Goal: Task Accomplishment & Management: Manage account settings

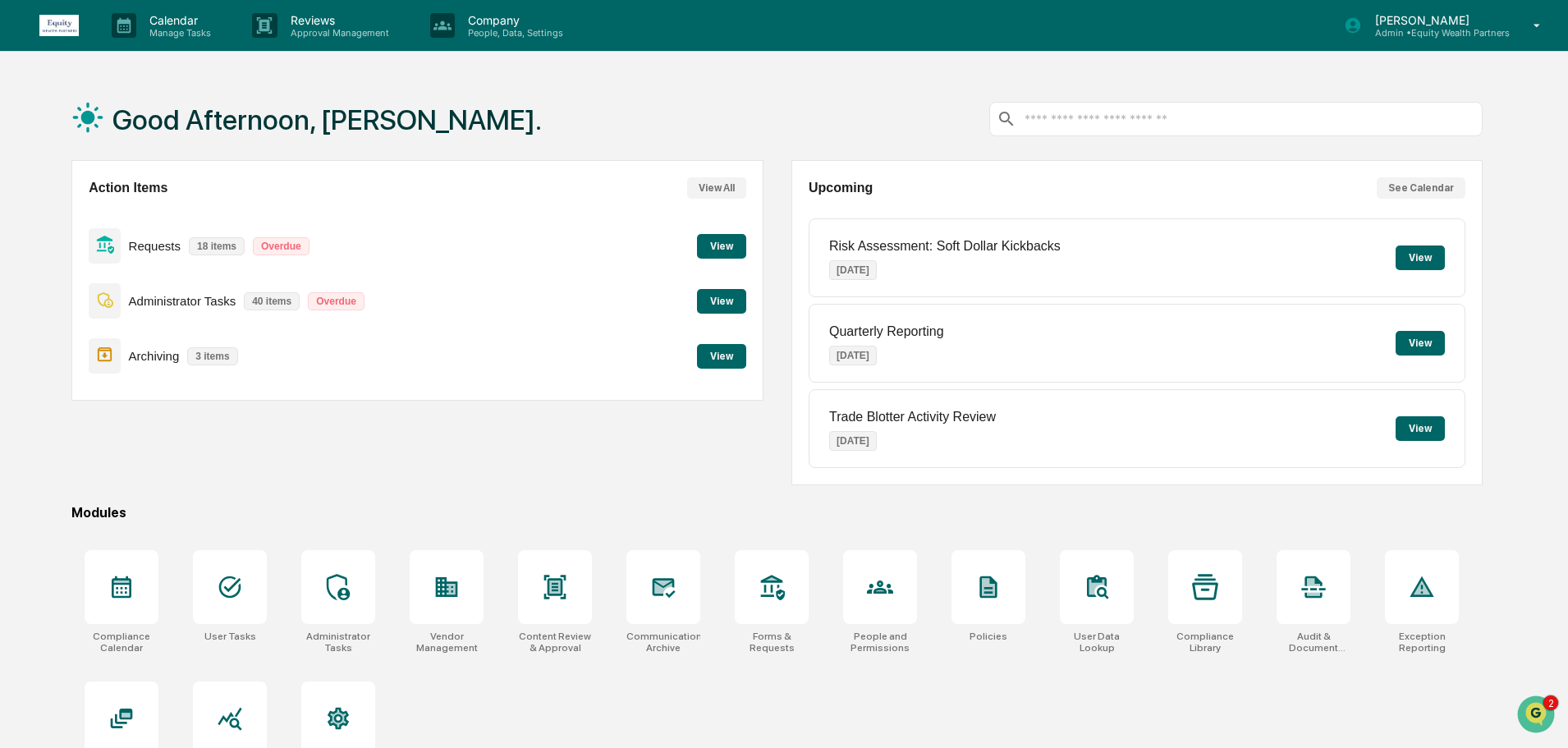
click at [743, 360] on button "View" at bounding box center [721, 356] width 50 height 24
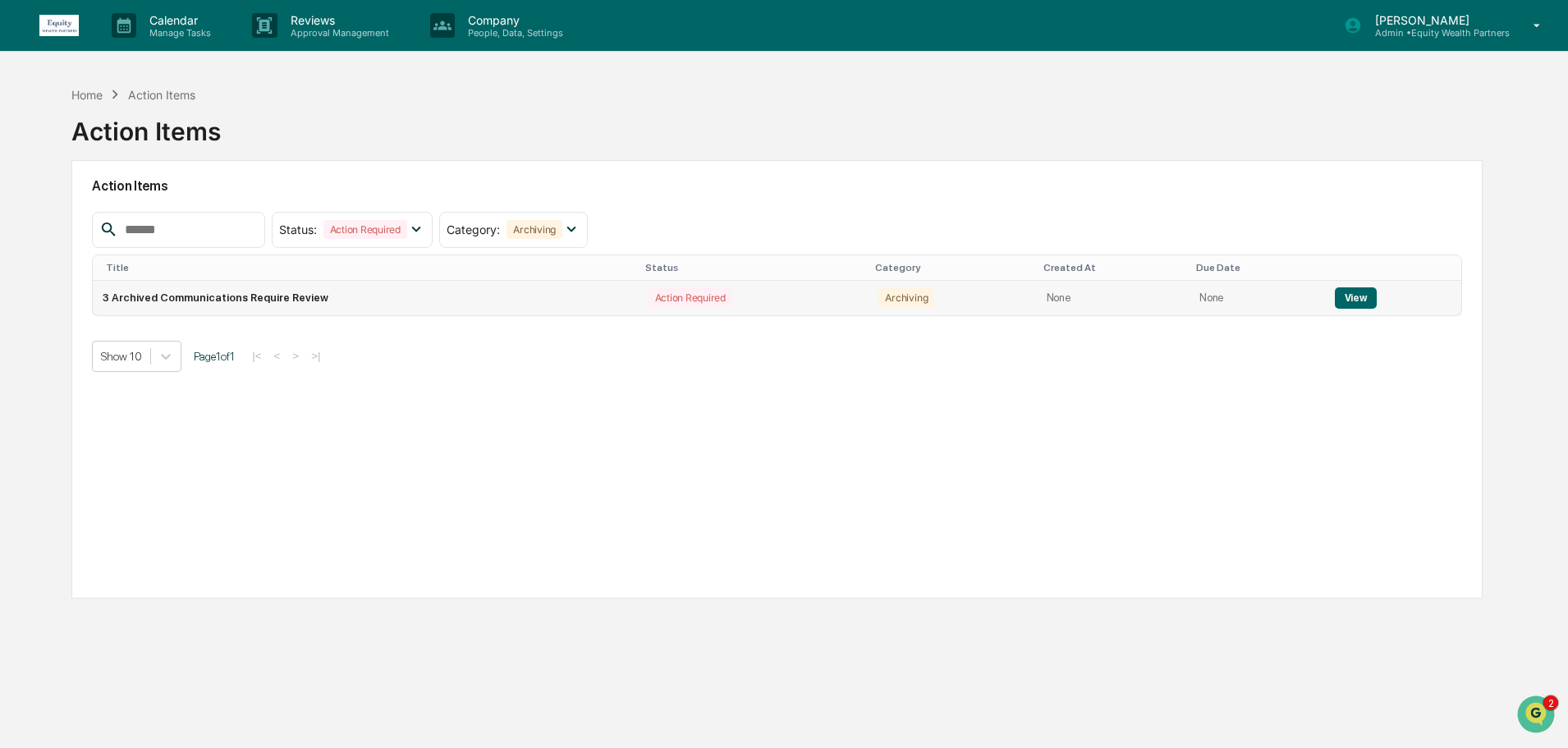
click at [270, 302] on td "3 Archived Communications Require Review" at bounding box center [365, 297] width 545 height 35
click at [1345, 297] on button "View" at bounding box center [1356, 297] width 42 height 22
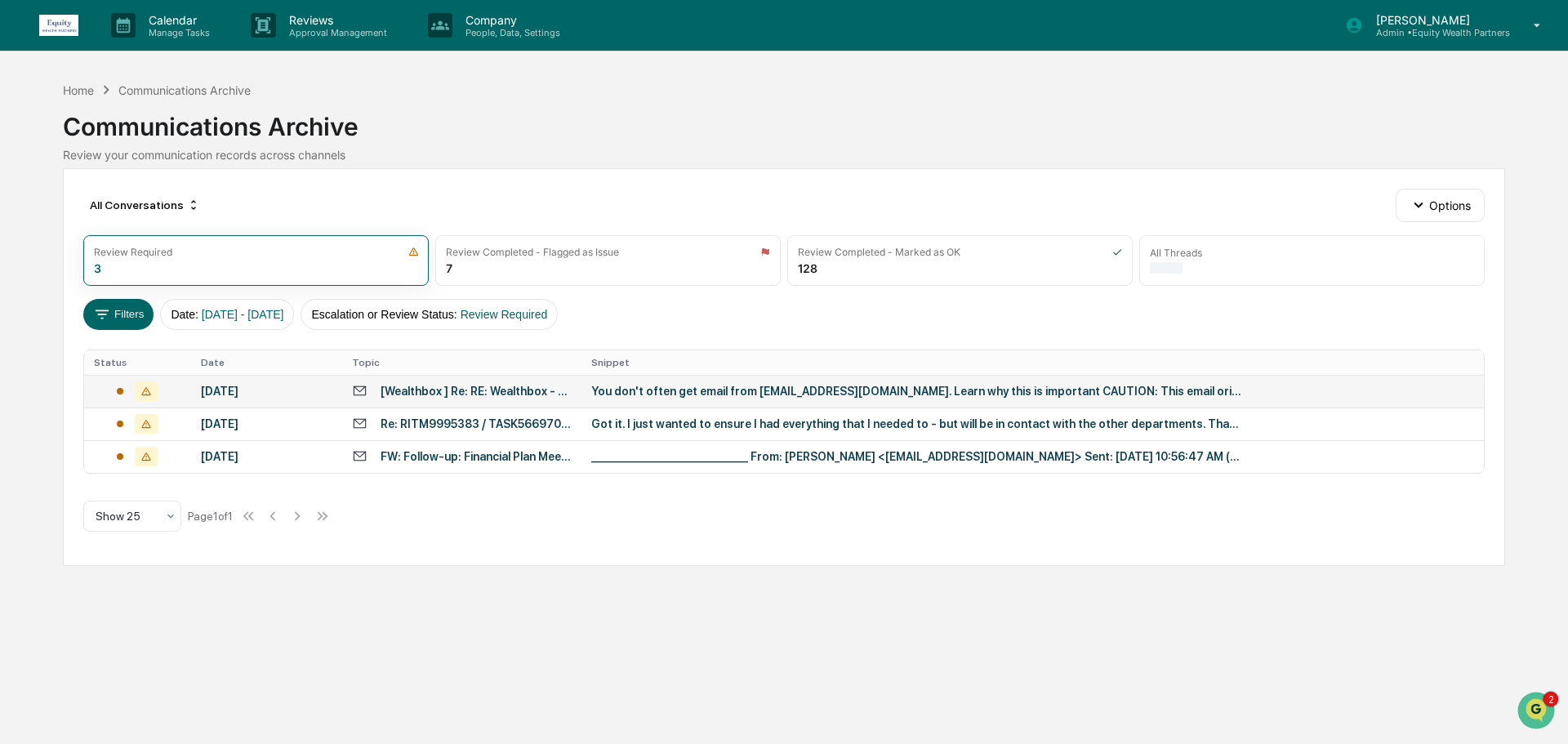
click at [242, 391] on div "[DATE]" at bounding box center [266, 391] width 132 height 13
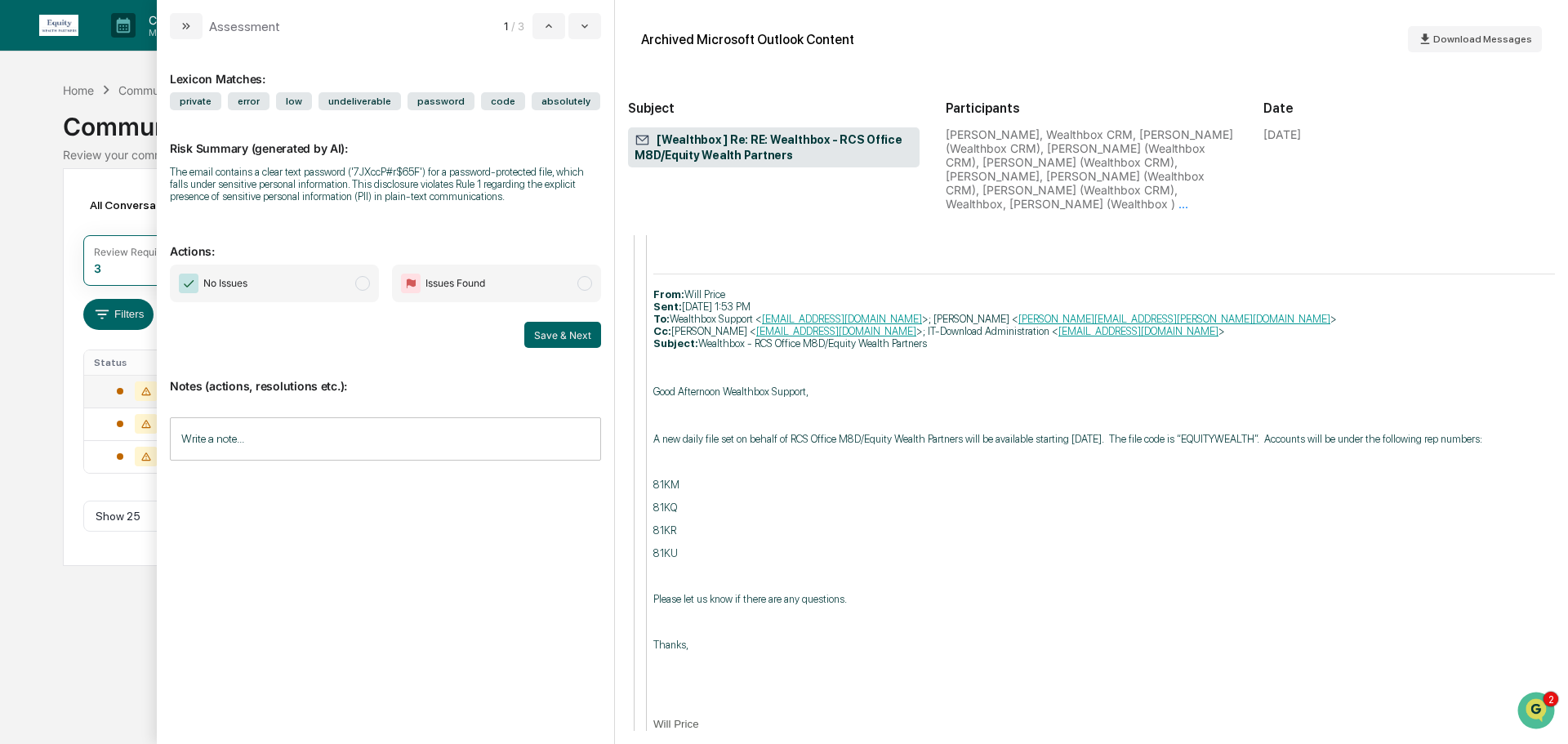
scroll to position [4218, 0]
drag, startPoint x: 362, startPoint y: 285, endPoint x: 325, endPoint y: 400, distance: 120.8
click at [365, 285] on span "modal" at bounding box center [363, 283] width 15 height 15
click at [298, 430] on input "Write a note..." at bounding box center [385, 438] width 431 height 43
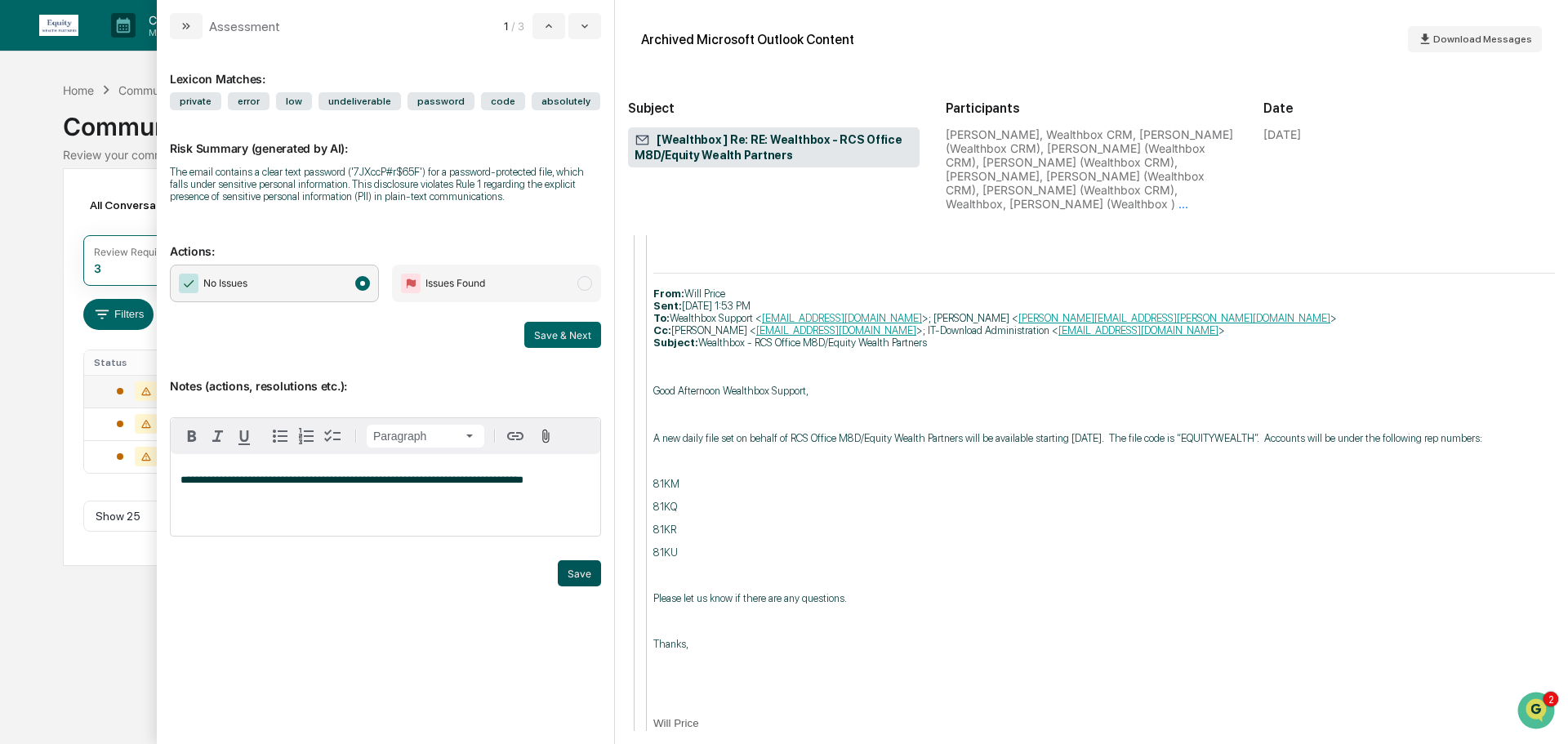
click at [575, 572] on button "Save" at bounding box center [579, 573] width 43 height 26
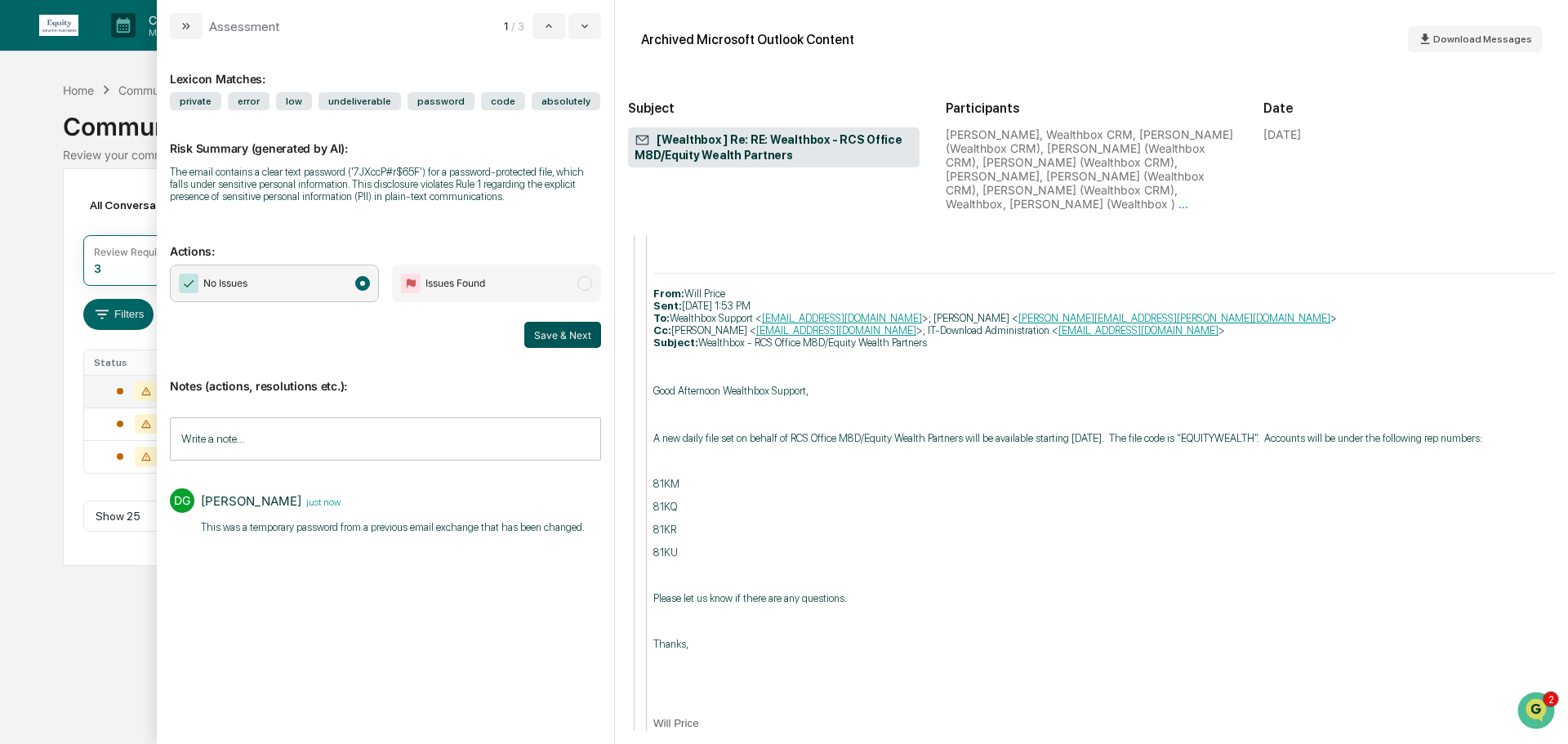
click at [554, 332] on button "Save & Next" at bounding box center [562, 335] width 76 height 26
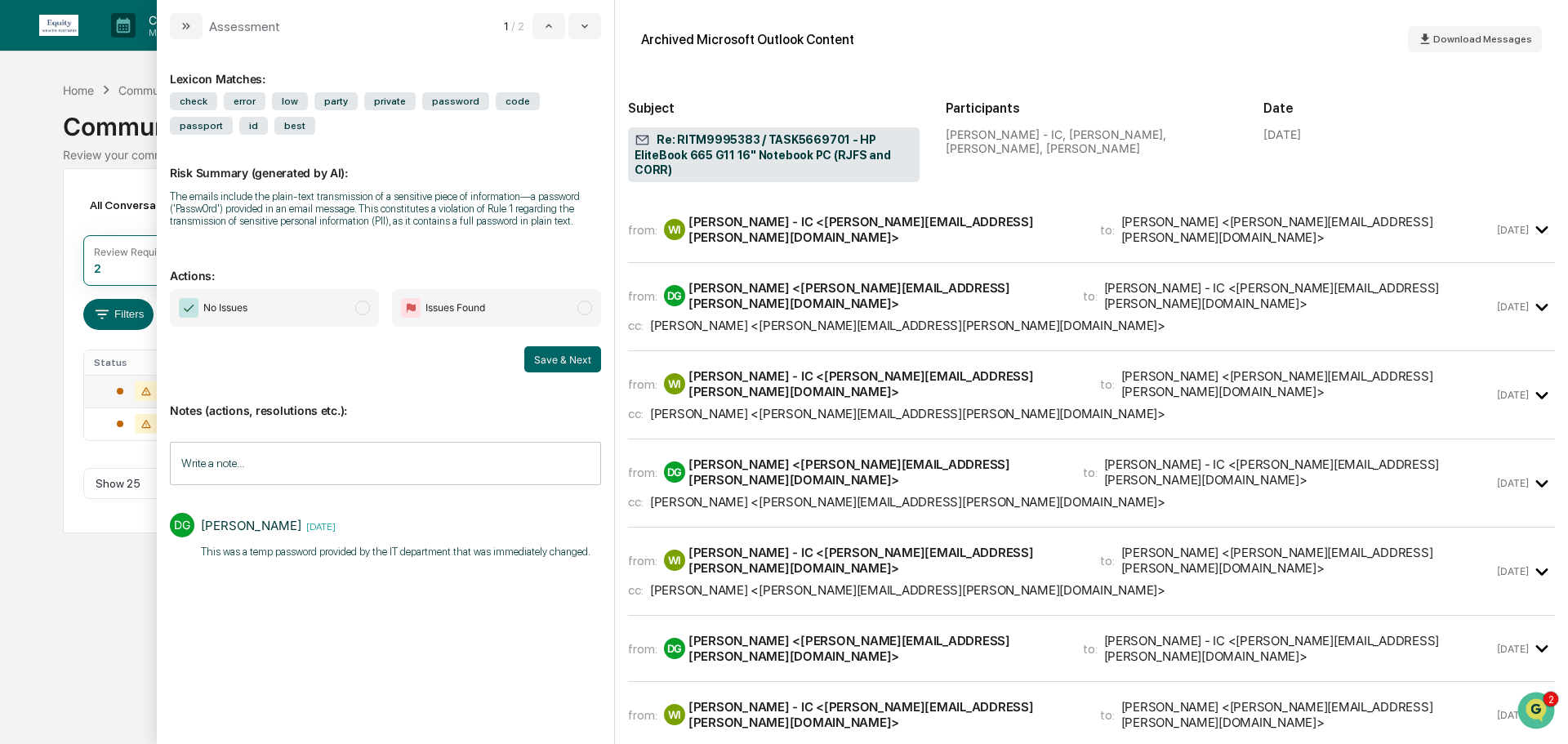
click at [374, 307] on span "No Issues" at bounding box center [274, 308] width 209 height 37
click at [577, 360] on button "Save & Next" at bounding box center [562, 359] width 76 height 26
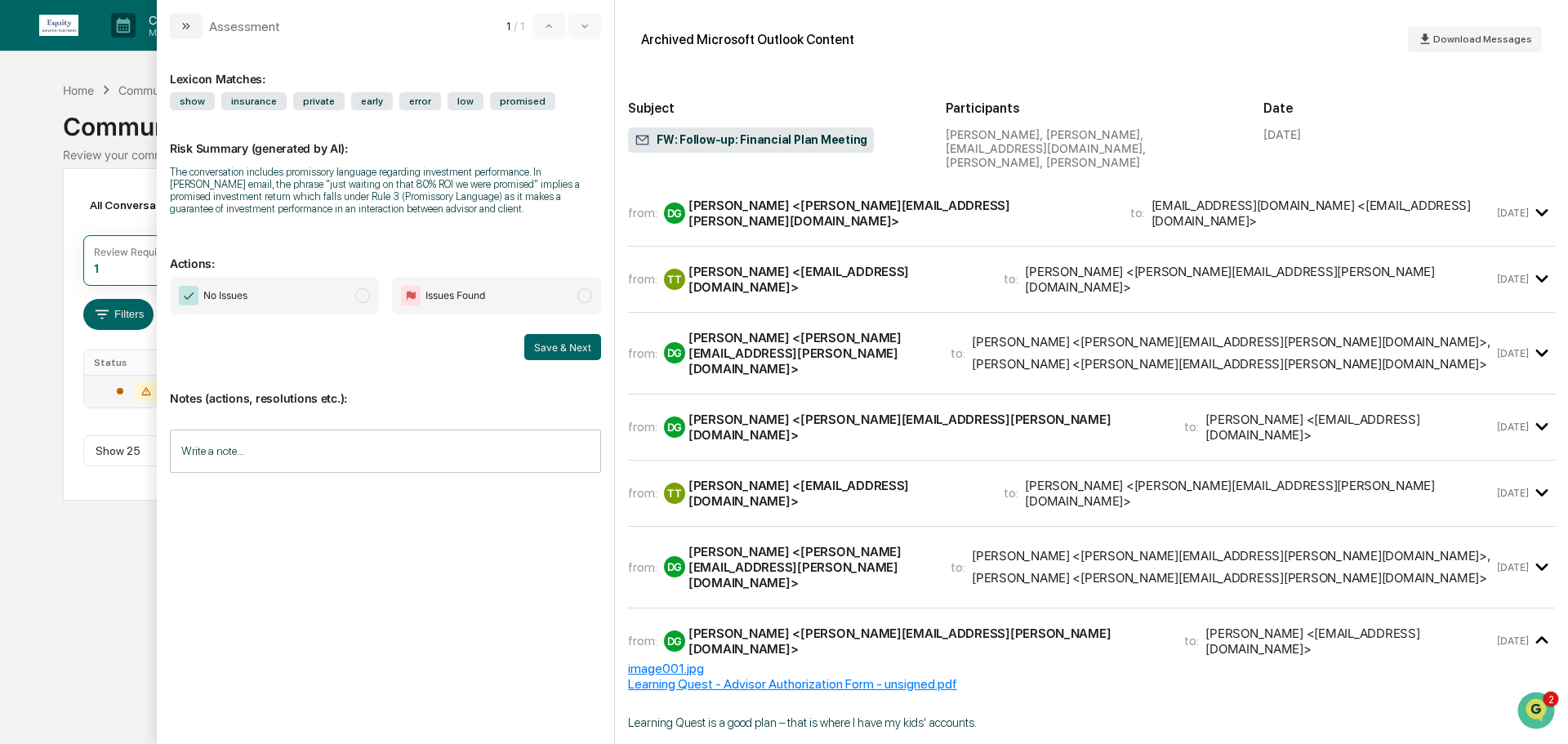
click at [364, 293] on span "modal" at bounding box center [363, 296] width 15 height 15
click at [329, 453] on input "Write a note..." at bounding box center [385, 451] width 431 height 43
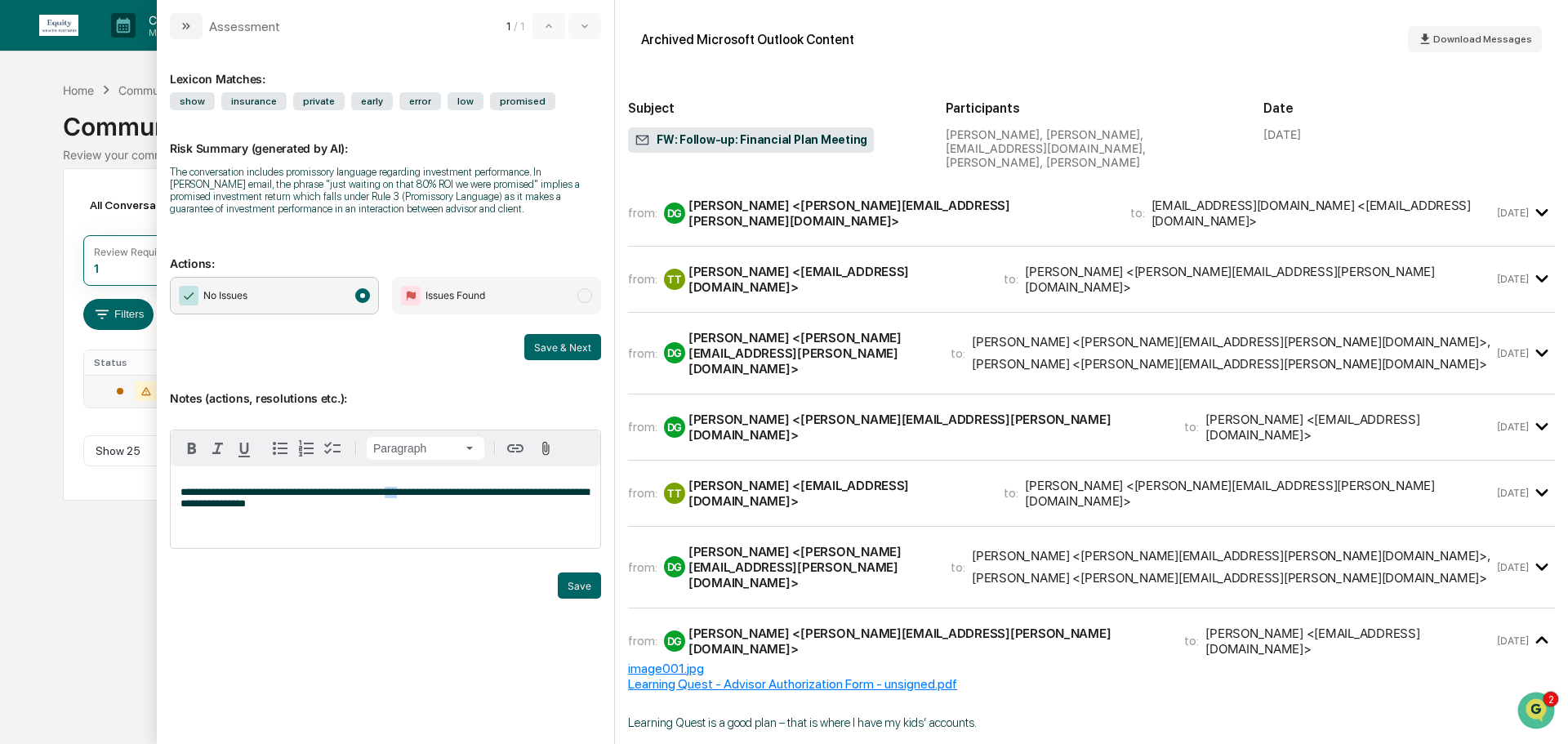
drag, startPoint x: 423, startPoint y: 489, endPoint x: 407, endPoint y: 489, distance: 16.0
click at [407, 489] on span "**********" at bounding box center [385, 498] width 409 height 22
click at [335, 503] on p "**********" at bounding box center [386, 498] width 410 height 23
click at [451, 508] on p "**********" at bounding box center [386, 498] width 410 height 23
click at [585, 571] on div "Trigger" at bounding box center [385, 564] width 431 height 16
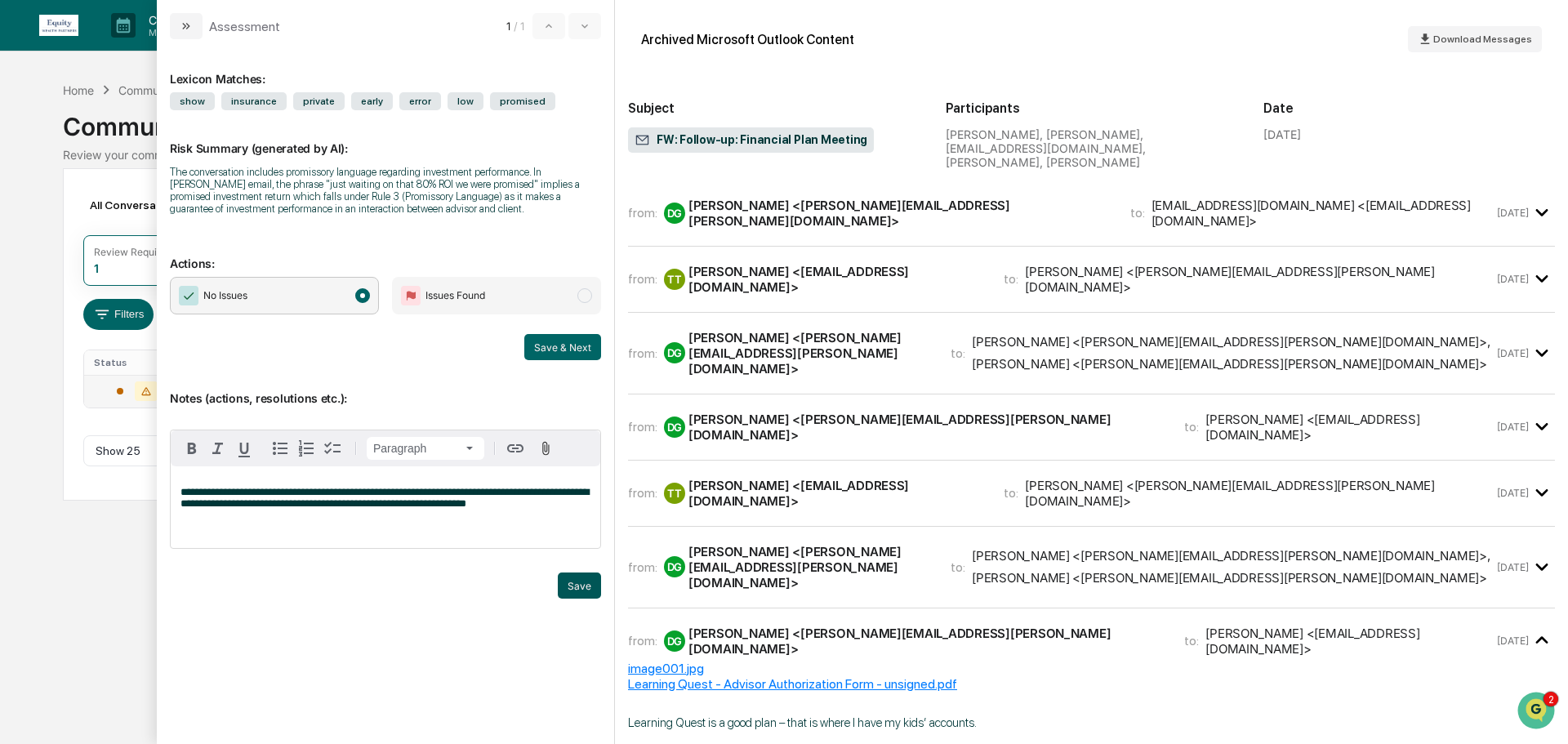
click at [577, 586] on button "Save" at bounding box center [579, 586] width 43 height 26
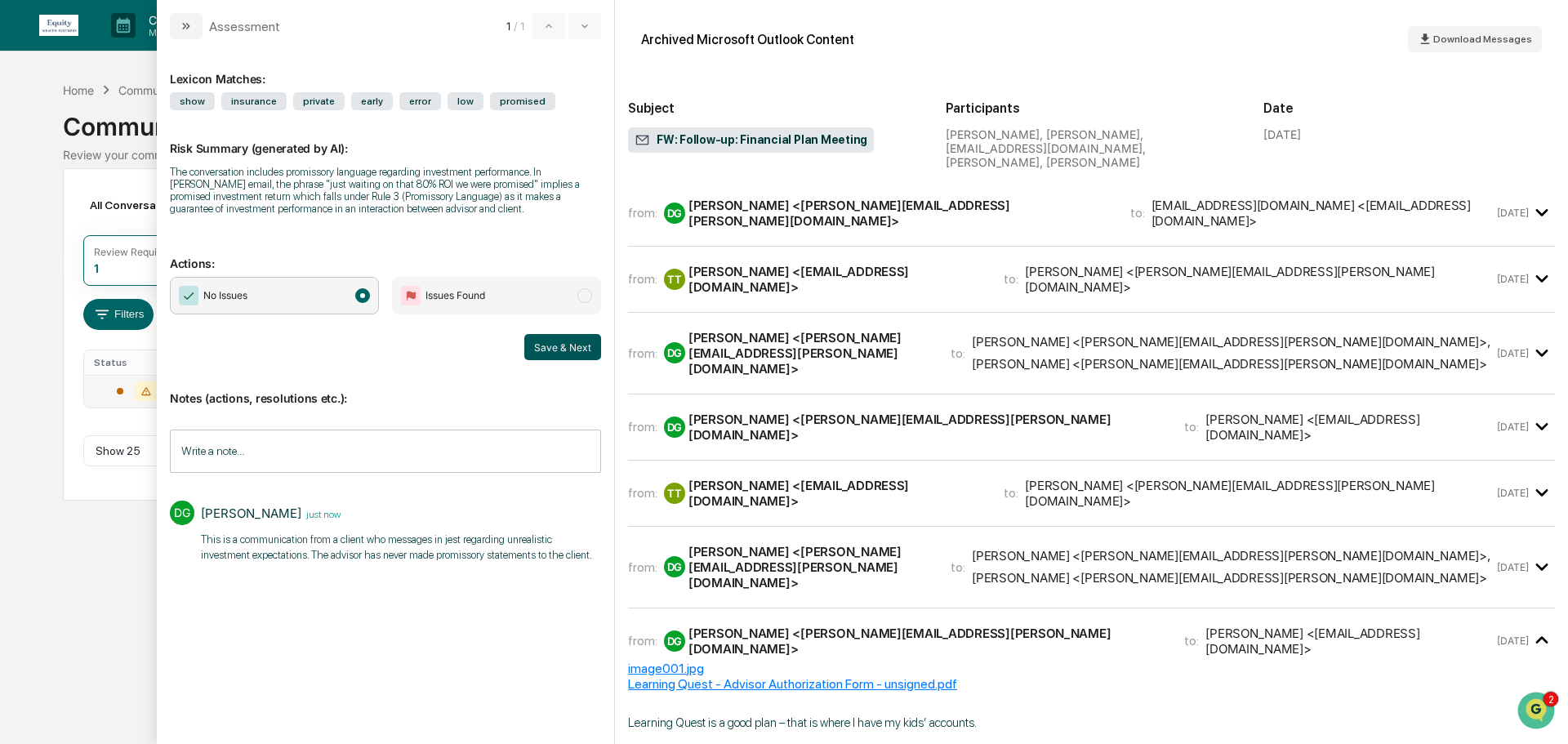
click at [564, 343] on button "Save & Next" at bounding box center [562, 347] width 76 height 26
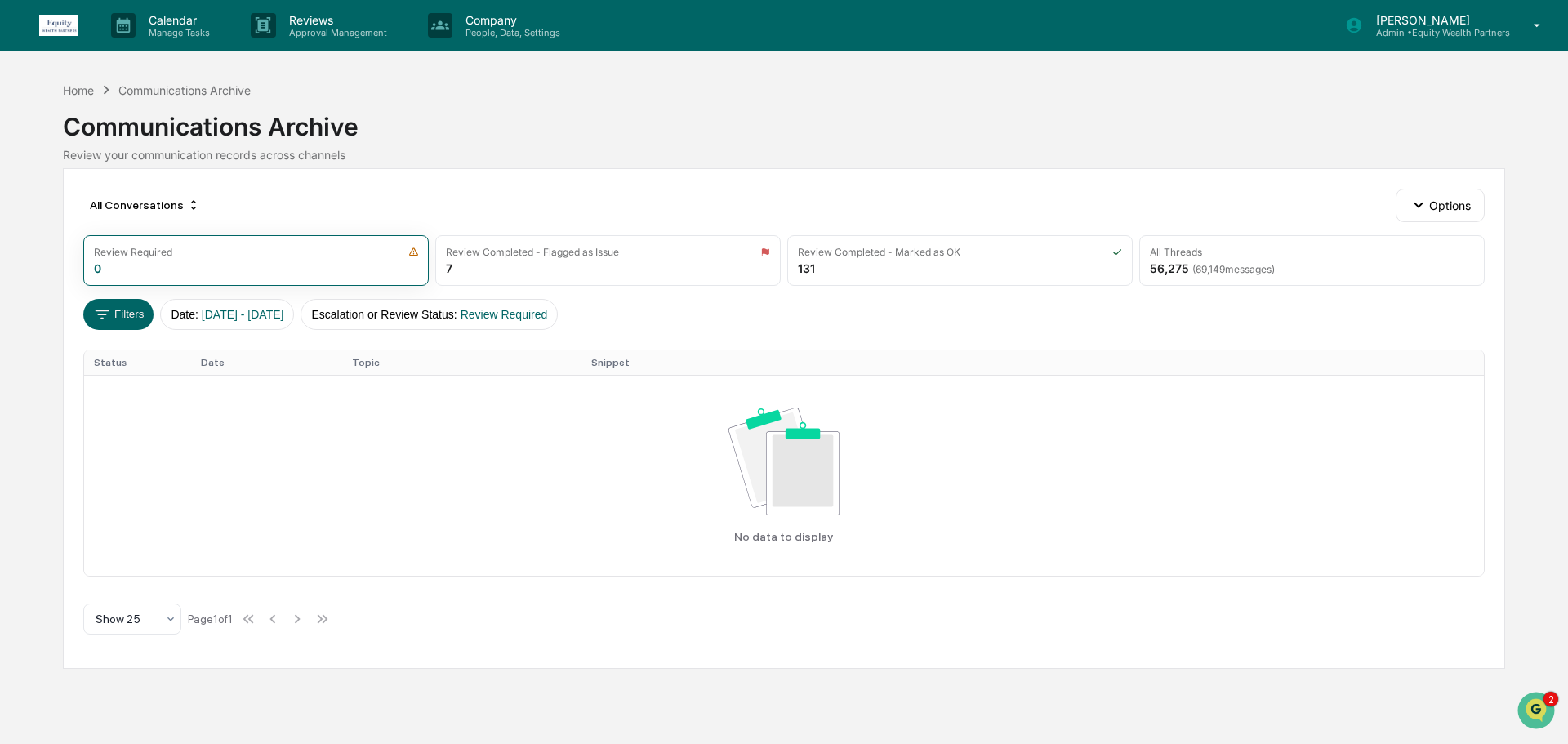
click at [78, 91] on div "Home" at bounding box center [77, 90] width 31 height 14
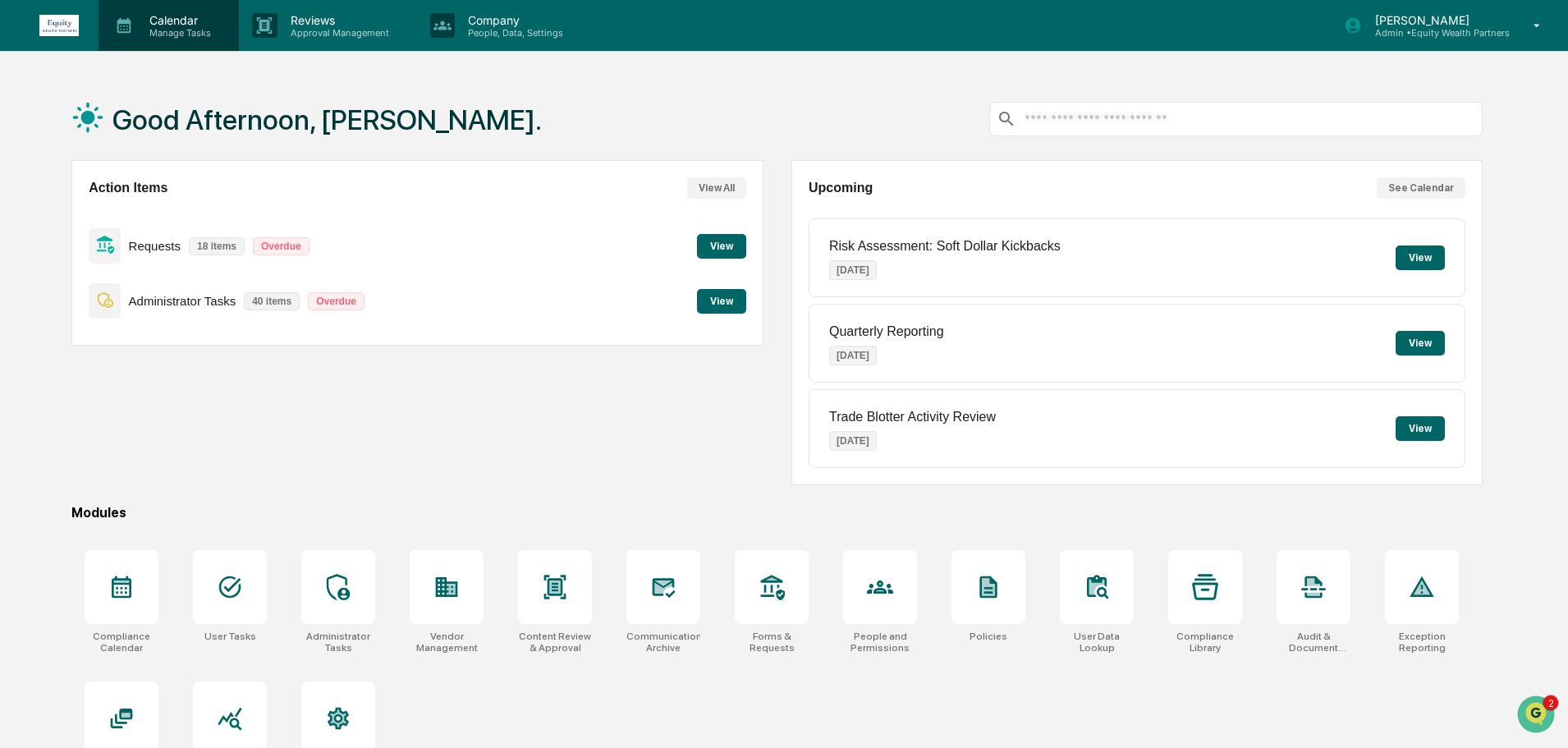
click at [183, 25] on p "Calendar" at bounding box center [177, 20] width 83 height 14
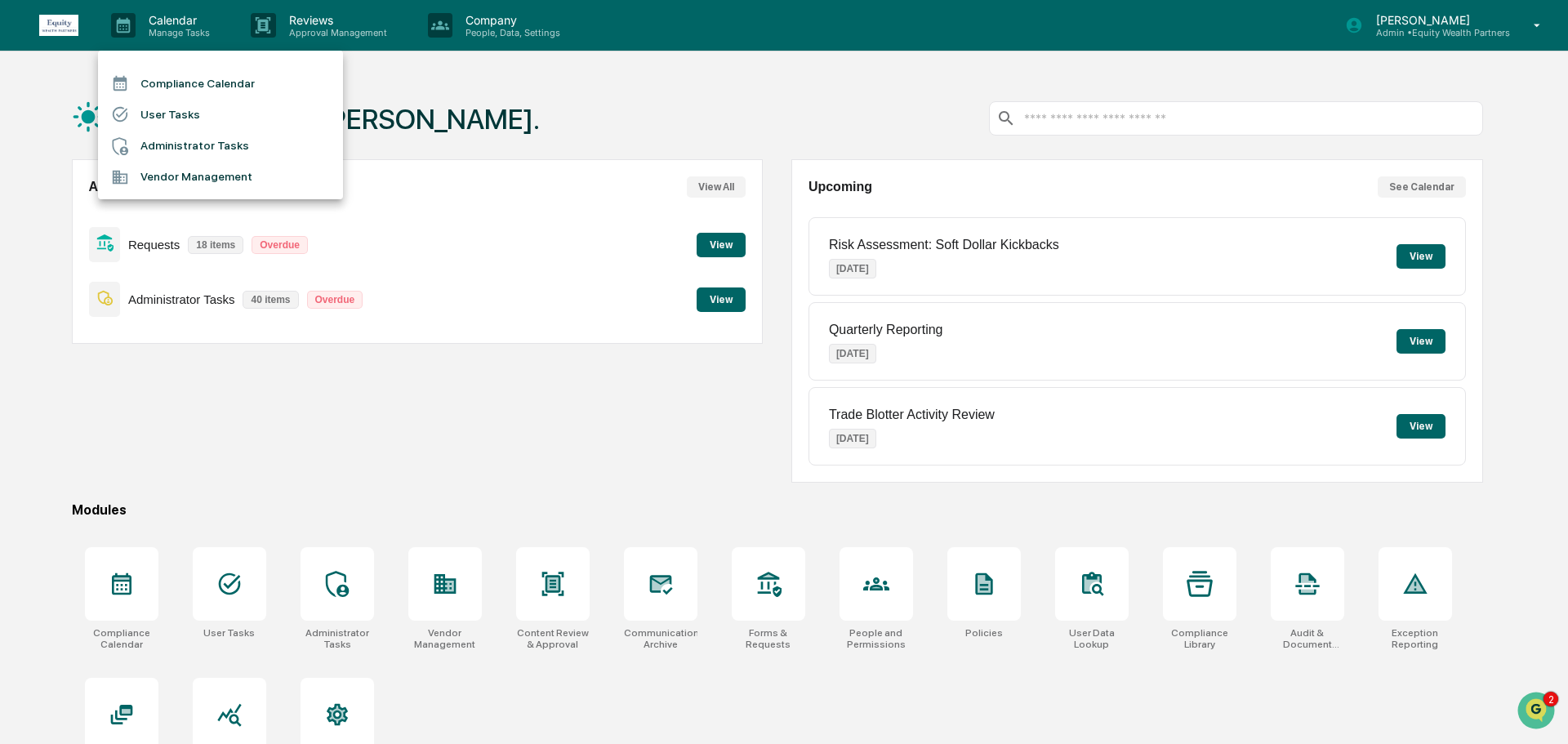
click at [164, 177] on li "Vendor Management" at bounding box center [220, 176] width 245 height 31
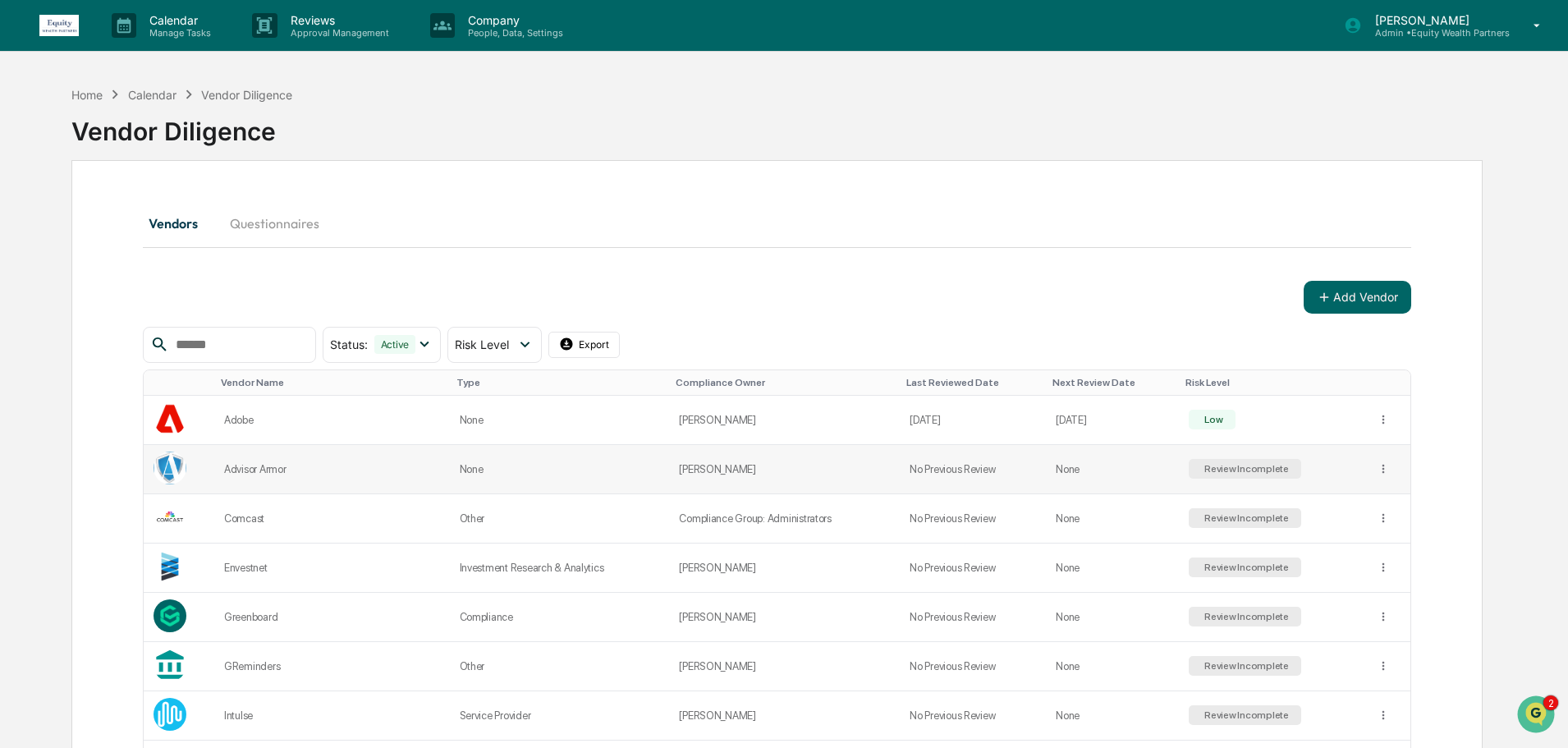
click at [1222, 468] on div "Review Incomplete" at bounding box center [1245, 469] width 88 height 11
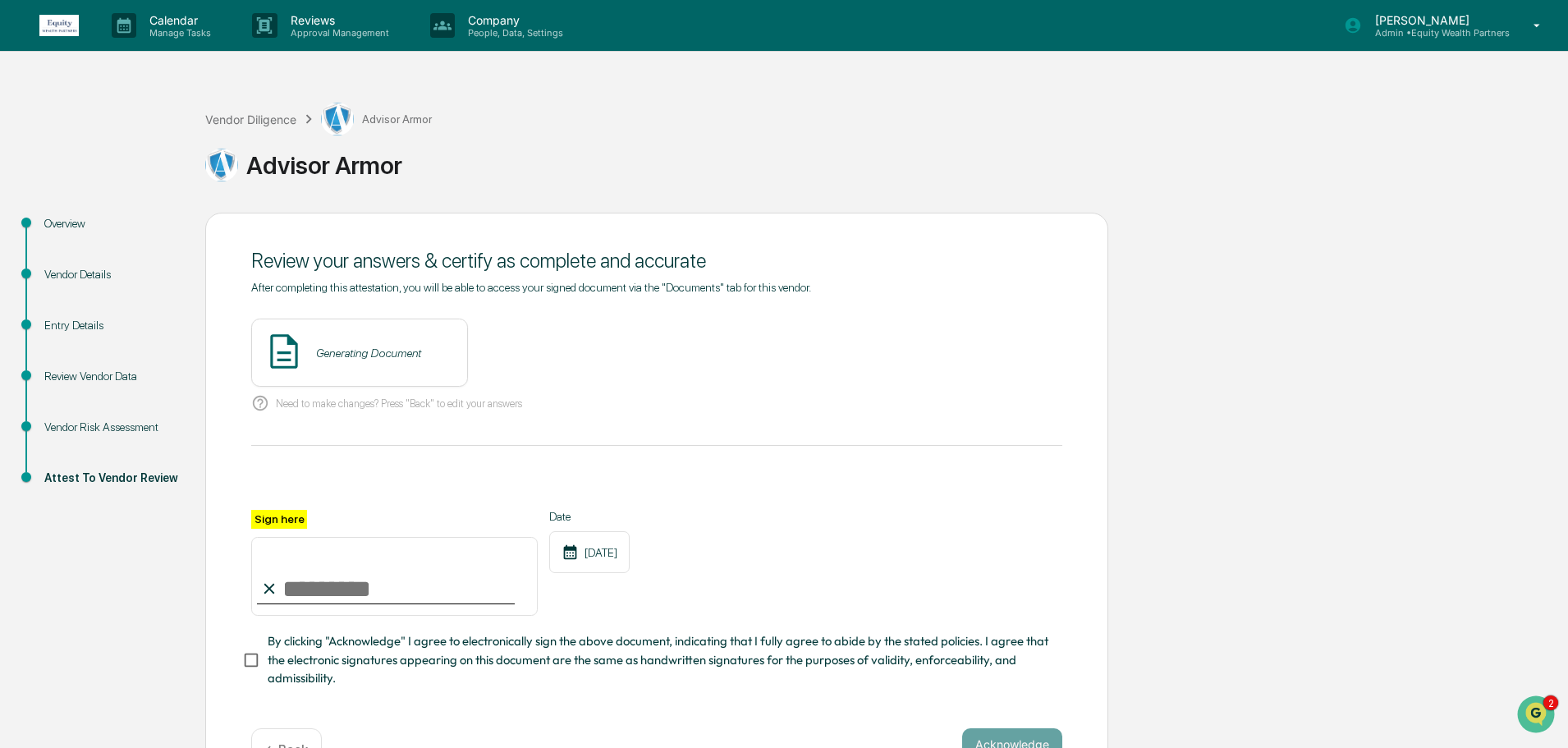
click at [410, 349] on div "Generating Document" at bounding box center [369, 353] width 105 height 13
click at [526, 352] on button "View" at bounding box center [547, 353] width 43 height 26
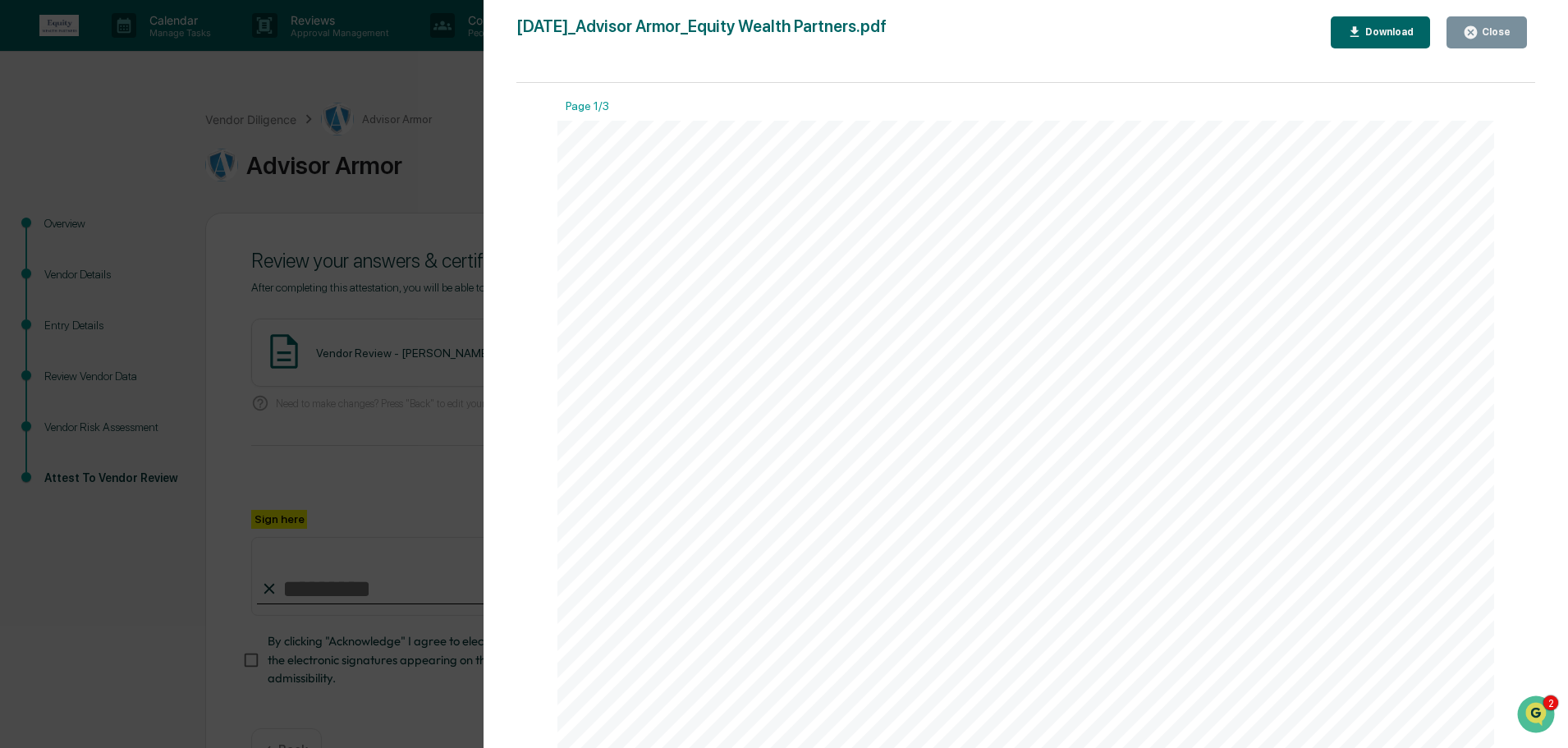
click at [1500, 26] on div "Close" at bounding box center [1495, 32] width 32 height 11
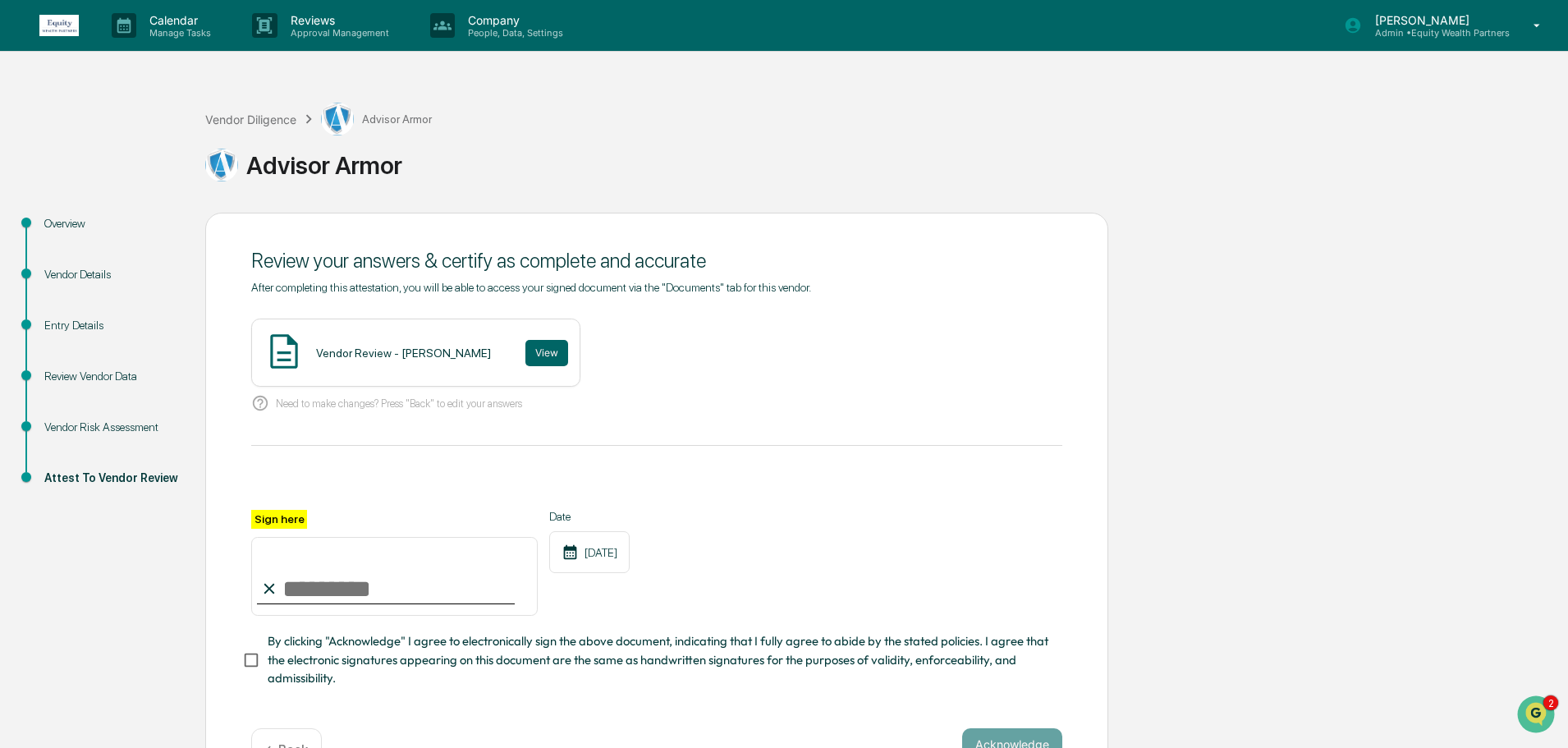
click at [380, 589] on input "Sign here" at bounding box center [395, 576] width 287 height 79
click at [354, 597] on input "Sign here" at bounding box center [395, 576] width 287 height 79
drag, startPoint x: 373, startPoint y: 591, endPoint x: 251, endPoint y: 581, distance: 122.4
click at [251, 581] on input "**********" at bounding box center [395, 576] width 287 height 79
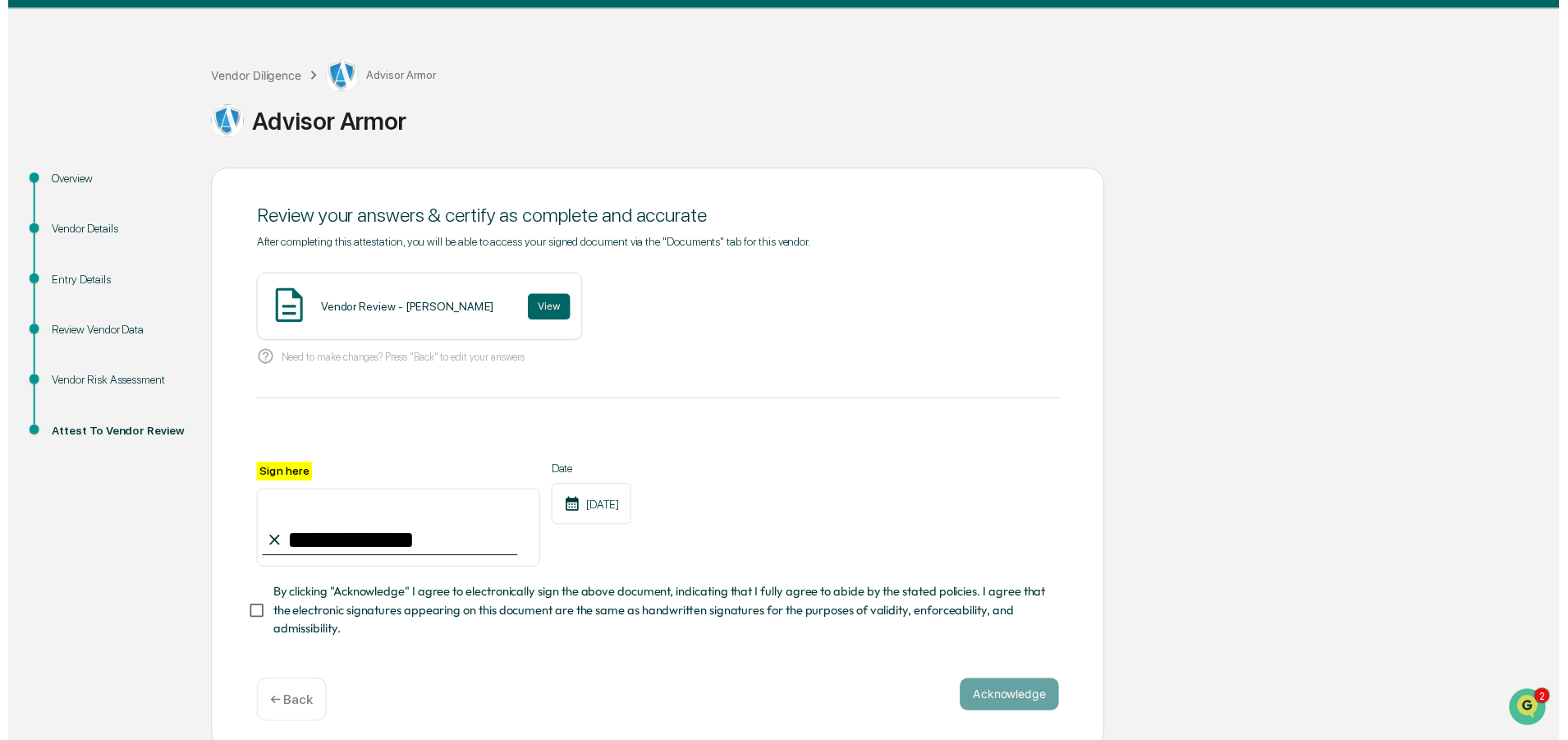
scroll to position [56, 0]
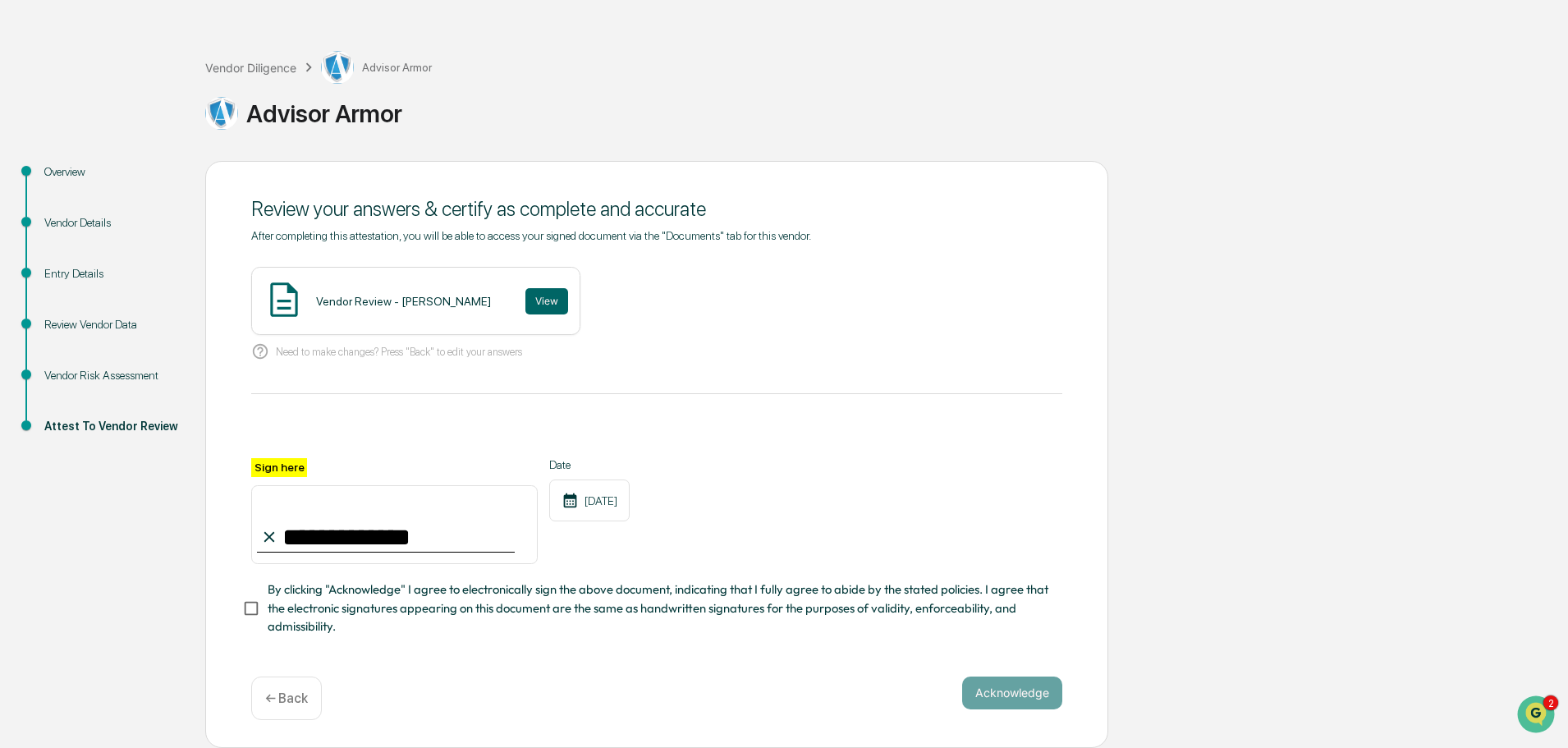
type input "**********"
click at [1037, 694] on button "Acknowledge" at bounding box center [1012, 693] width 100 height 33
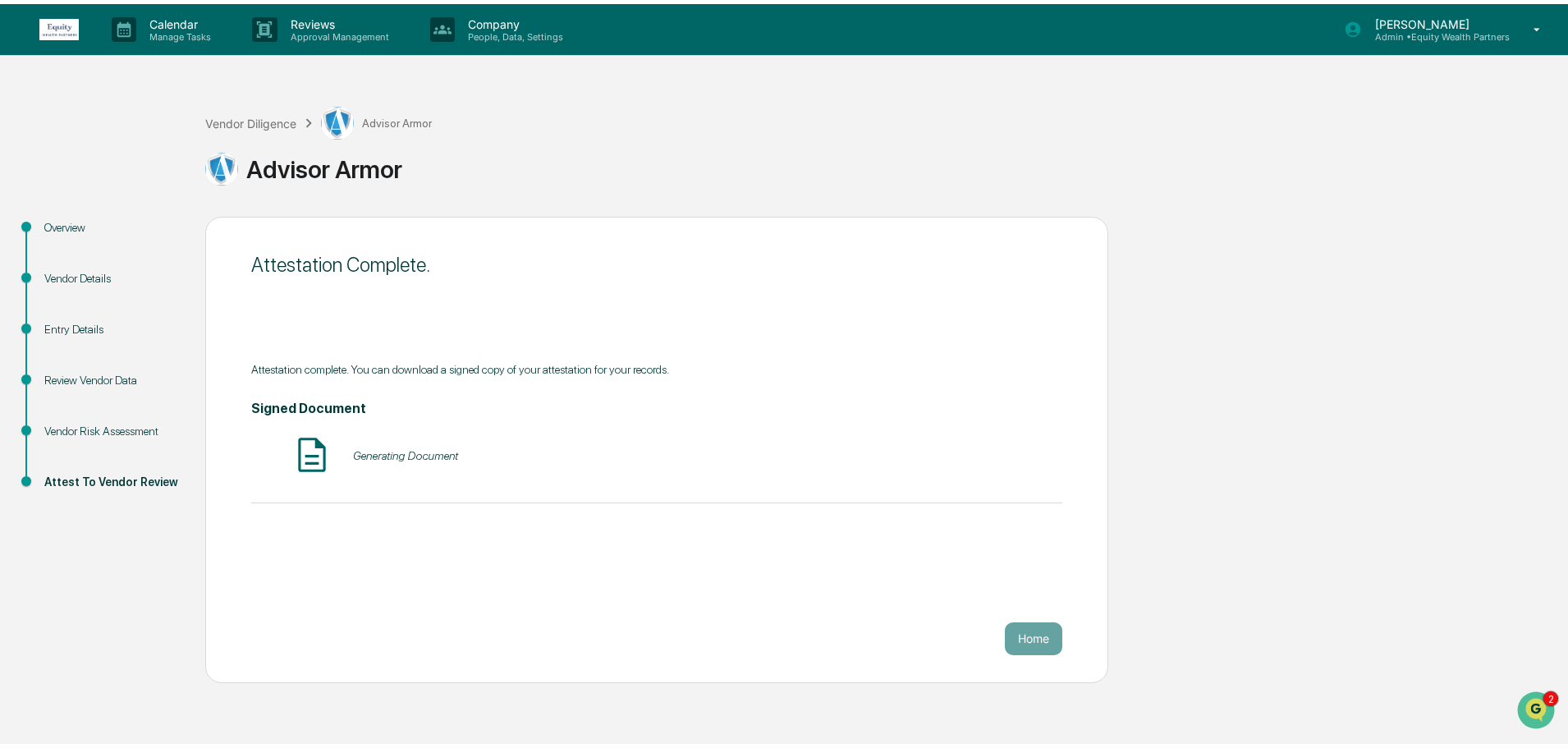
scroll to position [0, 0]
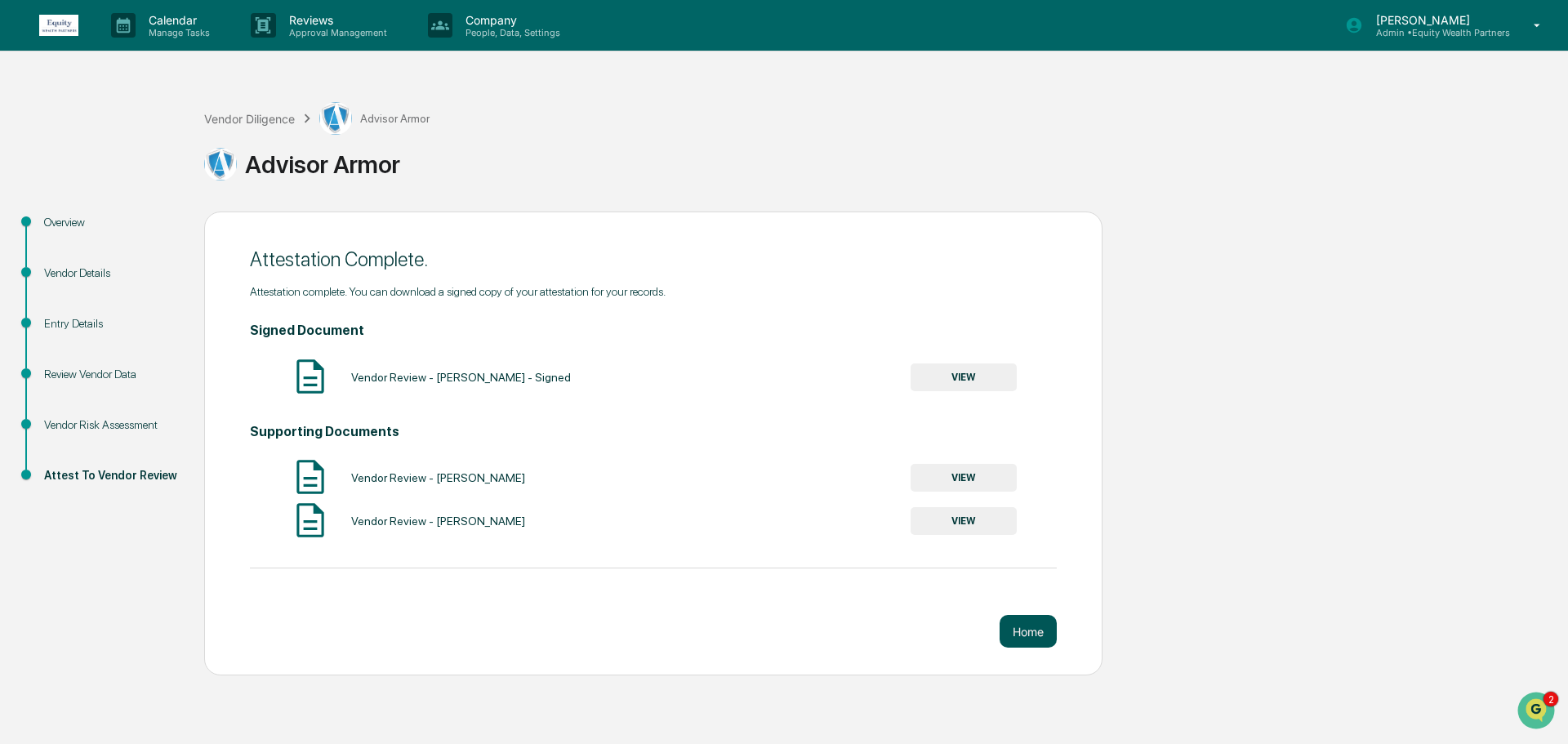
click at [1036, 639] on button "Home" at bounding box center [1028, 630] width 57 height 33
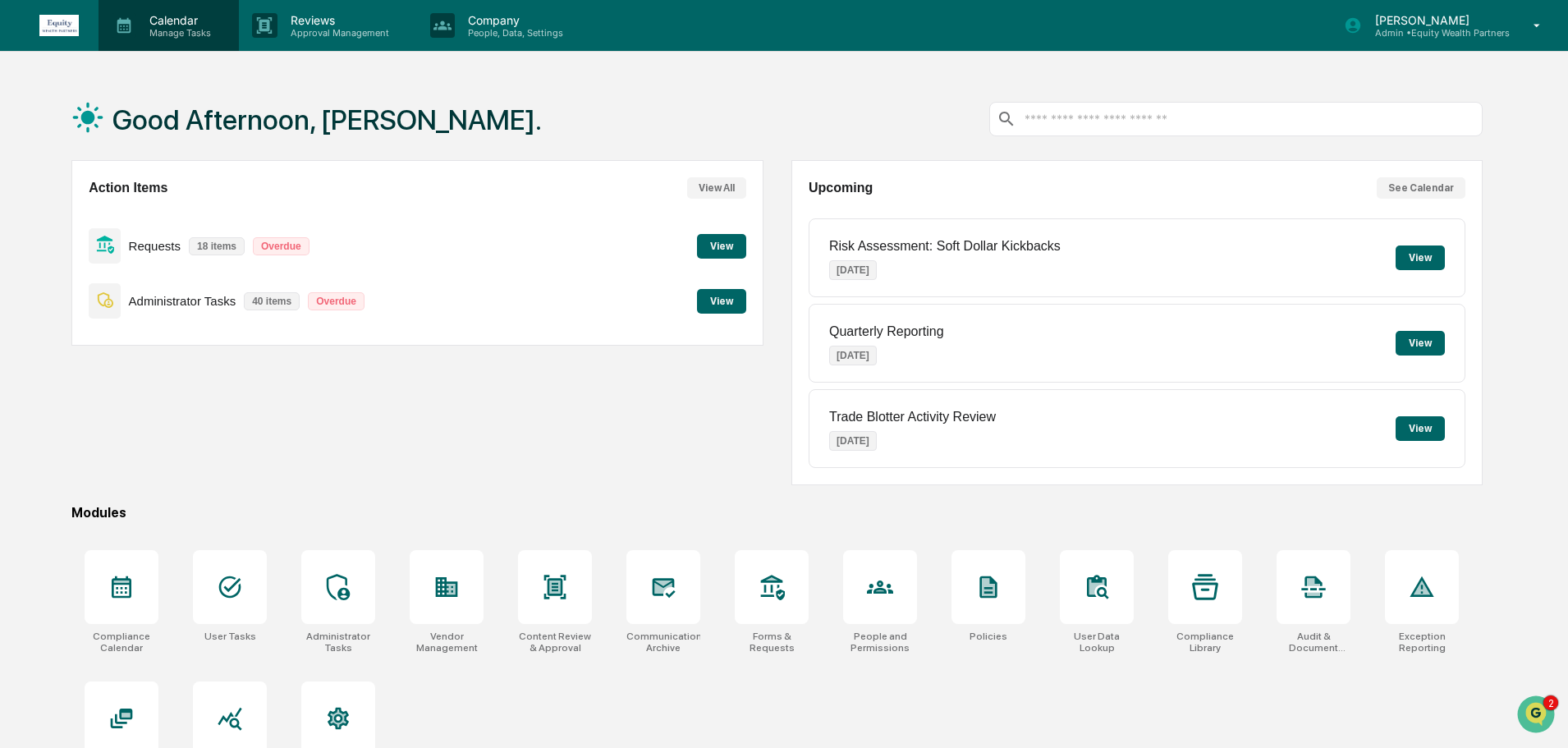
click at [159, 27] on p "Manage Tasks" at bounding box center [177, 33] width 83 height 11
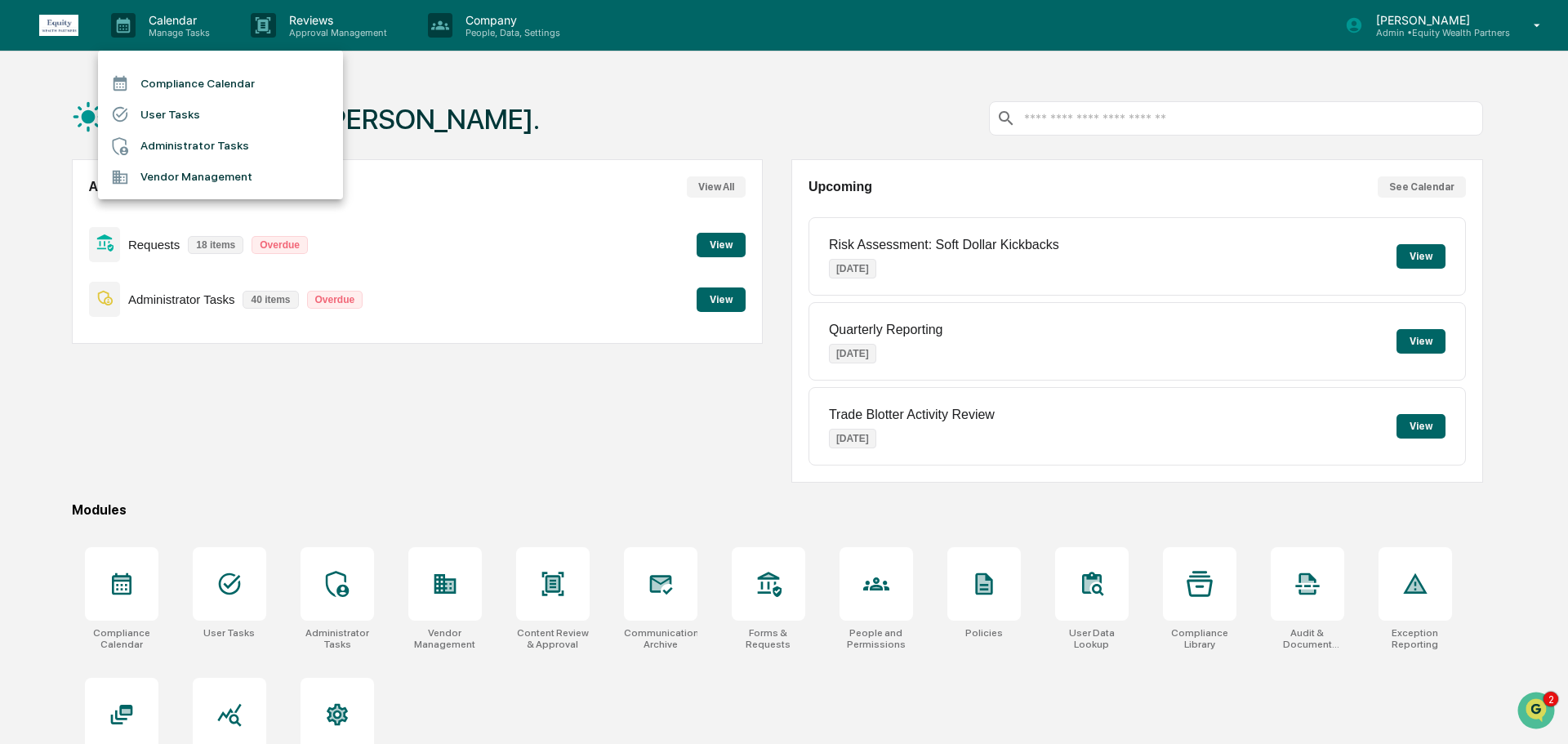
click at [171, 182] on li "Vendor Management" at bounding box center [220, 176] width 245 height 31
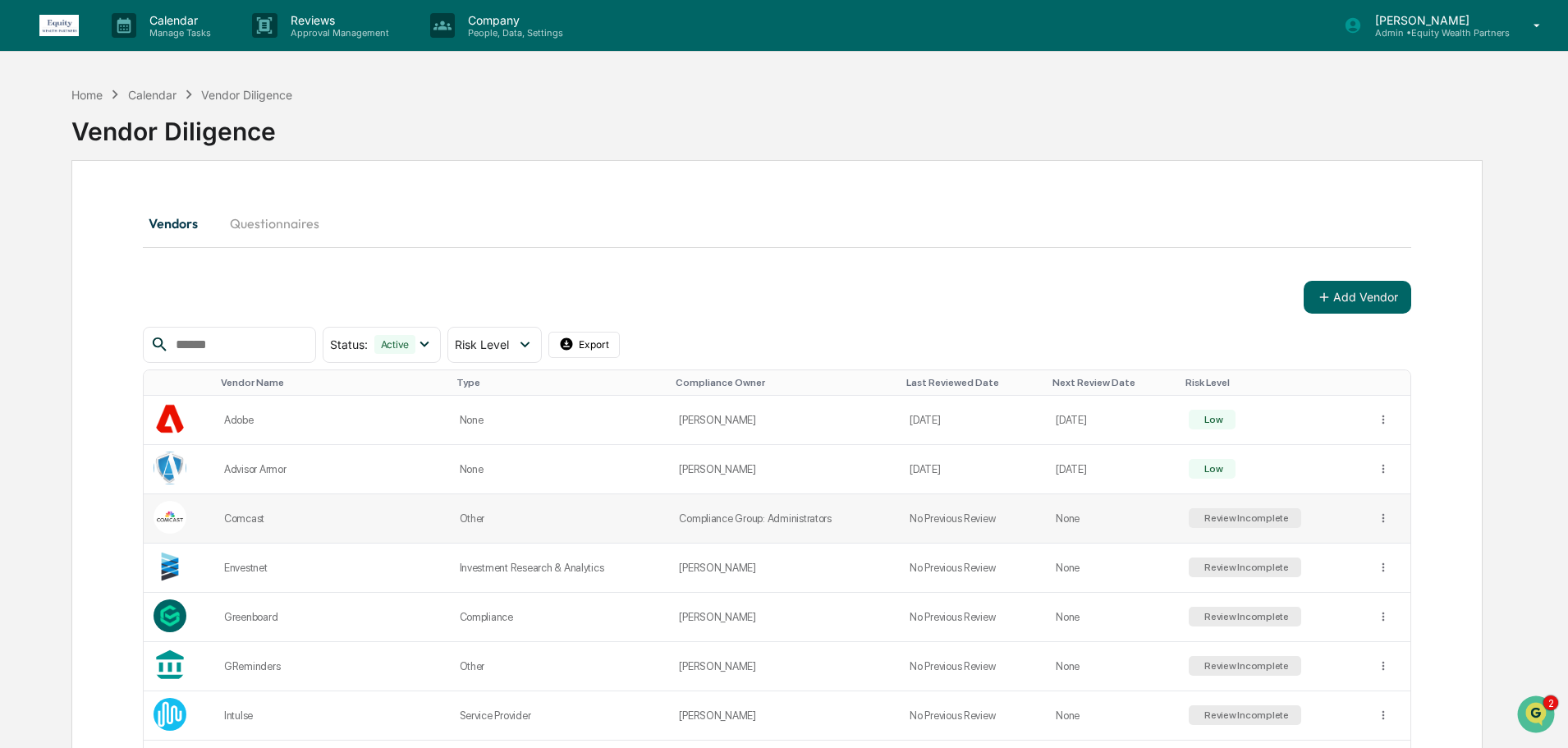
click at [1208, 515] on div "Review Incomplete" at bounding box center [1245, 517] width 88 height 11
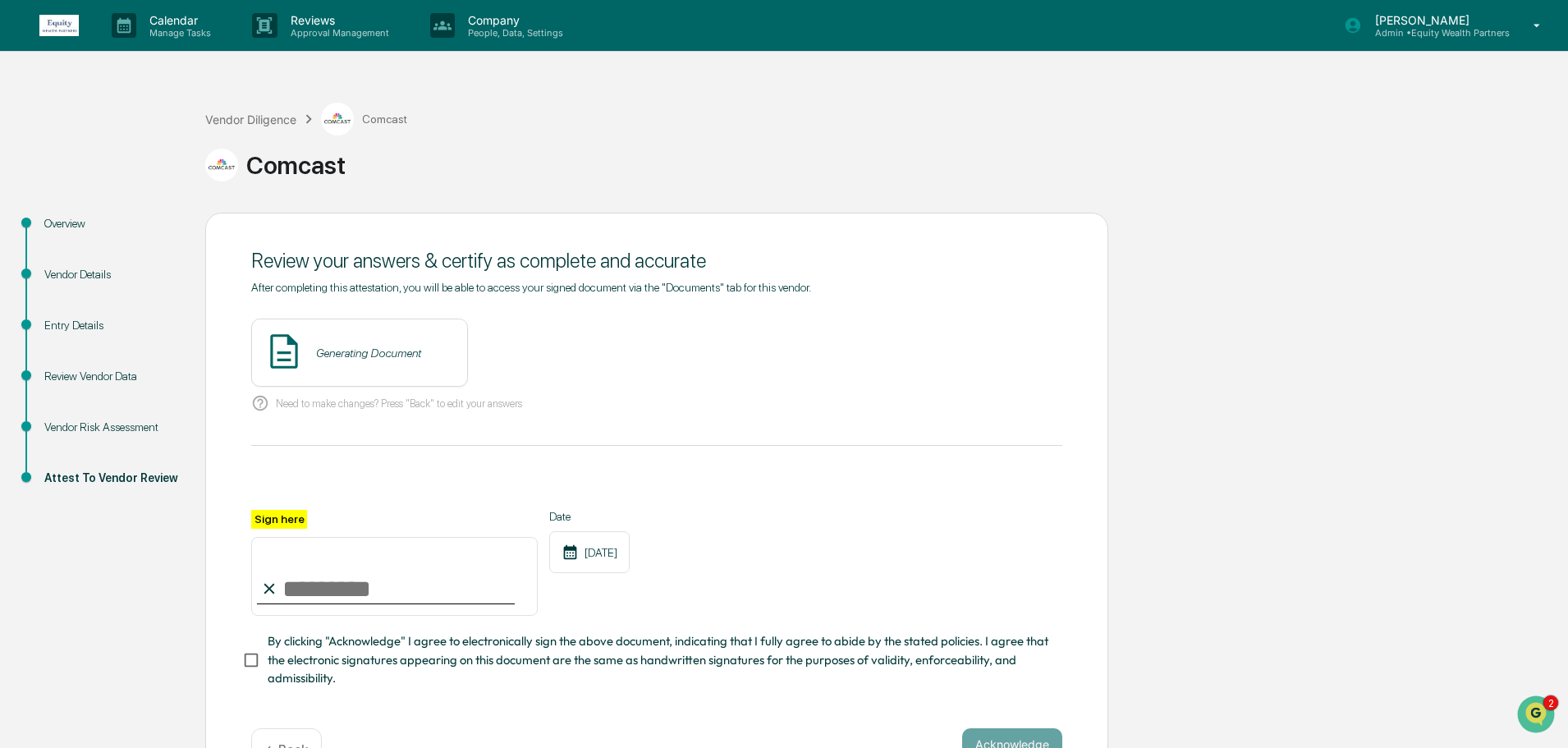
click at [363, 594] on input "Sign here" at bounding box center [395, 576] width 287 height 79
paste input "**********"
type input "**********"
click at [525, 353] on button "View" at bounding box center [547, 353] width 43 height 26
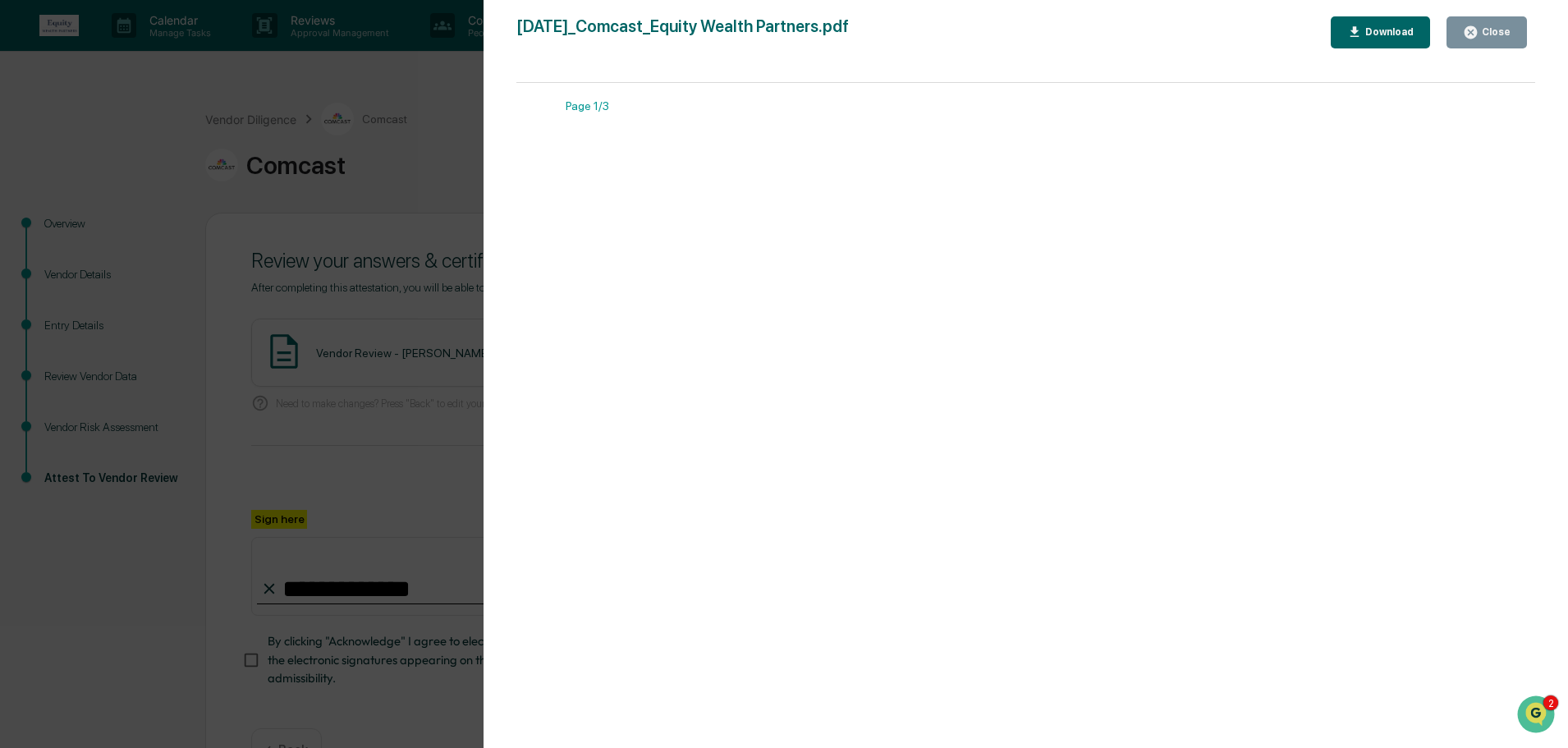
click at [1488, 37] on div "Close" at bounding box center [1495, 32] width 32 height 11
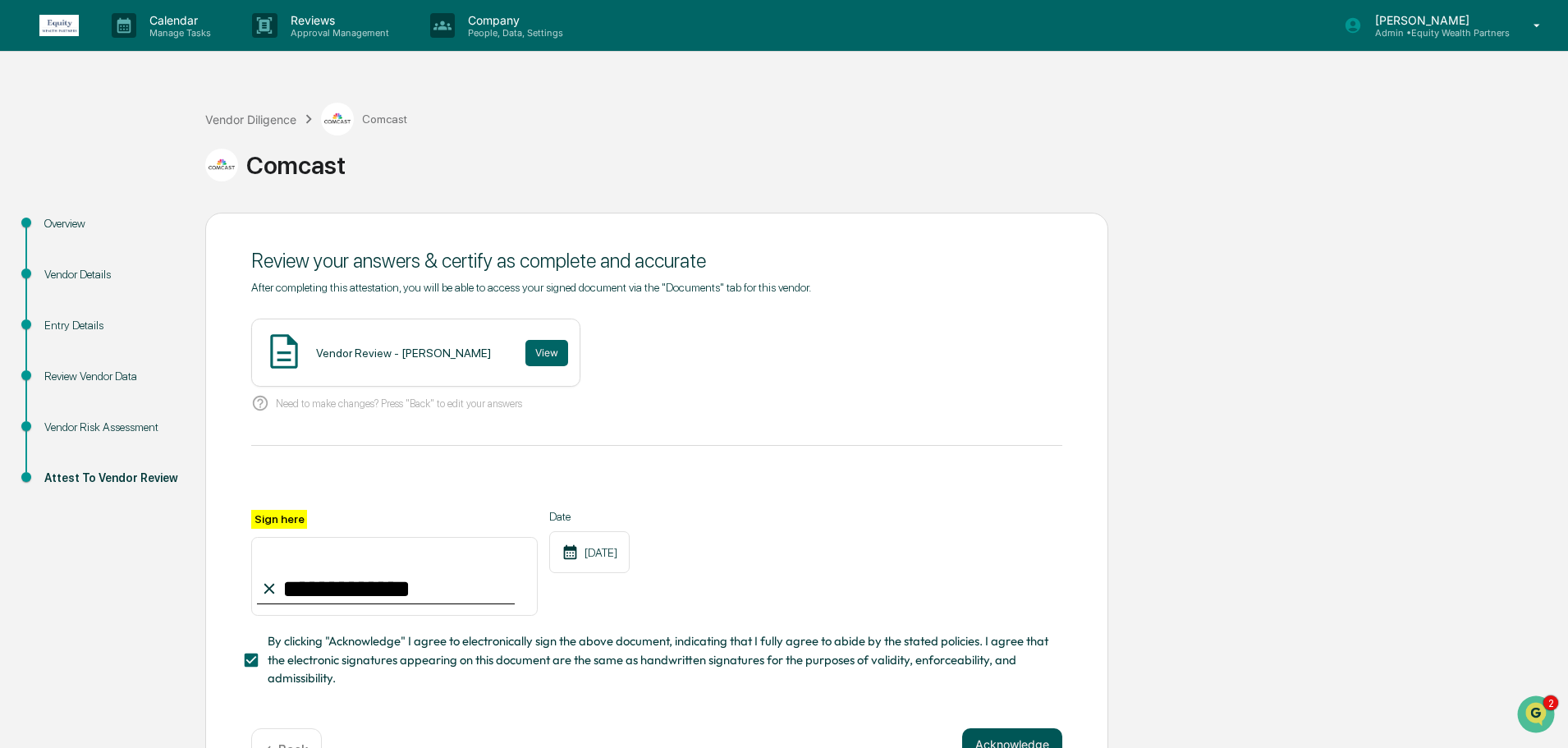
click at [1027, 741] on button "Acknowledge" at bounding box center [1012, 744] width 100 height 33
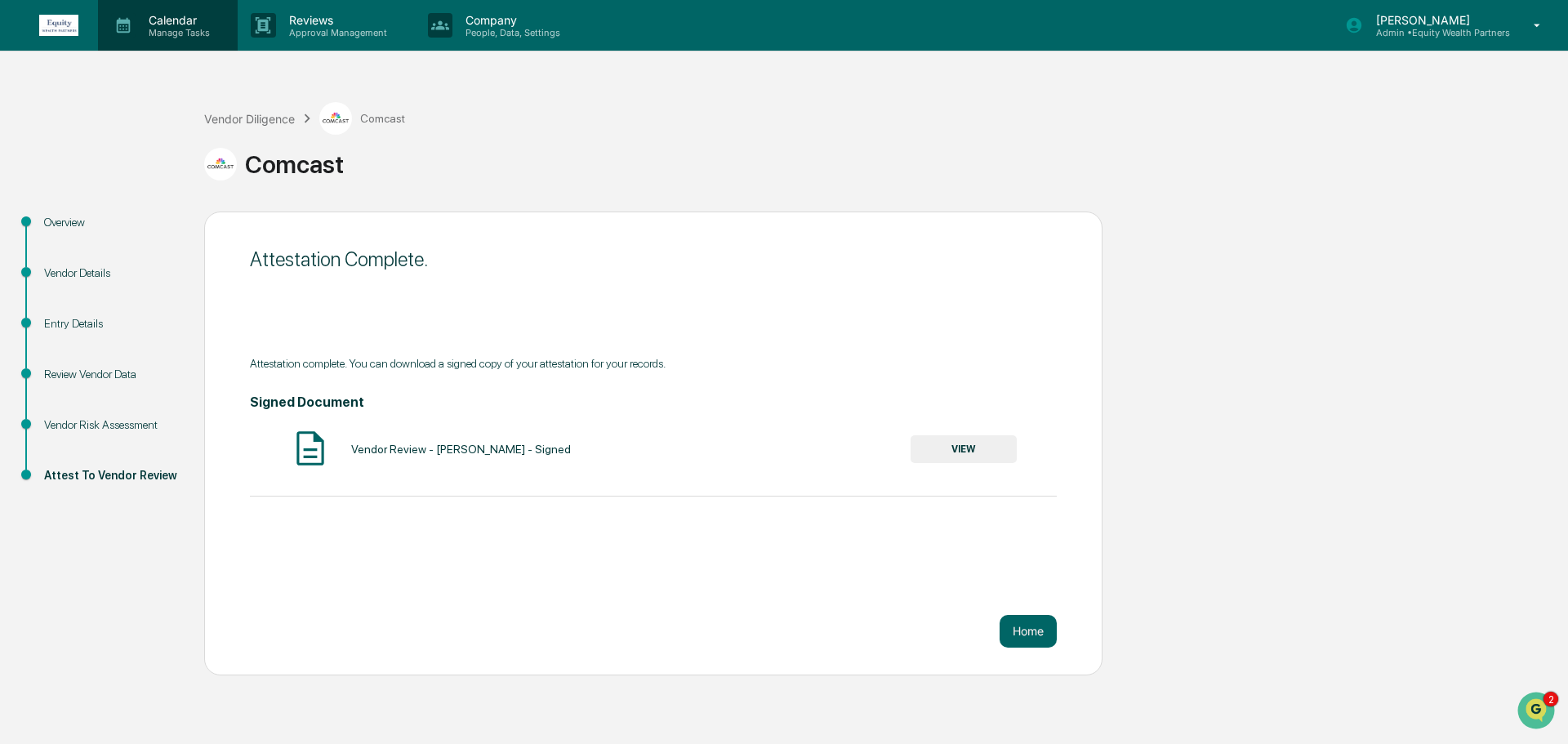
click at [175, 29] on p "Manage Tasks" at bounding box center [176, 33] width 82 height 11
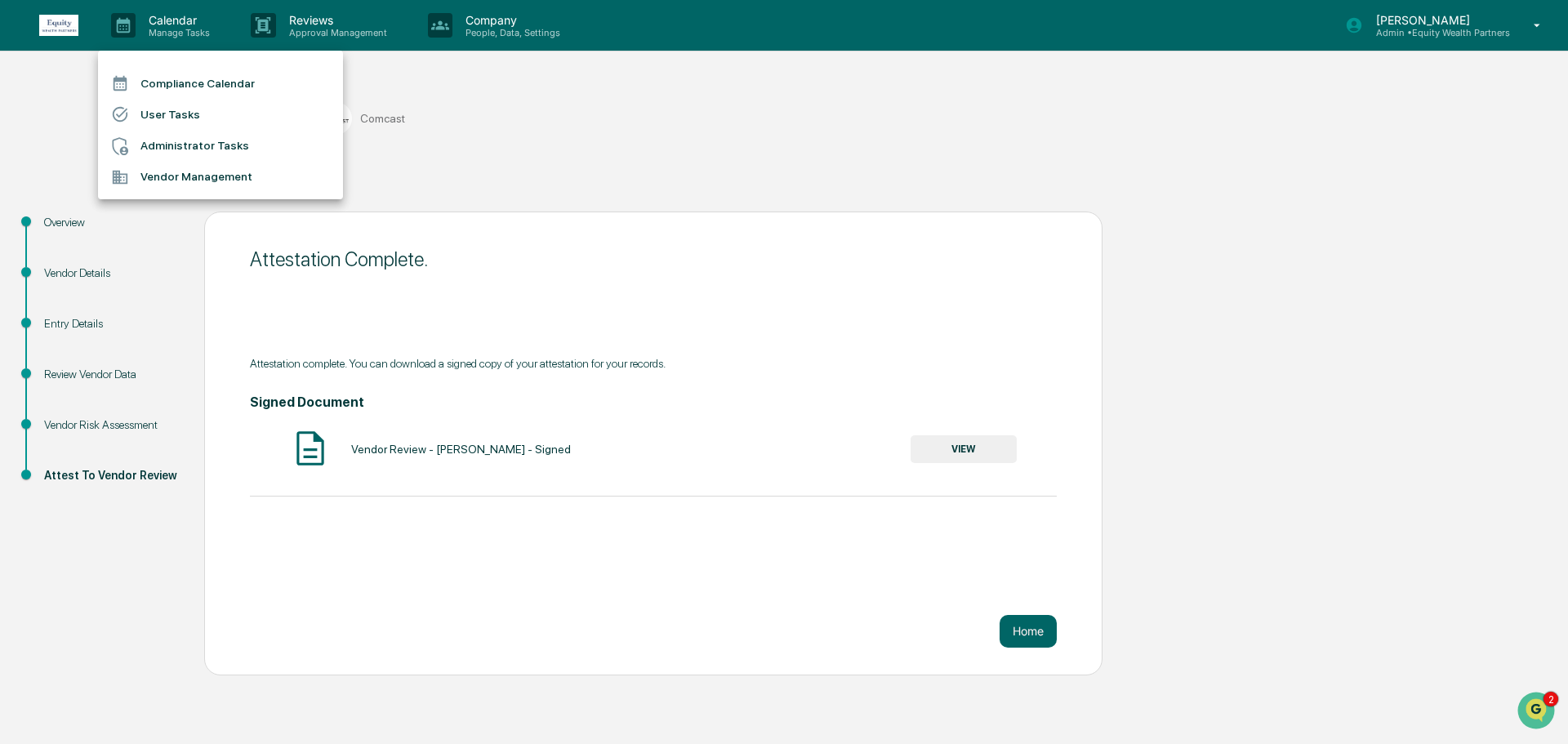
click at [173, 178] on li "Vendor Management" at bounding box center [220, 176] width 245 height 31
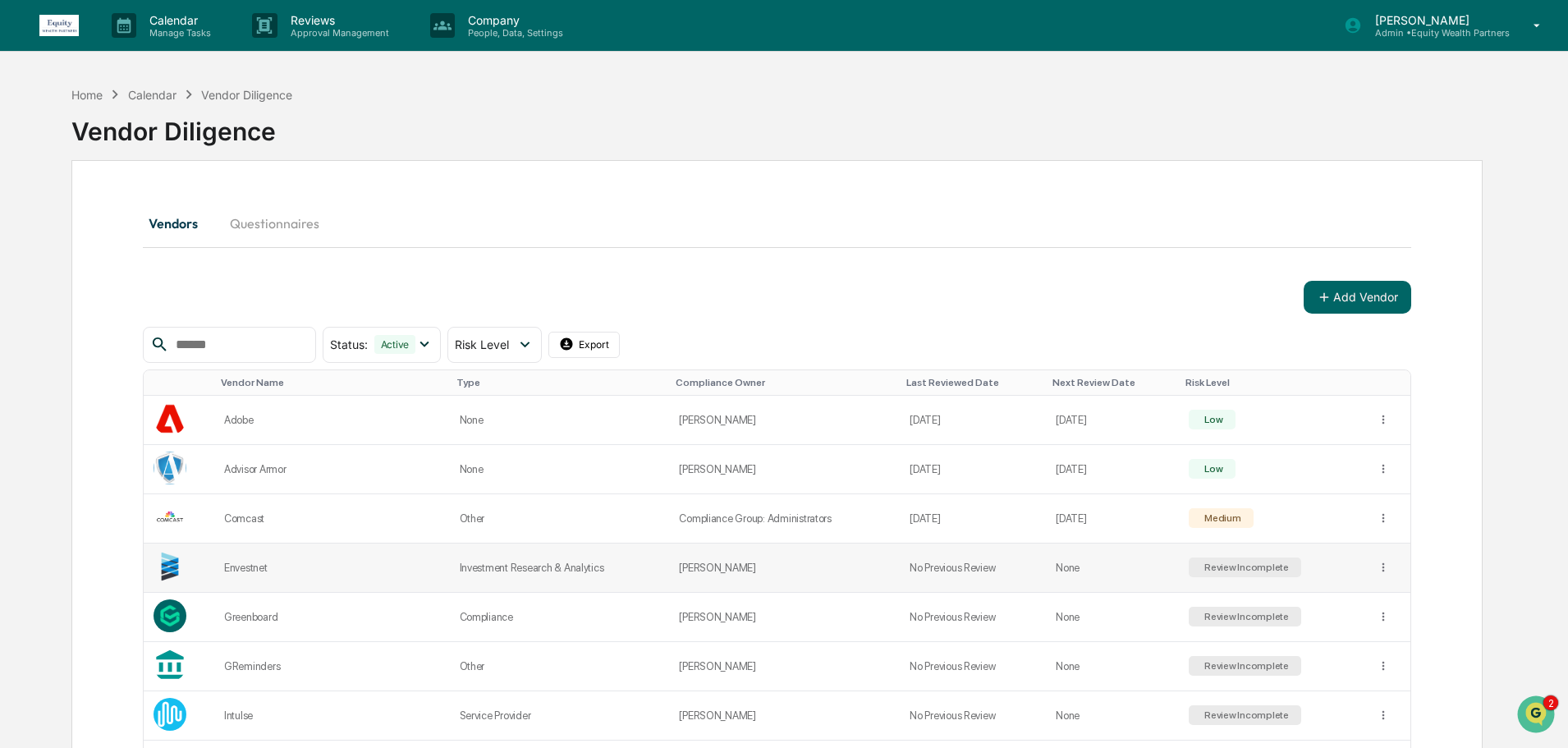
click at [1228, 563] on div "Review Incomplete" at bounding box center [1245, 567] width 88 height 11
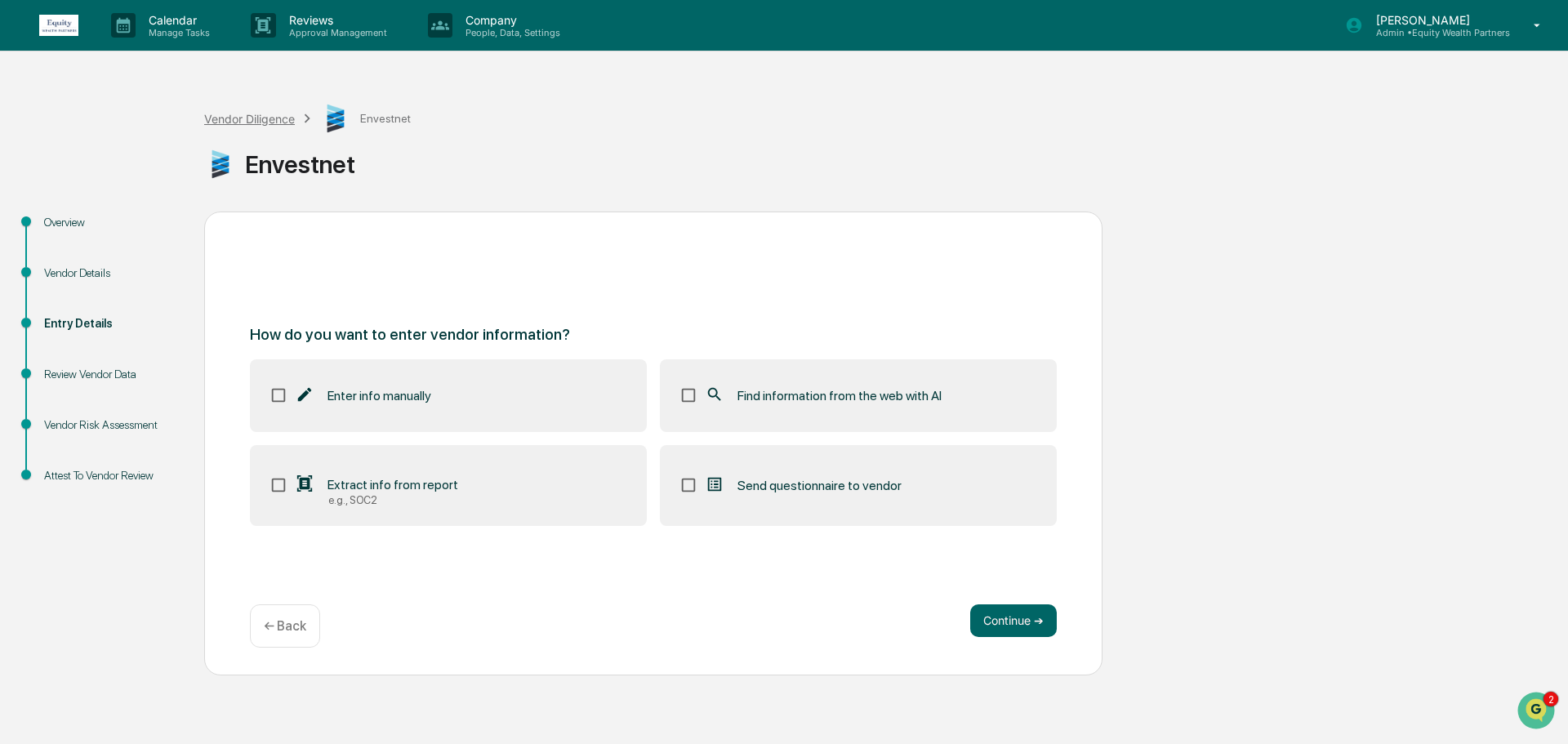
click at [252, 117] on div "Vendor Diligence" at bounding box center [249, 118] width 90 height 14
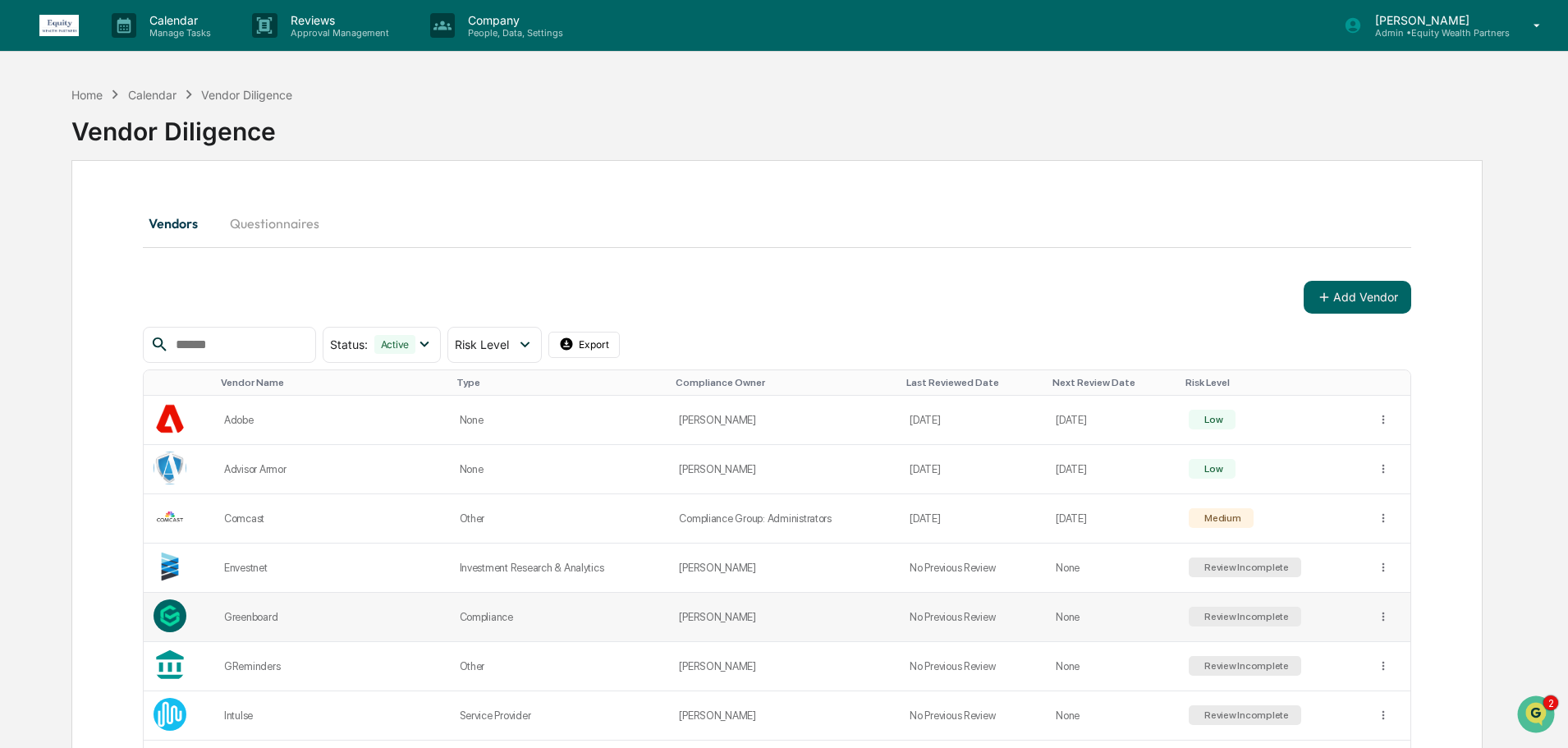
click at [1252, 622] on div "Review Incomplete" at bounding box center [1245, 616] width 88 height 11
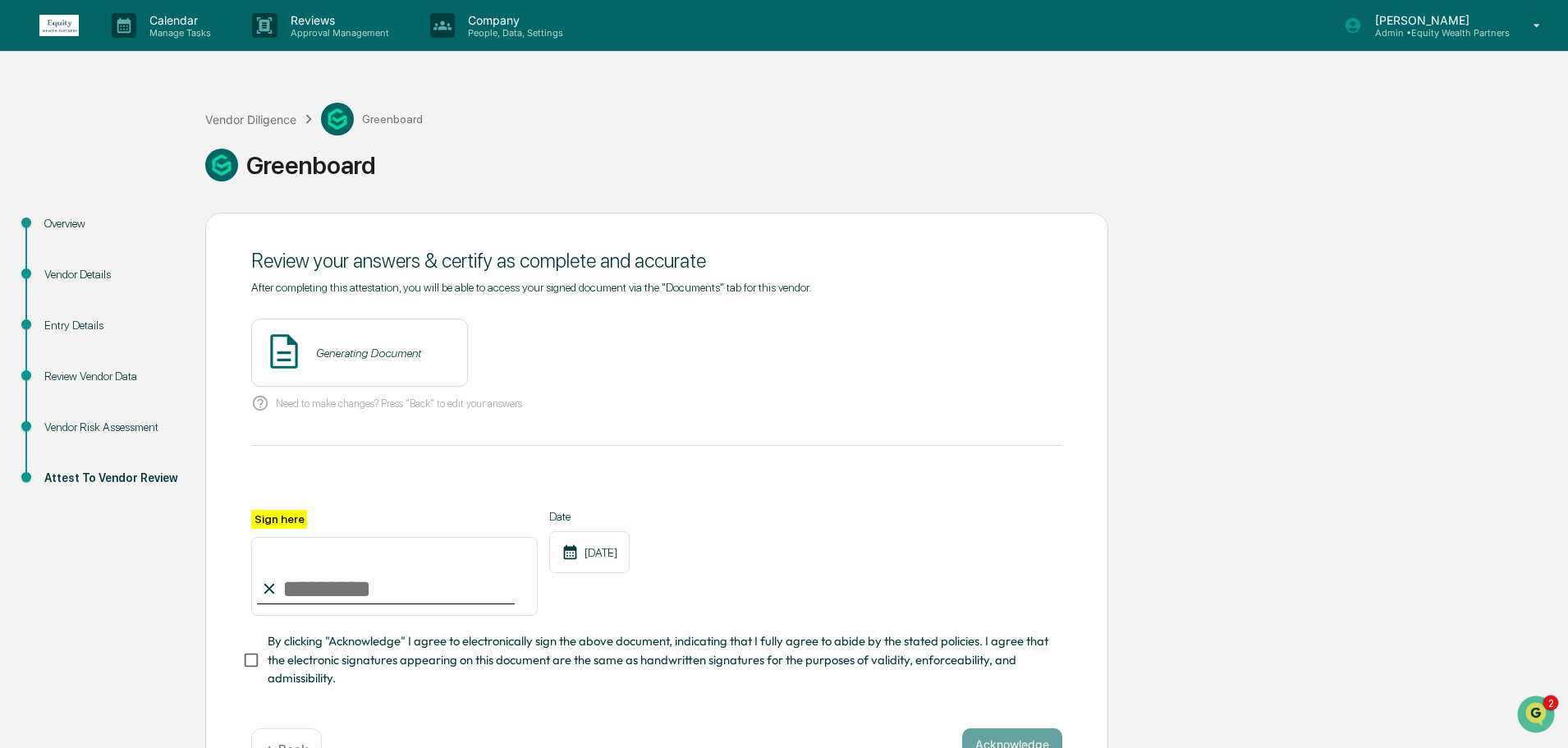
click at [365, 599] on input "Sign here" at bounding box center [395, 576] width 287 height 79
paste input "**********"
type input "**********"
click at [525, 352] on button "View" at bounding box center [547, 353] width 43 height 26
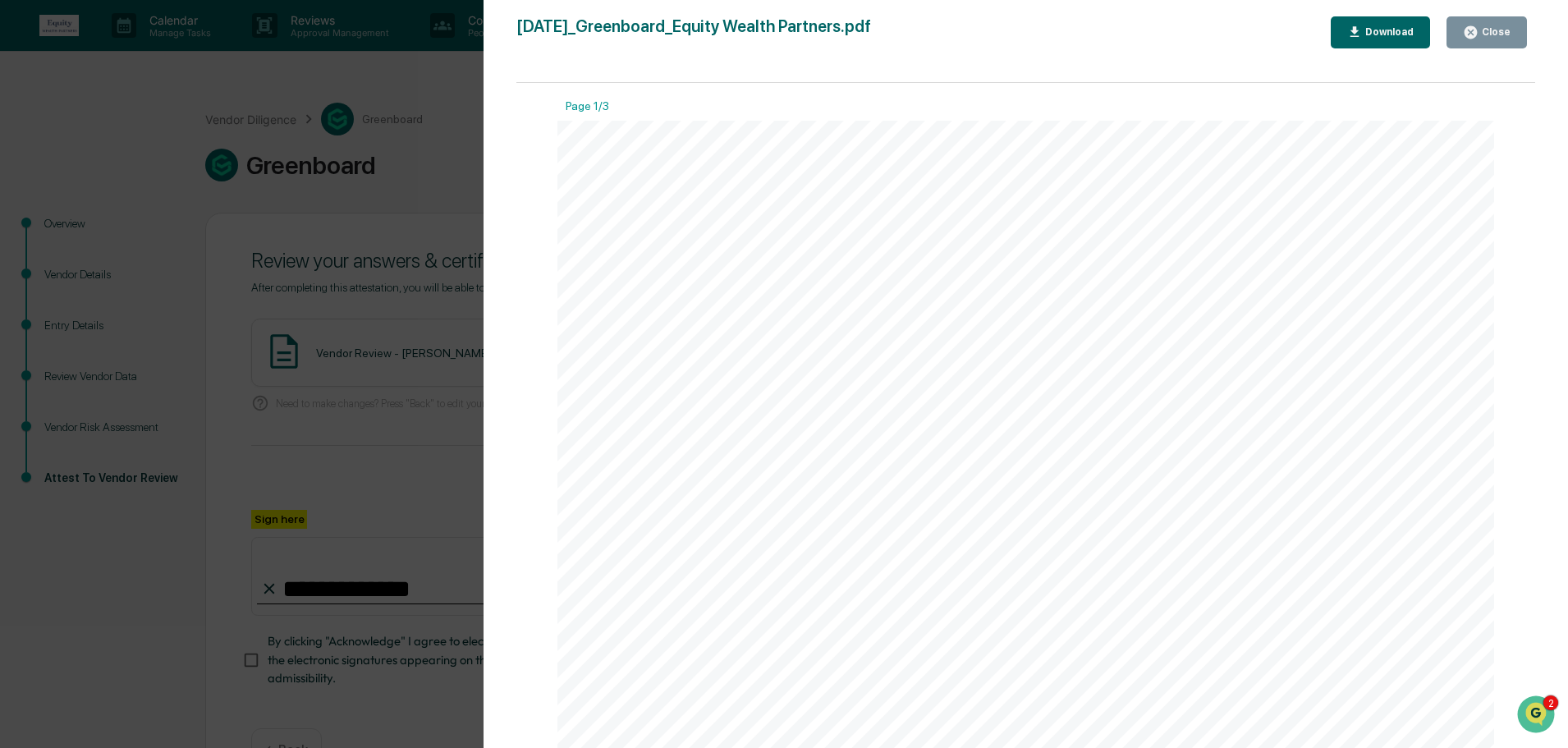
click at [1508, 38] on div "Close" at bounding box center [1486, 32] width 48 height 16
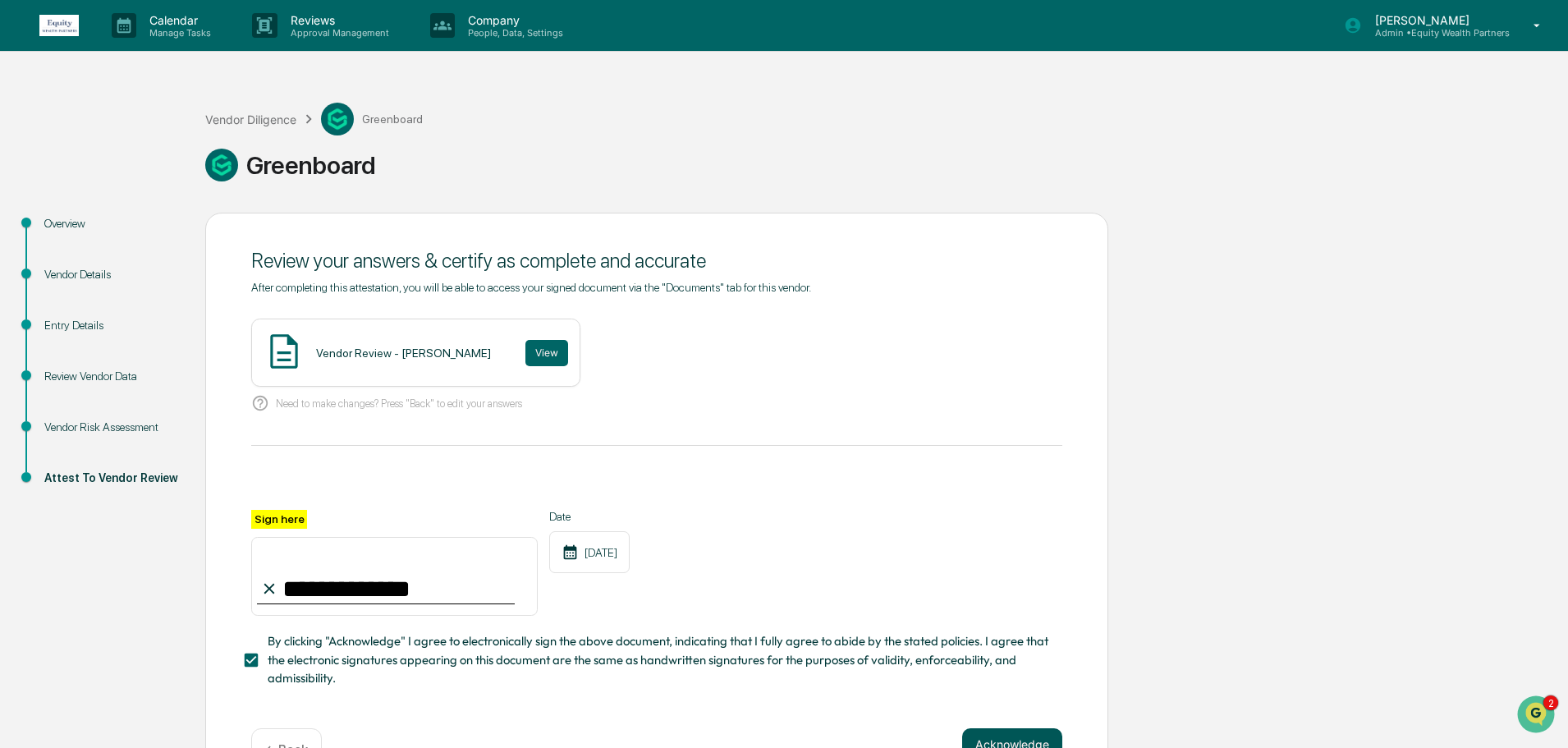
click at [1020, 741] on button "Acknowledge" at bounding box center [1012, 744] width 100 height 33
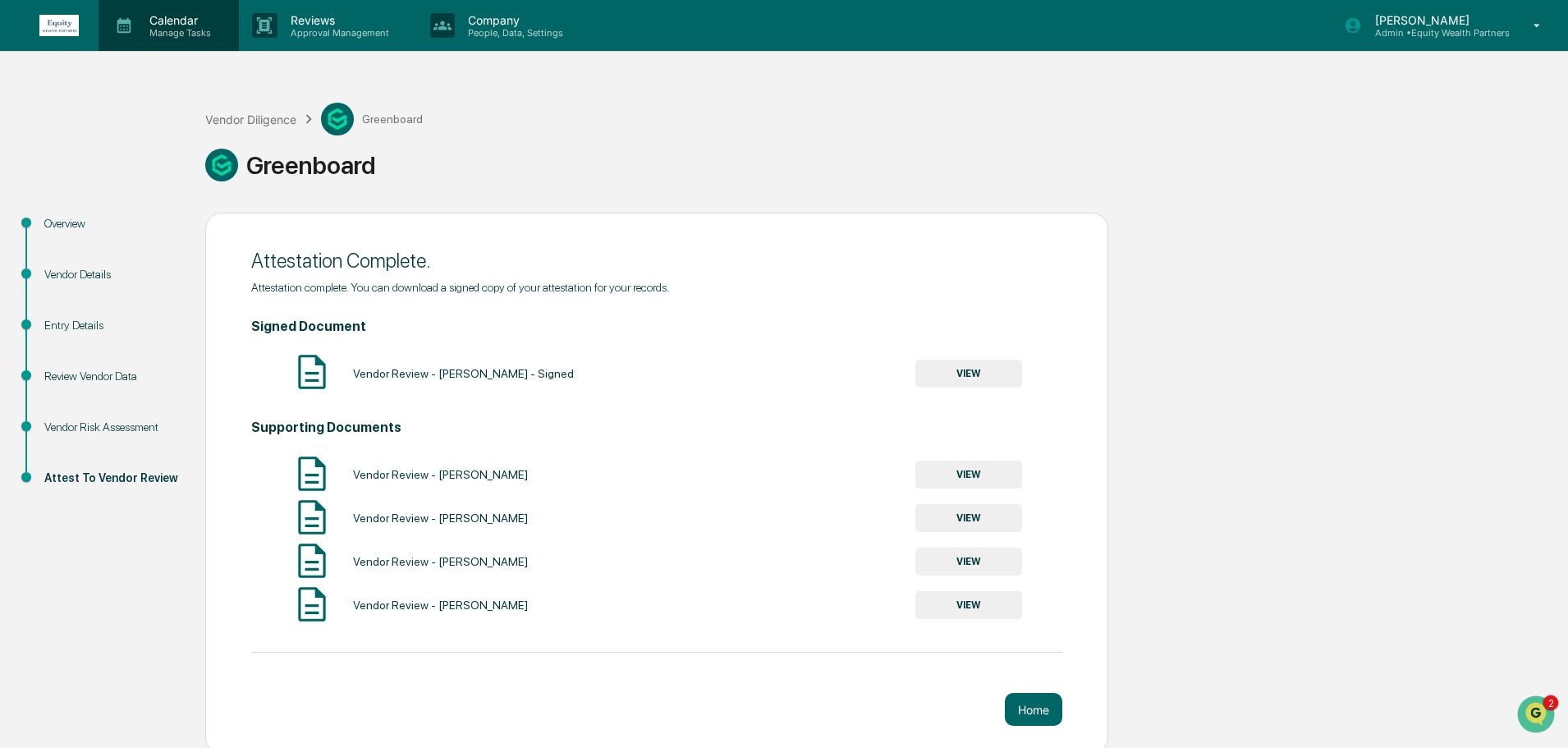
click at [175, 27] on p "Manage Tasks" at bounding box center [177, 33] width 83 height 11
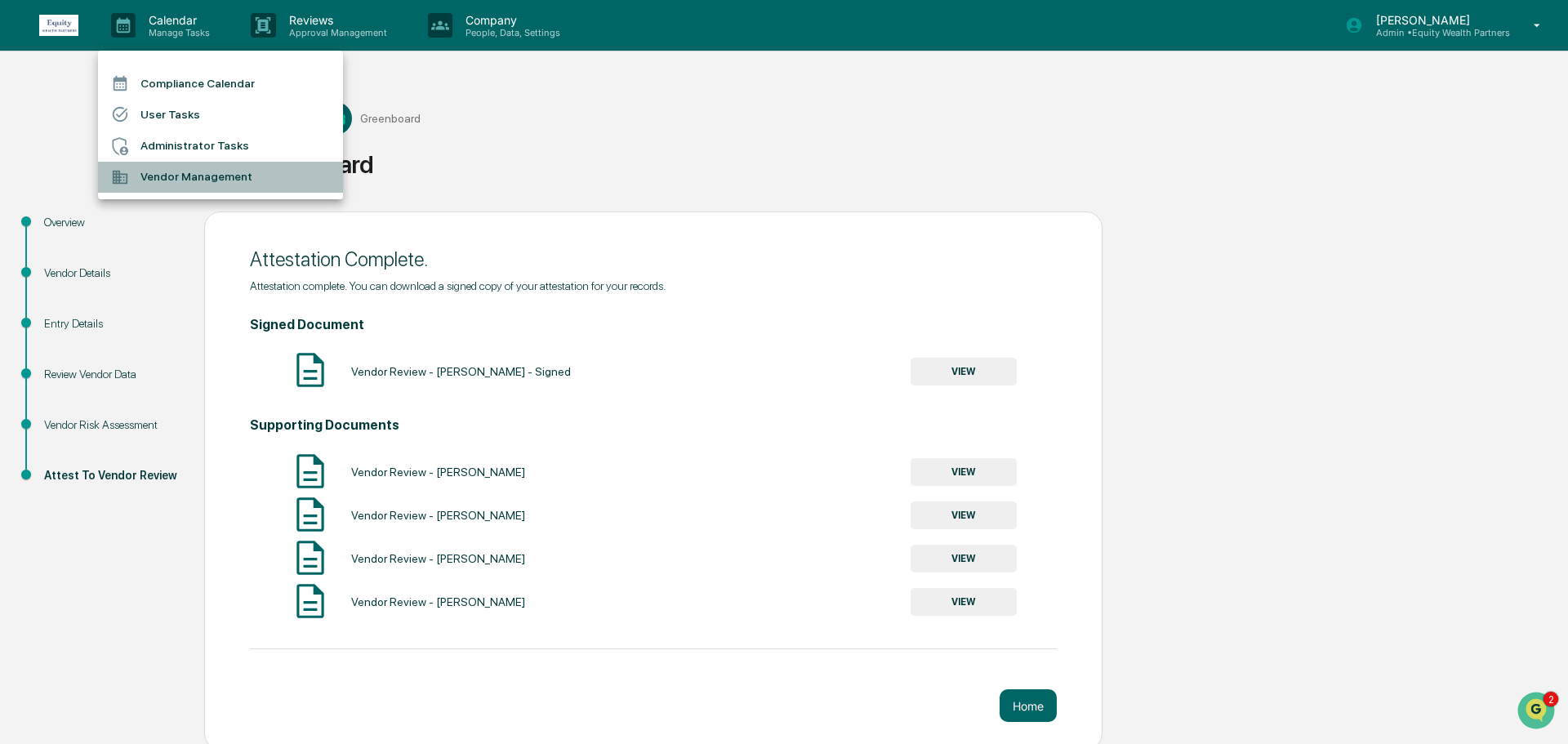
click at [180, 179] on li "Vendor Management" at bounding box center [220, 176] width 245 height 31
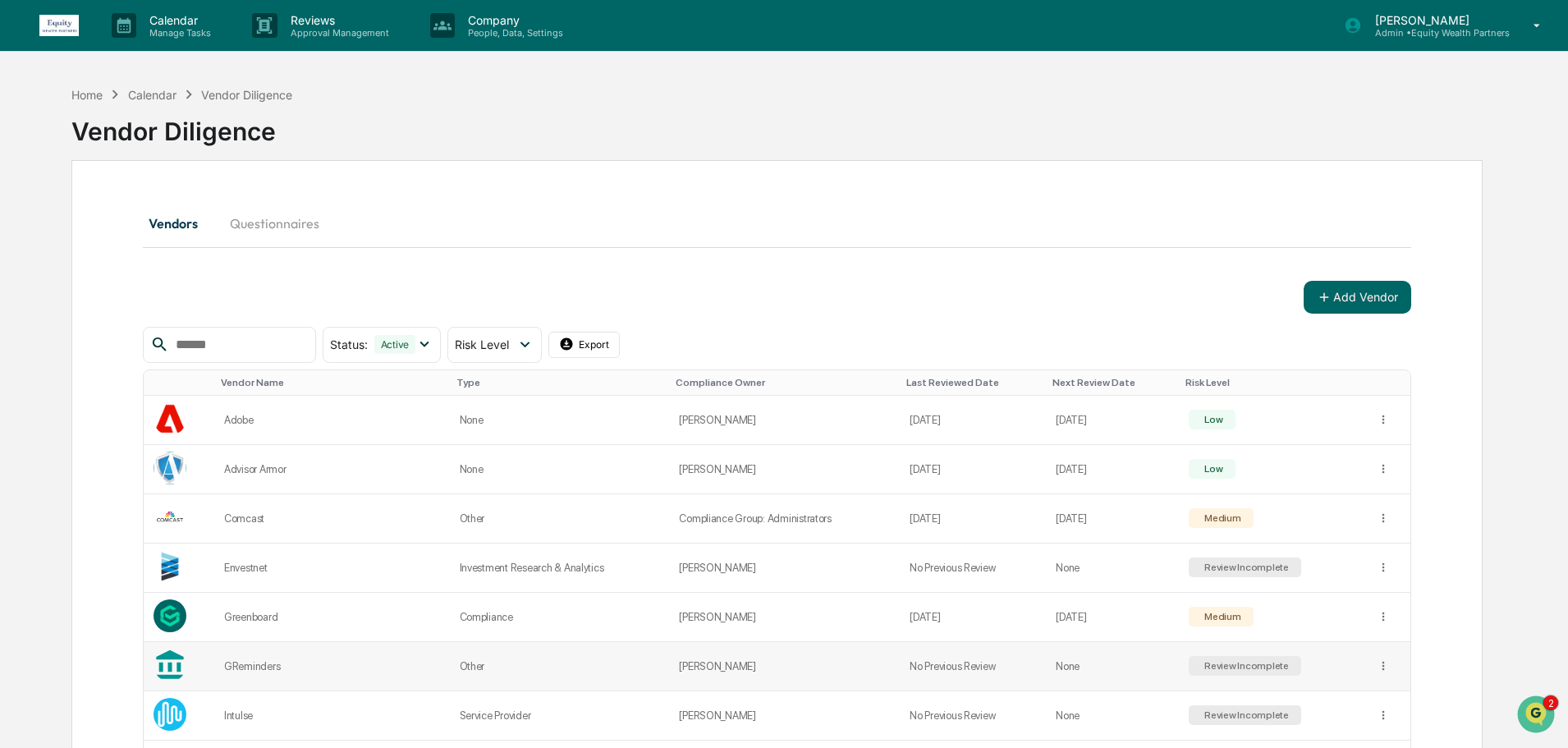
click at [1243, 663] on div "Review Incomplete" at bounding box center [1245, 666] width 88 height 11
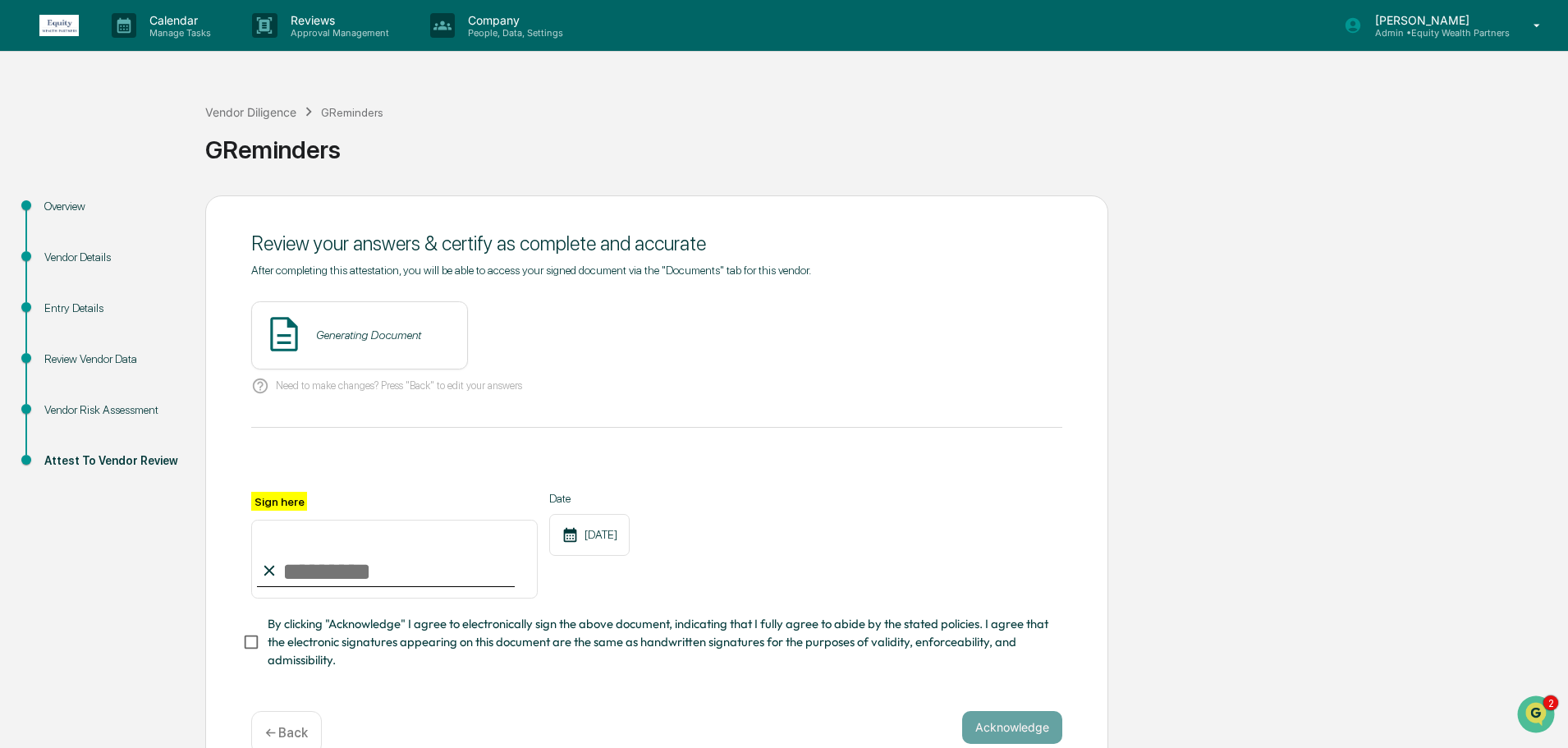
click at [329, 577] on input "Sign here" at bounding box center [395, 559] width 287 height 79
paste input "**********"
type input "**********"
click at [525, 332] on button "View" at bounding box center [547, 335] width 43 height 26
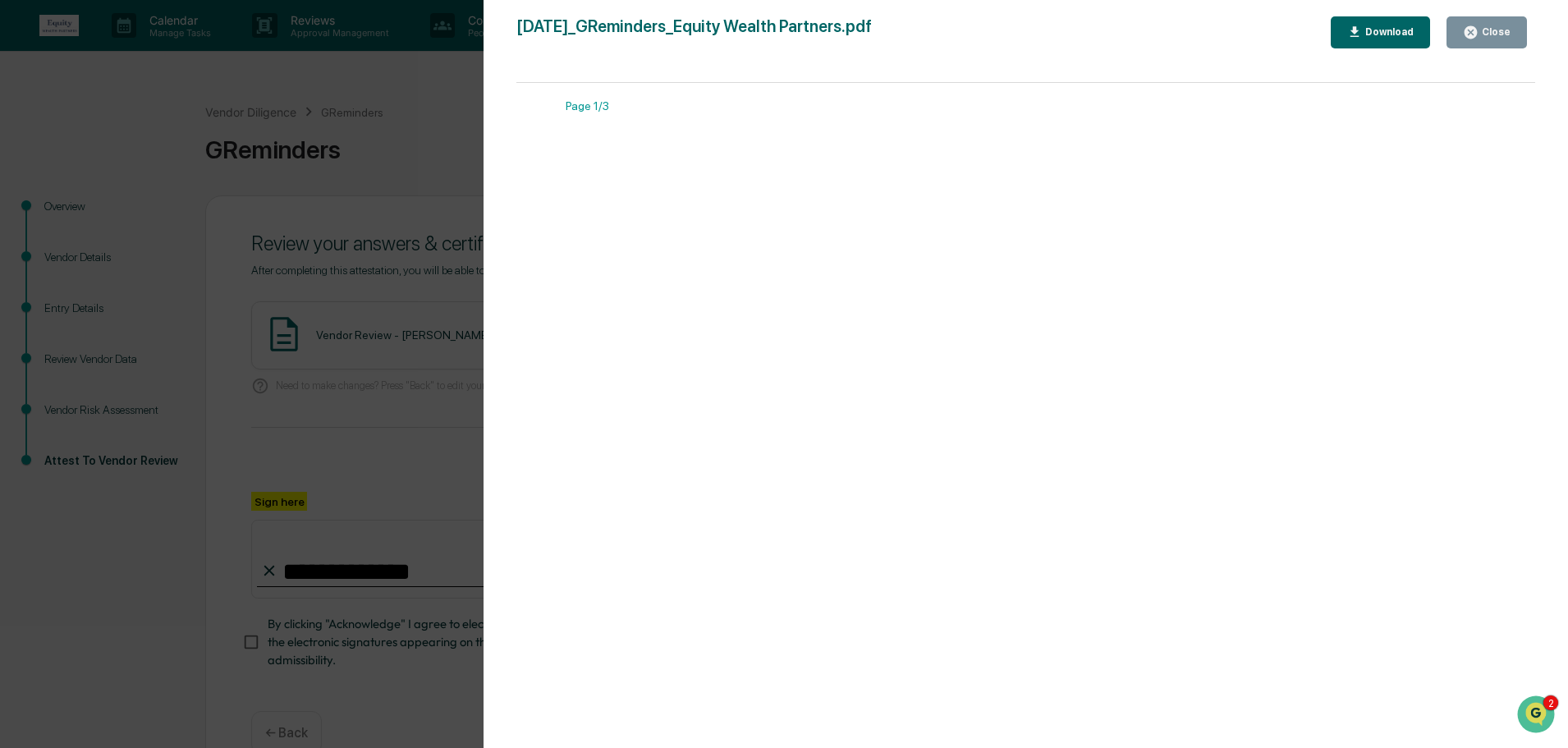
click at [1490, 33] on div "Close" at bounding box center [1495, 32] width 32 height 11
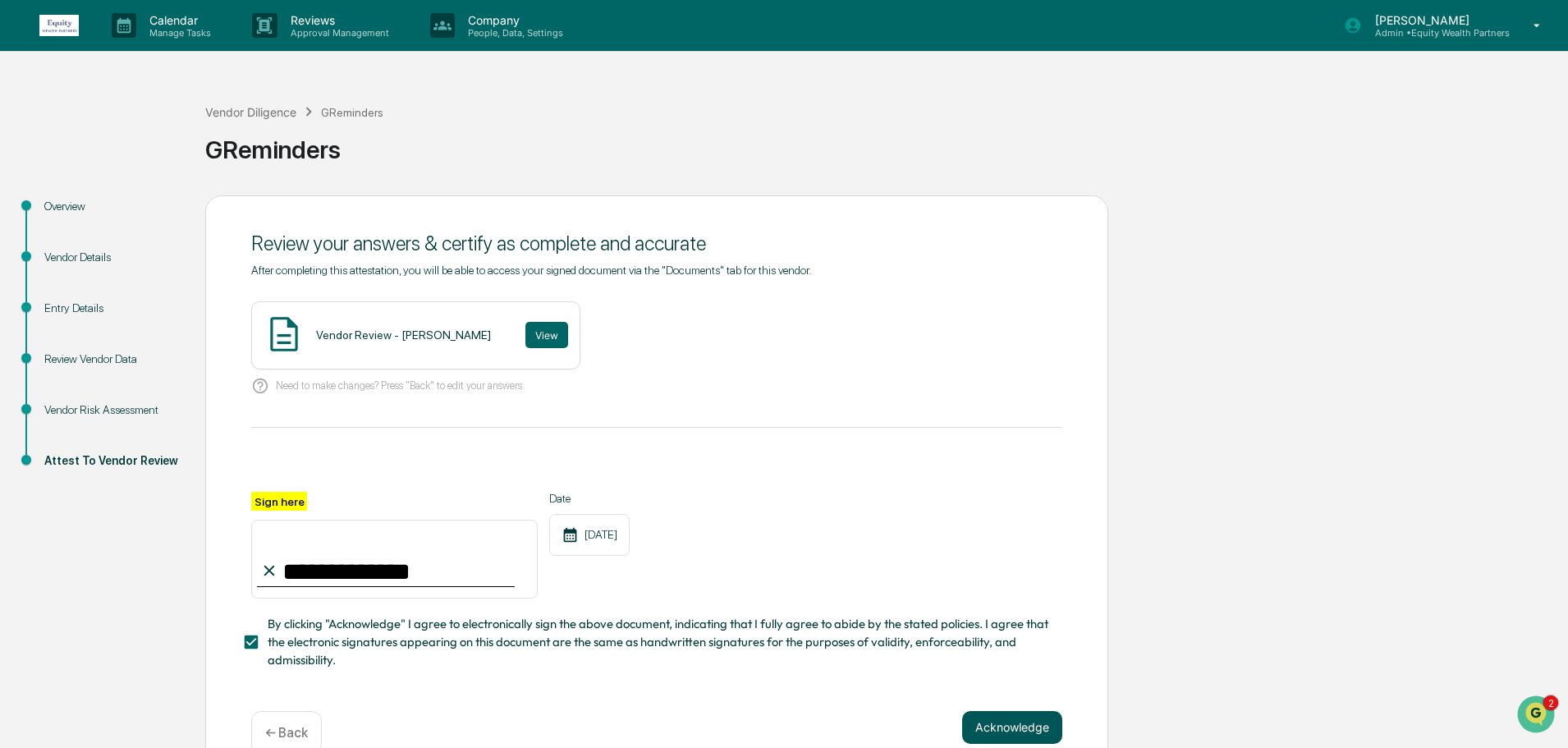
click at [1004, 729] on button "Acknowledge" at bounding box center [1012, 726] width 100 height 33
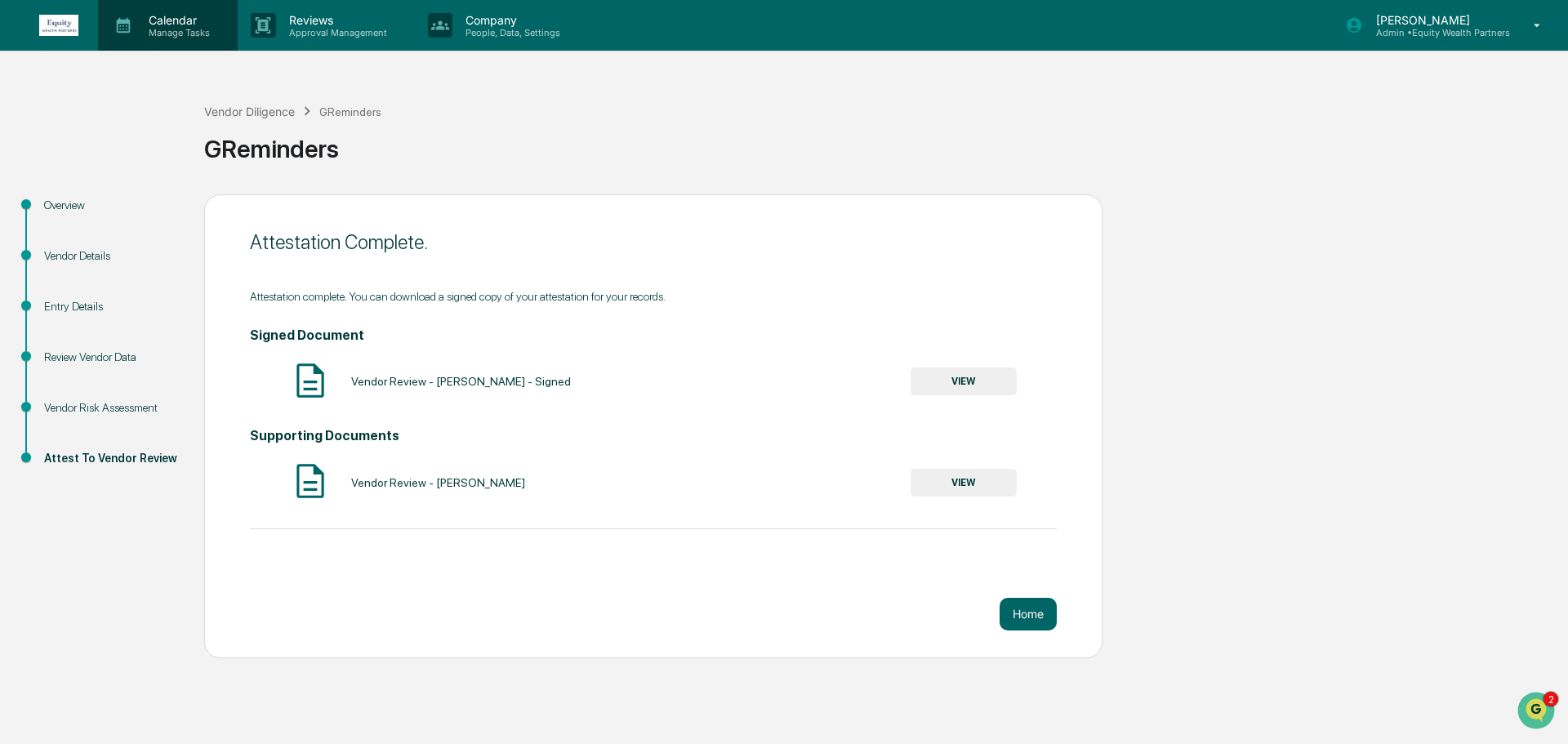
click at [180, 27] on p "Manage Tasks" at bounding box center [176, 33] width 82 height 11
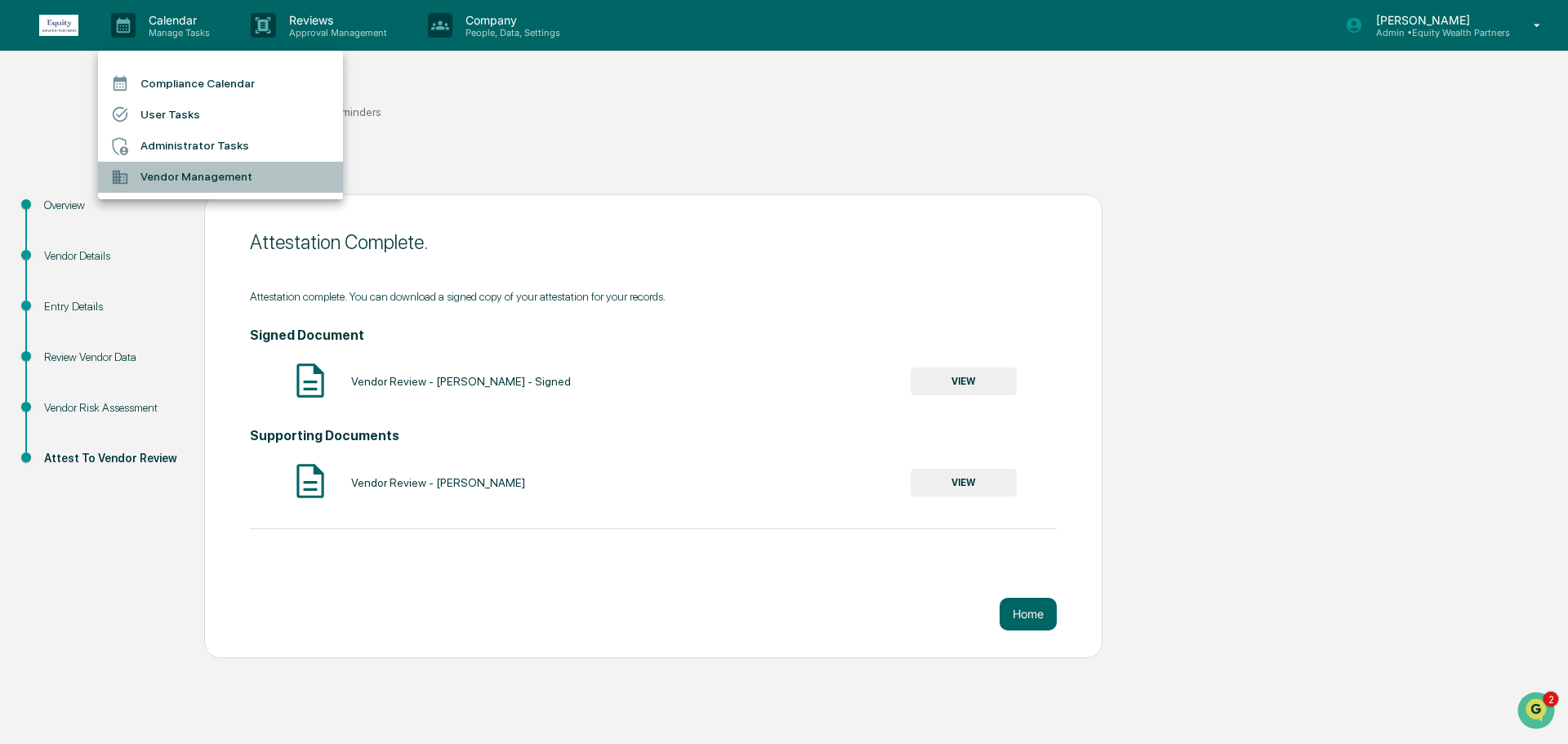
click at [187, 181] on li "Vendor Management" at bounding box center [220, 176] width 245 height 31
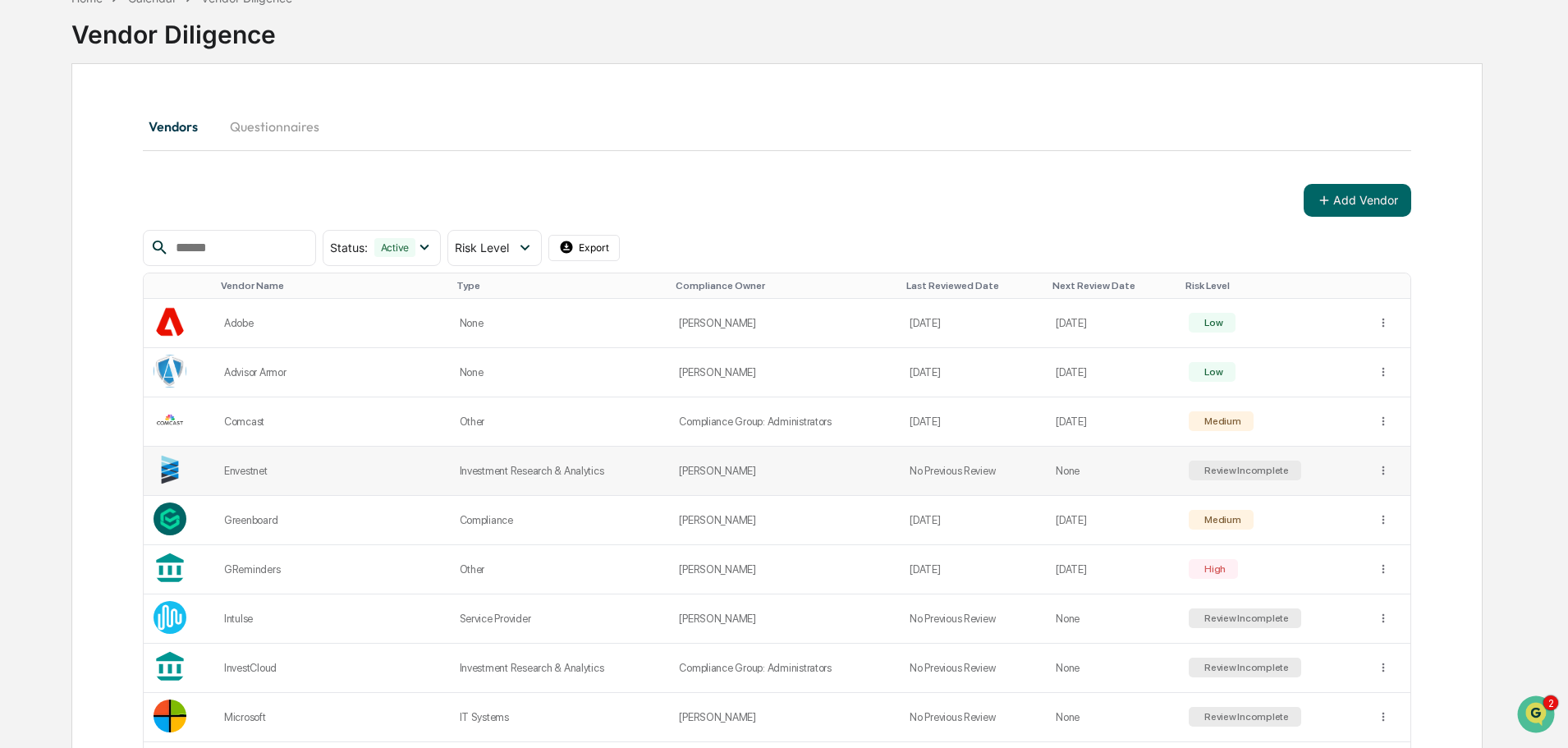
scroll to position [137, 0]
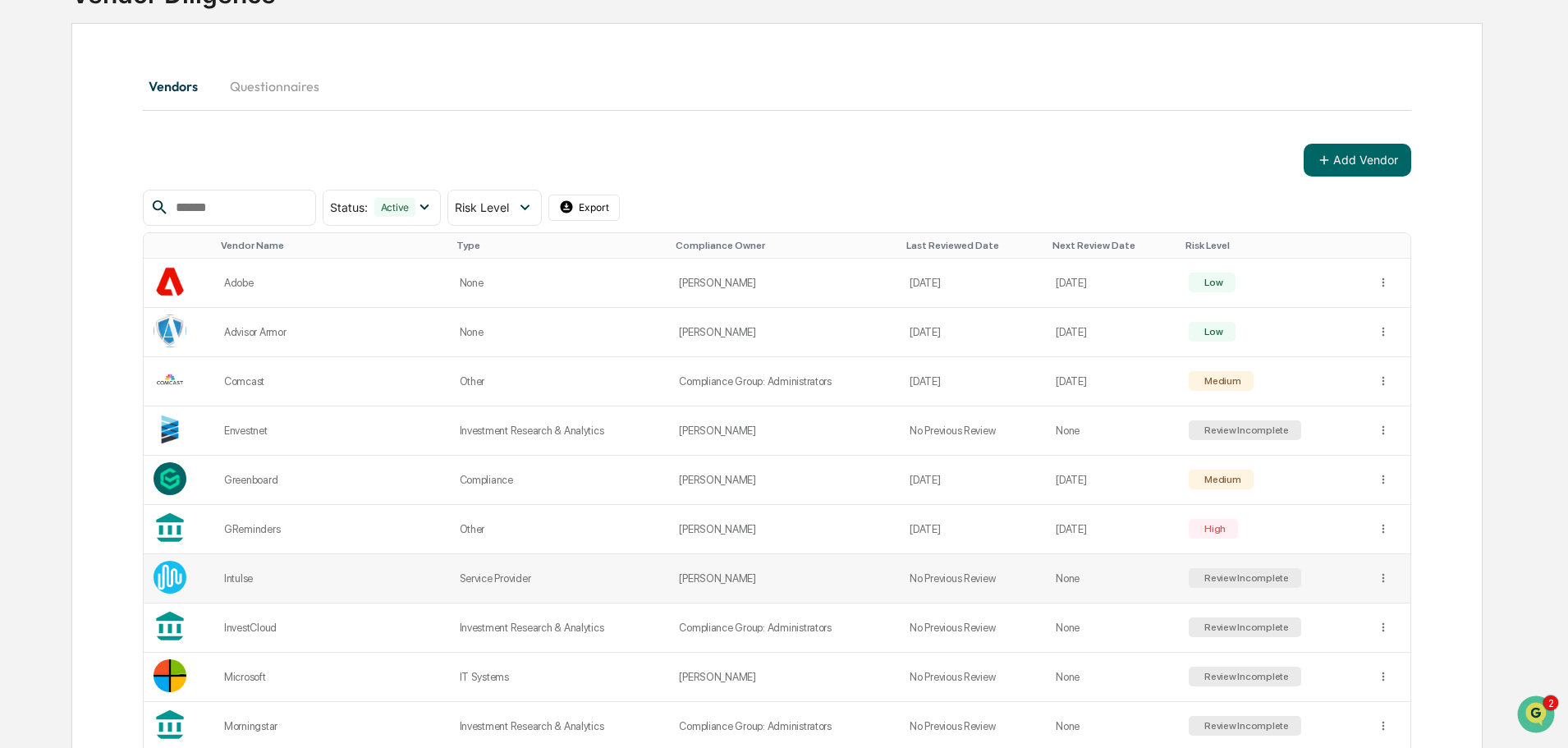
click at [1212, 575] on div "Review Incomplete" at bounding box center [1245, 577] width 88 height 11
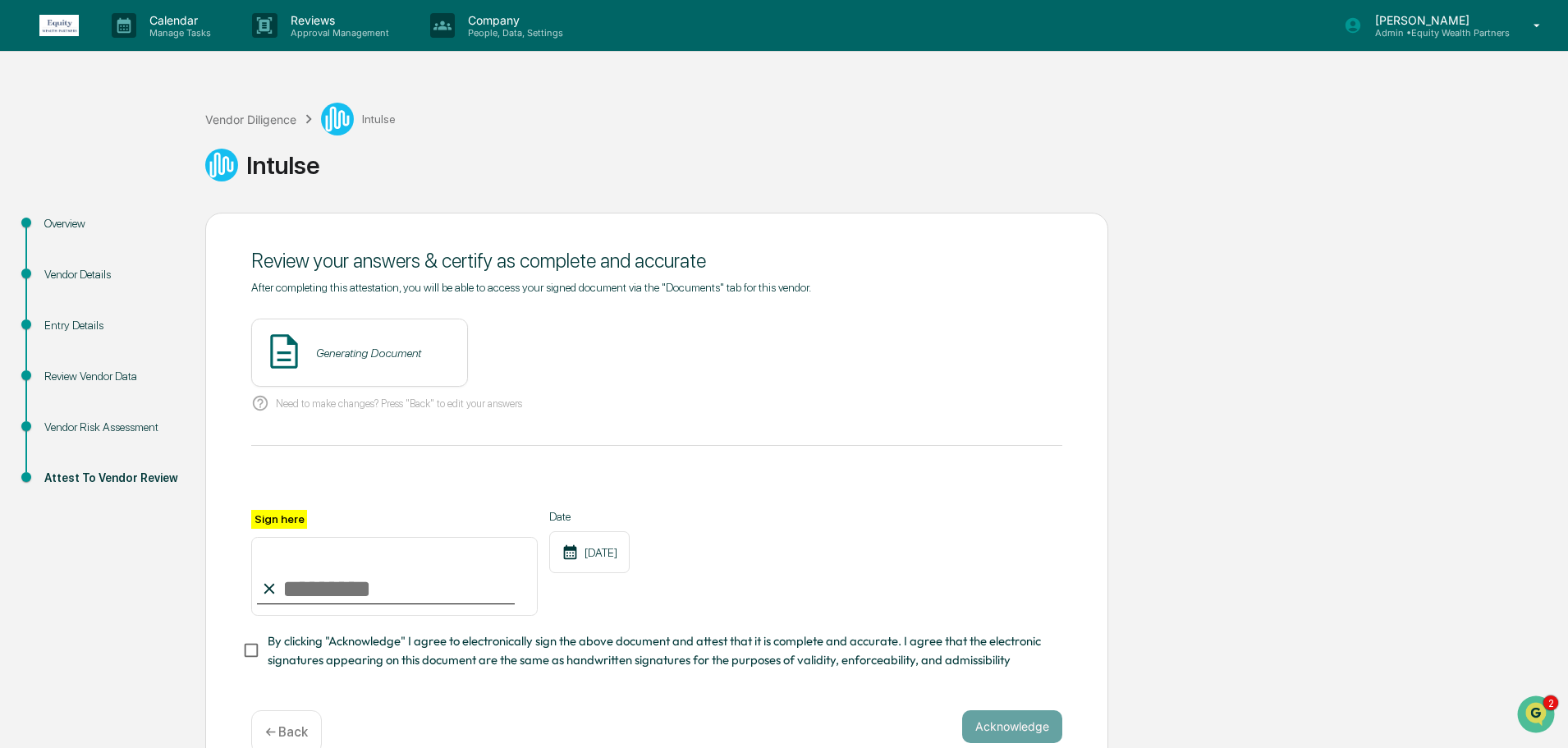
click at [372, 364] on div "Generating Document" at bounding box center [359, 352] width 217 height 68
click at [525, 352] on button "View" at bounding box center [547, 353] width 43 height 26
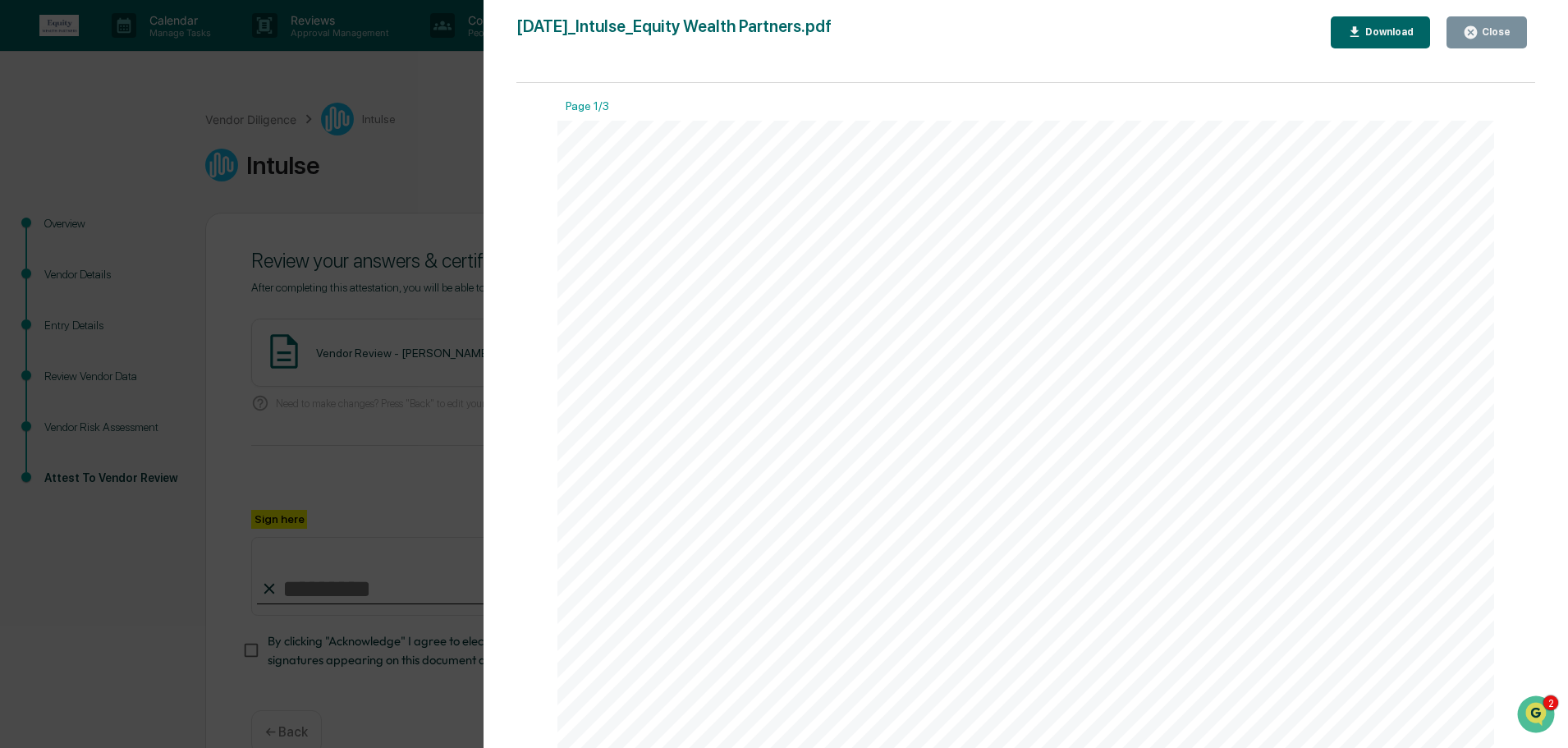
click at [1477, 33] on icon "button" at bounding box center [1470, 32] width 12 height 12
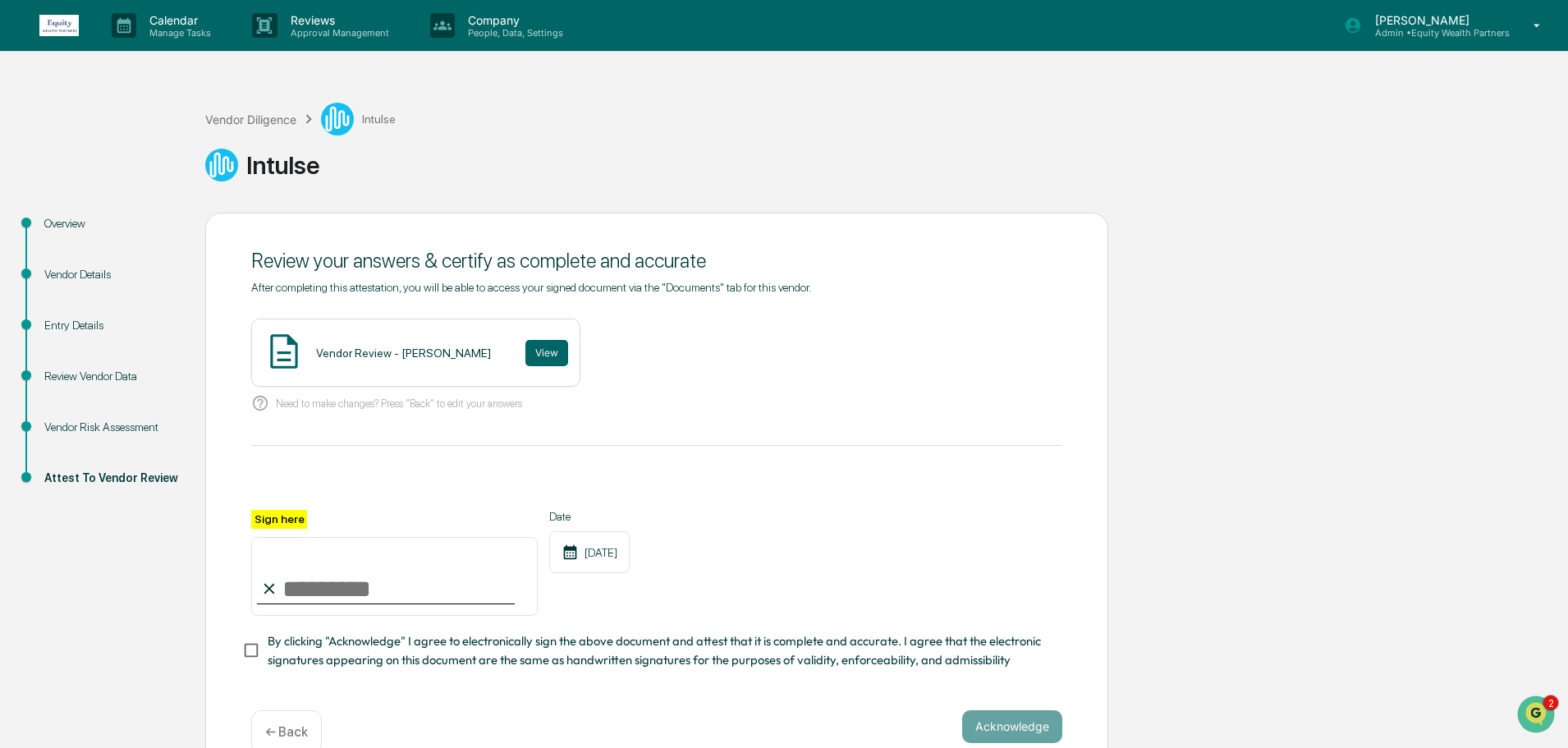
click at [372, 585] on input "Sign here" at bounding box center [395, 576] width 287 height 79
paste input "**********"
type input "**********"
click at [1014, 727] on button "Acknowledge" at bounding box center [1012, 726] width 100 height 33
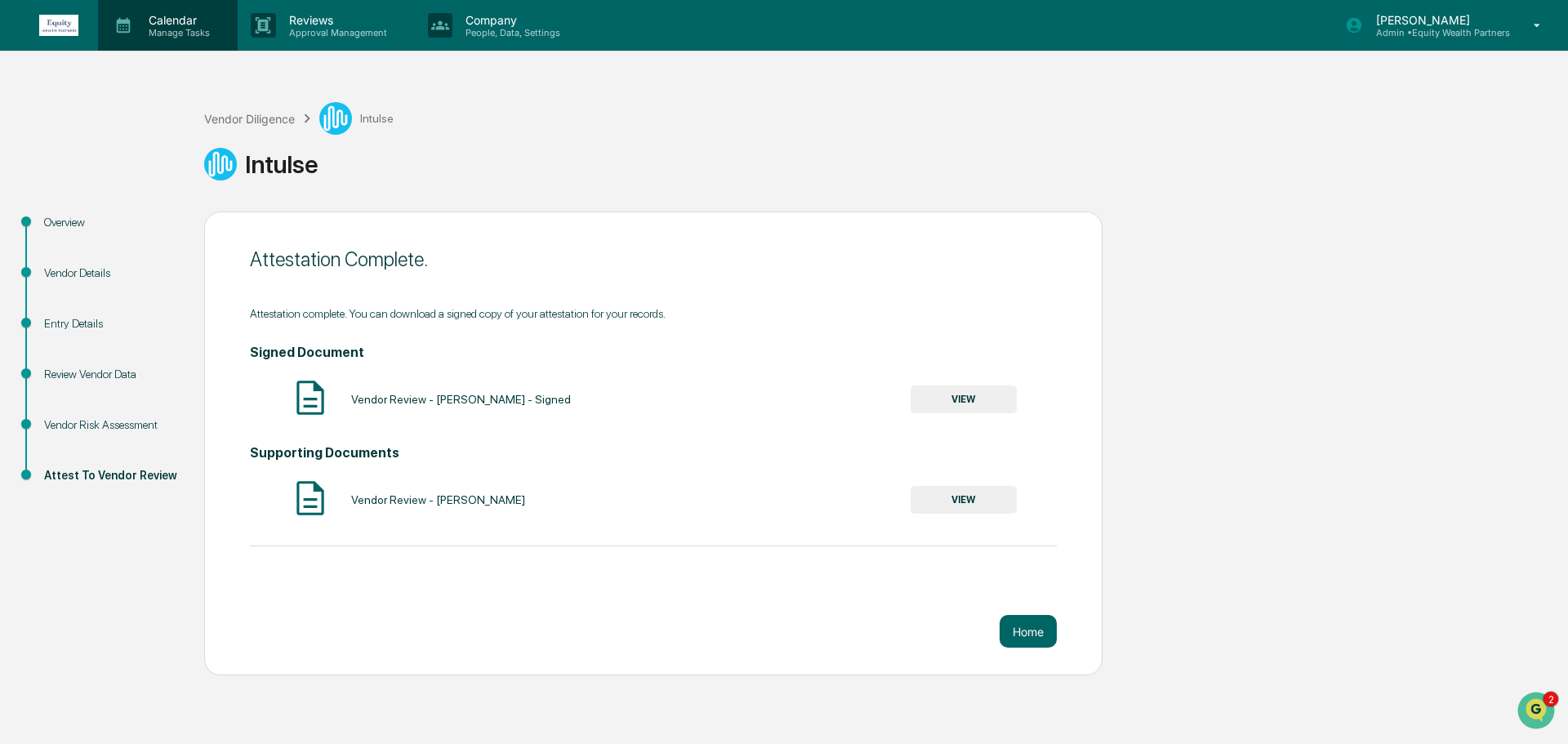
click at [173, 27] on p "Manage Tasks" at bounding box center [176, 33] width 82 height 11
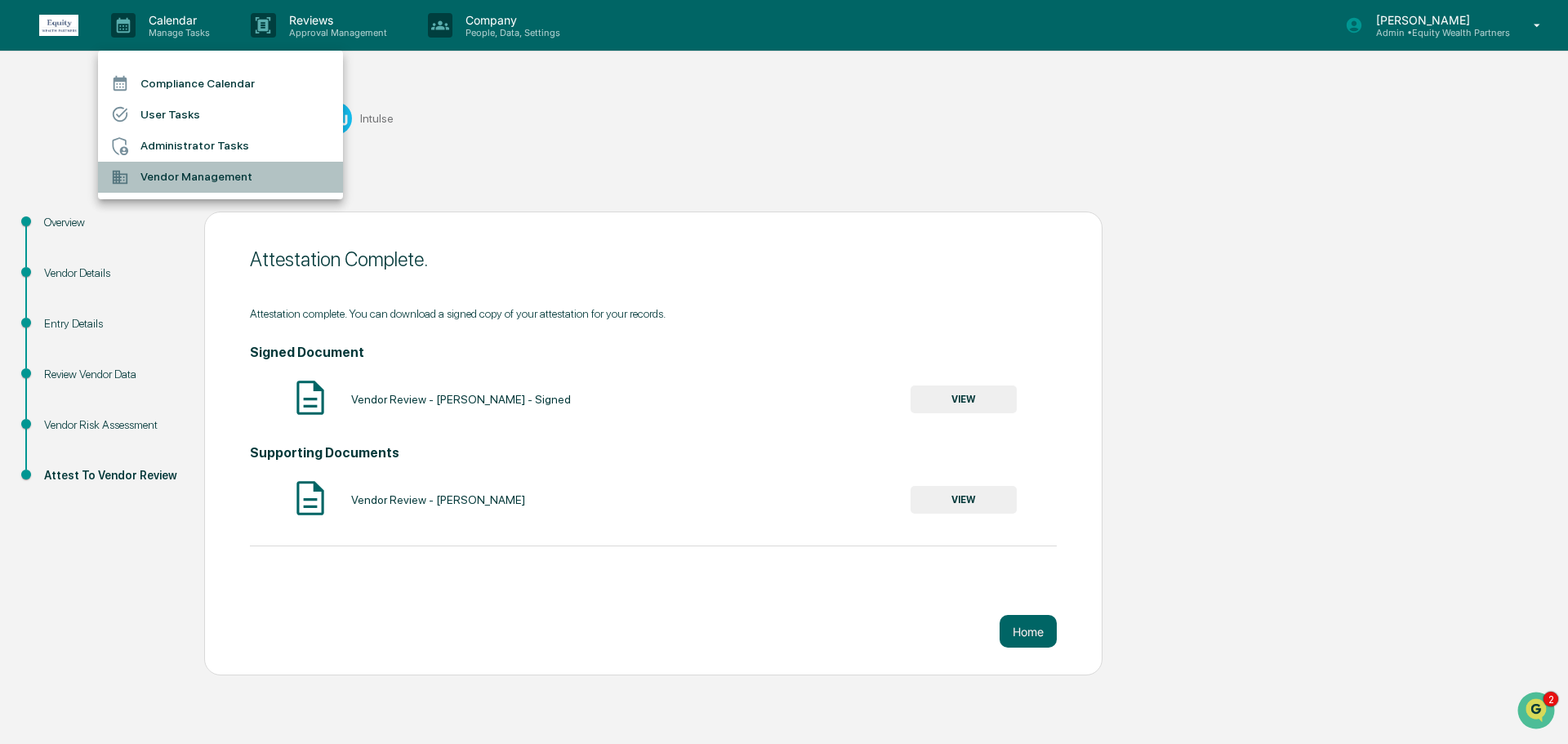
click at [174, 173] on li "Vendor Management" at bounding box center [220, 176] width 245 height 31
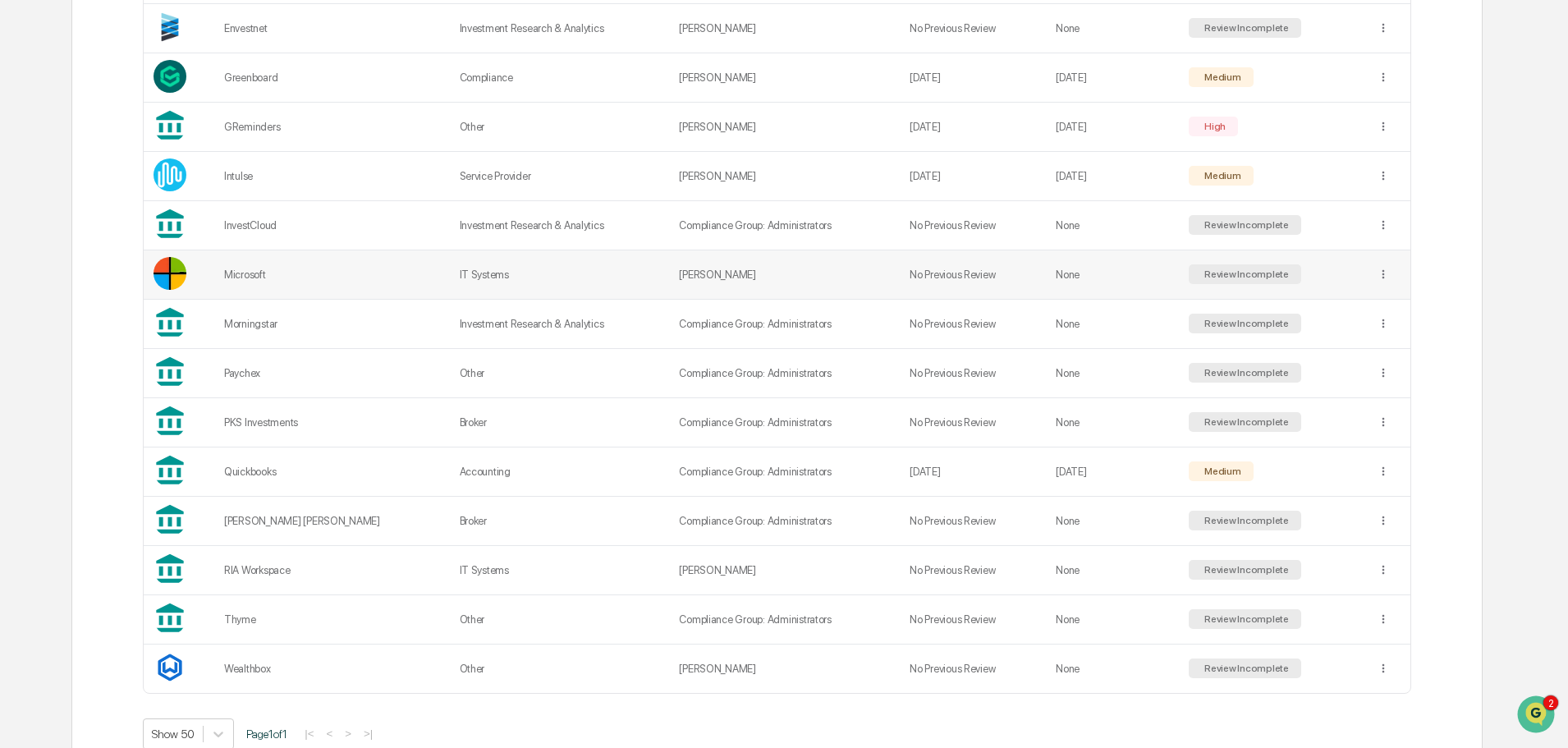
scroll to position [547, 0]
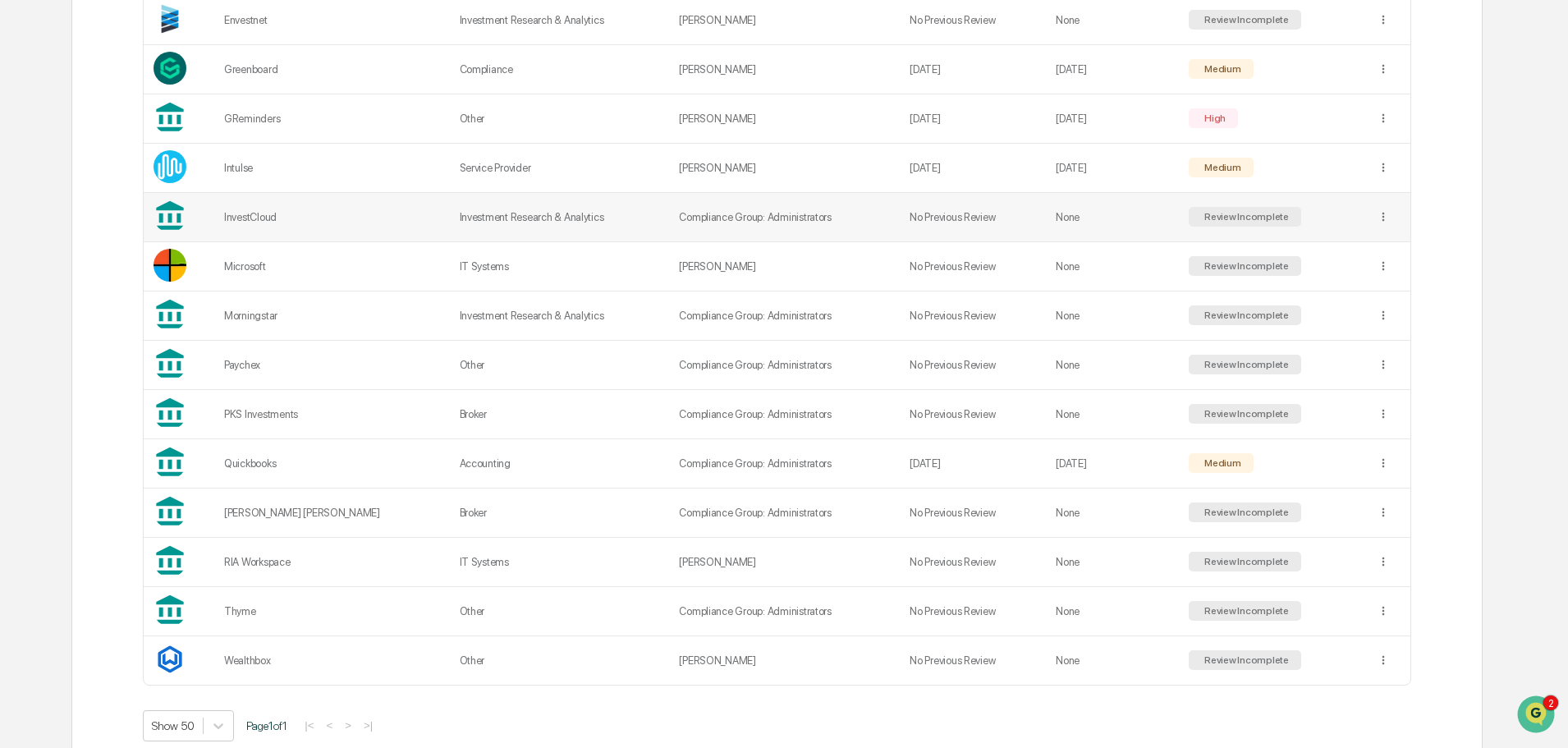
click at [1207, 218] on div "Review Incomplete" at bounding box center [1245, 217] width 88 height 11
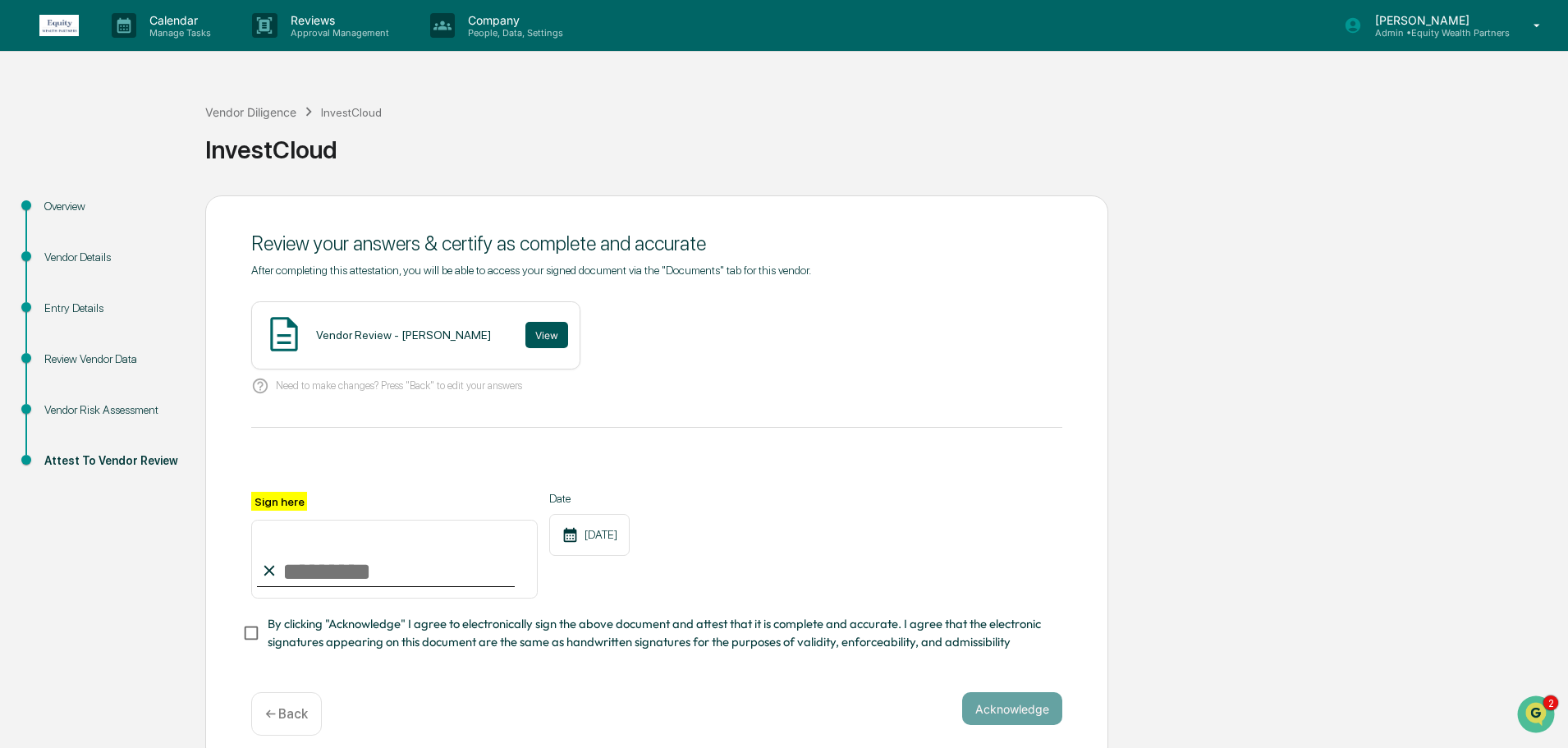
click at [525, 327] on button "View" at bounding box center [547, 335] width 43 height 26
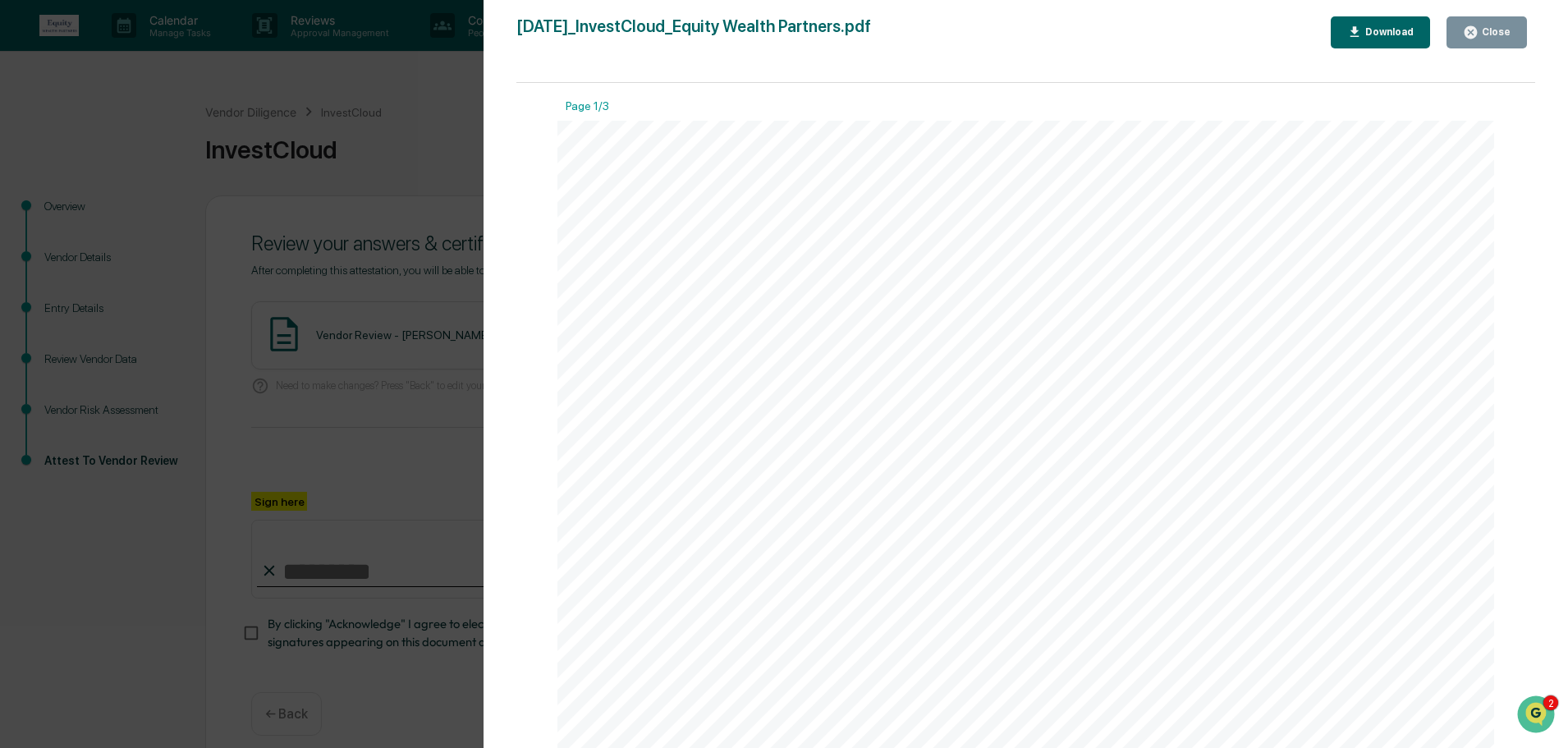
click at [1468, 23] on button "Close" at bounding box center [1487, 33] width 81 height 32
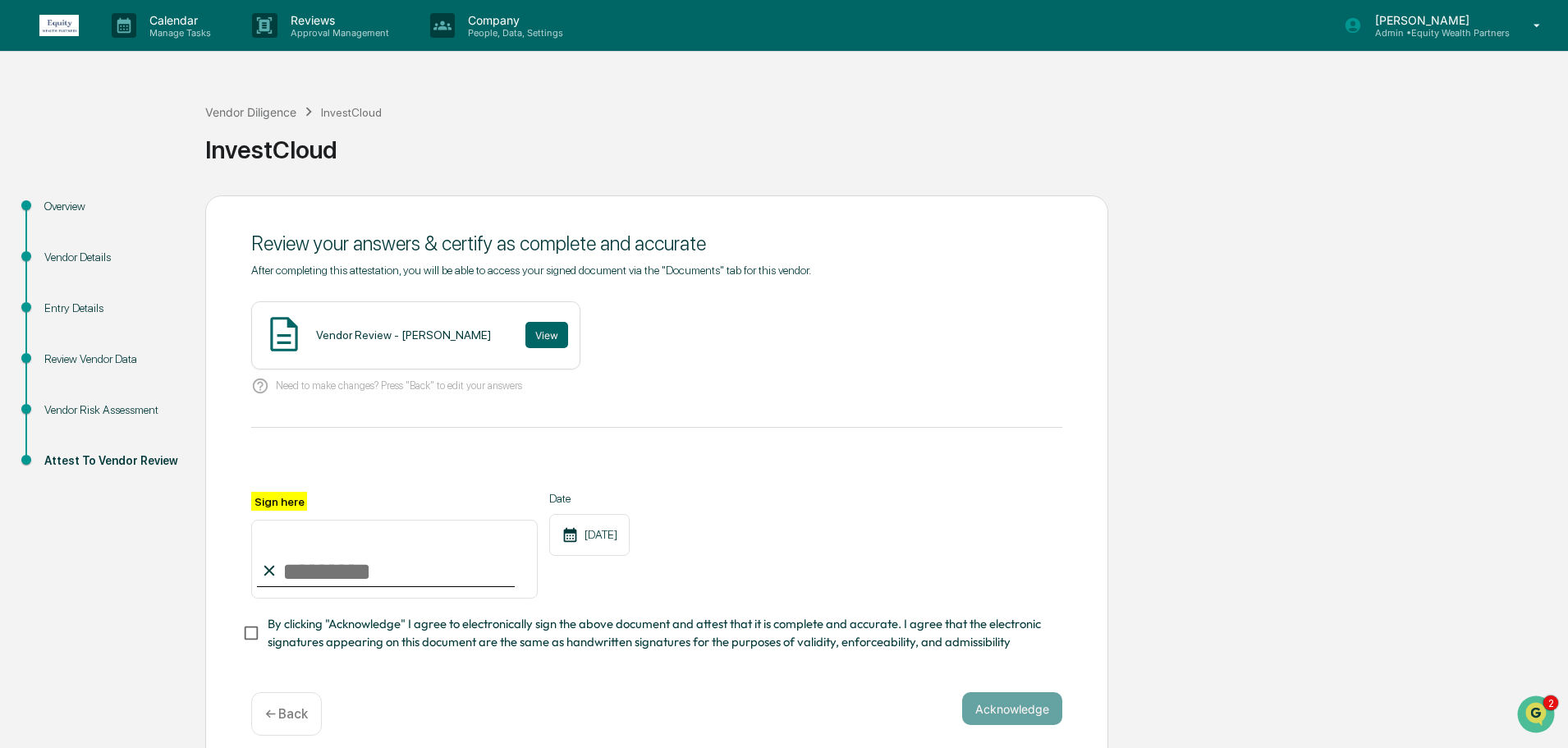
click at [350, 570] on input "Sign here" at bounding box center [395, 559] width 287 height 79
paste input "**********"
type input "**********"
click at [1011, 709] on button "Acknowledge" at bounding box center [1012, 708] width 100 height 33
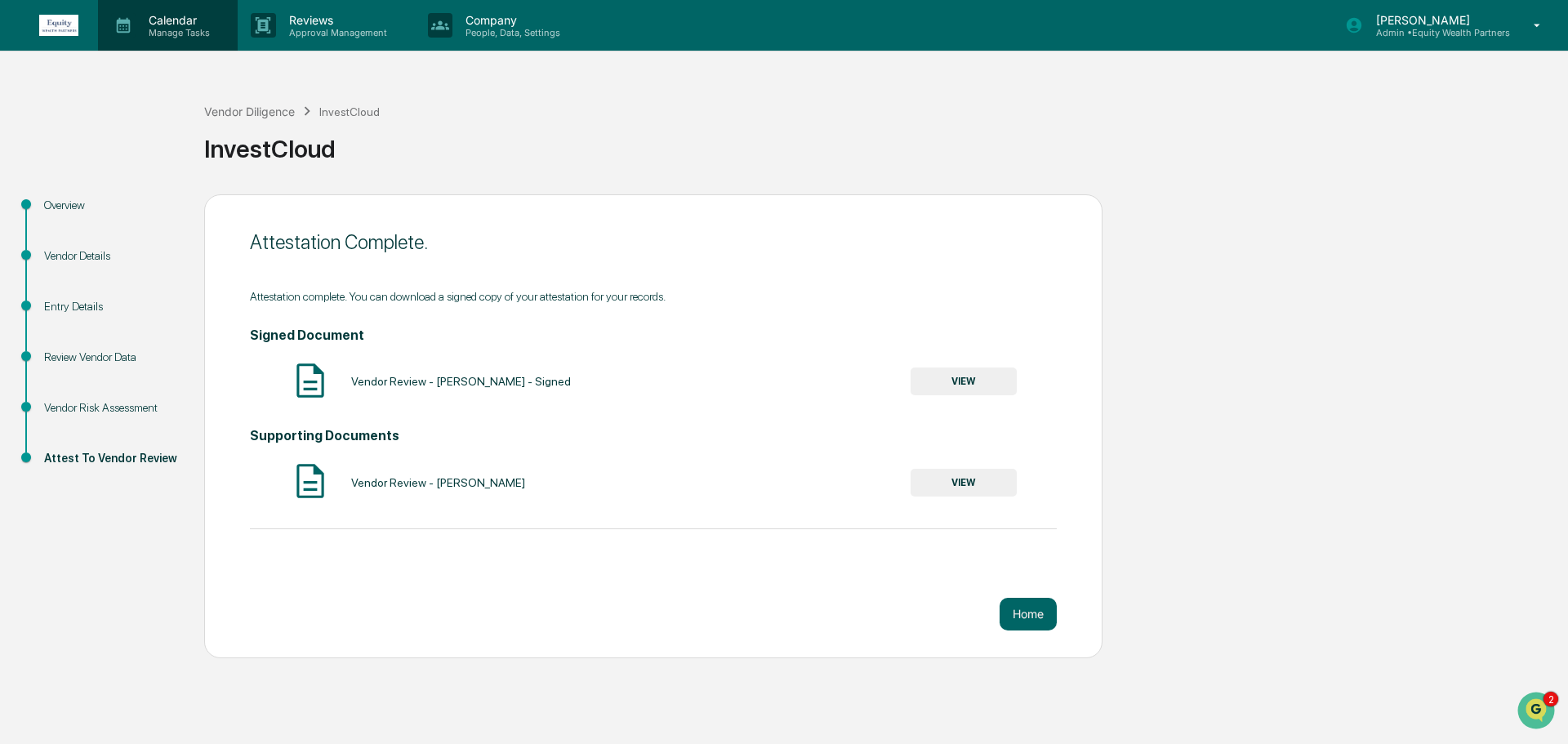
click at [167, 27] on p "Manage Tasks" at bounding box center [176, 33] width 82 height 11
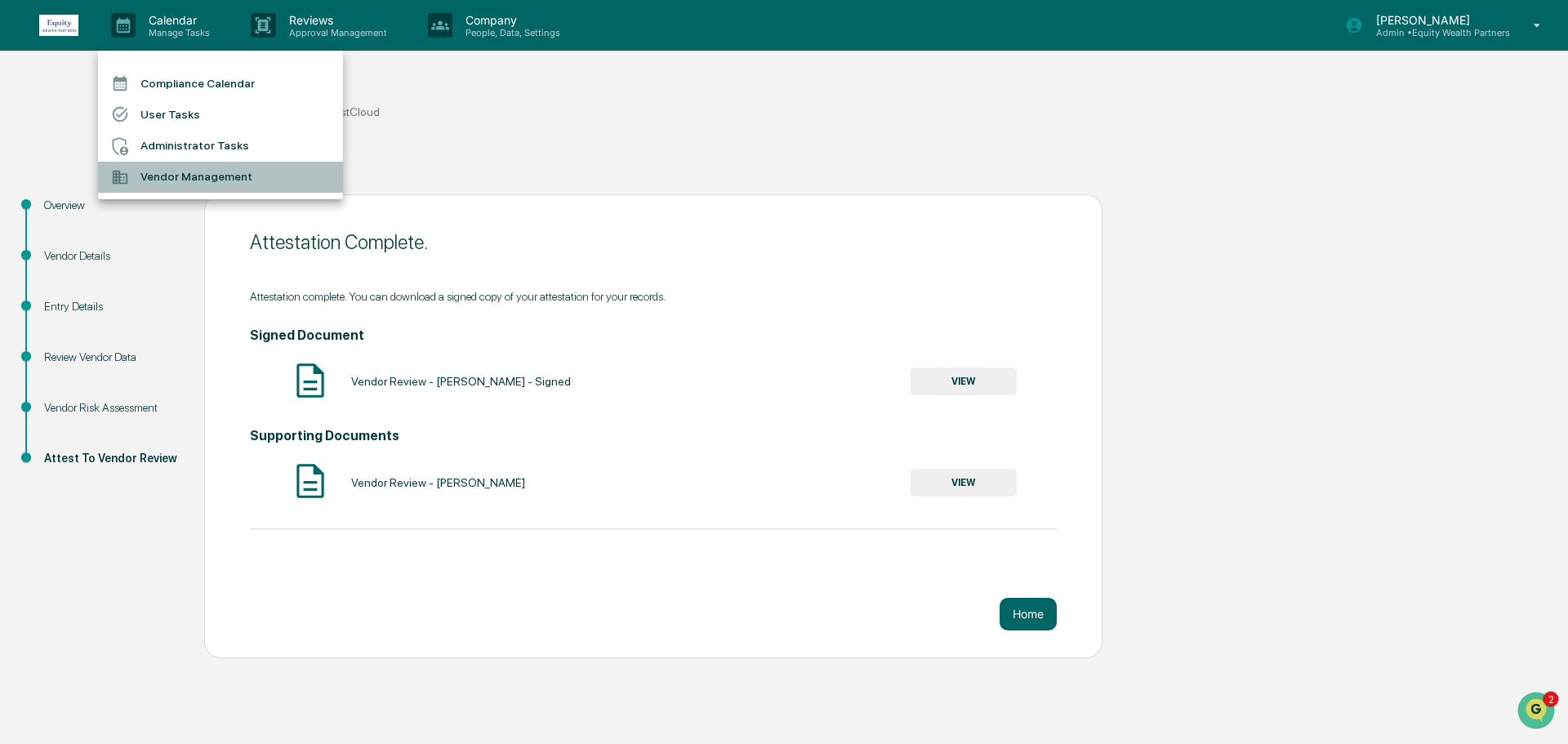
click at [167, 177] on li "Vendor Management" at bounding box center [220, 176] width 245 height 31
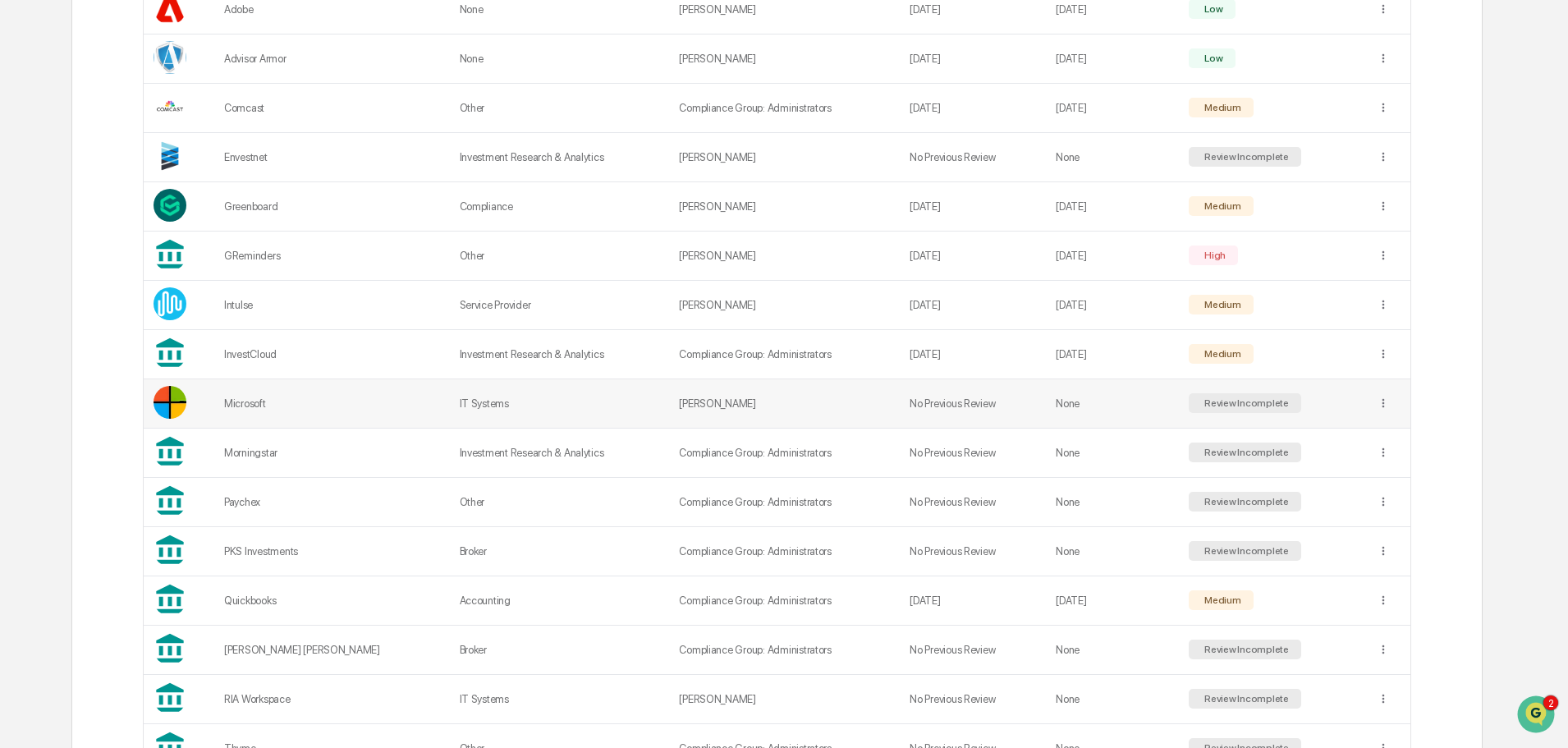
click at [1229, 402] on div "Review Incomplete" at bounding box center [1245, 403] width 88 height 11
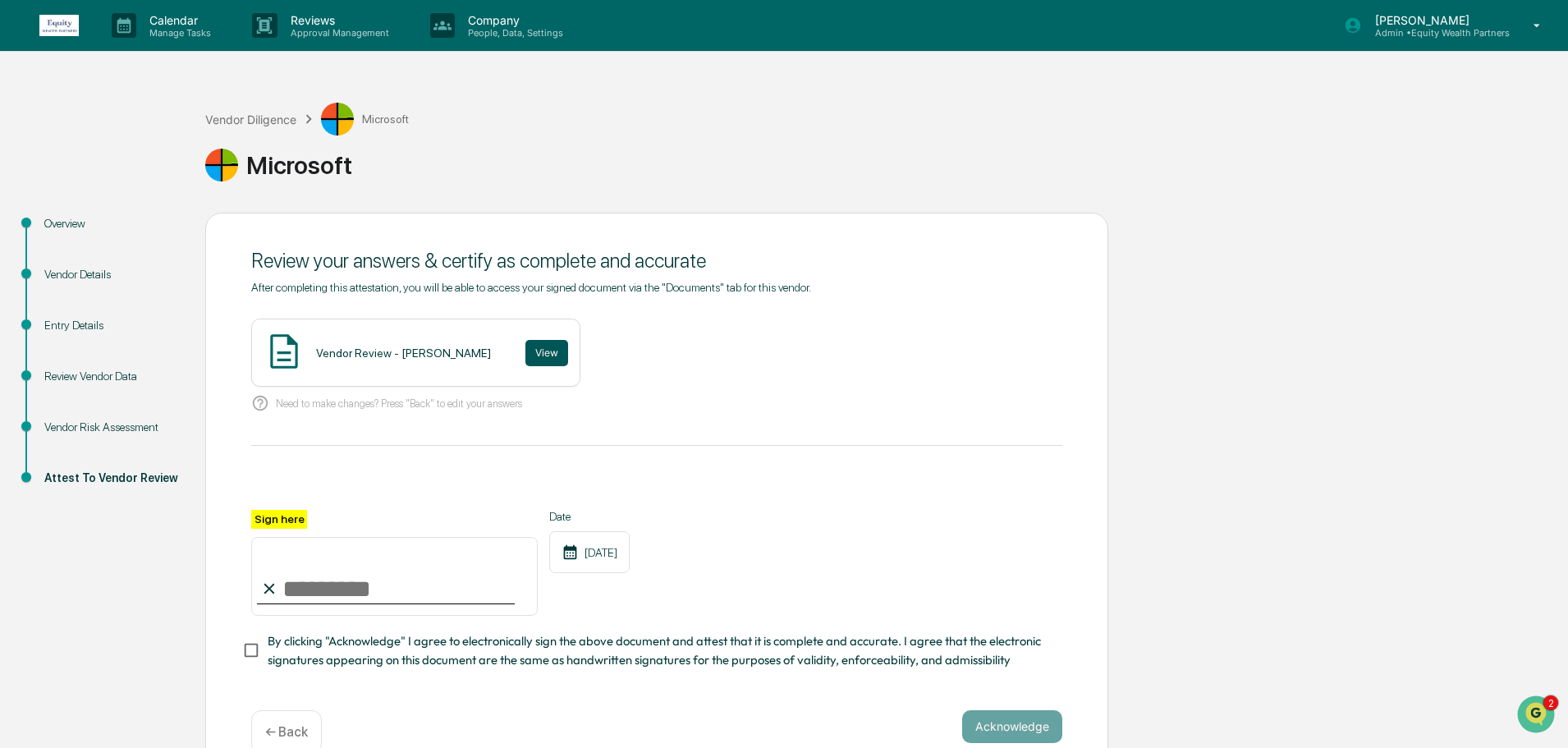
click at [539, 353] on button "View" at bounding box center [547, 353] width 43 height 26
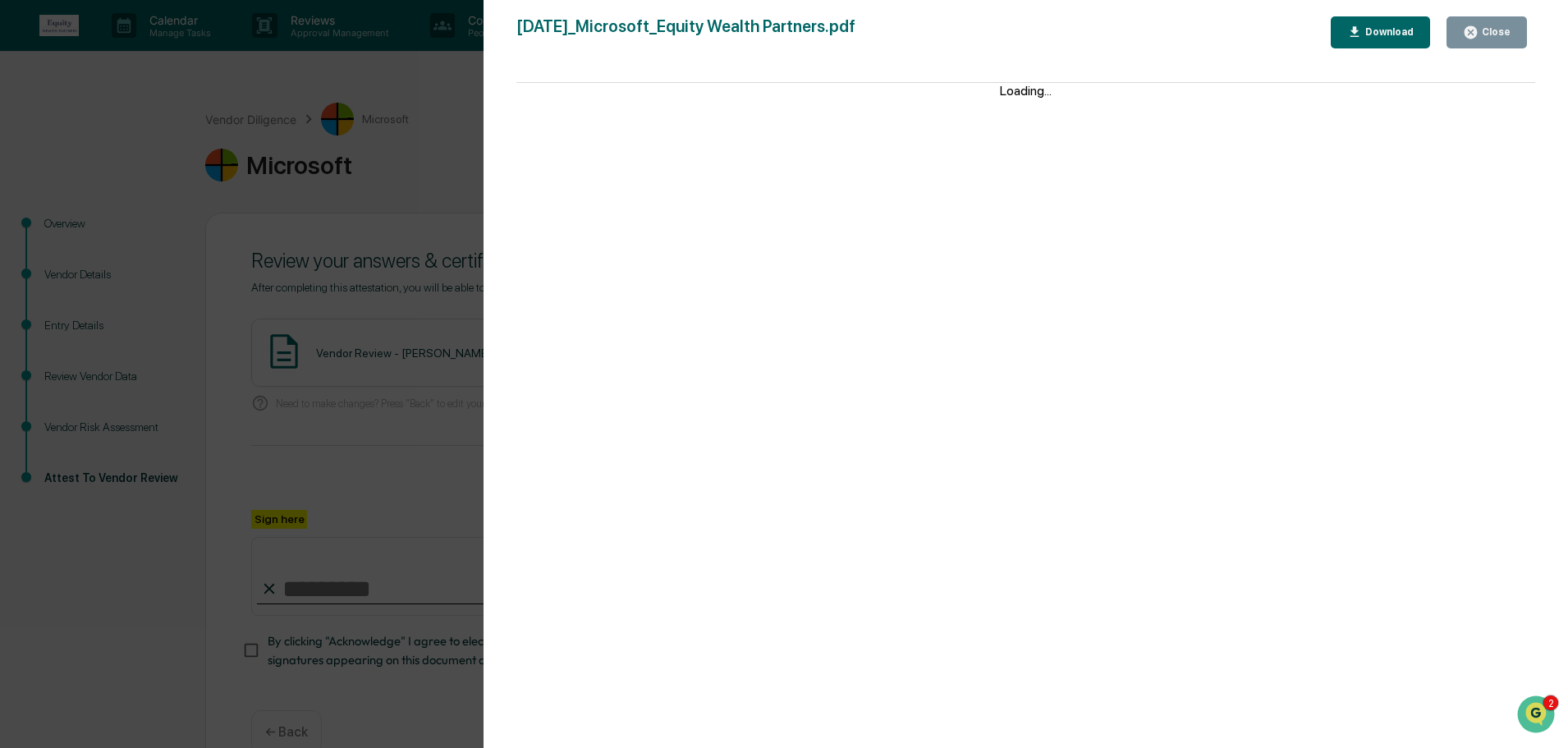
click at [1501, 29] on div "Close" at bounding box center [1495, 32] width 32 height 11
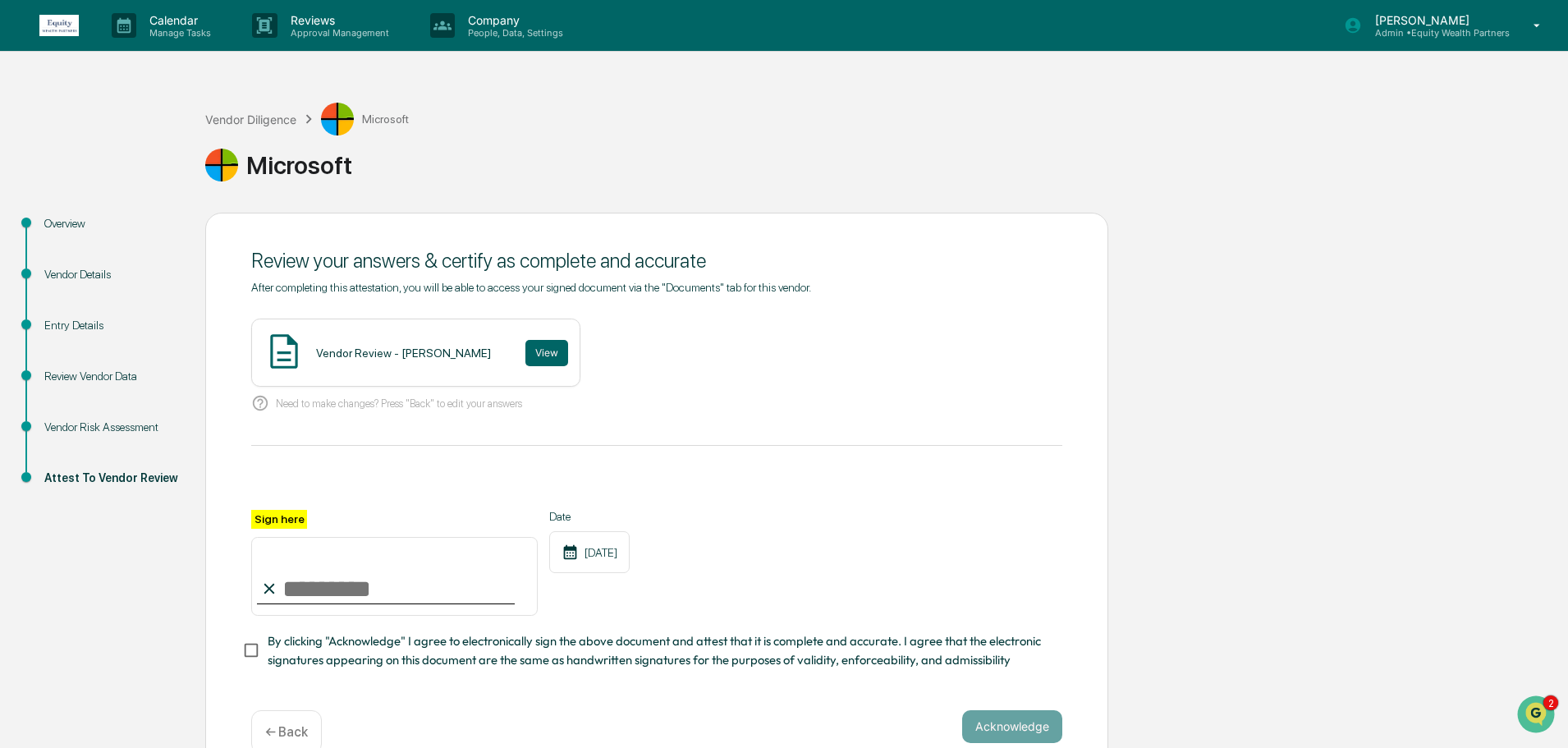
click at [454, 578] on input "Sign here" at bounding box center [395, 576] width 287 height 79
paste input "**********"
type input "**********"
click at [1008, 727] on button "Acknowledge" at bounding box center [1012, 726] width 100 height 33
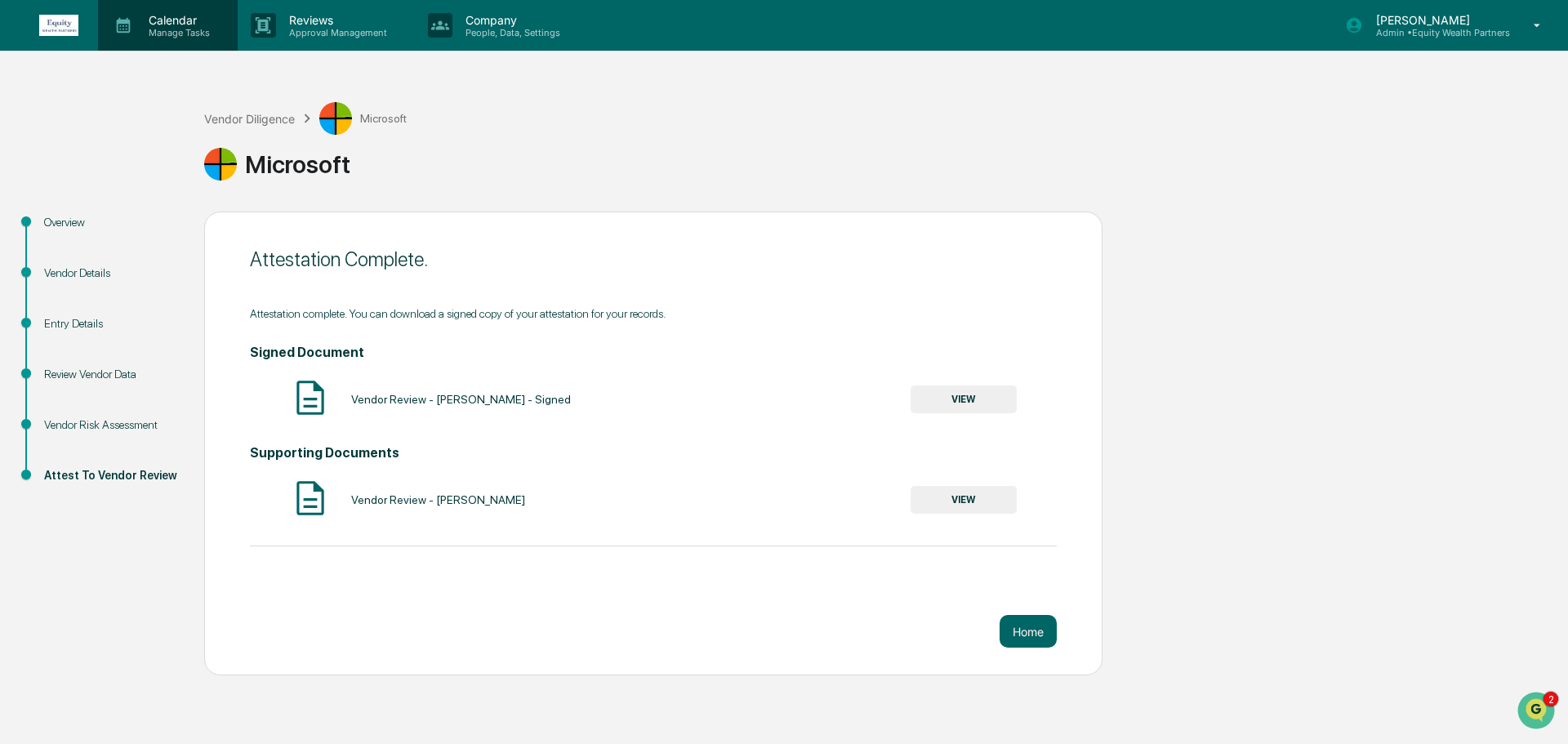
click at [178, 23] on p "Calendar" at bounding box center [176, 20] width 82 height 14
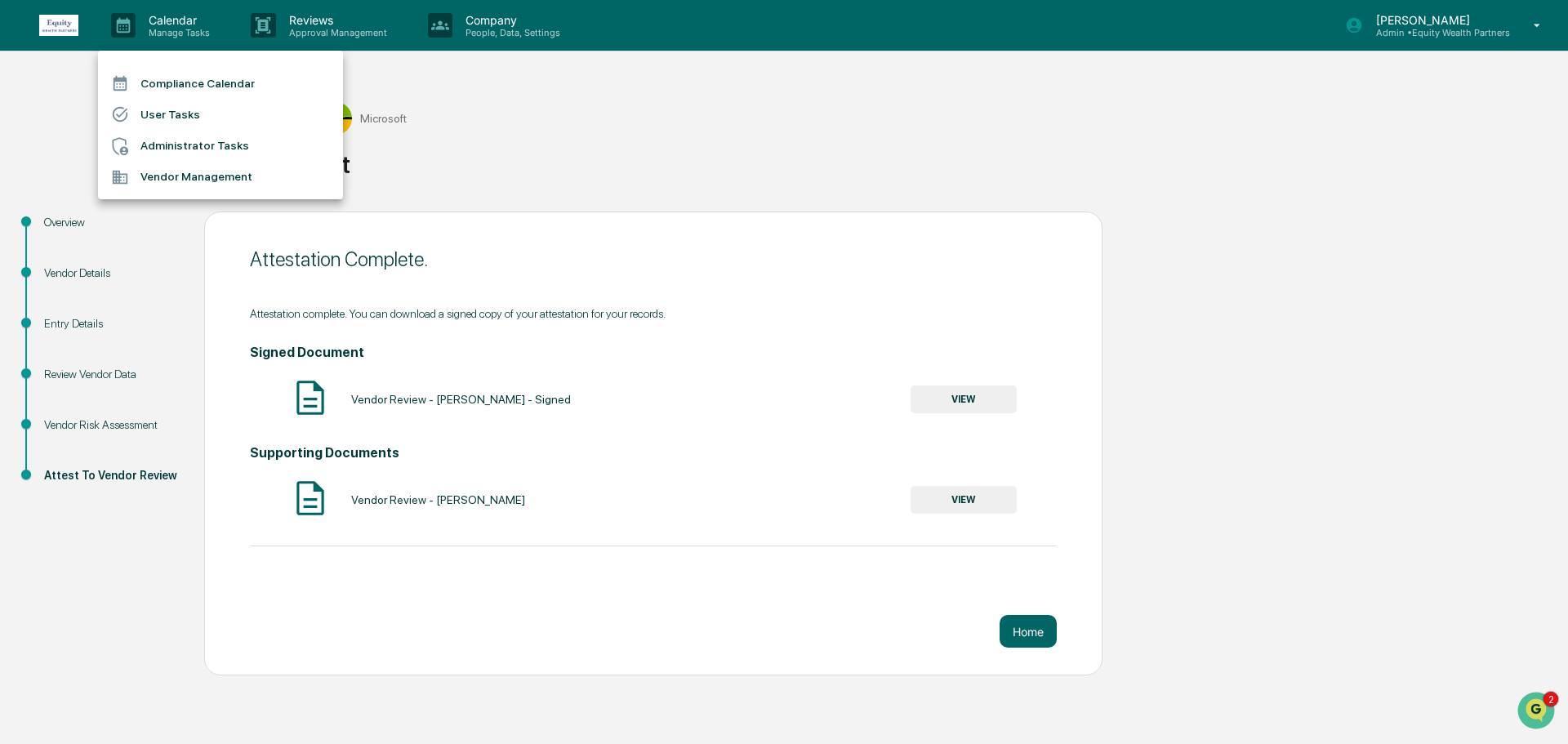
click at [170, 179] on li "Vendor Management" at bounding box center [220, 176] width 245 height 31
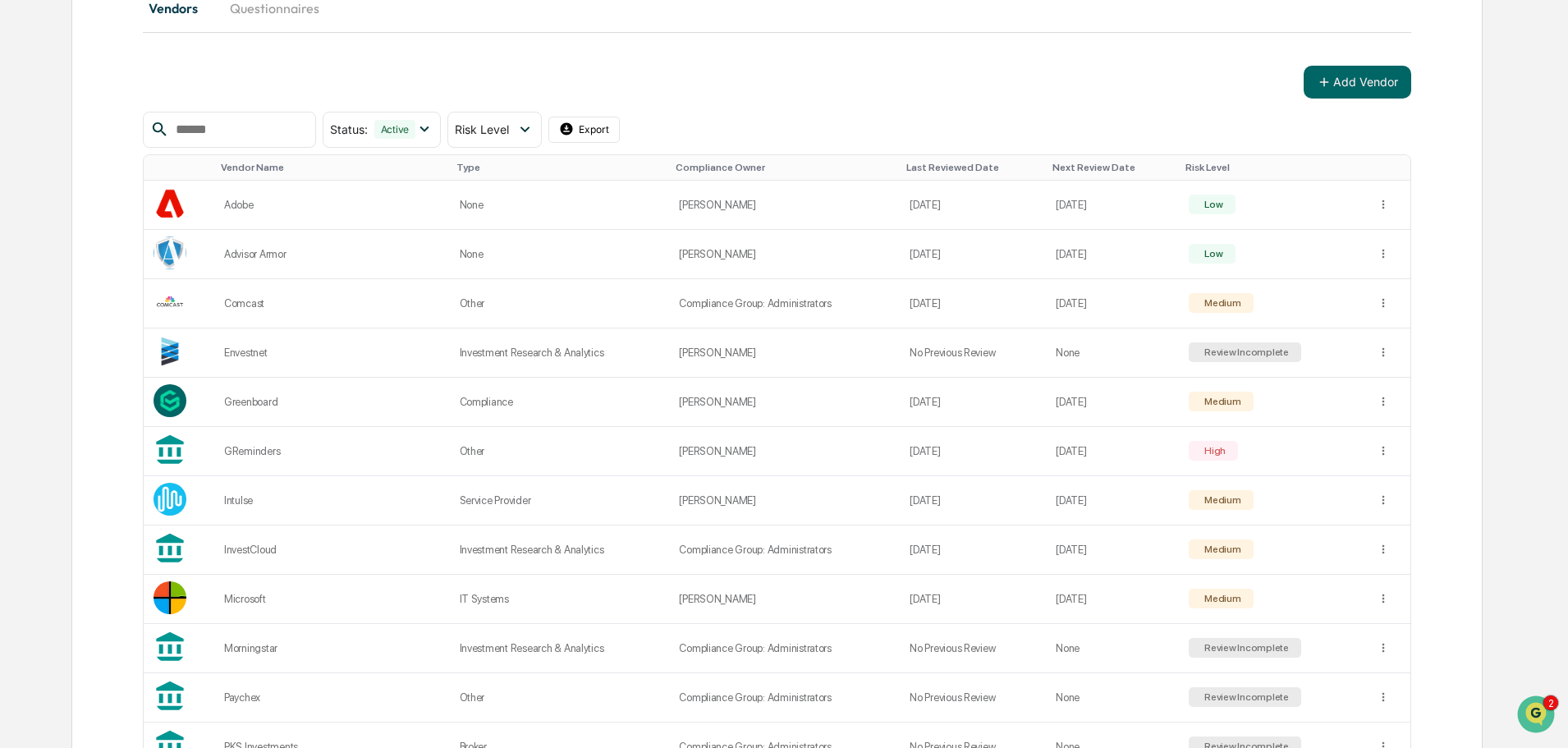
scroll to position [352, 0]
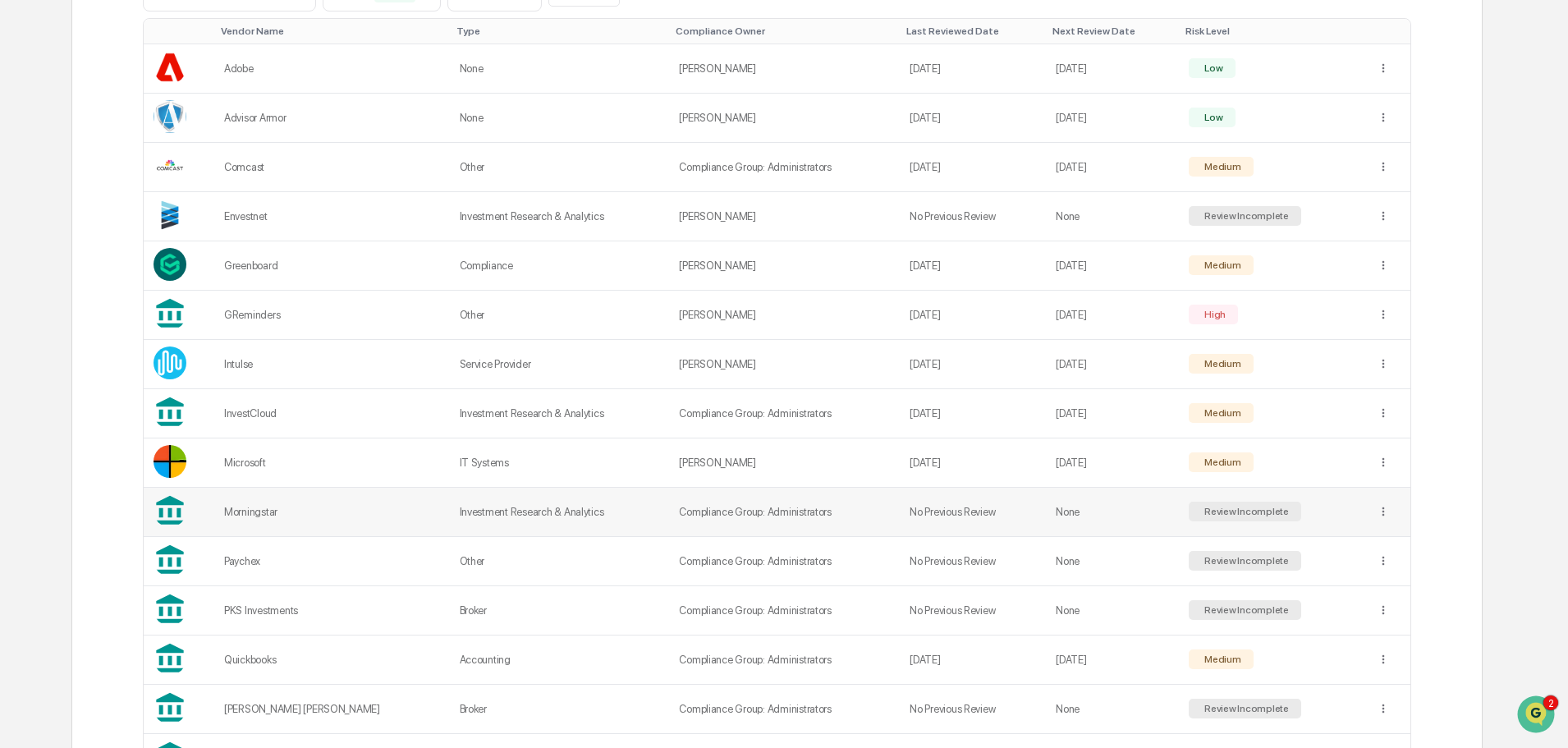
click at [1218, 515] on div "Review Incomplete" at bounding box center [1245, 511] width 88 height 11
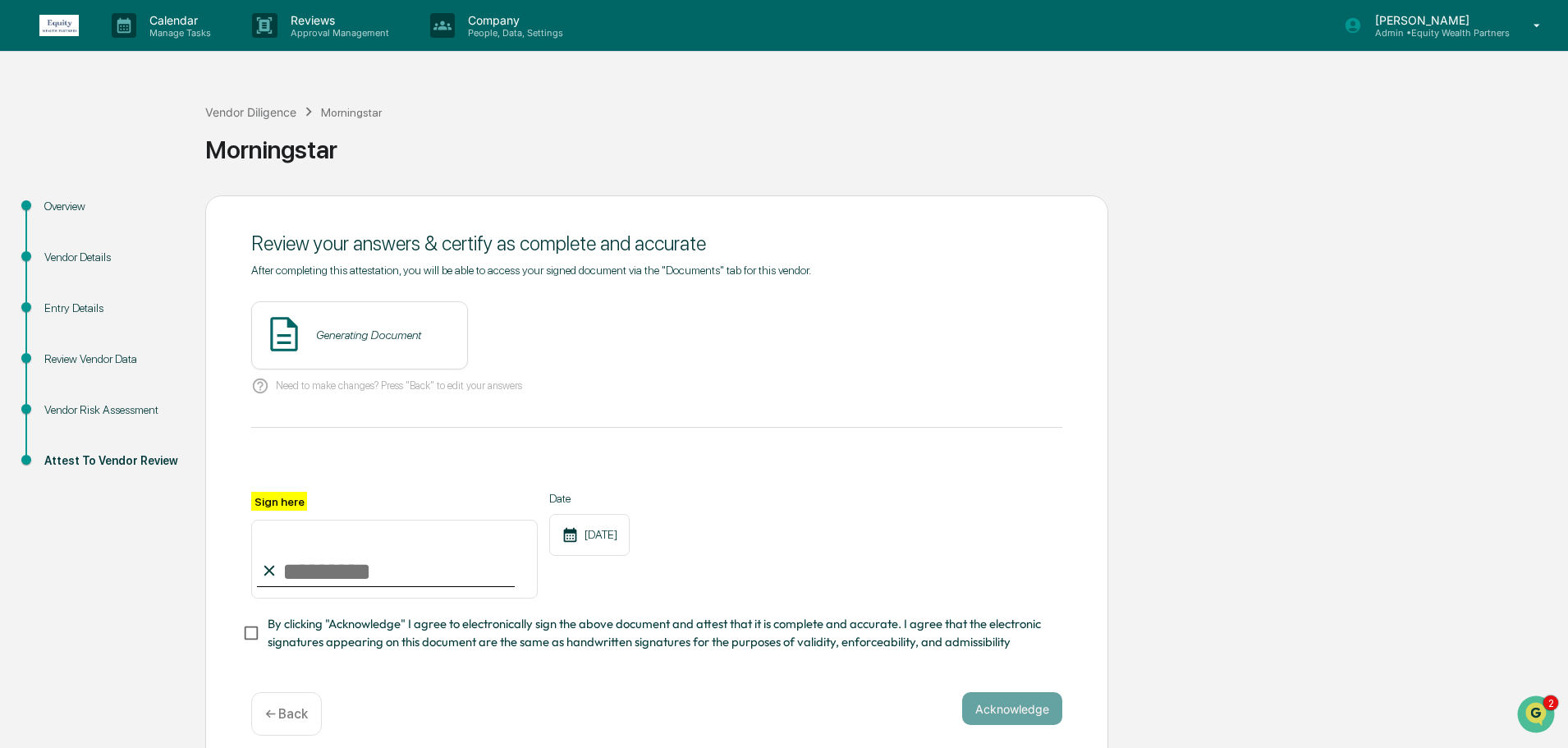
click at [421, 574] on input "Sign here" at bounding box center [395, 559] width 287 height 79
paste input "**********"
type input "**********"
click at [1020, 713] on button "Acknowledge" at bounding box center [1012, 708] width 100 height 33
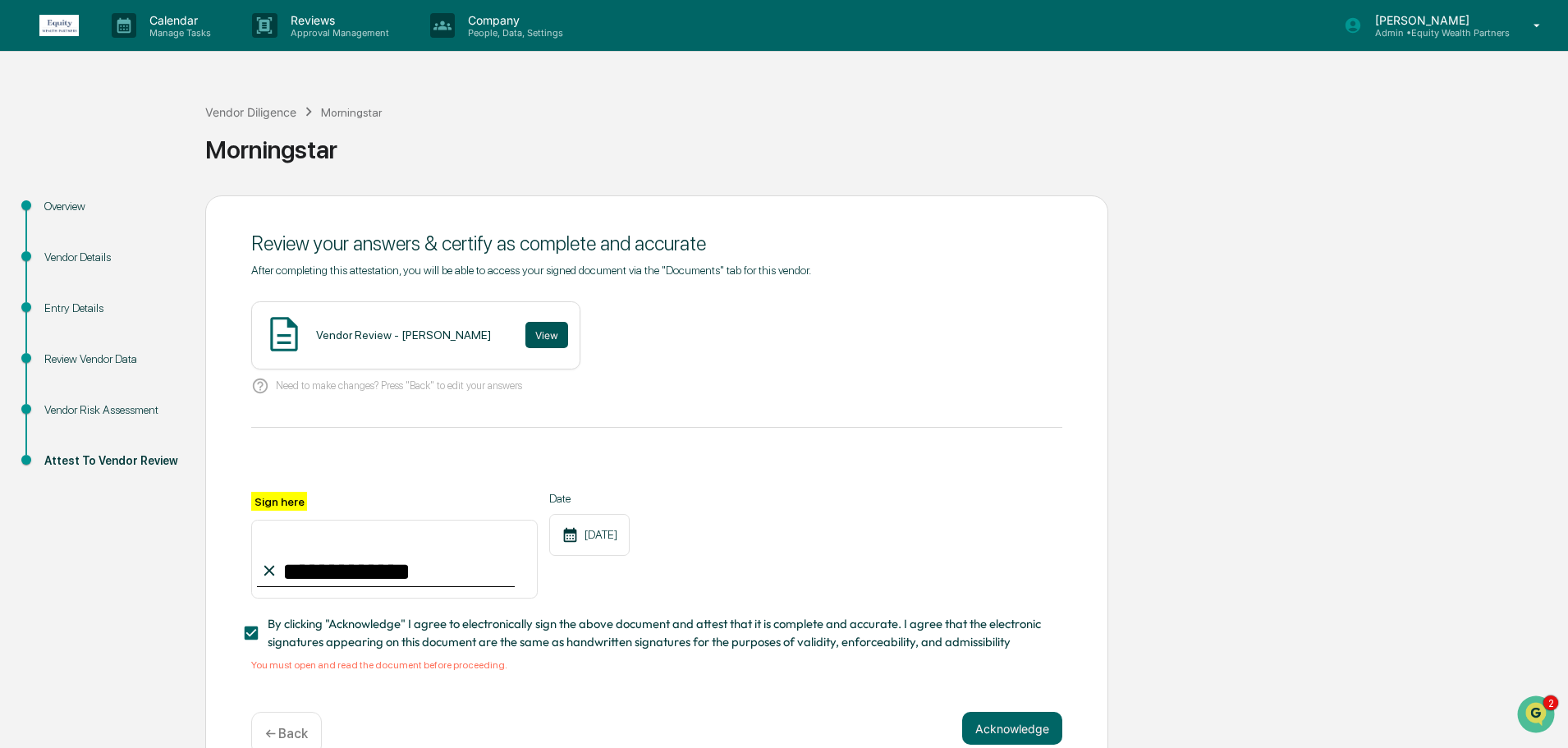
click at [525, 333] on button "View" at bounding box center [547, 335] width 43 height 26
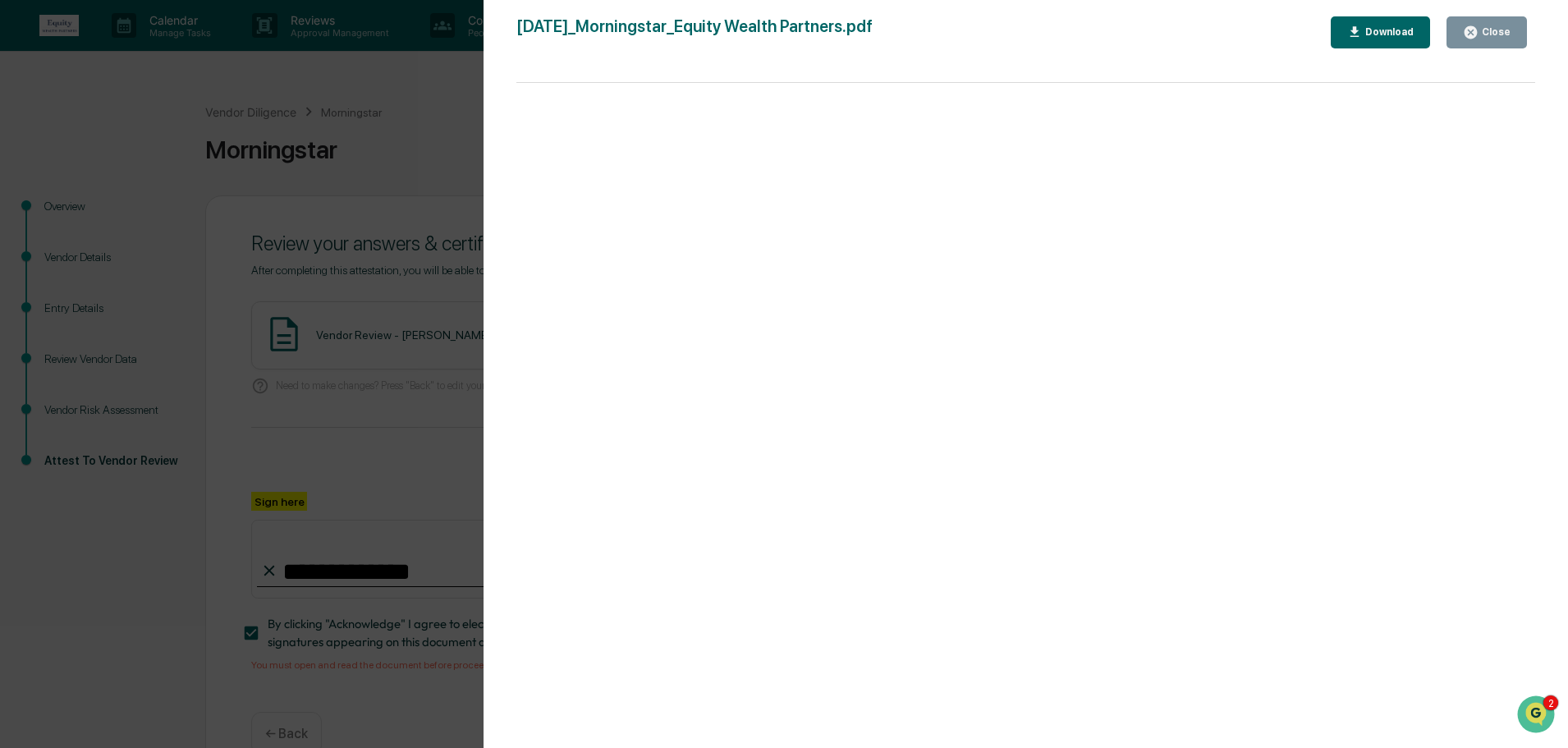
click at [1495, 39] on div "Close" at bounding box center [1486, 32] width 48 height 16
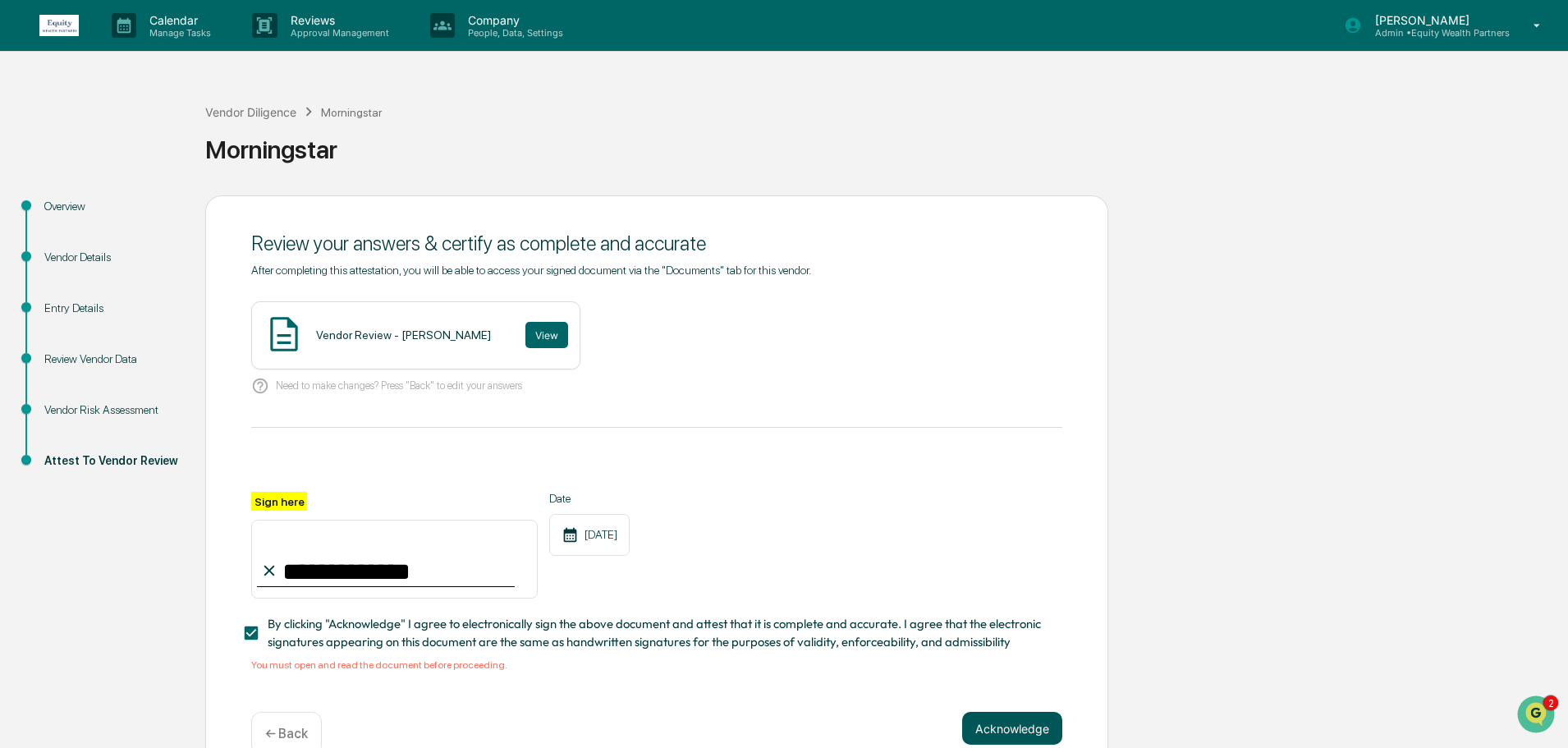
click at [1028, 732] on button "Acknowledge" at bounding box center [1012, 727] width 100 height 33
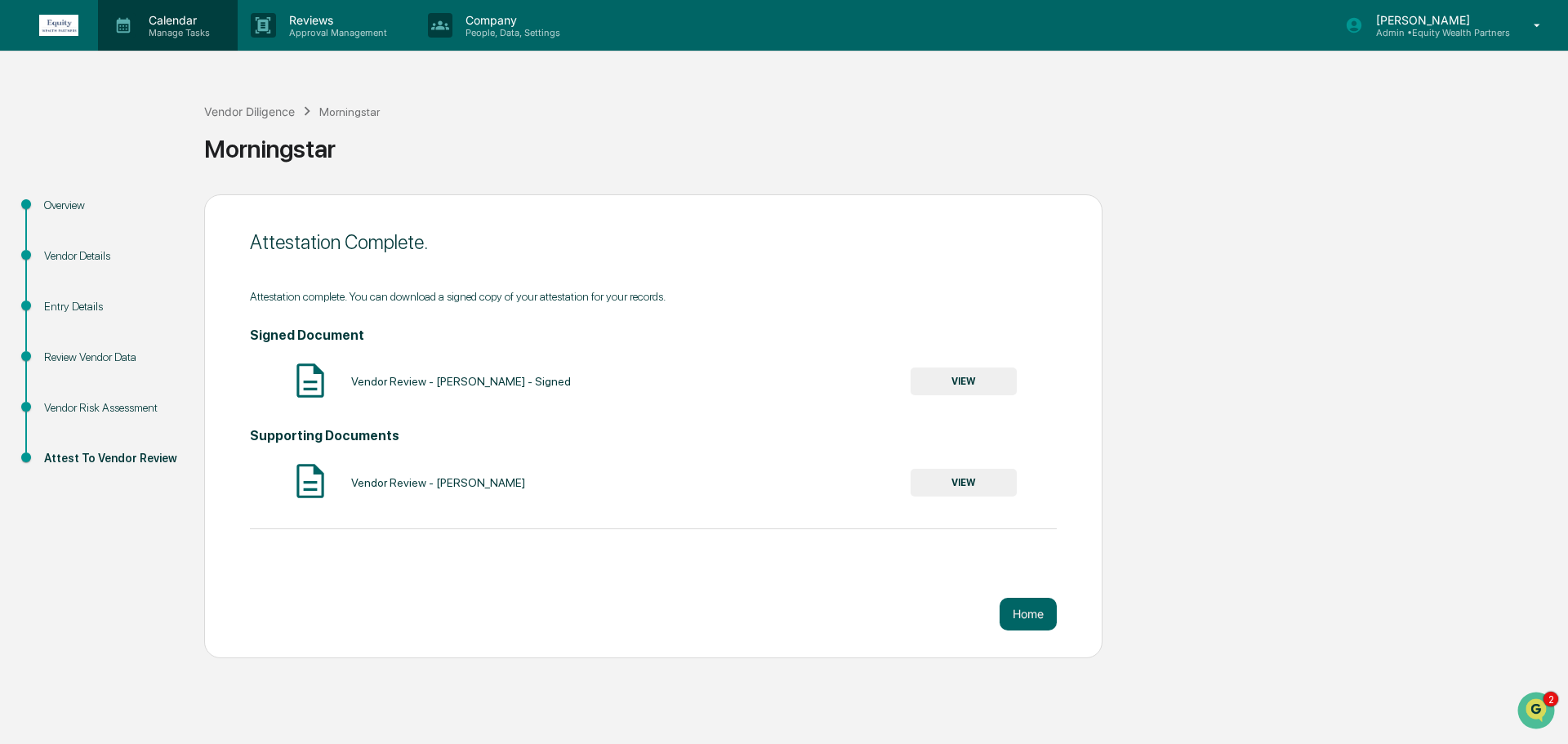
click at [180, 30] on p "Manage Tasks" at bounding box center [176, 33] width 82 height 11
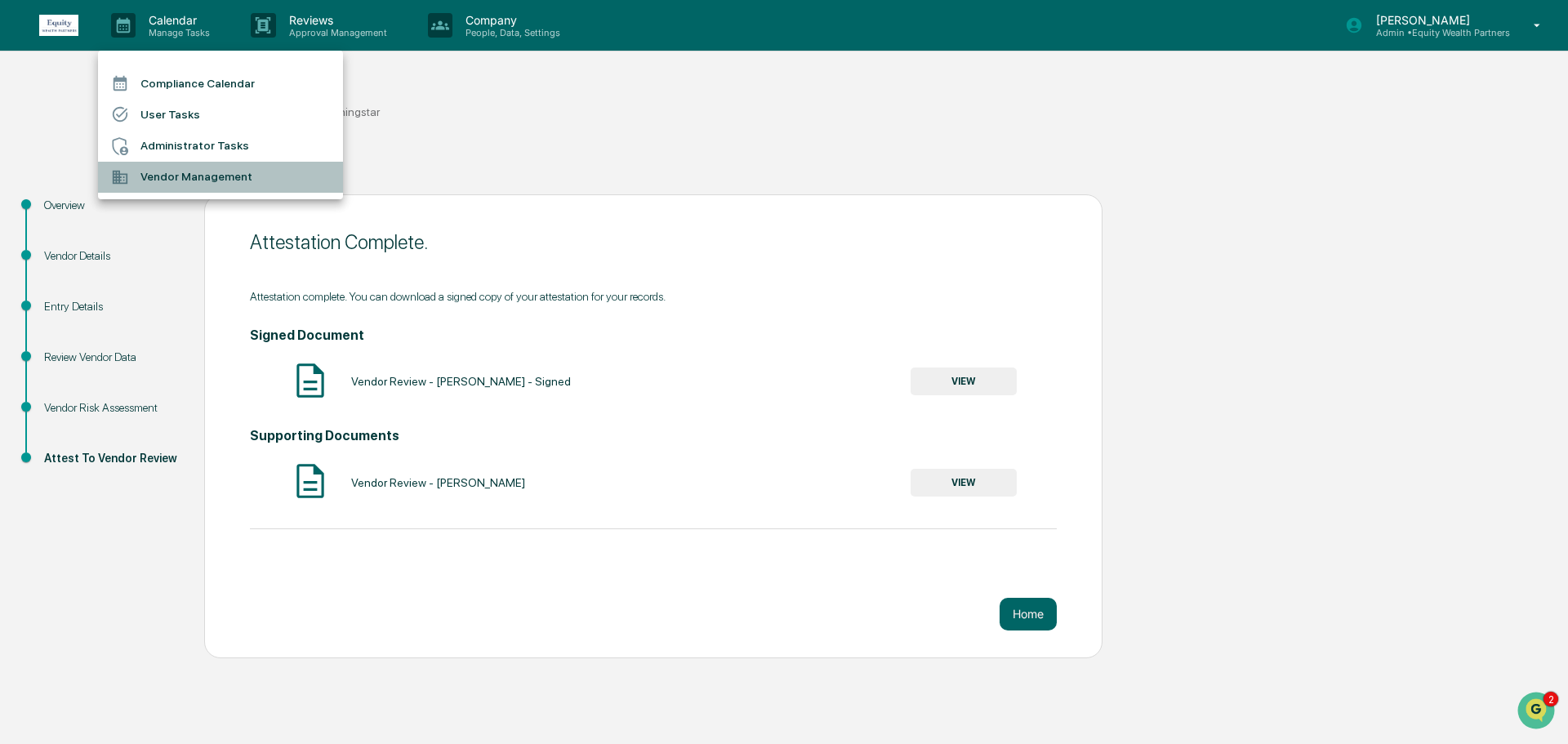
click at [172, 181] on li "Vendor Management" at bounding box center [220, 176] width 245 height 31
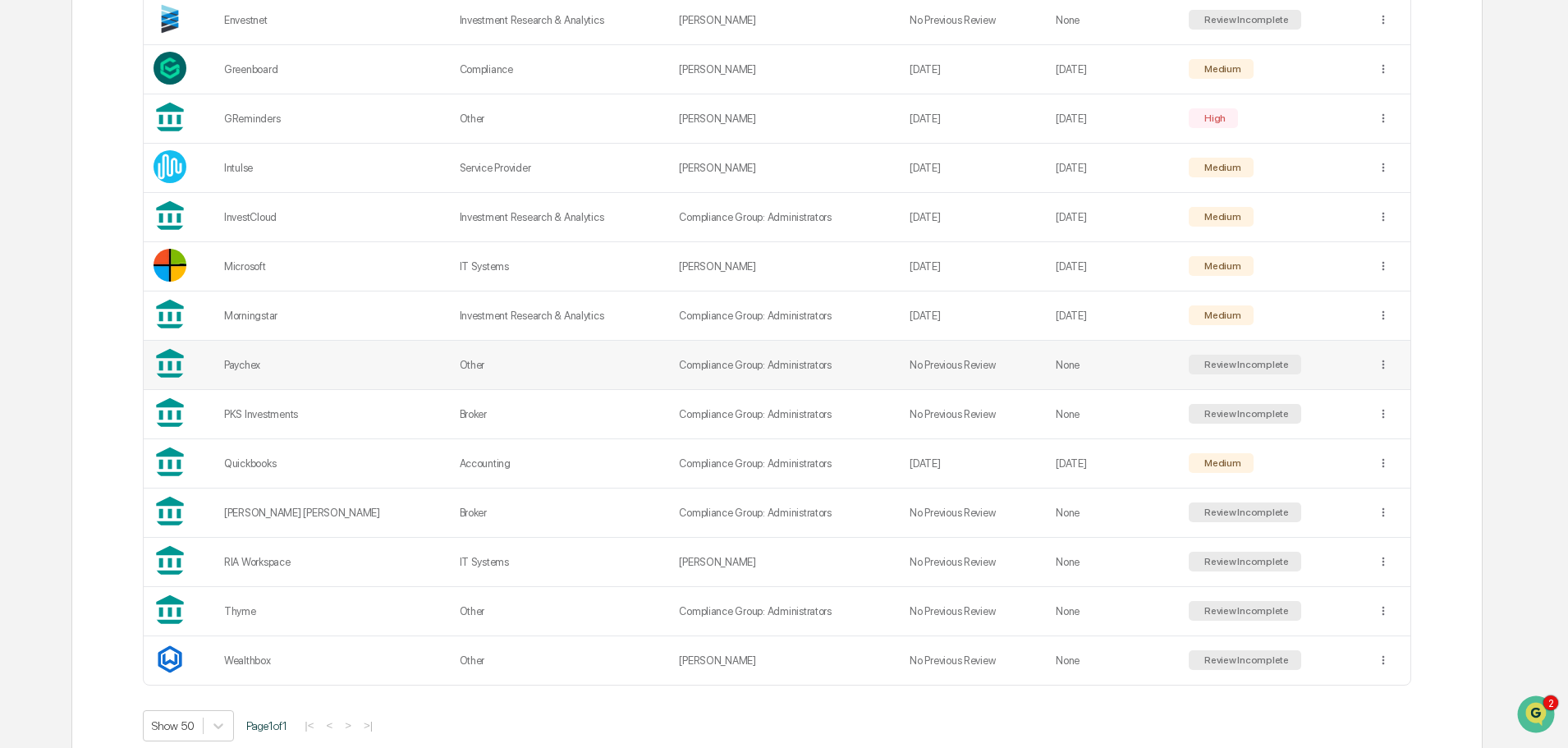
click at [1251, 367] on div "Review Incomplete" at bounding box center [1245, 365] width 88 height 11
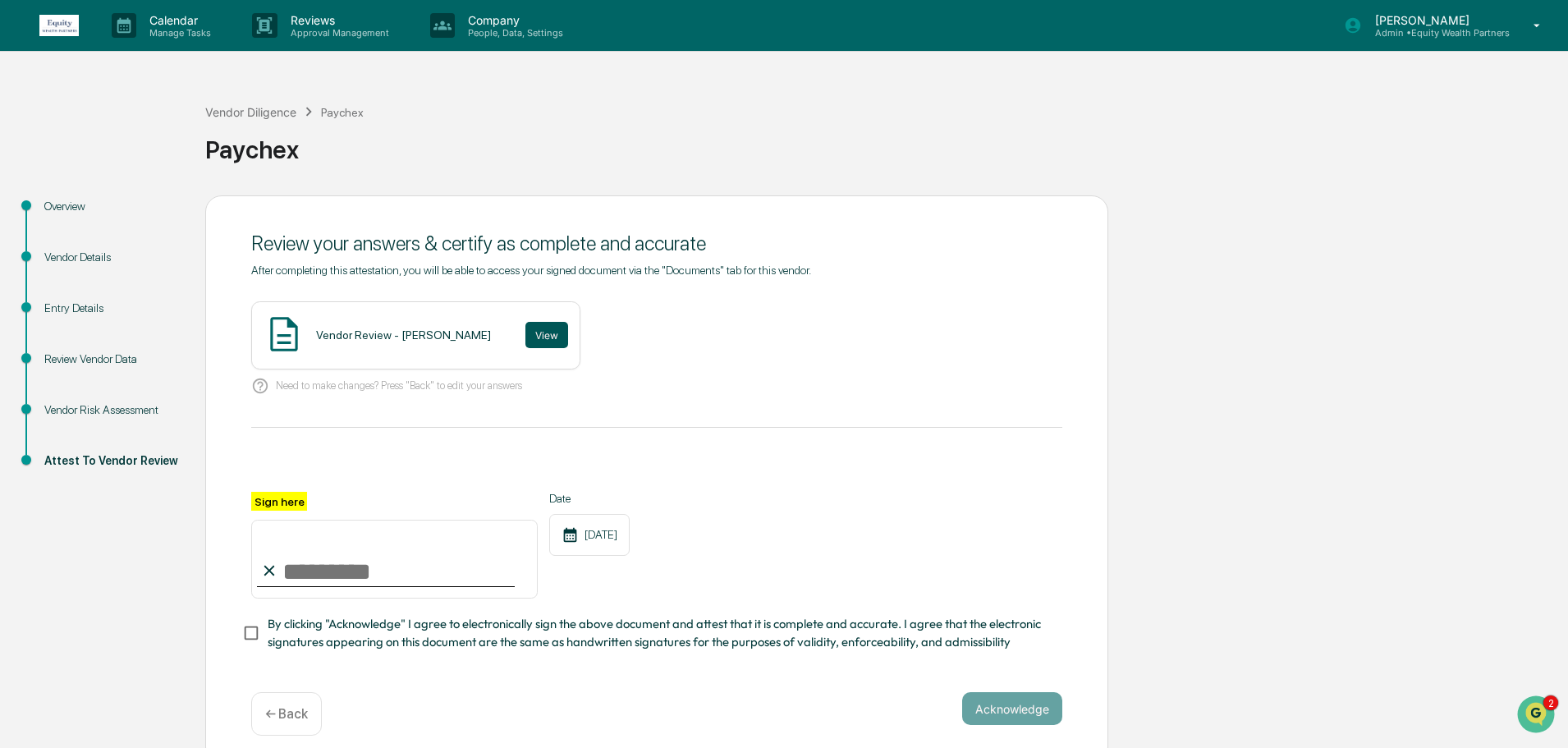
click at [525, 334] on button "View" at bounding box center [547, 335] width 43 height 26
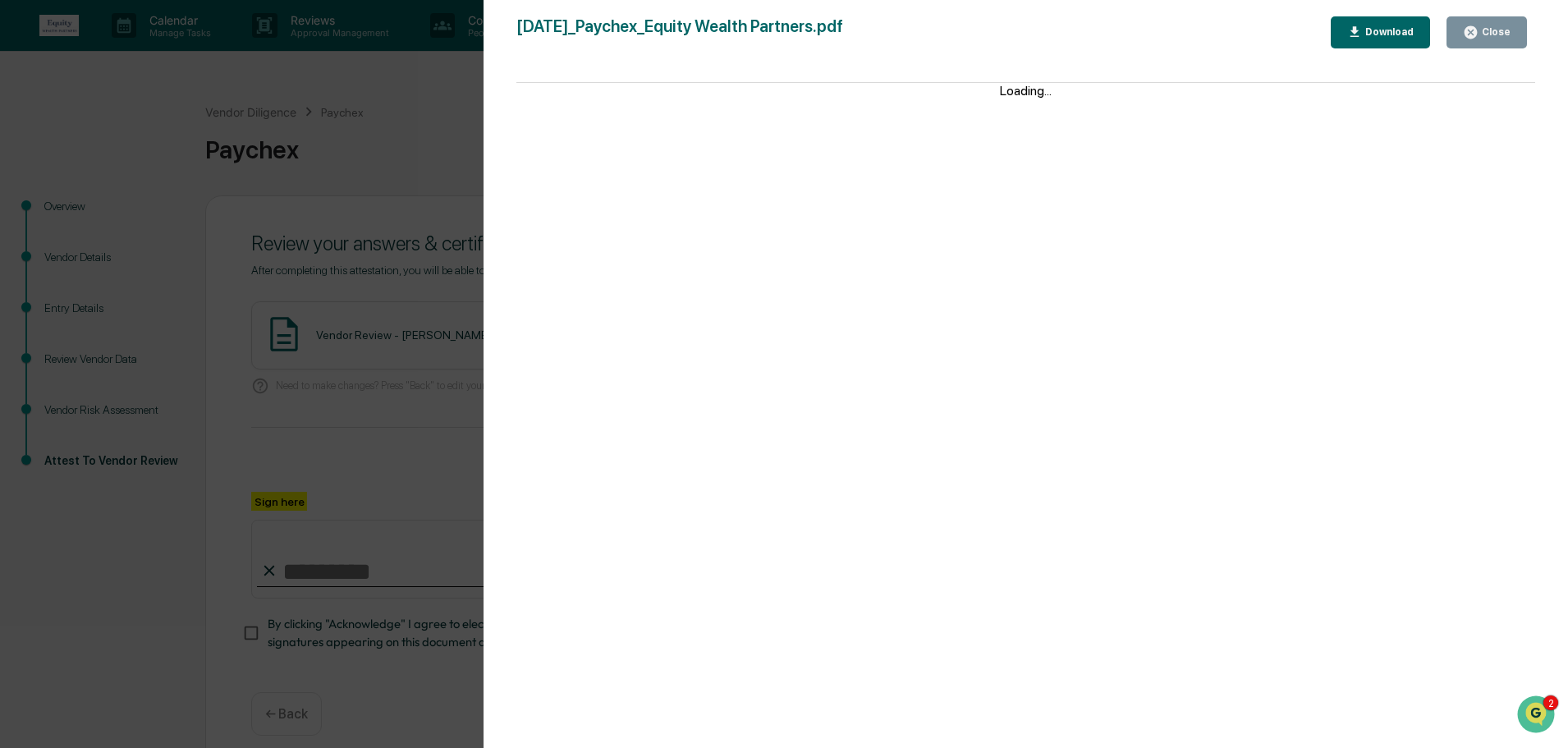
click at [1489, 31] on div "Close" at bounding box center [1495, 32] width 32 height 11
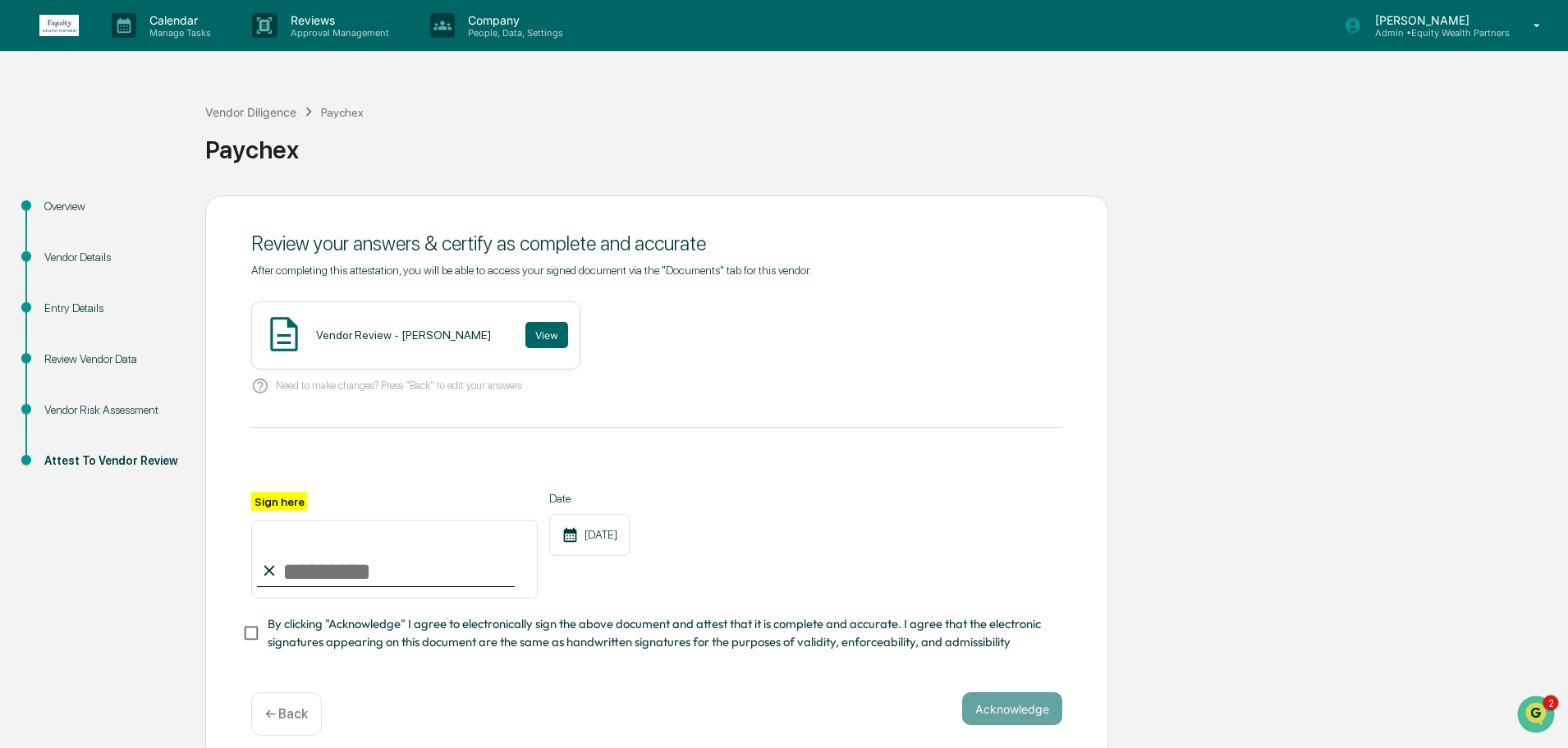
click at [397, 572] on input "Sign here" at bounding box center [395, 559] width 287 height 79
paste input "**********"
type input "**********"
click at [1034, 705] on button "Acknowledge" at bounding box center [1012, 708] width 100 height 33
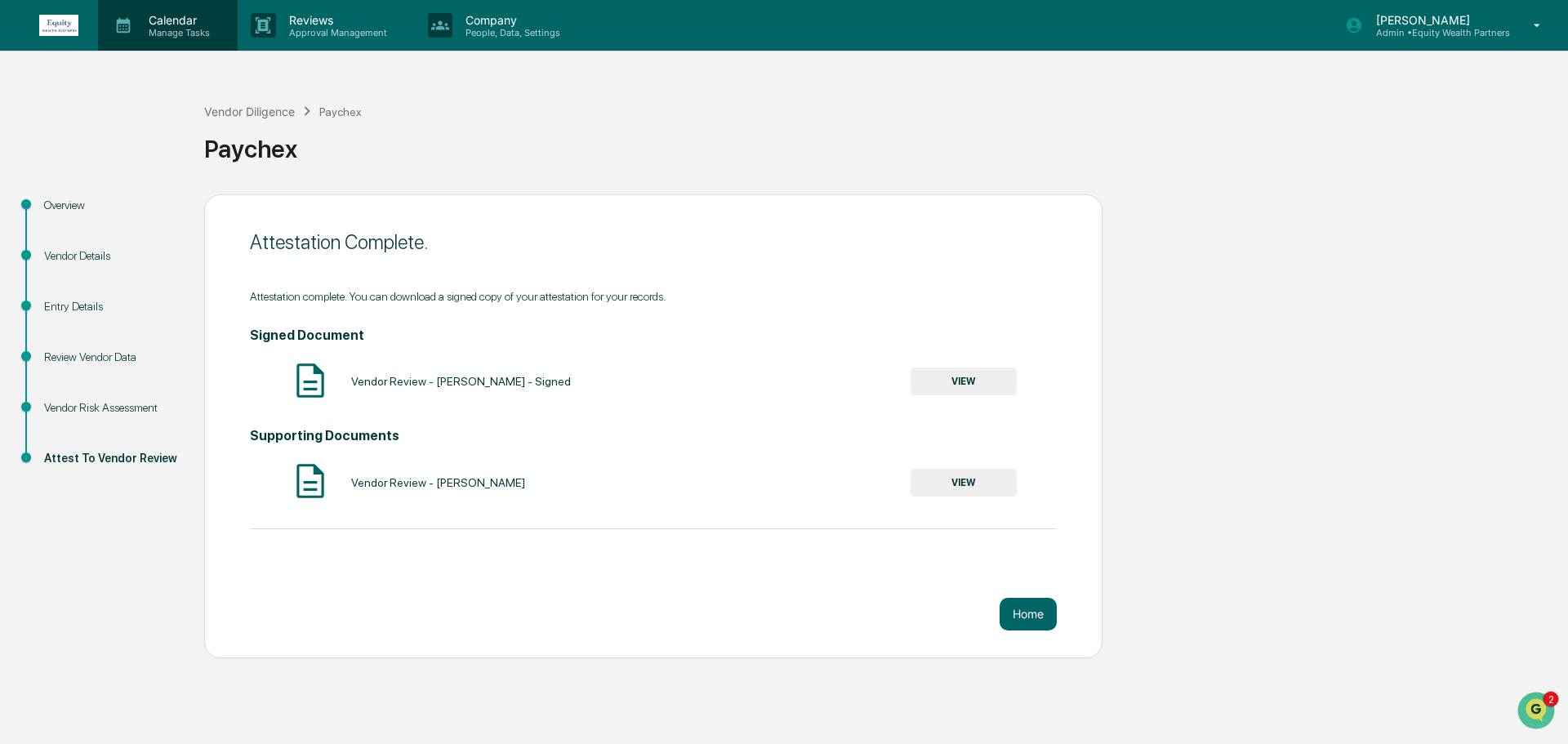
click at [174, 35] on p "Manage Tasks" at bounding box center [176, 33] width 82 height 11
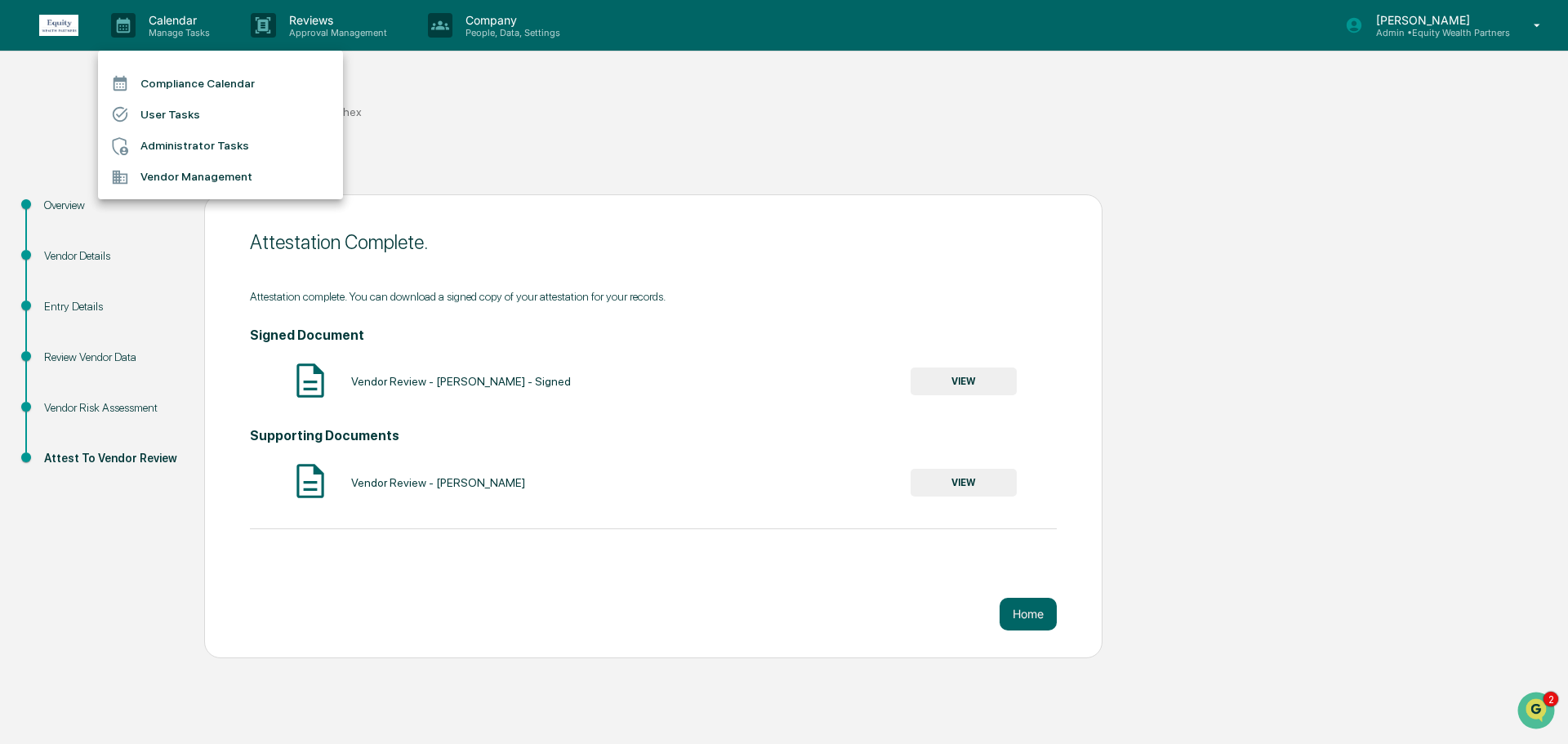
click at [171, 178] on li "Vendor Management" at bounding box center [220, 176] width 245 height 31
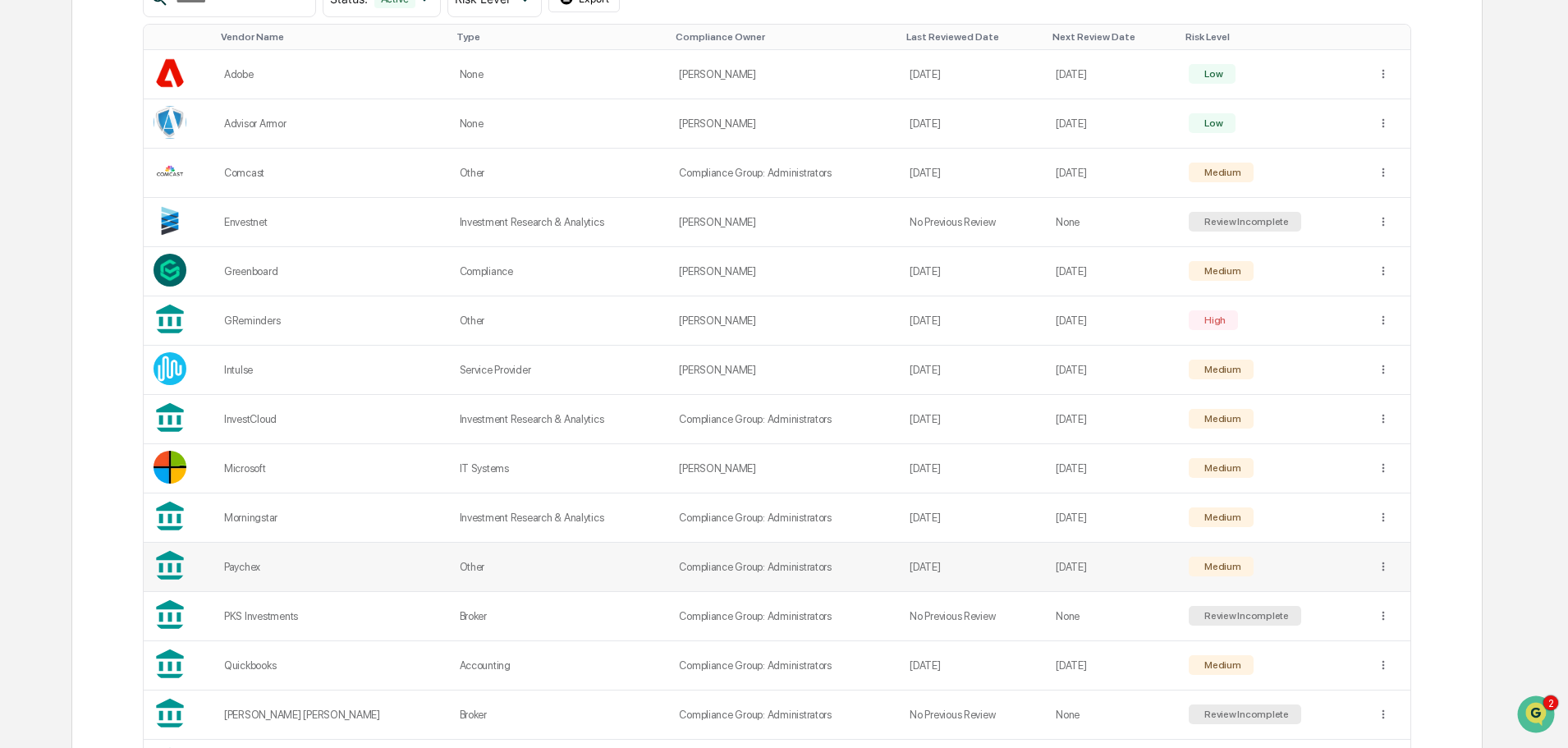
scroll to position [411, 0]
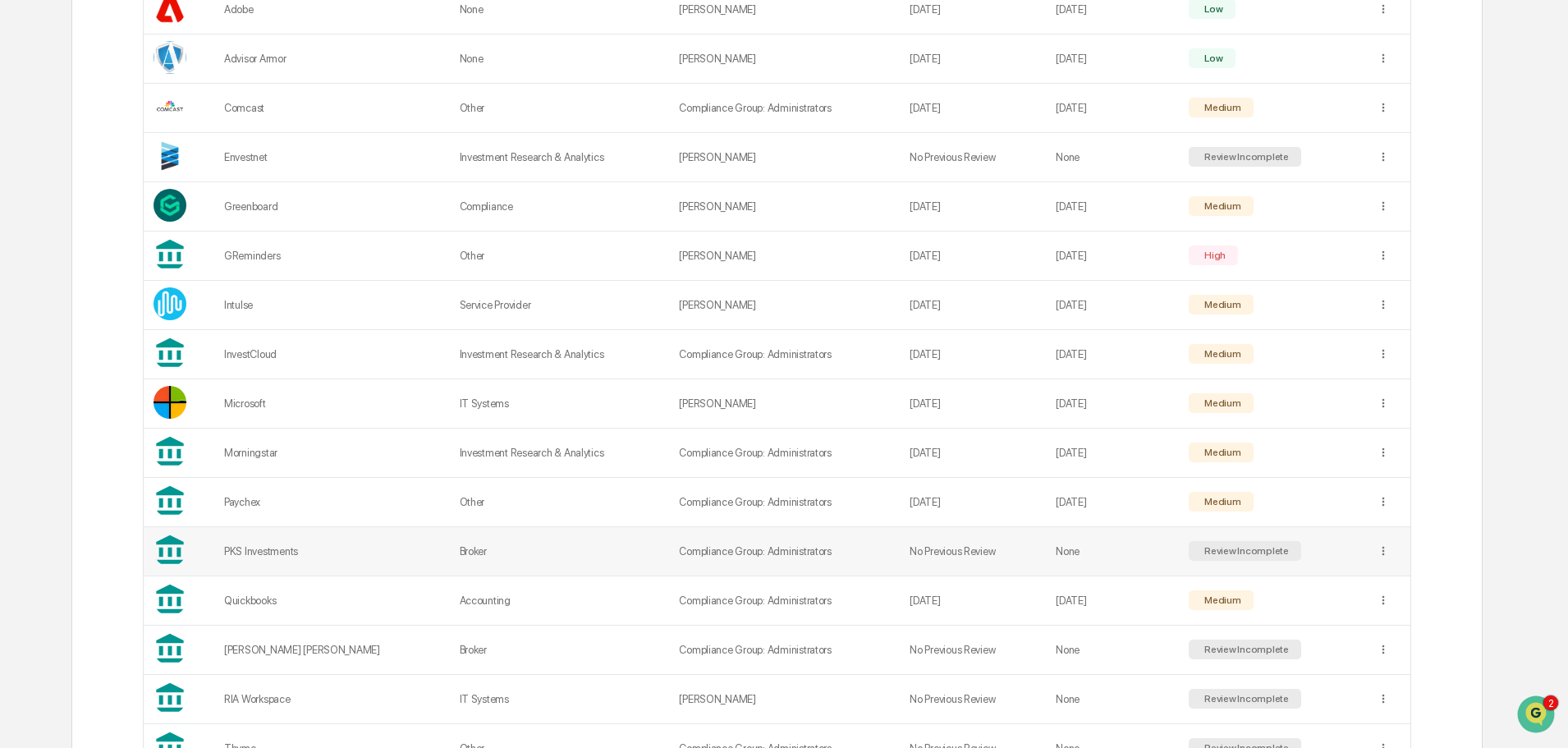
click at [1247, 549] on div "Review Incomplete" at bounding box center [1245, 550] width 88 height 11
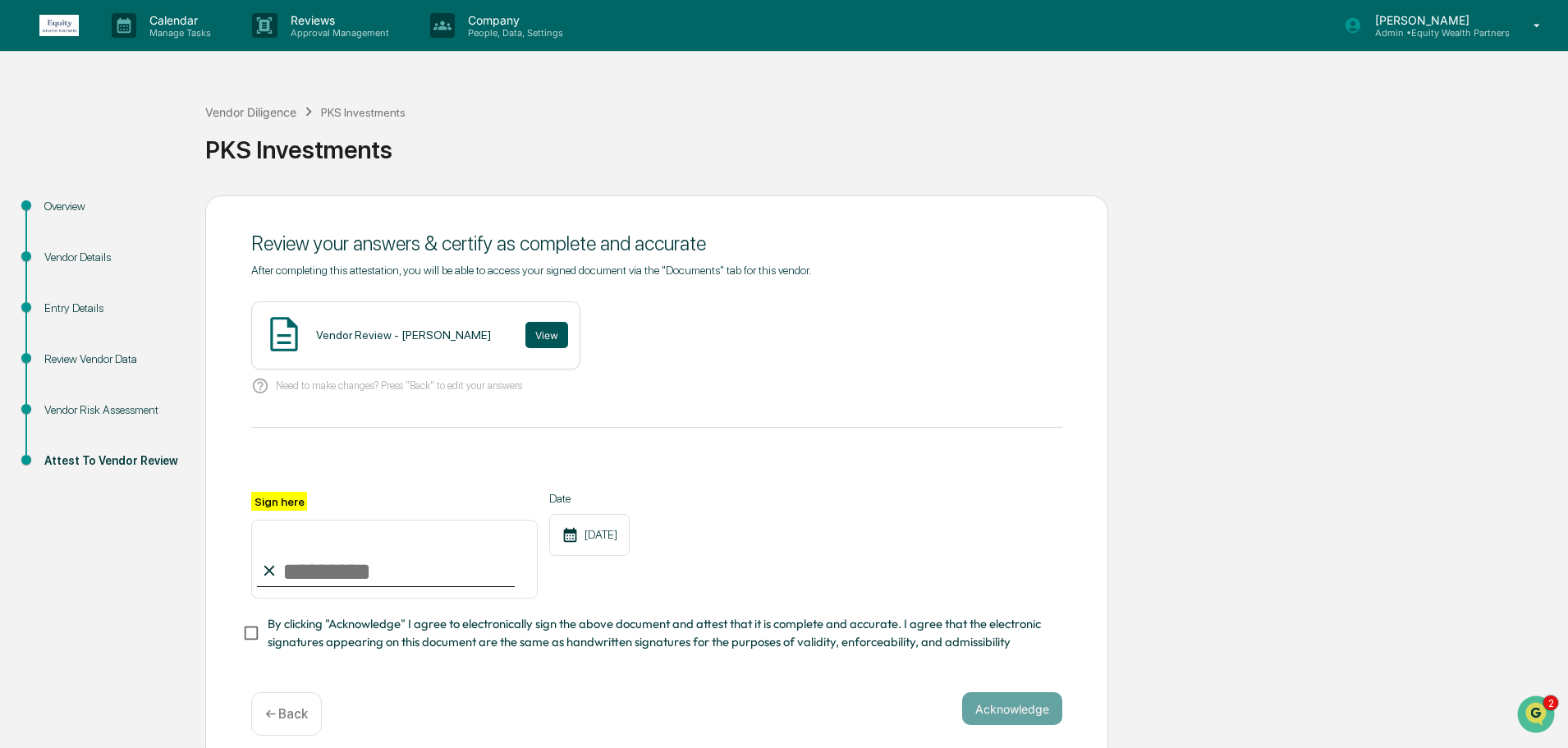
click at [525, 326] on button "View" at bounding box center [547, 335] width 43 height 26
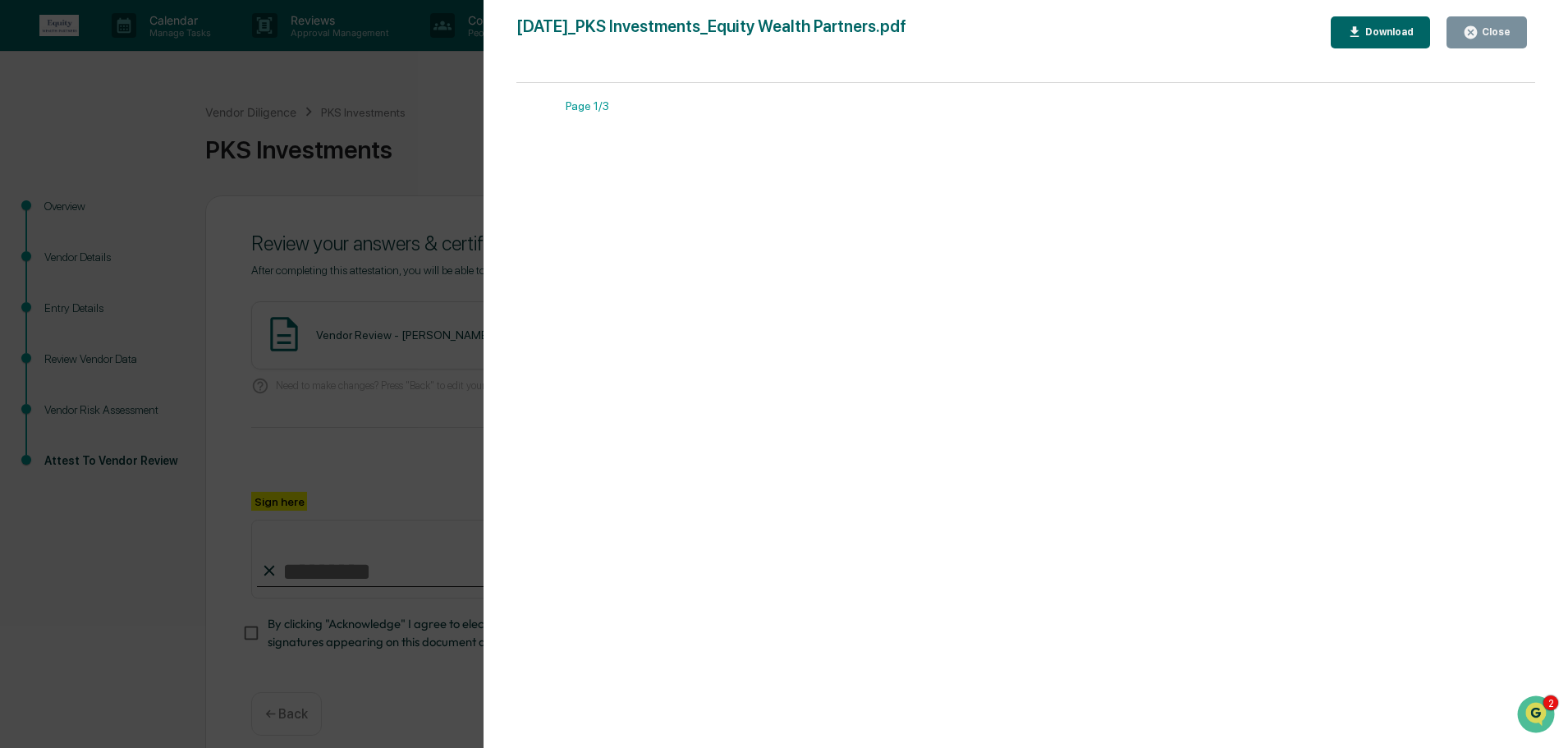
click at [1502, 29] on div "Close" at bounding box center [1495, 32] width 32 height 11
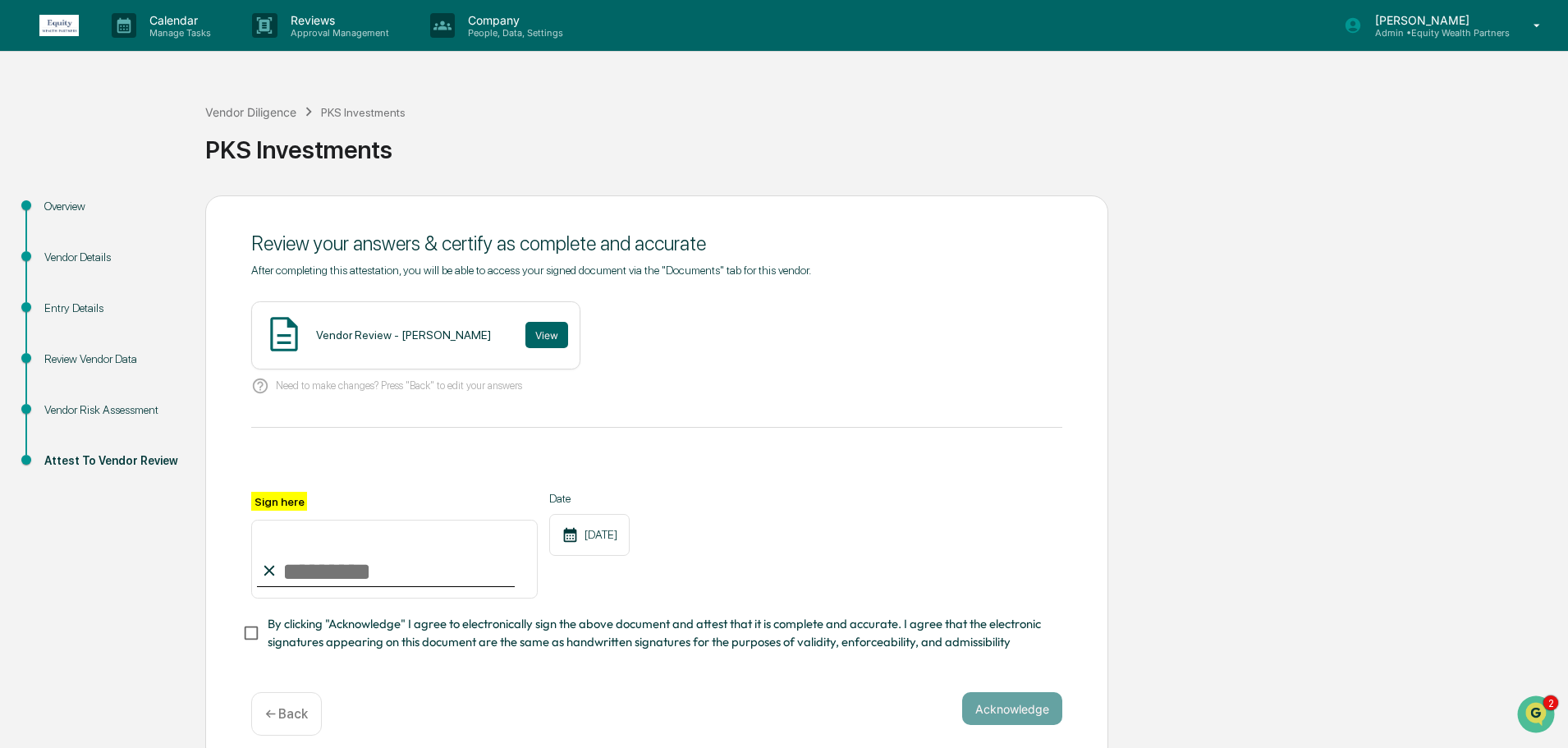
click at [339, 578] on input "Sign here" at bounding box center [395, 559] width 287 height 79
paste input "**********"
type input "**********"
click at [1008, 721] on button "Acknowledge" at bounding box center [1012, 708] width 100 height 33
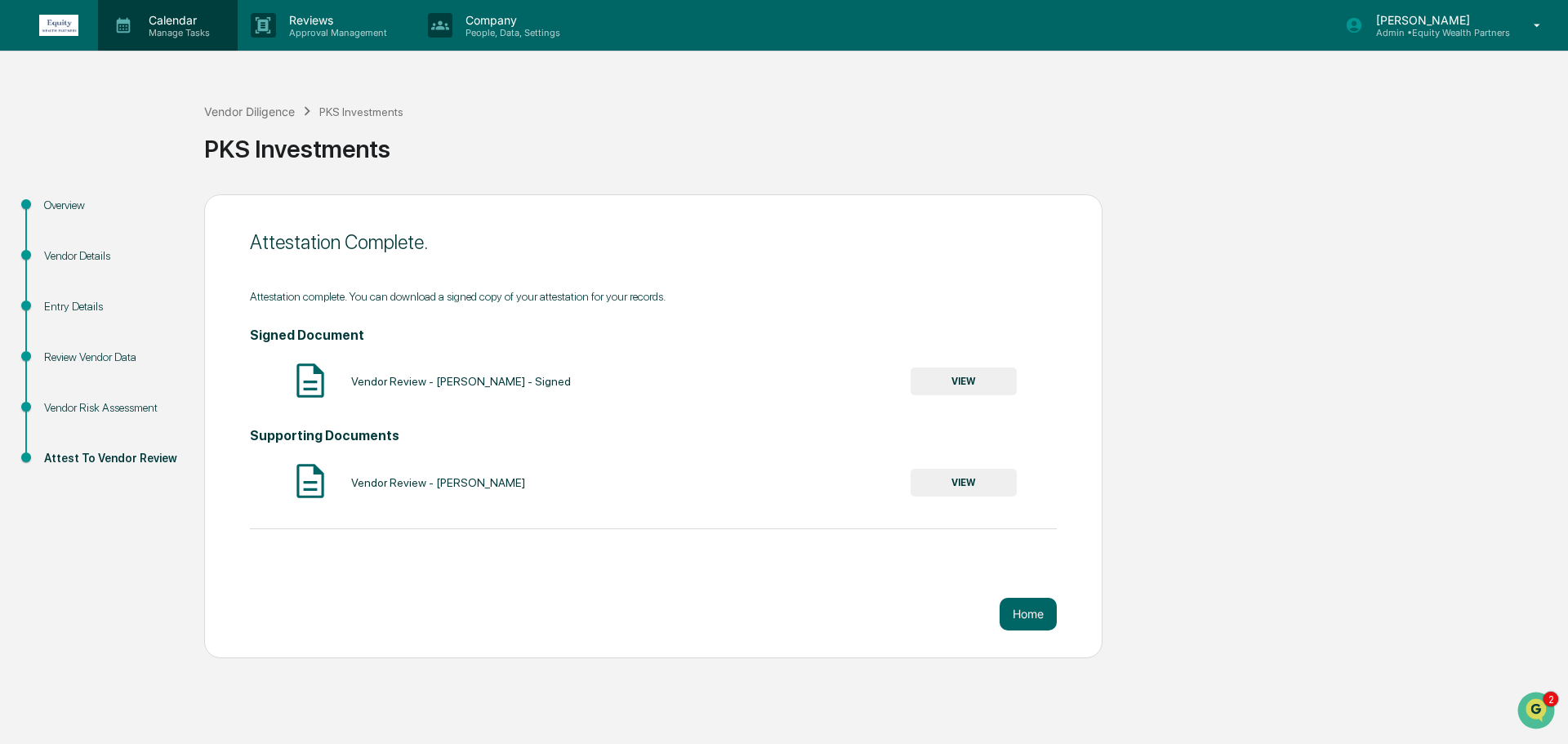
click at [154, 25] on p "Calendar" at bounding box center [176, 20] width 82 height 14
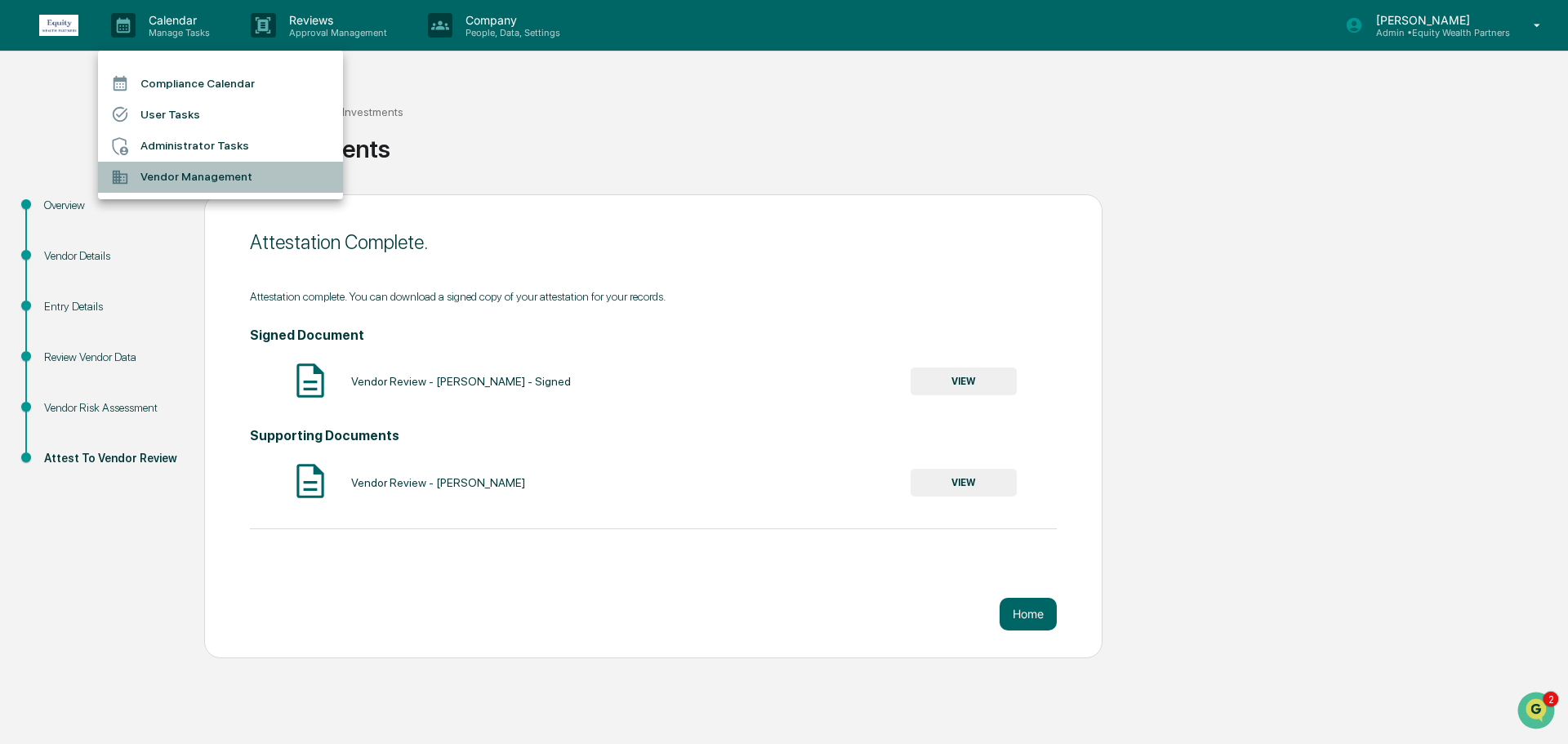
click at [176, 182] on li "Vendor Management" at bounding box center [220, 176] width 245 height 31
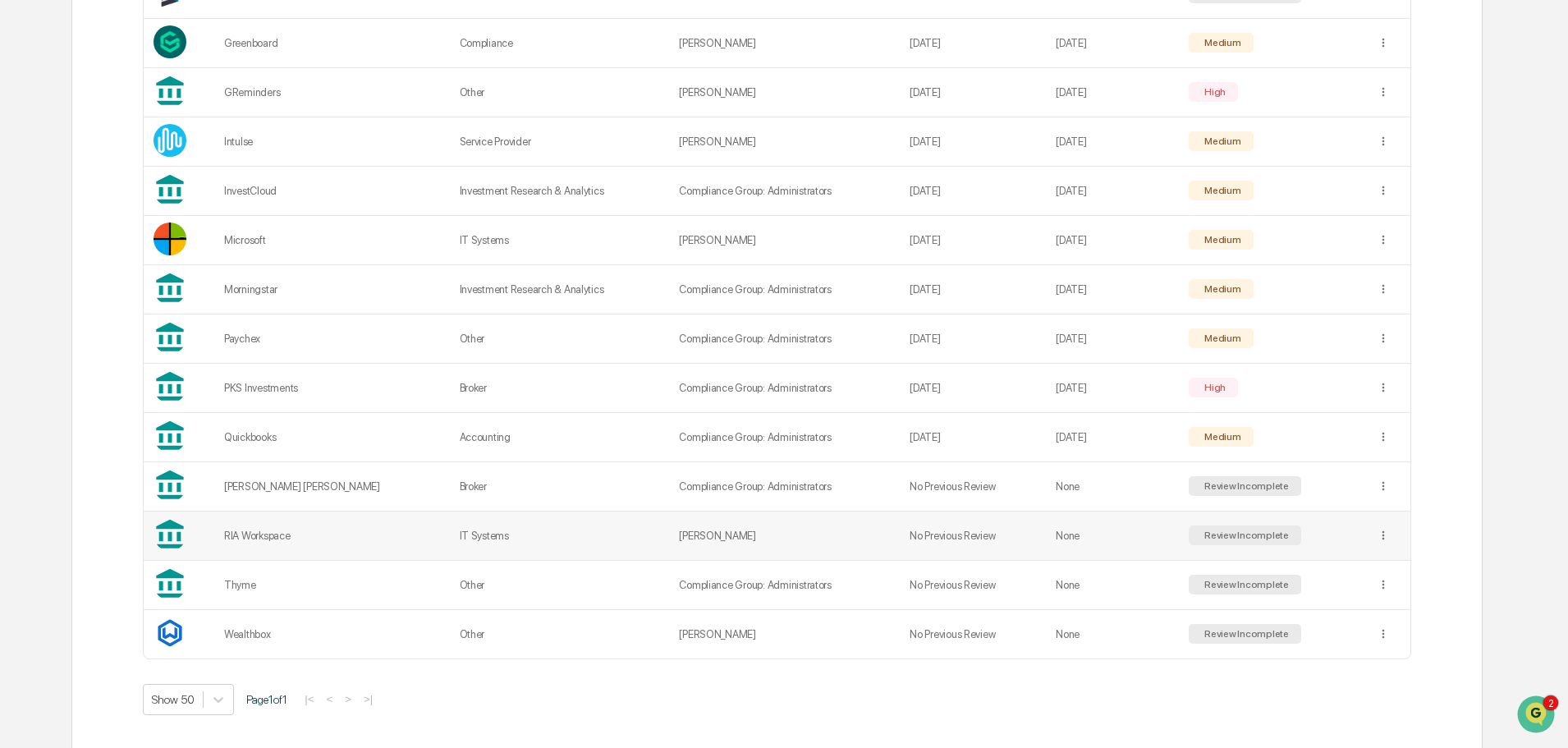
scroll to position [584, 0]
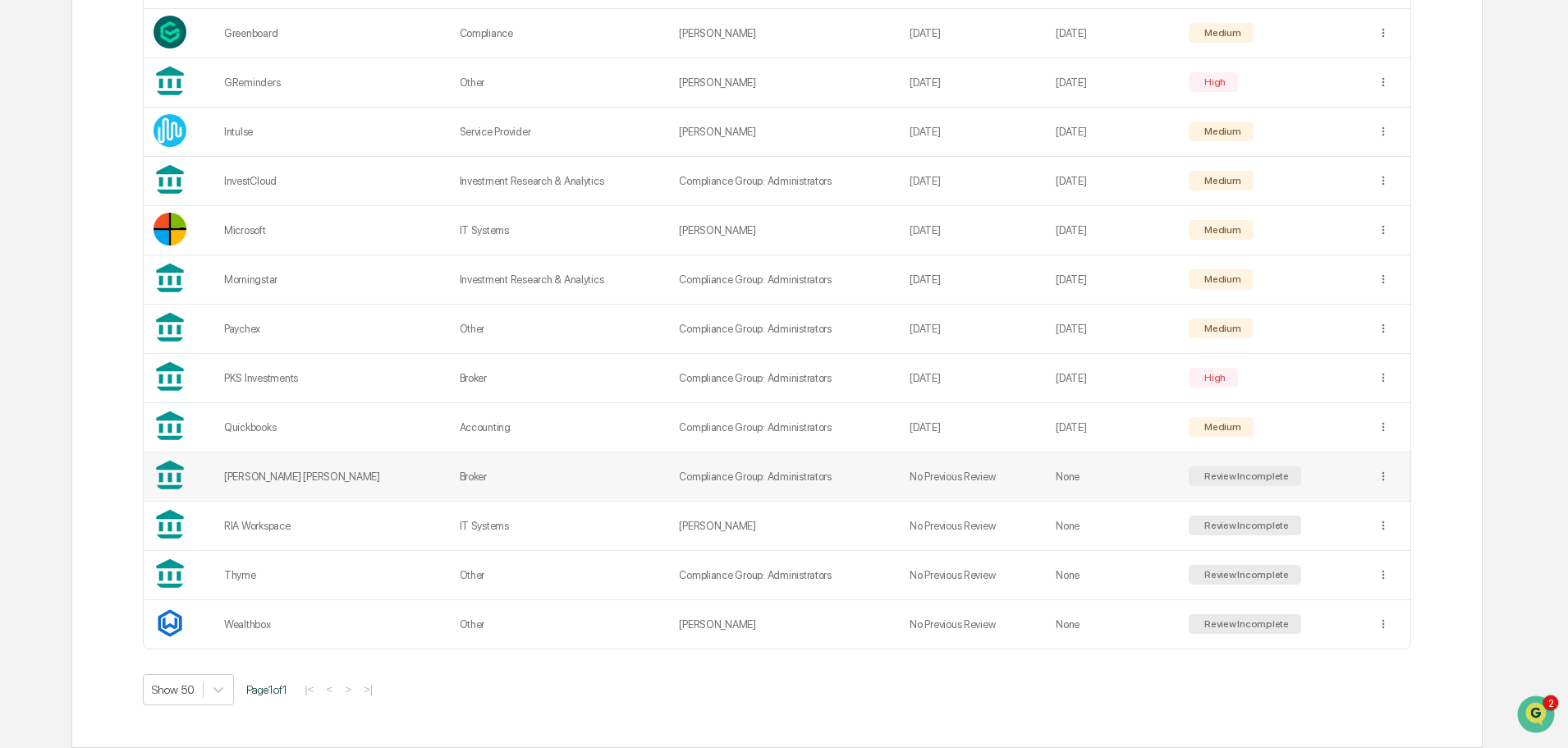
click at [1229, 484] on div "Review Incomplete" at bounding box center [1245, 475] width 113 height 20
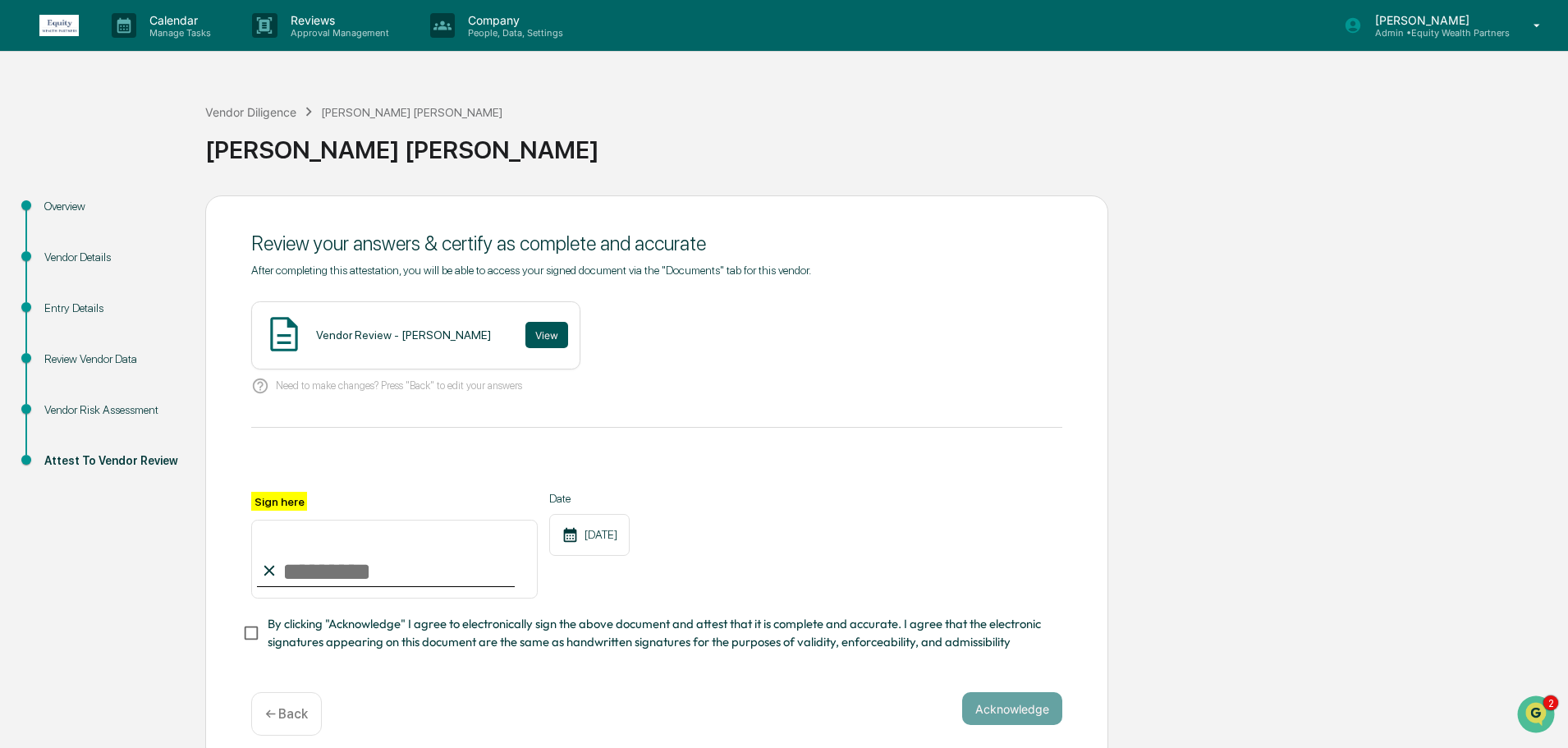
click at [532, 341] on button "View" at bounding box center [547, 335] width 43 height 26
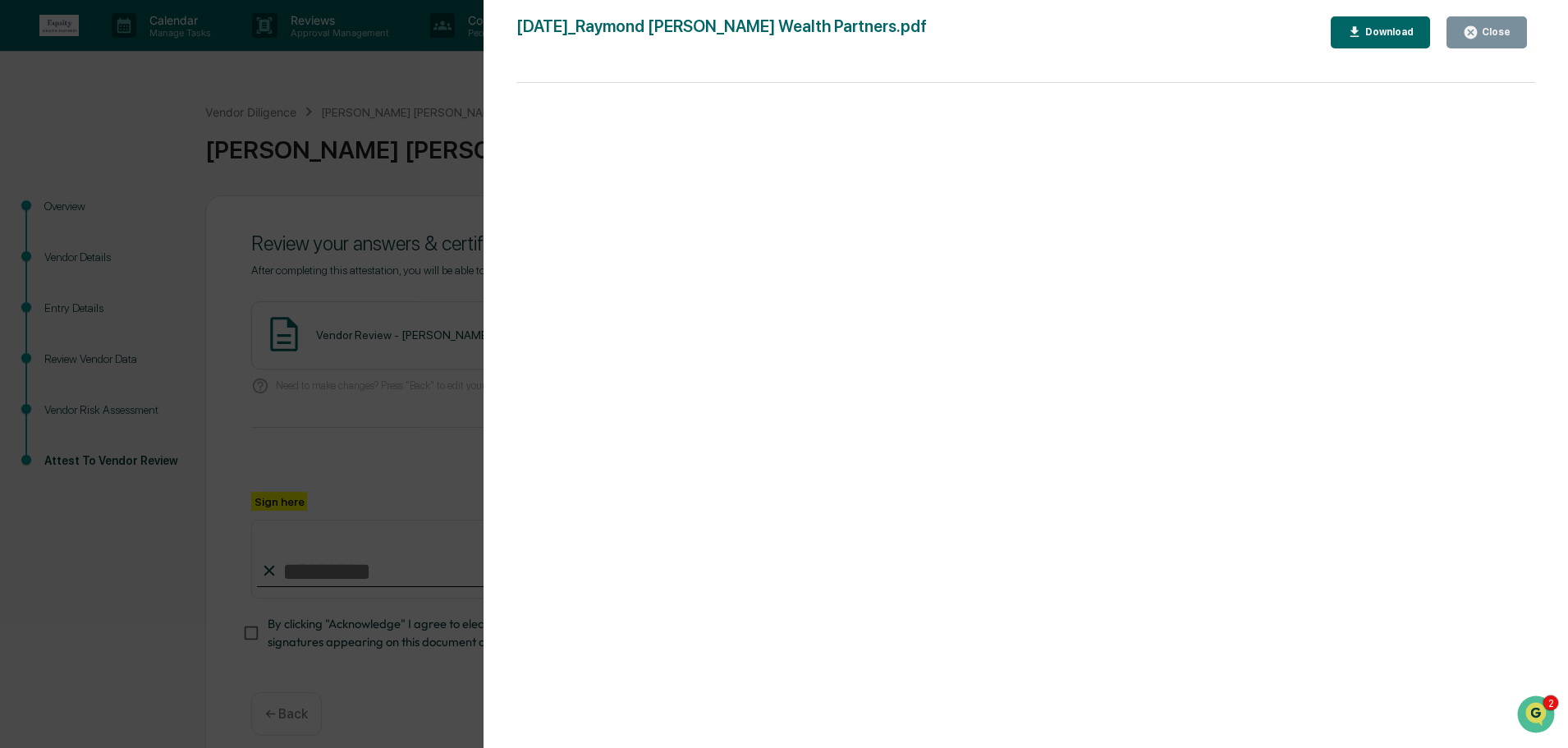
click at [1482, 36] on div "Close" at bounding box center [1495, 32] width 32 height 11
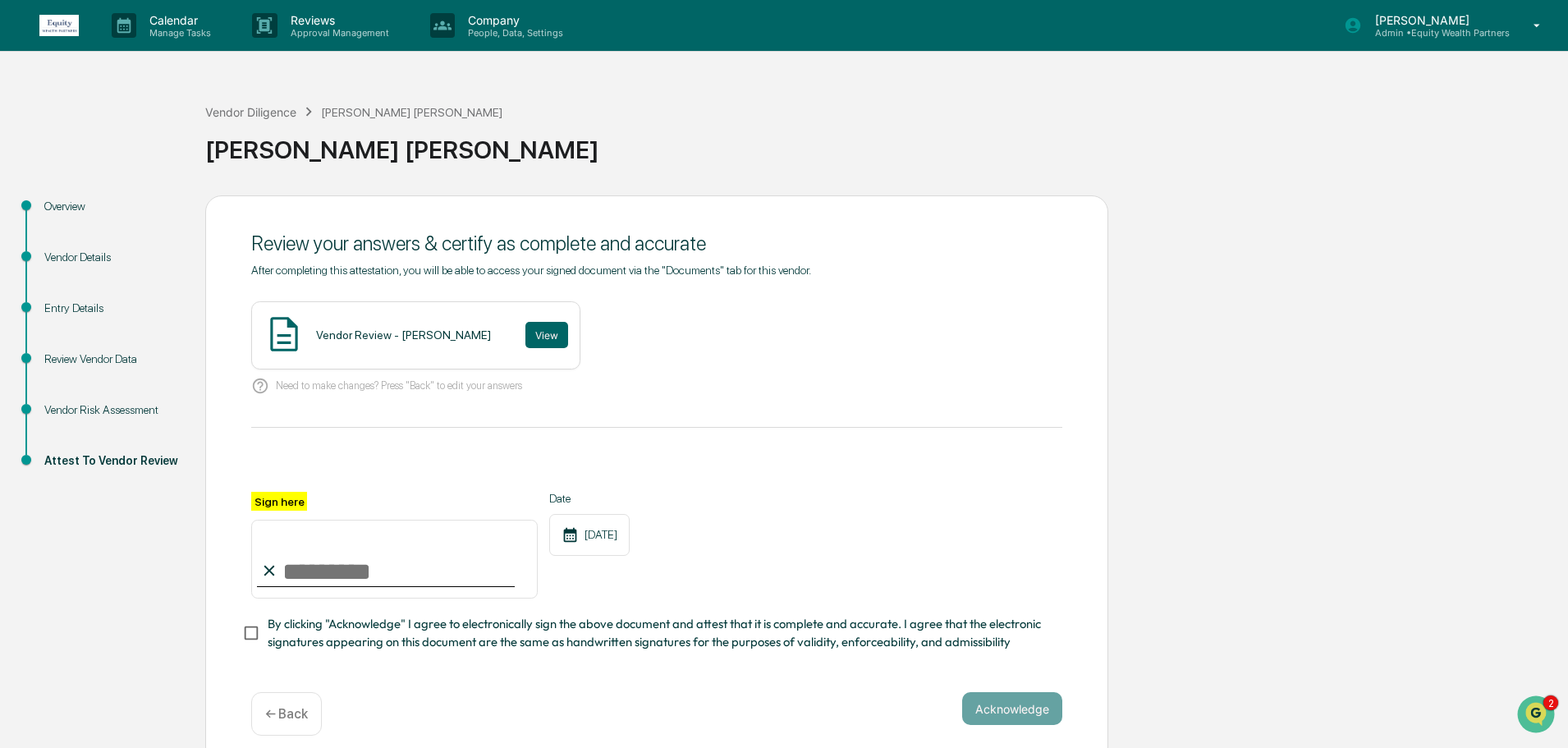
paste input "**********"
type input "**********"
click at [1014, 713] on button "Acknowledge" at bounding box center [1012, 708] width 100 height 33
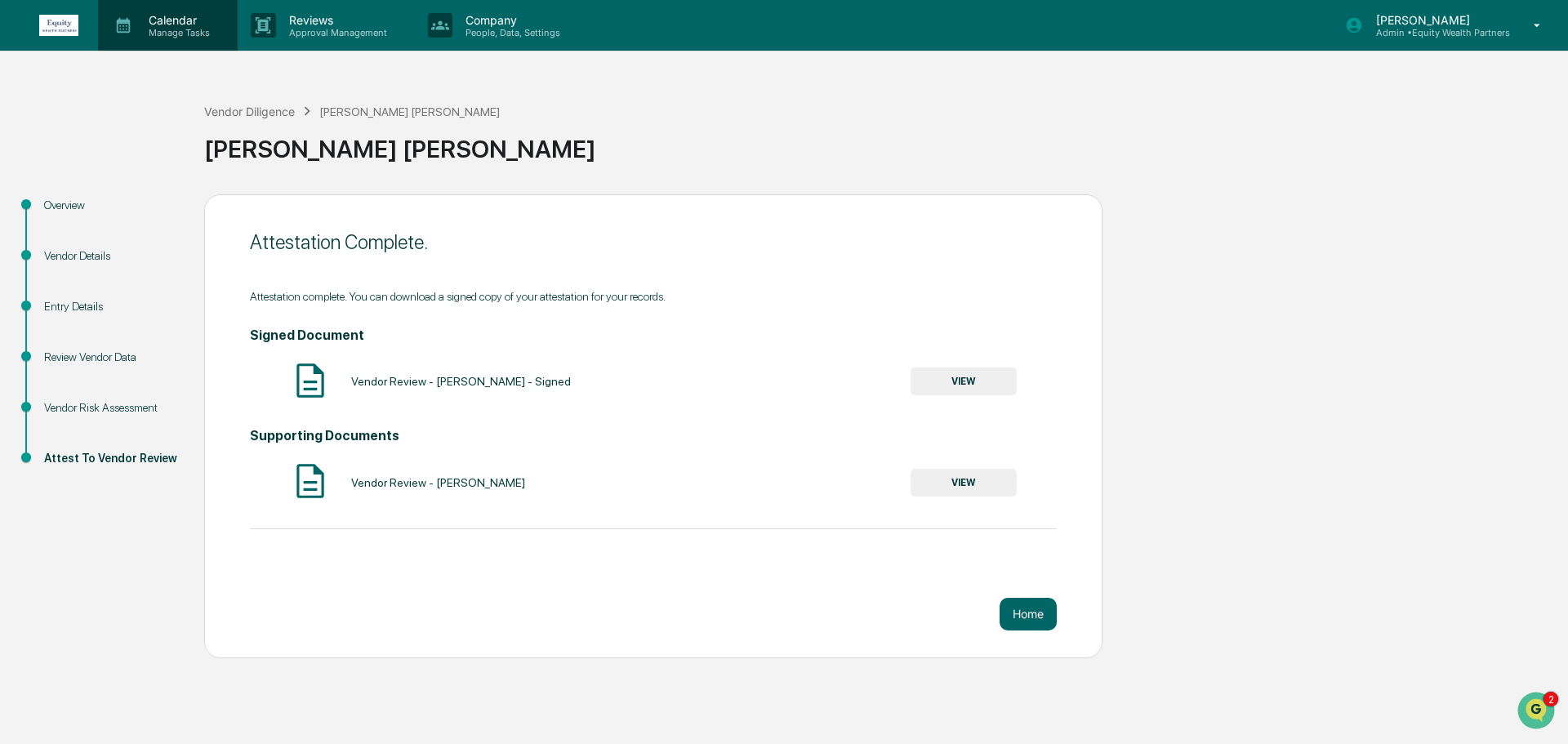
click at [166, 23] on p "Calendar" at bounding box center [176, 20] width 82 height 14
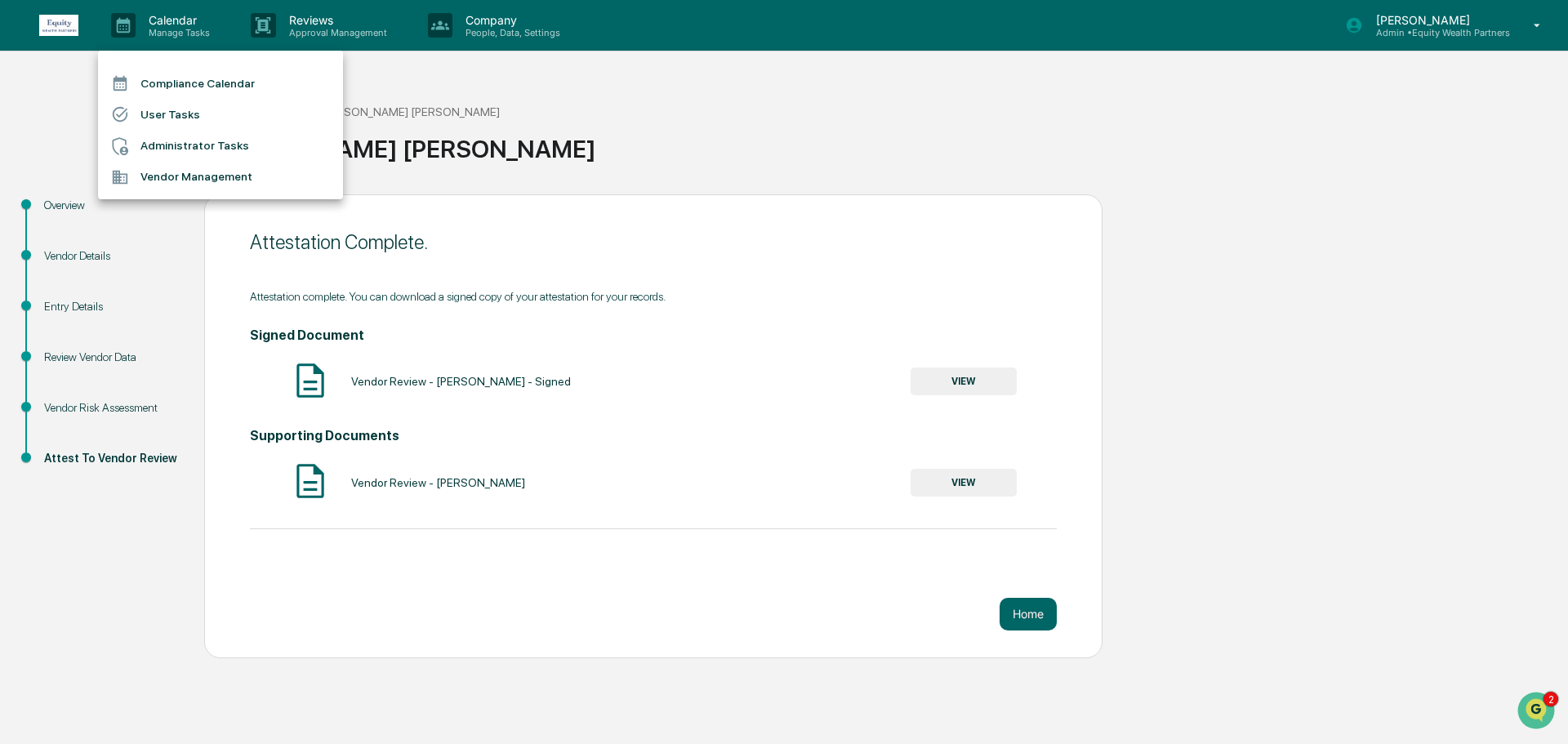
click at [154, 179] on li "Vendor Management" at bounding box center [220, 176] width 245 height 31
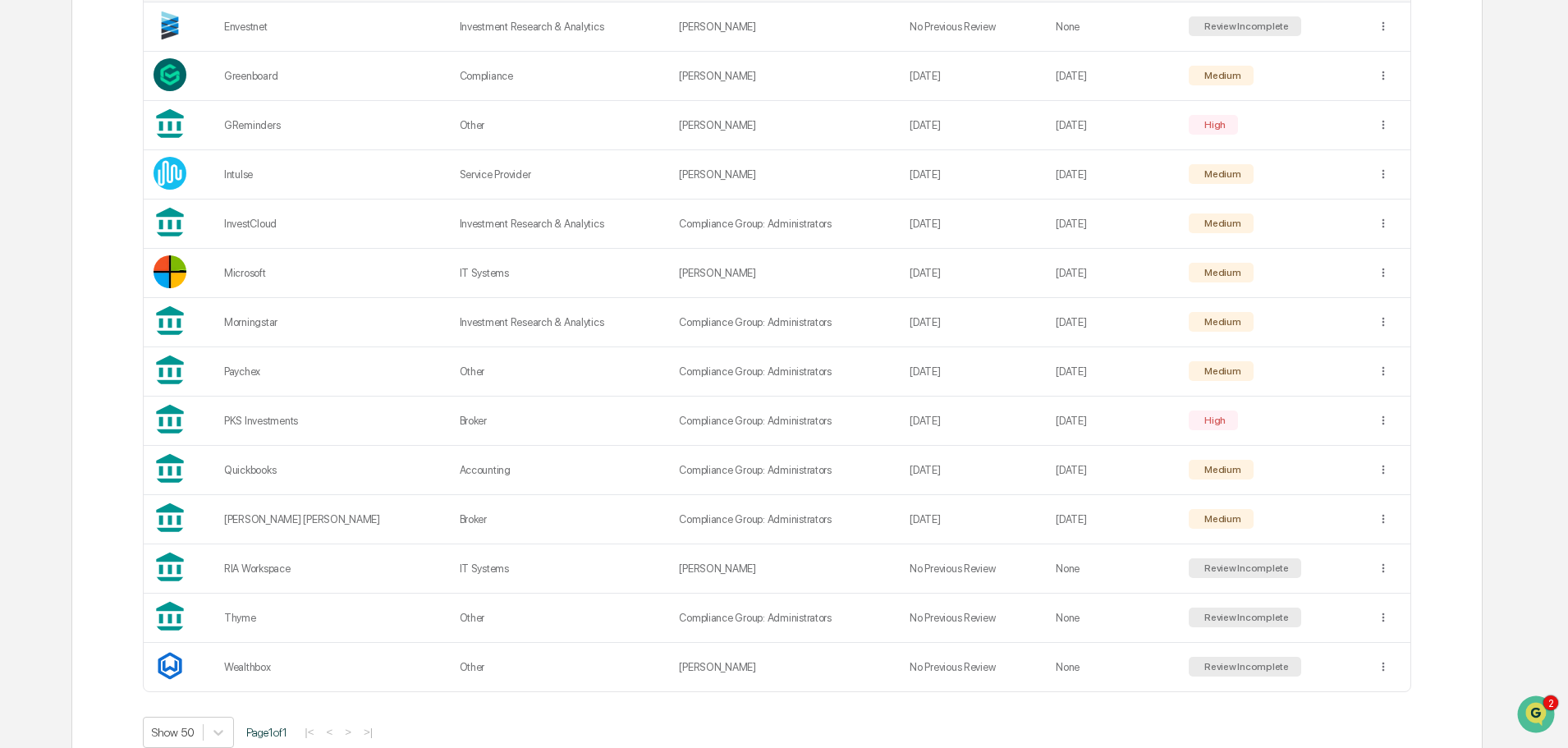
scroll to position [547, 0]
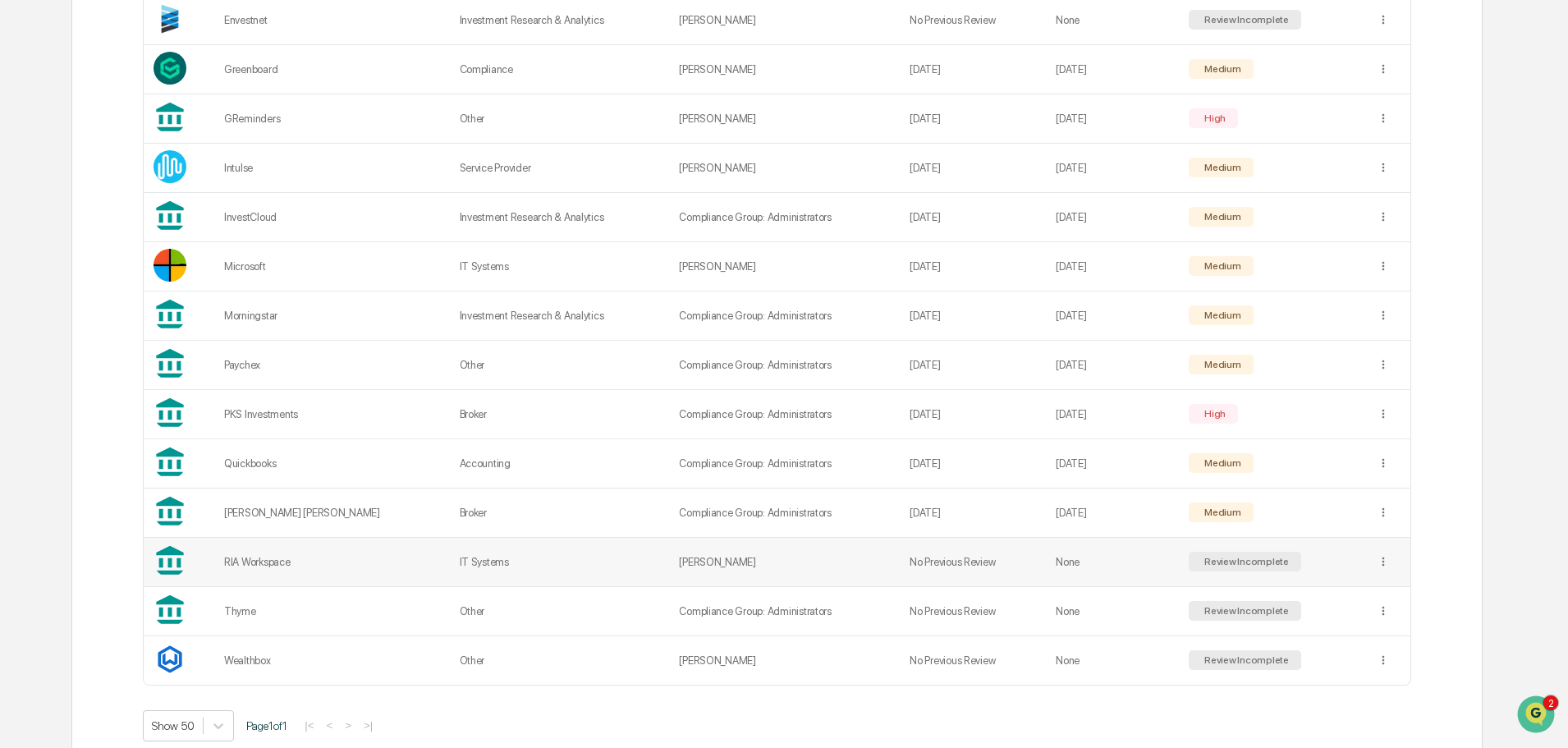
click at [1229, 558] on div "Review Incomplete" at bounding box center [1245, 561] width 88 height 11
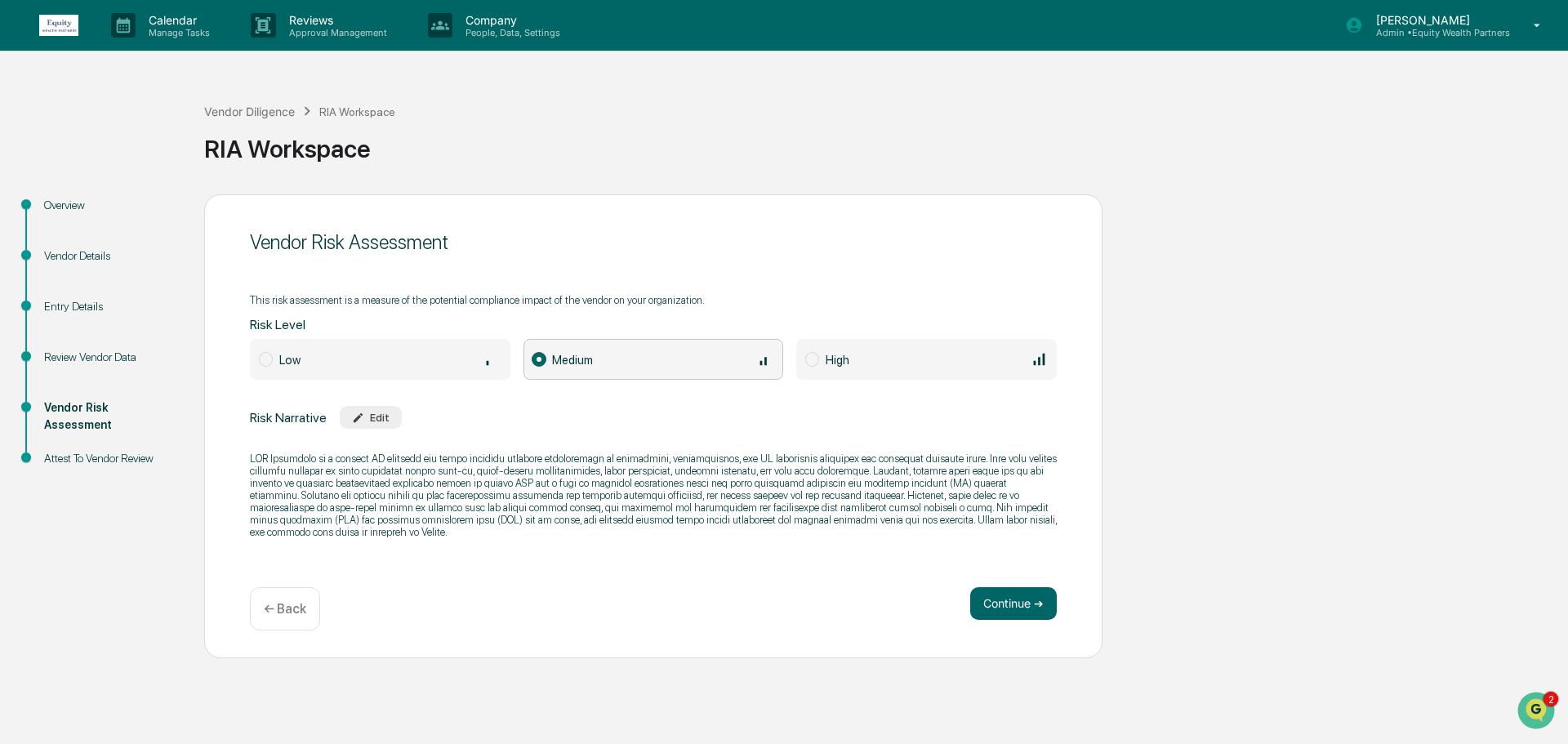
click at [266, 366] on span at bounding box center [266, 359] width 14 height 15
click at [1015, 596] on button "Continue ➔" at bounding box center [1013, 603] width 87 height 33
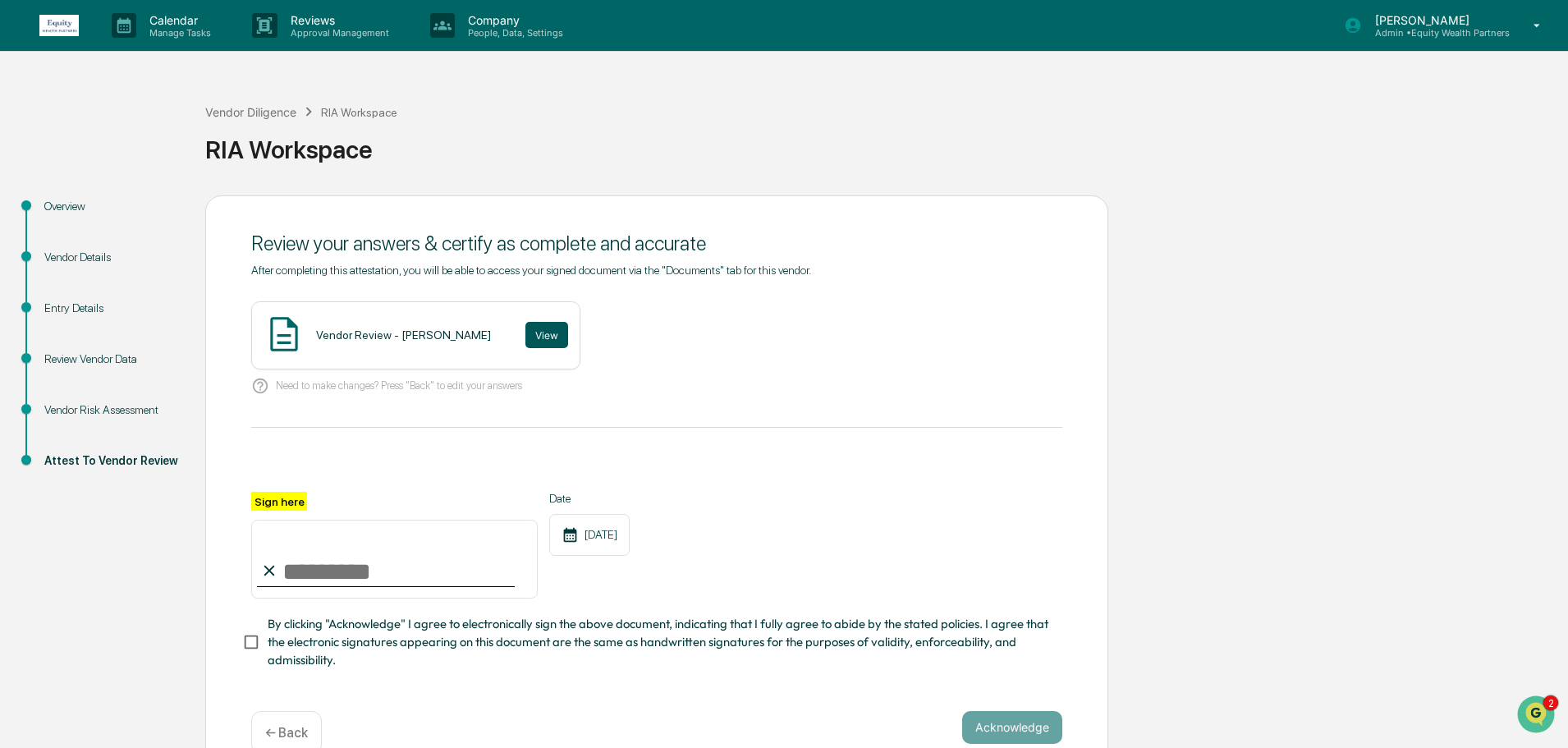
click at [525, 334] on button "View" at bounding box center [547, 335] width 43 height 26
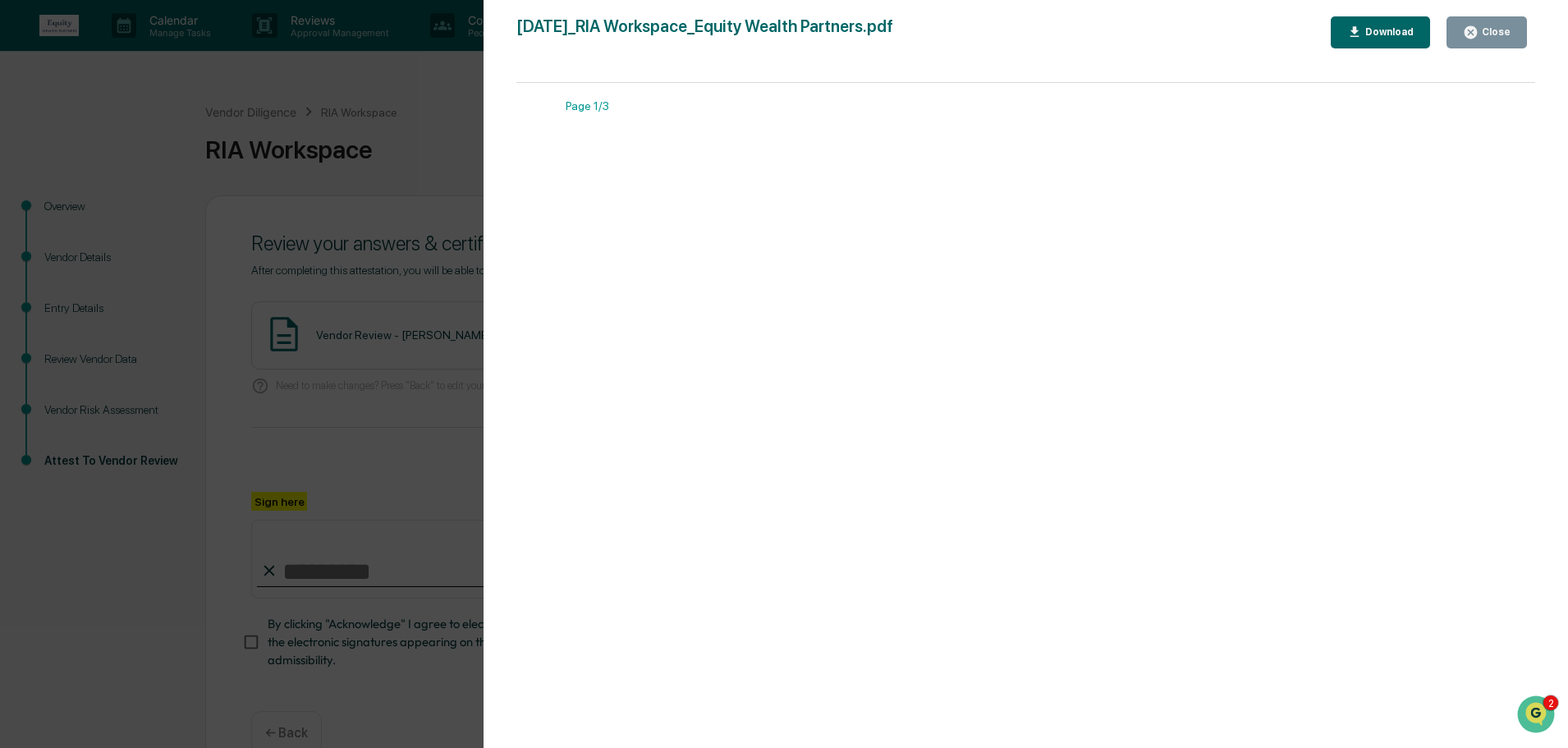
click at [1489, 33] on div "Close" at bounding box center [1495, 32] width 32 height 11
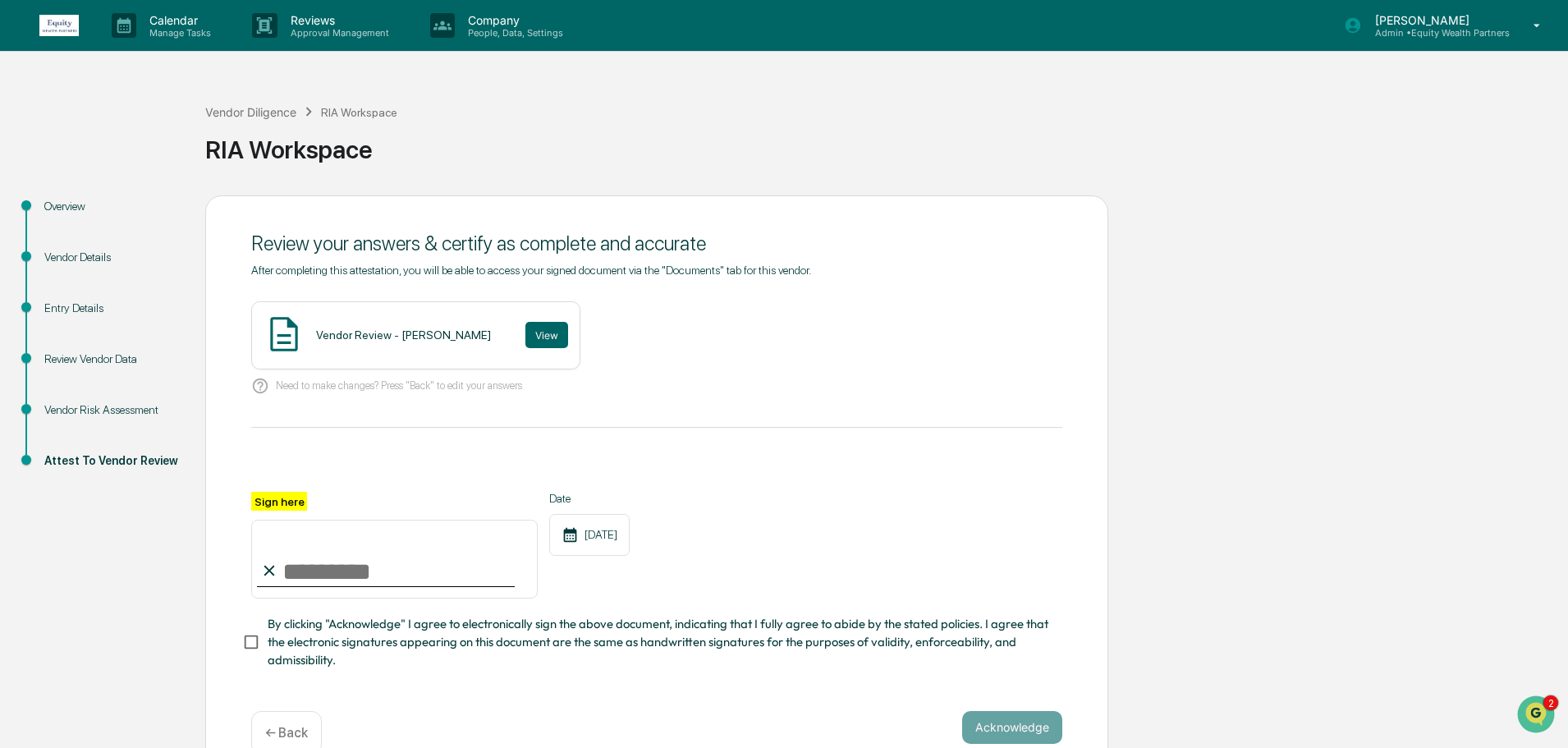
click at [377, 575] on input "Sign here" at bounding box center [395, 559] width 287 height 79
paste input "**********"
type input "**********"
click at [1001, 728] on button "Acknowledge" at bounding box center [1012, 726] width 100 height 33
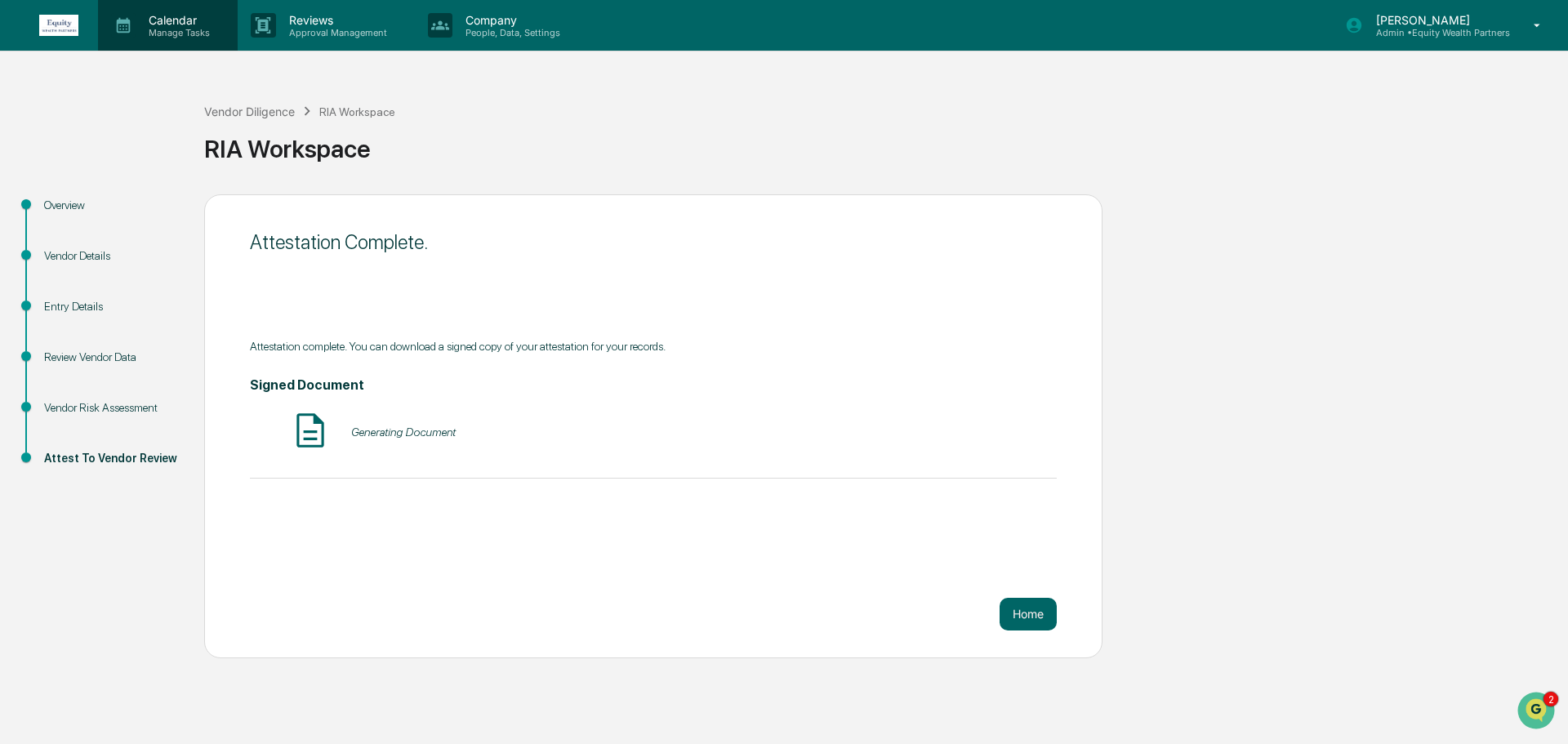
click at [175, 28] on p "Manage Tasks" at bounding box center [176, 33] width 82 height 11
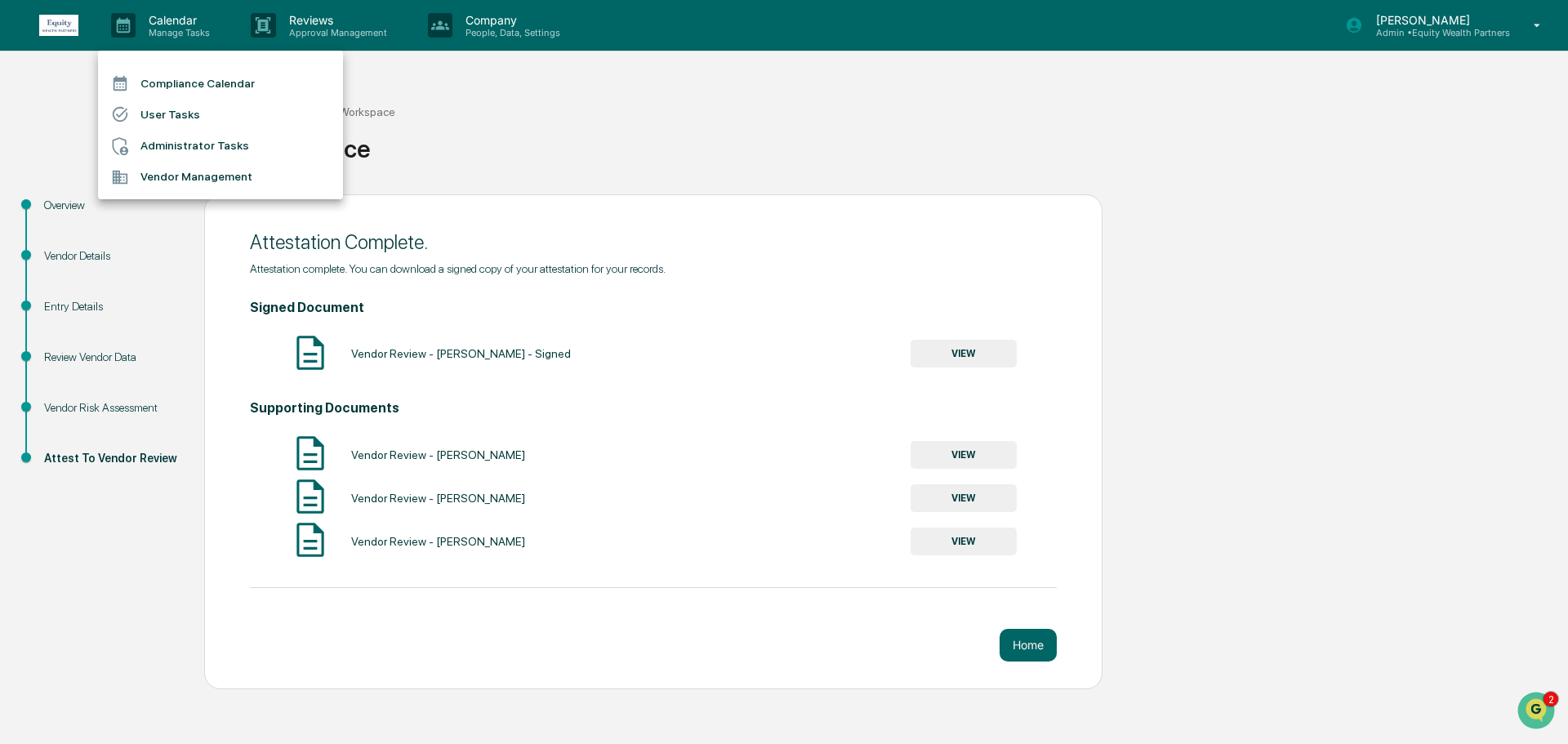
click at [185, 172] on li "Vendor Management" at bounding box center [220, 176] width 245 height 31
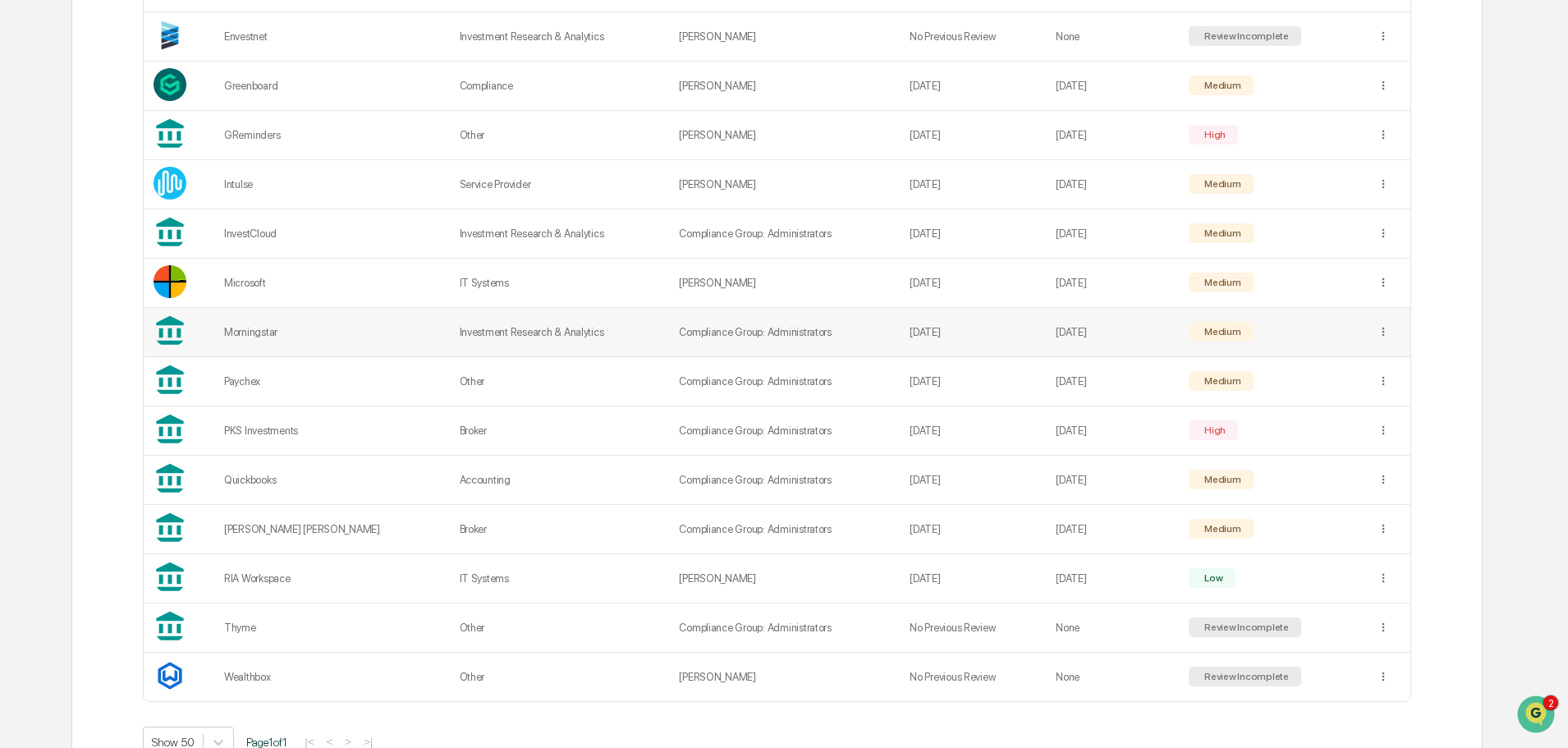
scroll to position [584, 0]
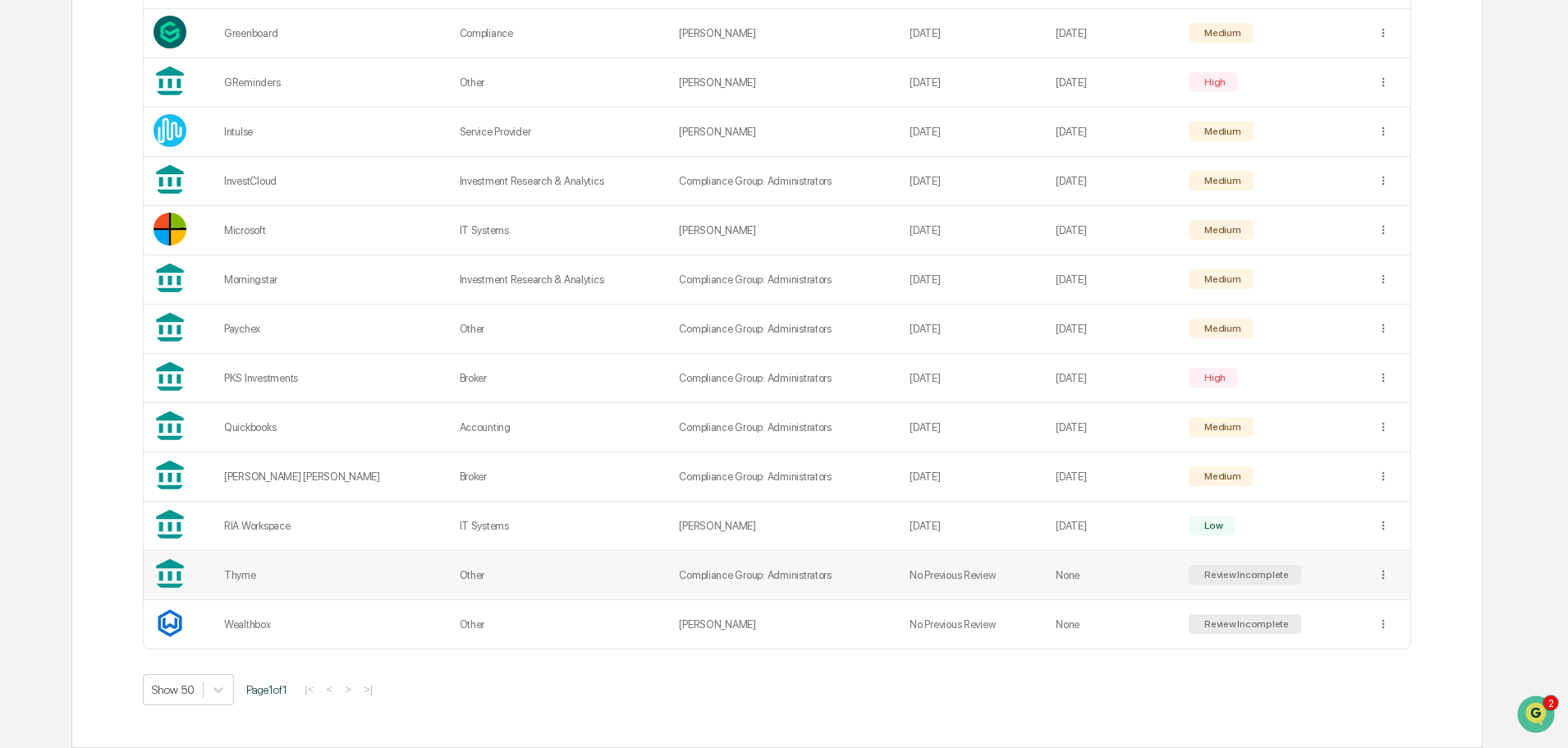
click at [1201, 576] on div "Review Incomplete" at bounding box center [1245, 575] width 88 height 11
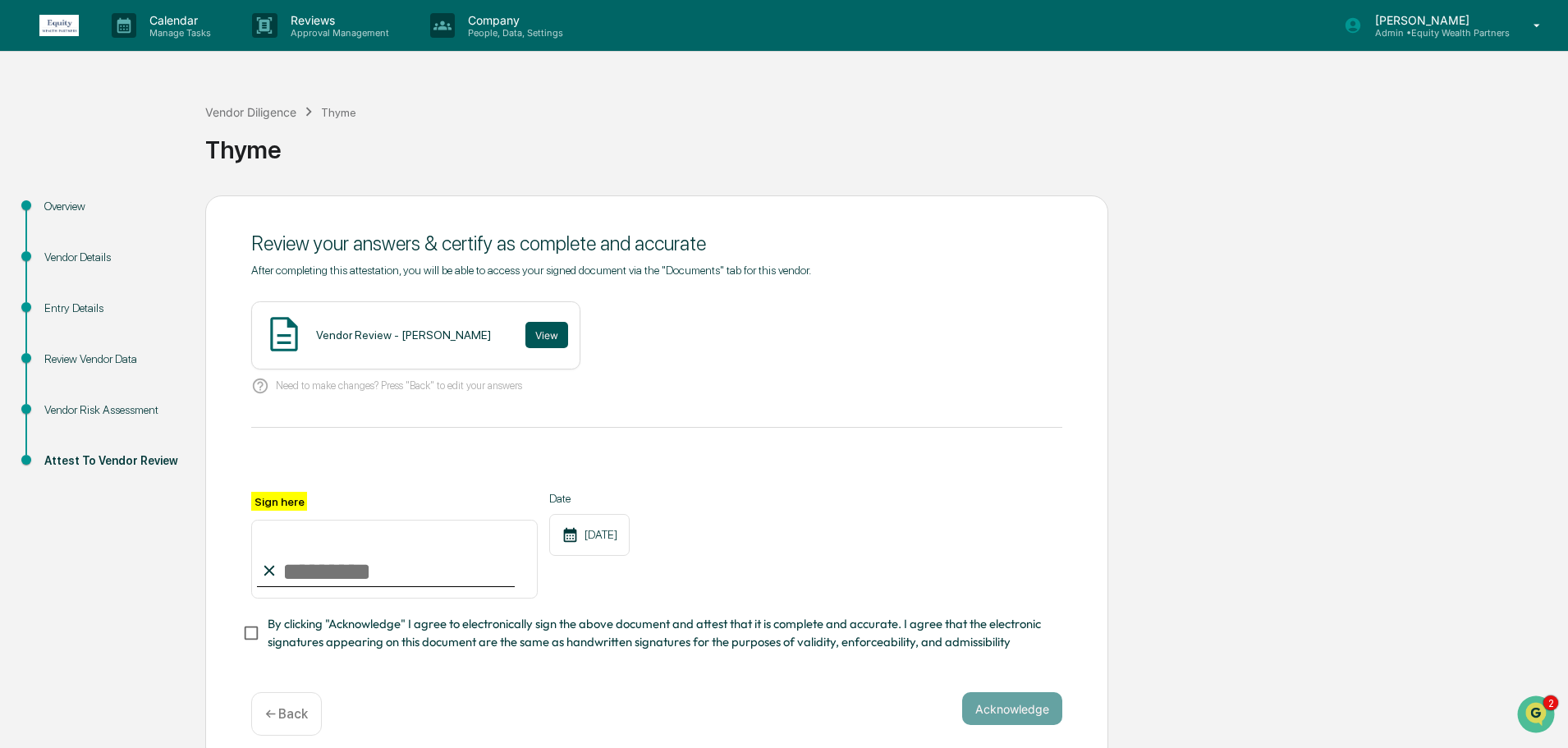
click at [525, 325] on button "View" at bounding box center [547, 335] width 43 height 26
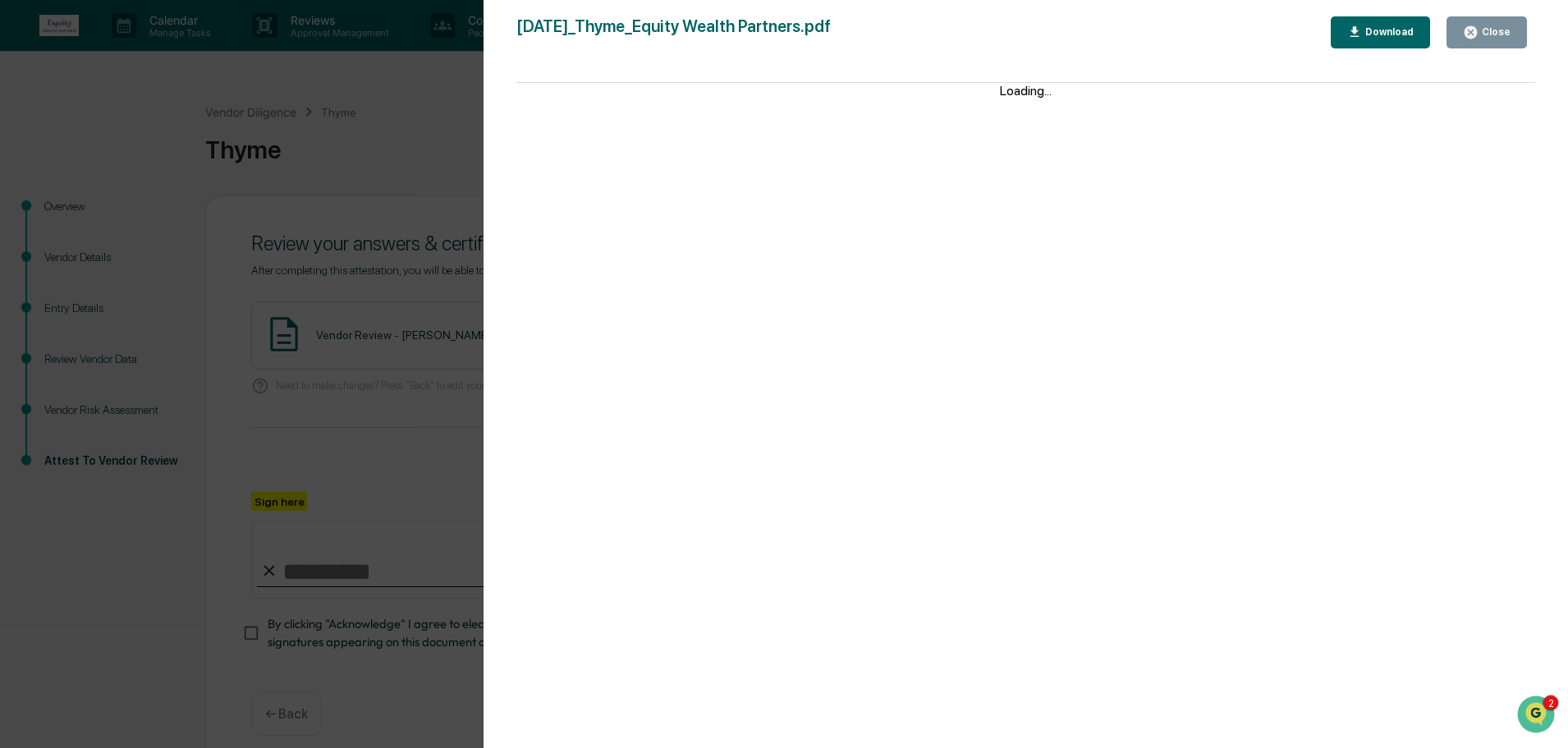
click at [1500, 40] on button "Close" at bounding box center [1487, 33] width 81 height 32
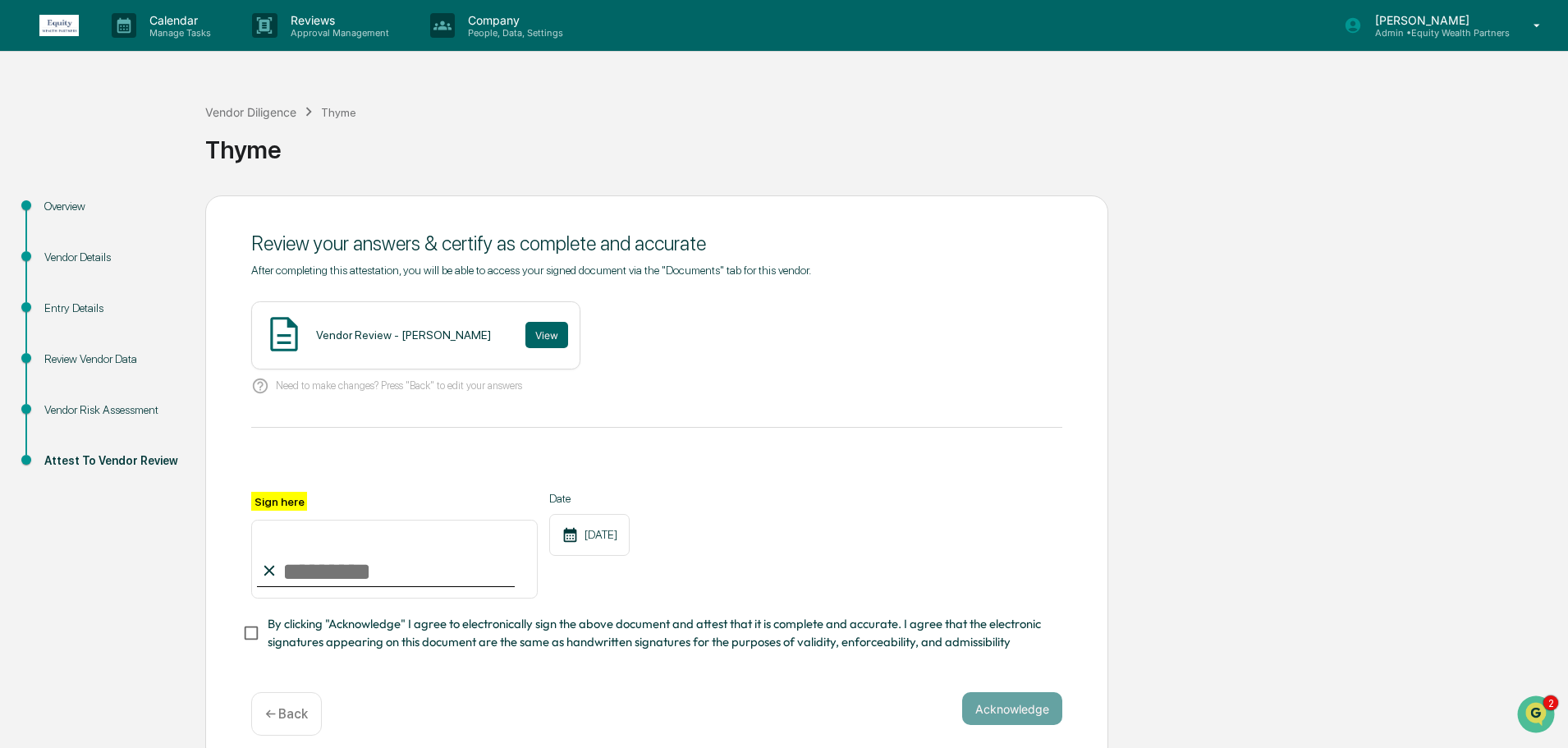
paste input "**********"
type input "**********"
click at [1018, 712] on button "Acknowledge" at bounding box center [1012, 708] width 100 height 33
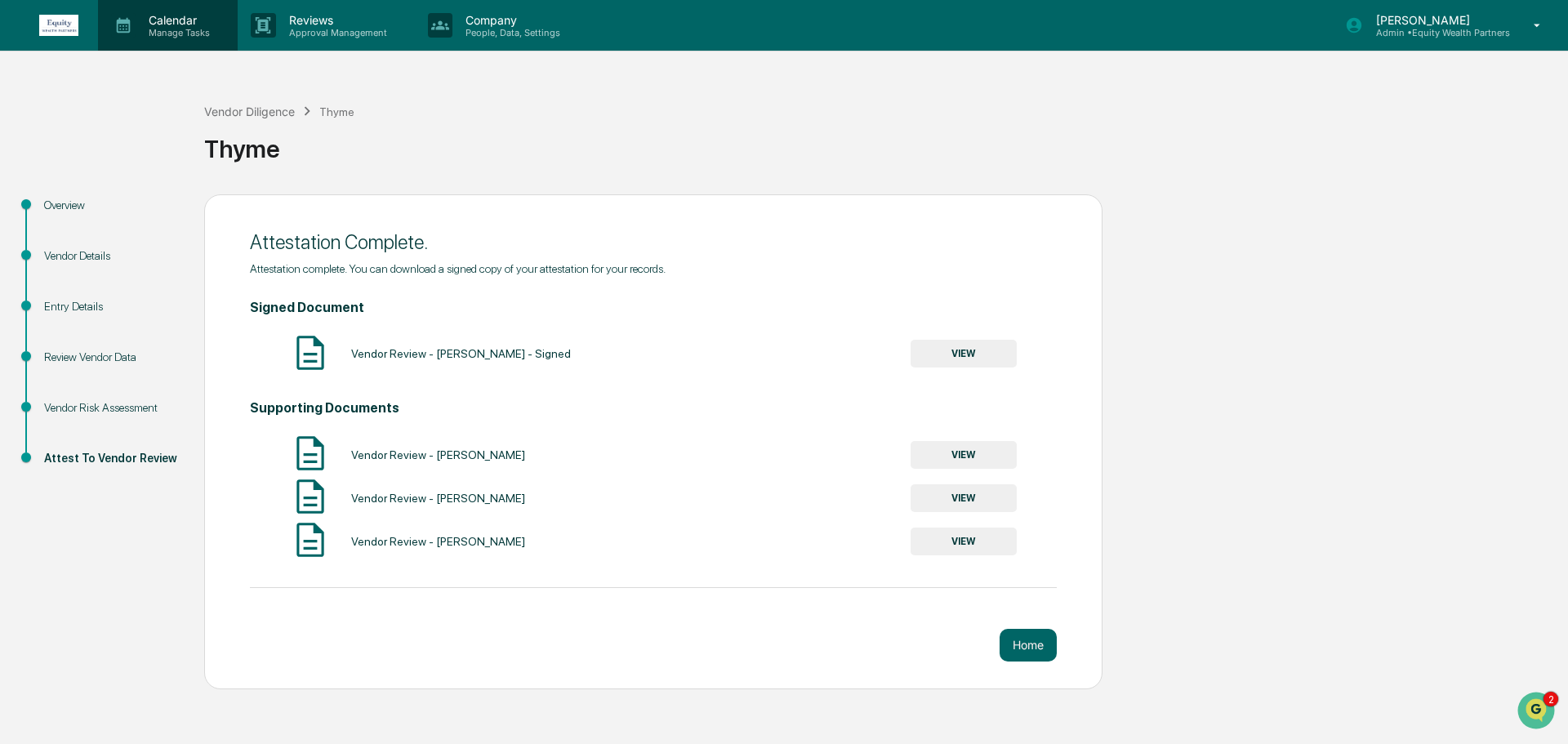
click at [173, 20] on p "Calendar" at bounding box center [176, 20] width 82 height 14
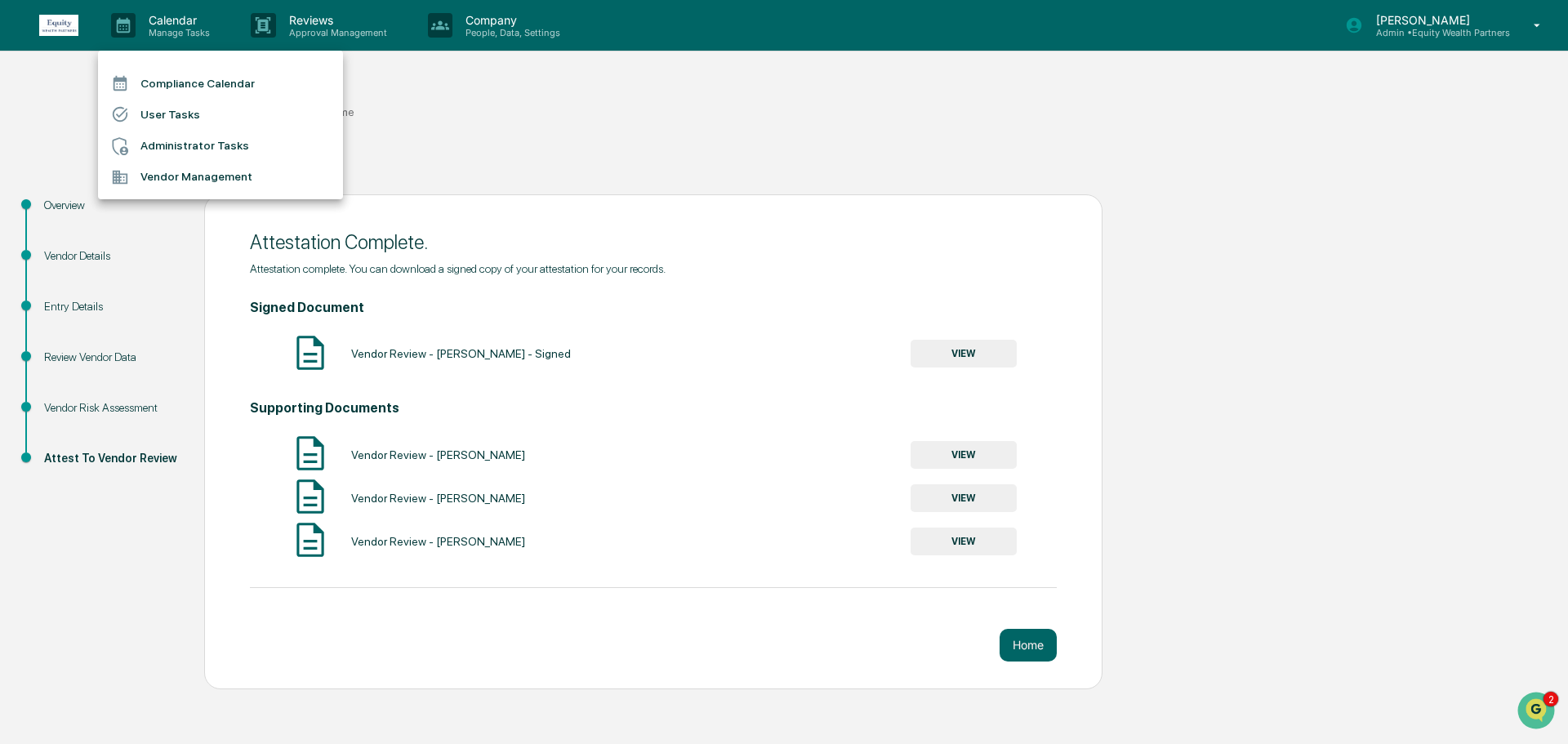
click at [168, 182] on li "Vendor Management" at bounding box center [220, 176] width 245 height 31
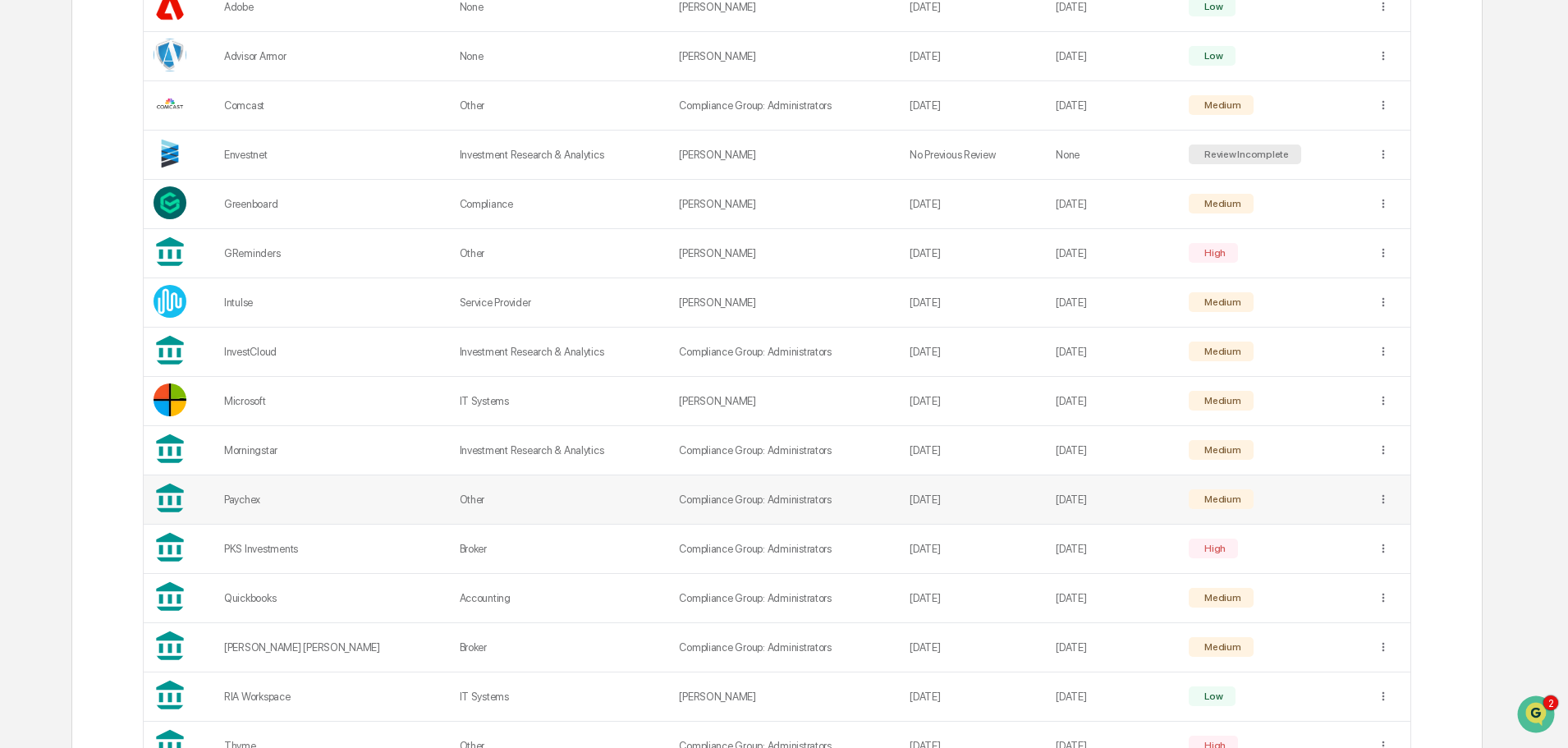
scroll to position [584, 0]
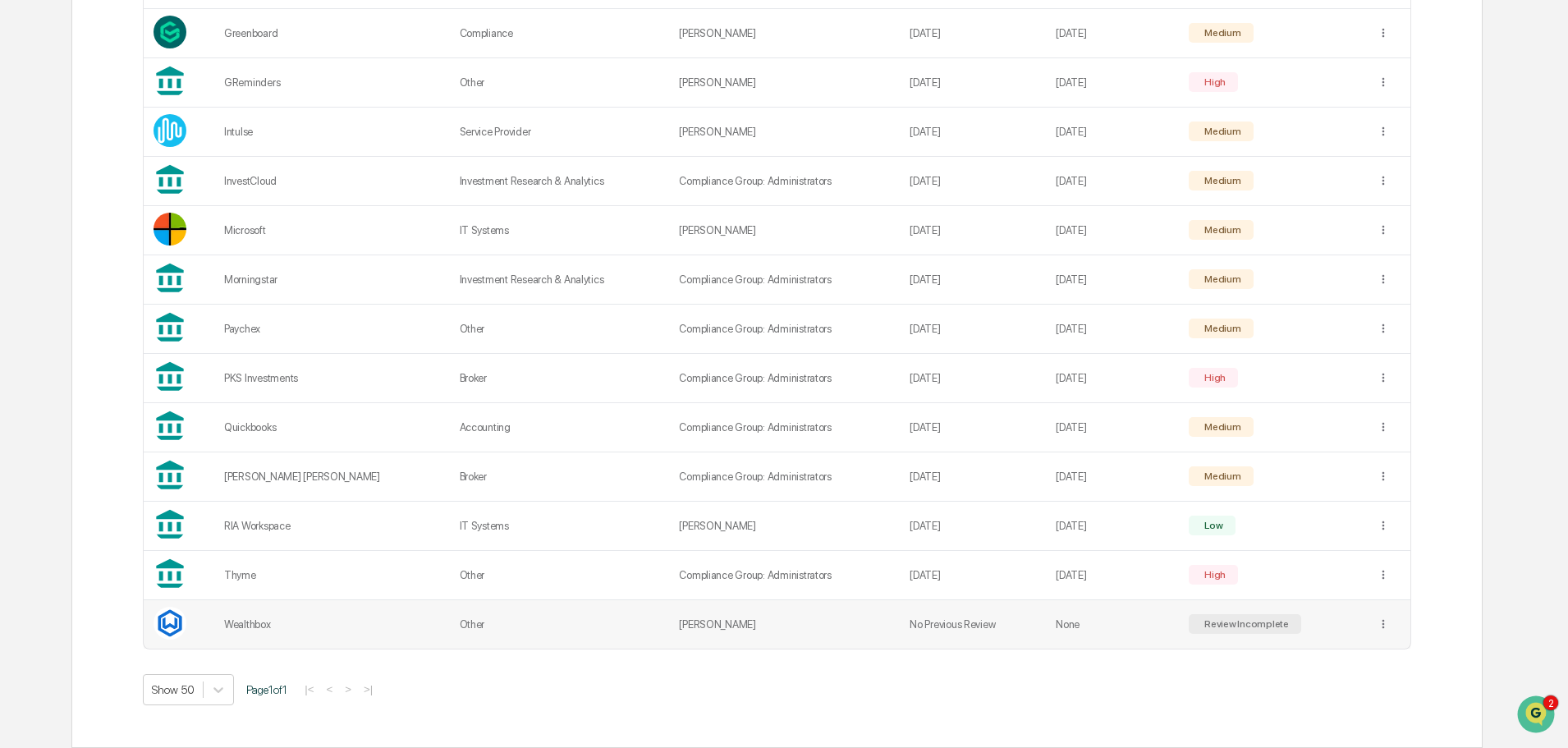
click at [1220, 621] on div "Review Incomplete" at bounding box center [1245, 623] width 88 height 11
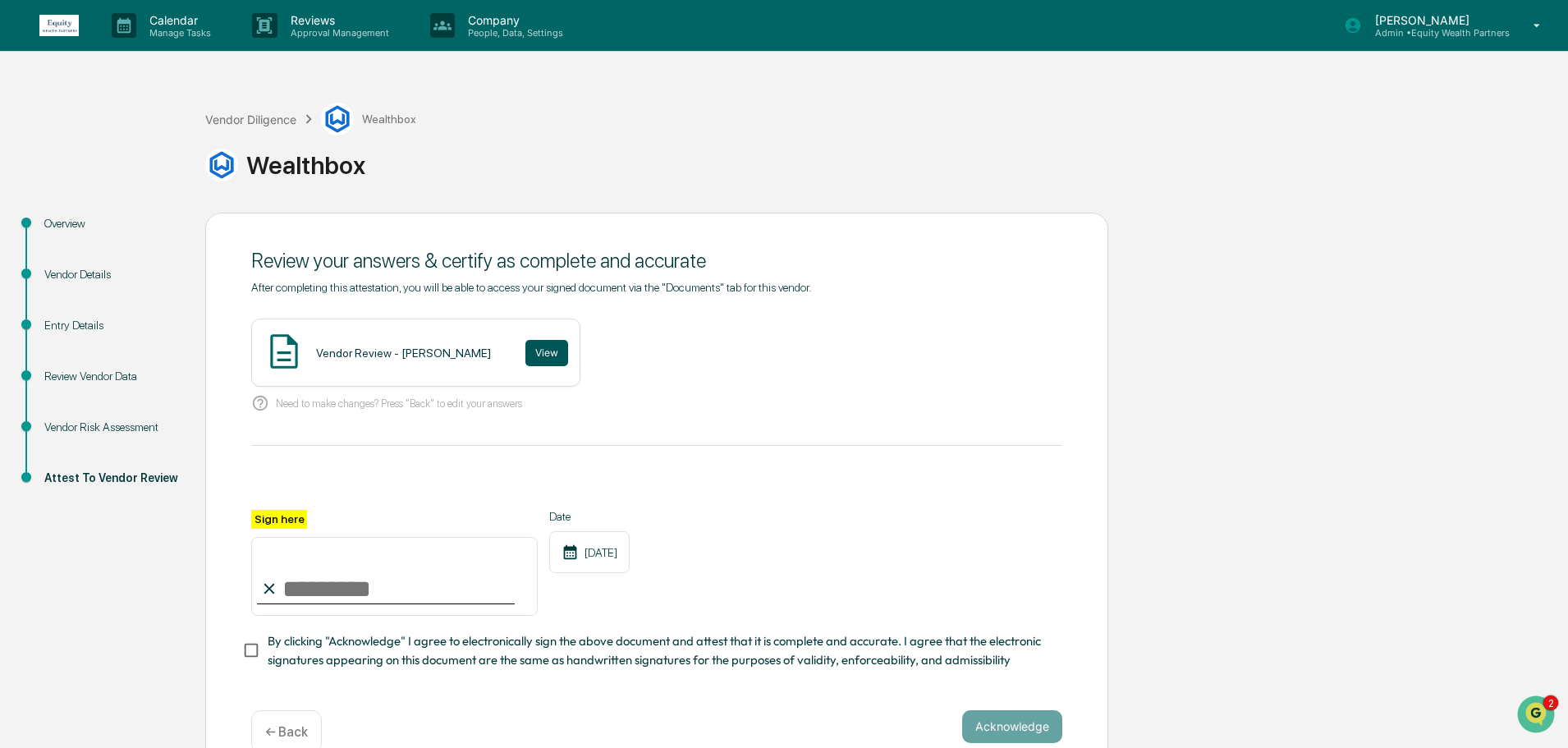
click at [525, 348] on button "View" at bounding box center [547, 353] width 43 height 26
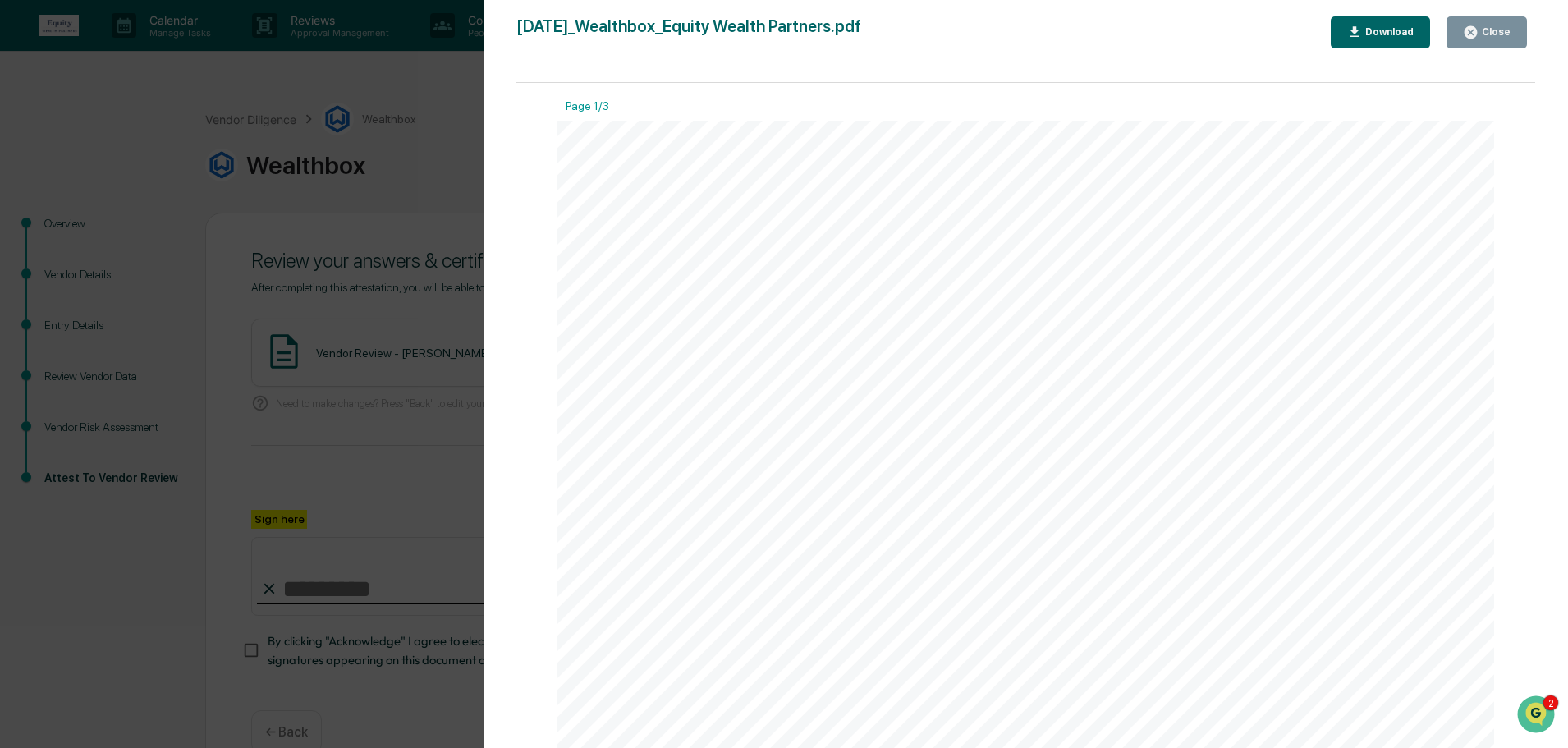
click at [1499, 29] on div "Close" at bounding box center [1495, 32] width 32 height 11
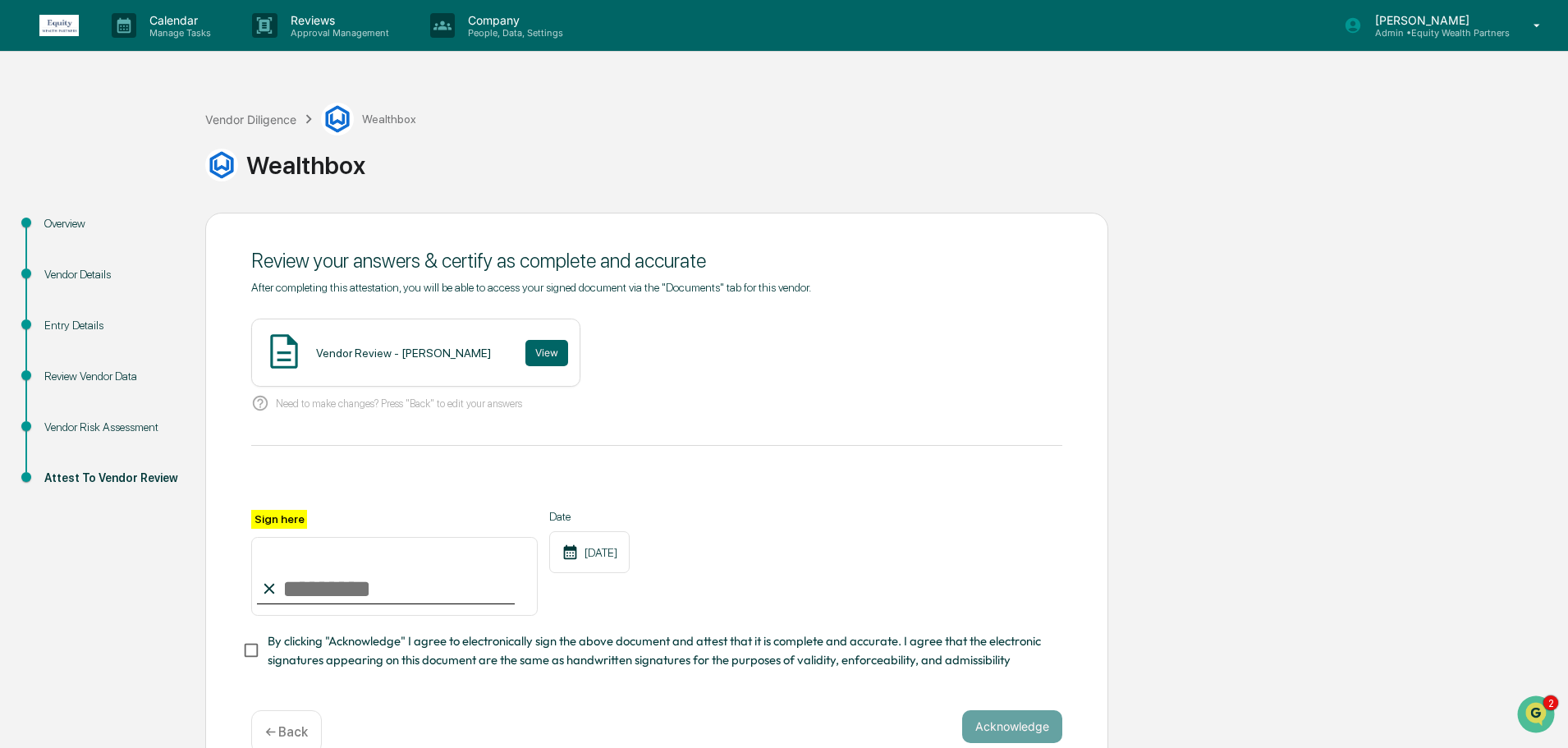
paste input "**********"
type input "**********"
click at [1023, 727] on button "Acknowledge" at bounding box center [1012, 726] width 100 height 33
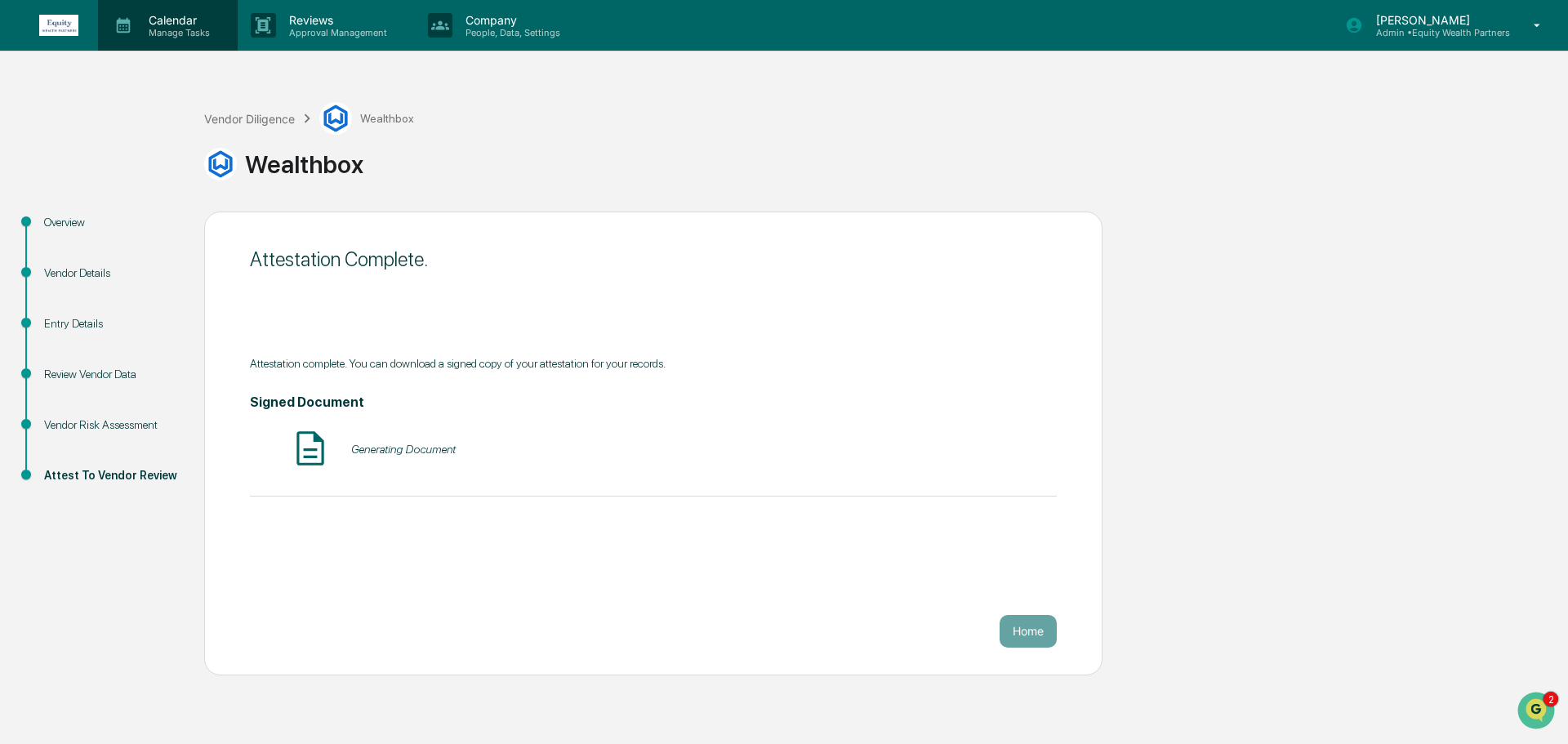
click at [199, 21] on p "Calendar" at bounding box center [176, 20] width 82 height 14
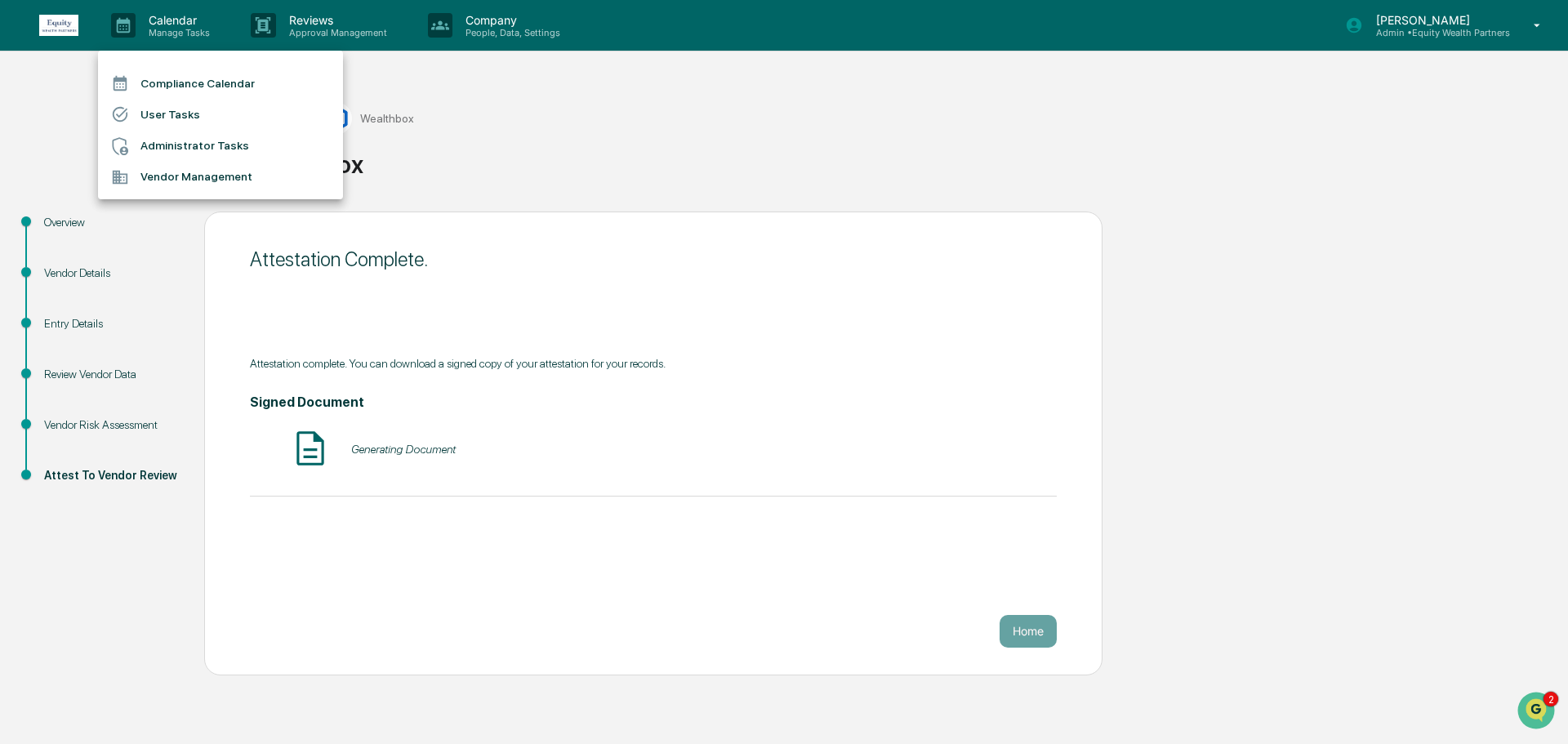
click at [192, 181] on li "Vendor Management" at bounding box center [220, 176] width 245 height 31
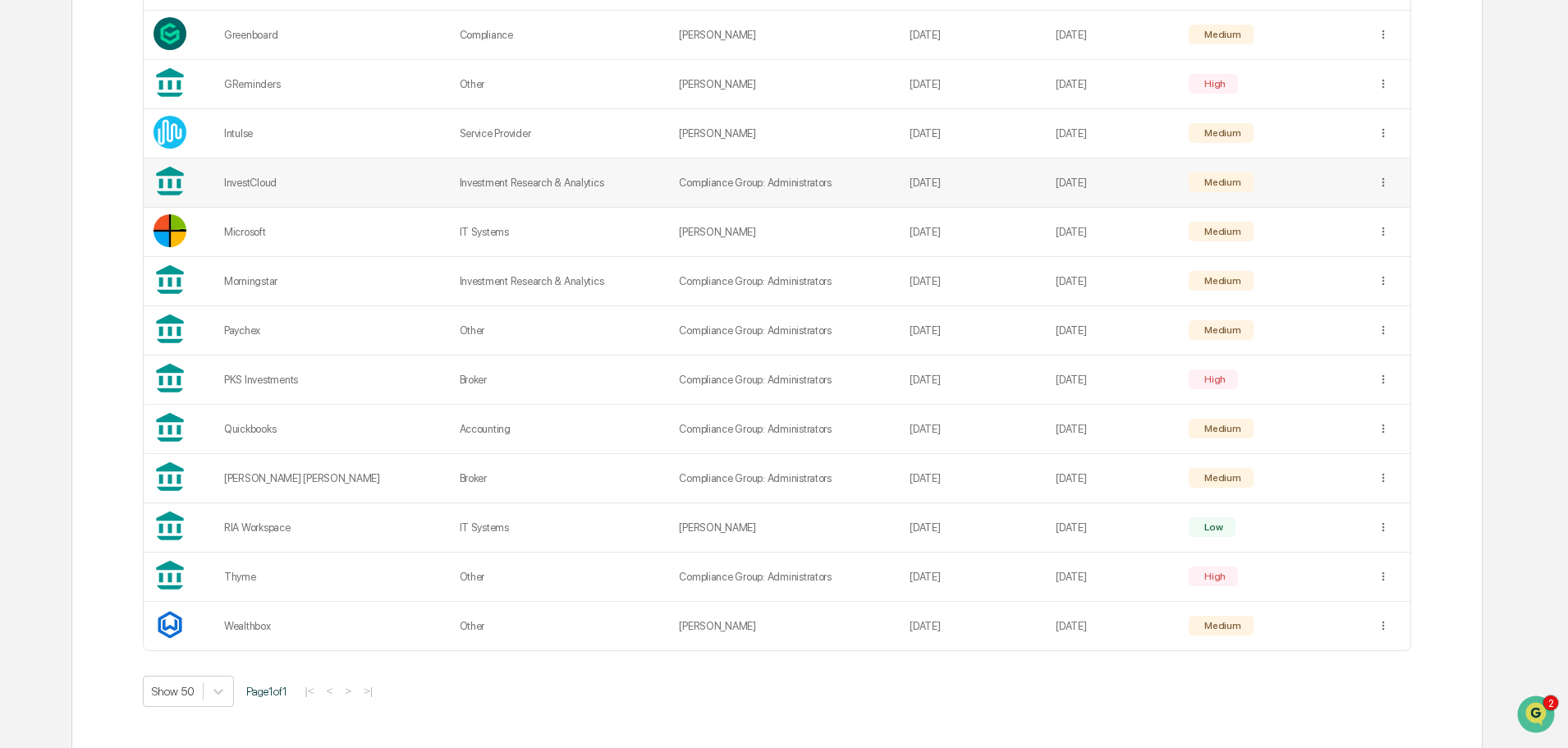
scroll to position [584, 0]
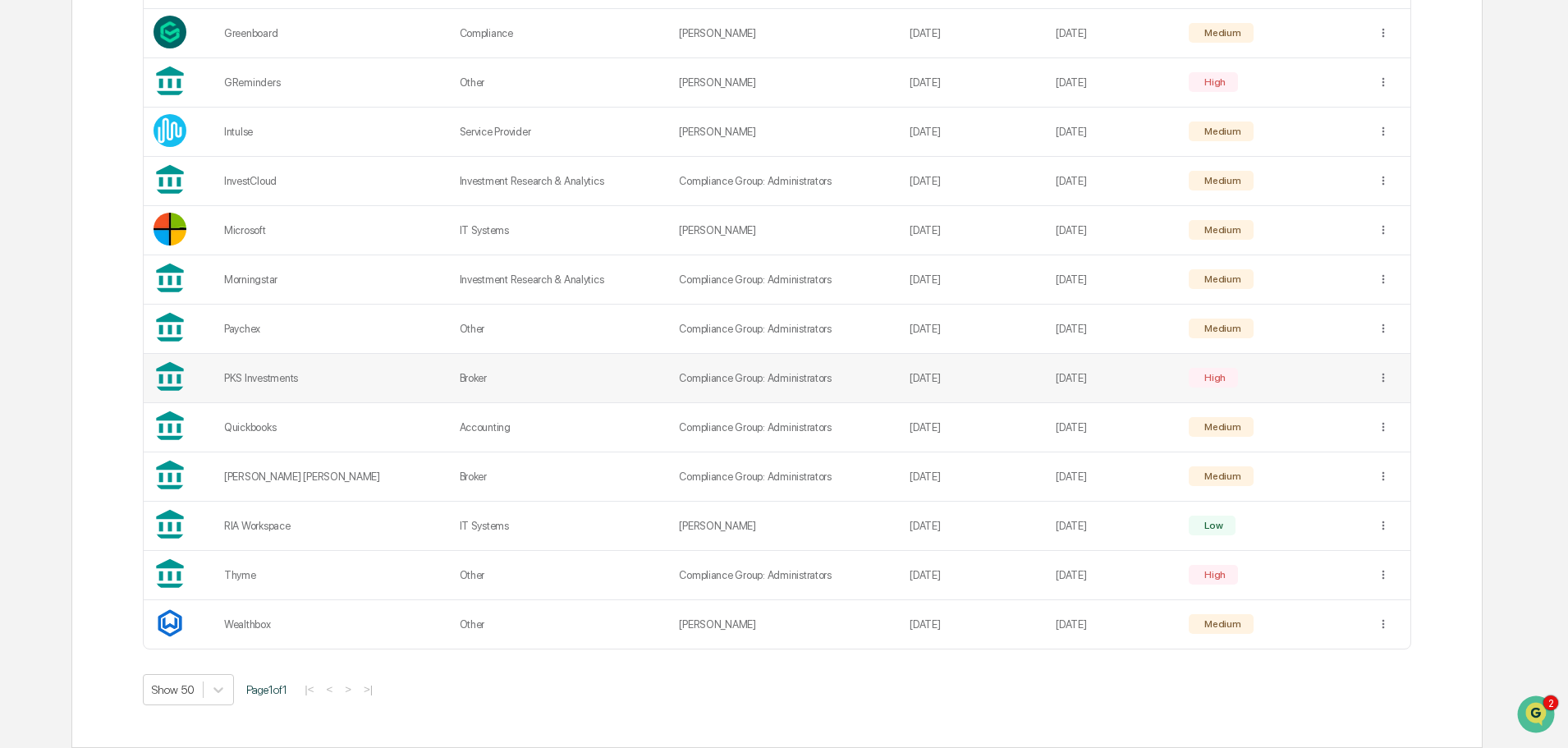
click at [290, 373] on div "PKS Investments" at bounding box center [332, 378] width 216 height 12
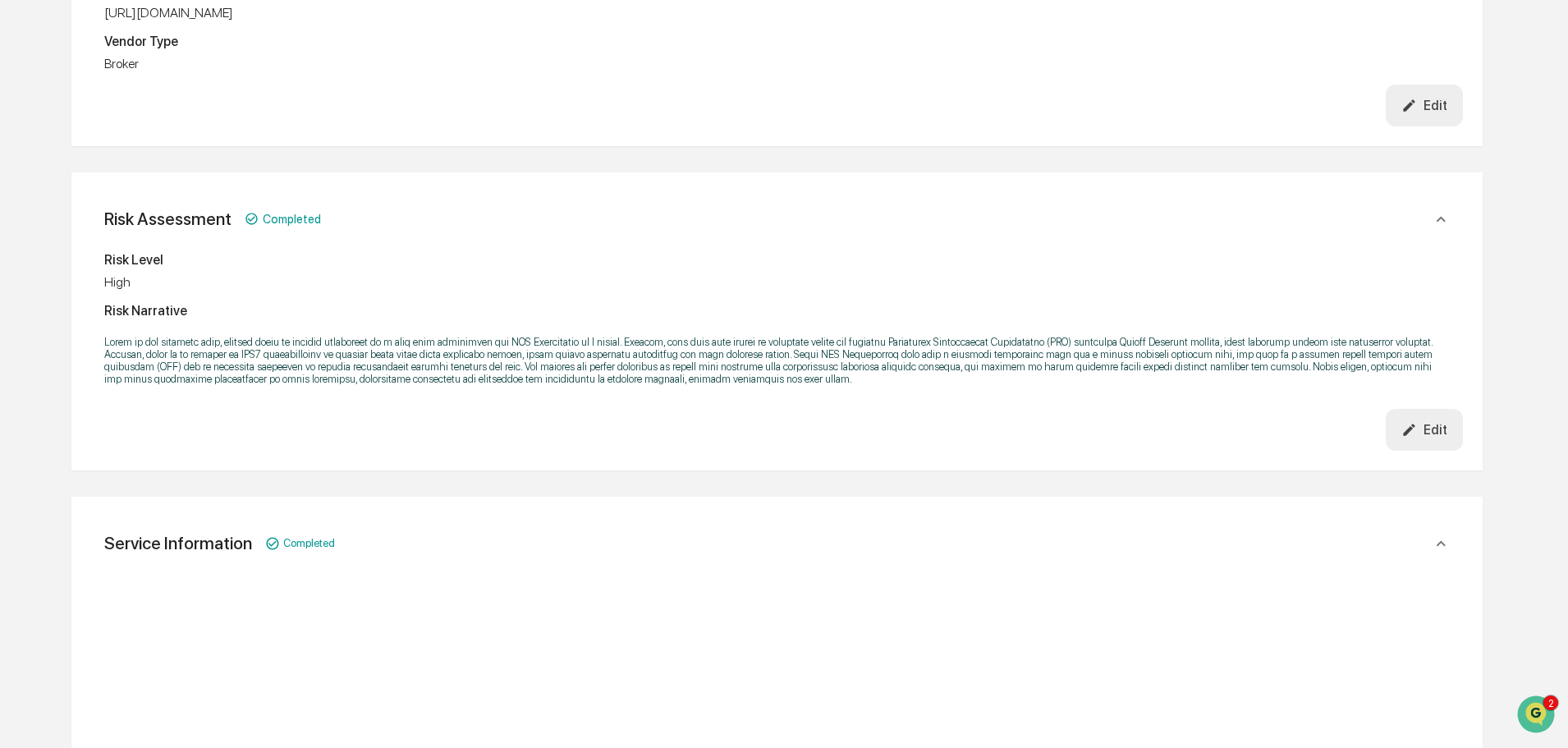
scroll to position [446, 0]
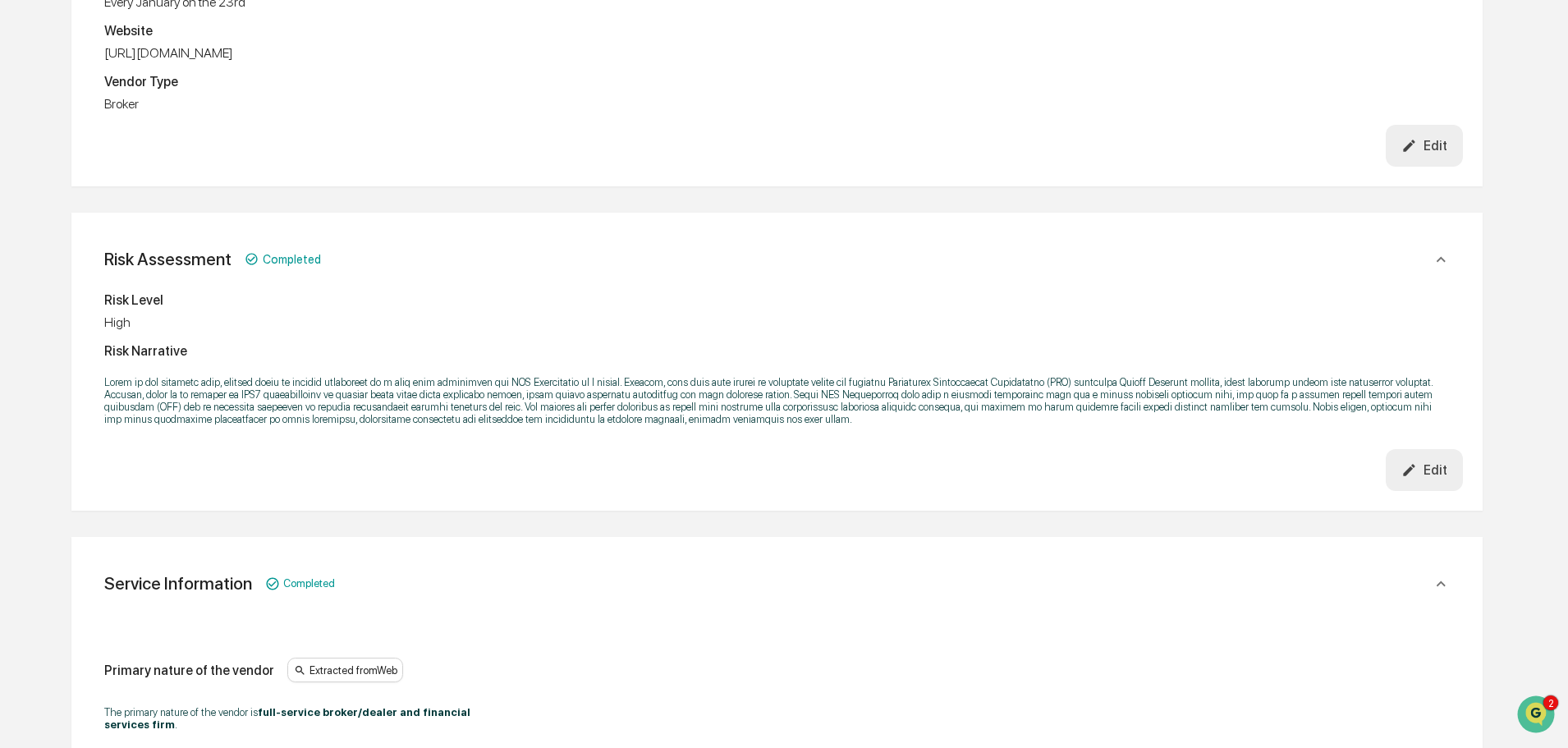
click at [1424, 464] on div "Edit" at bounding box center [1425, 470] width 46 height 16
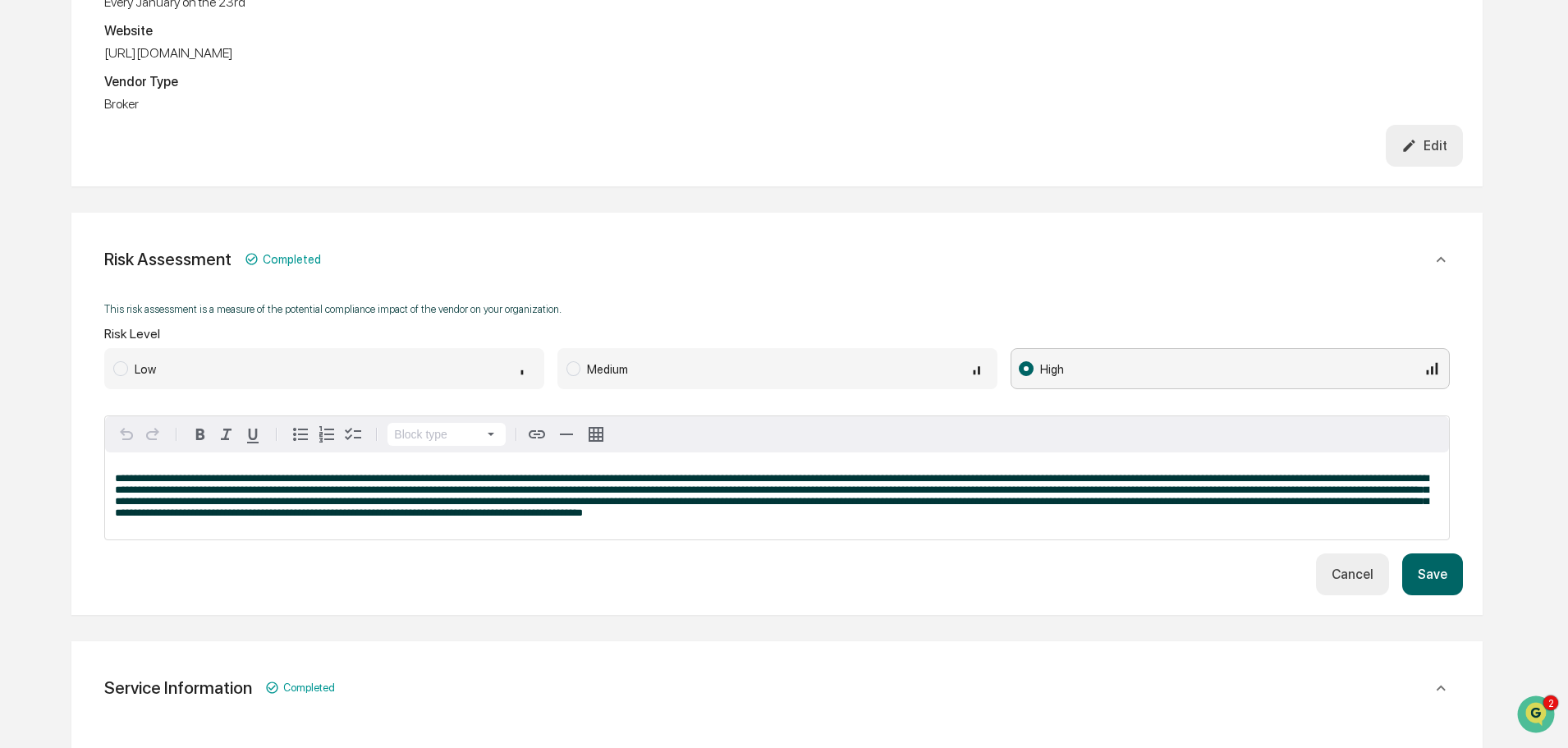
click at [117, 369] on span at bounding box center [120, 368] width 14 height 15
click at [573, 363] on span at bounding box center [573, 368] width 14 height 15
click at [1449, 571] on button "Save" at bounding box center [1433, 574] width 61 height 42
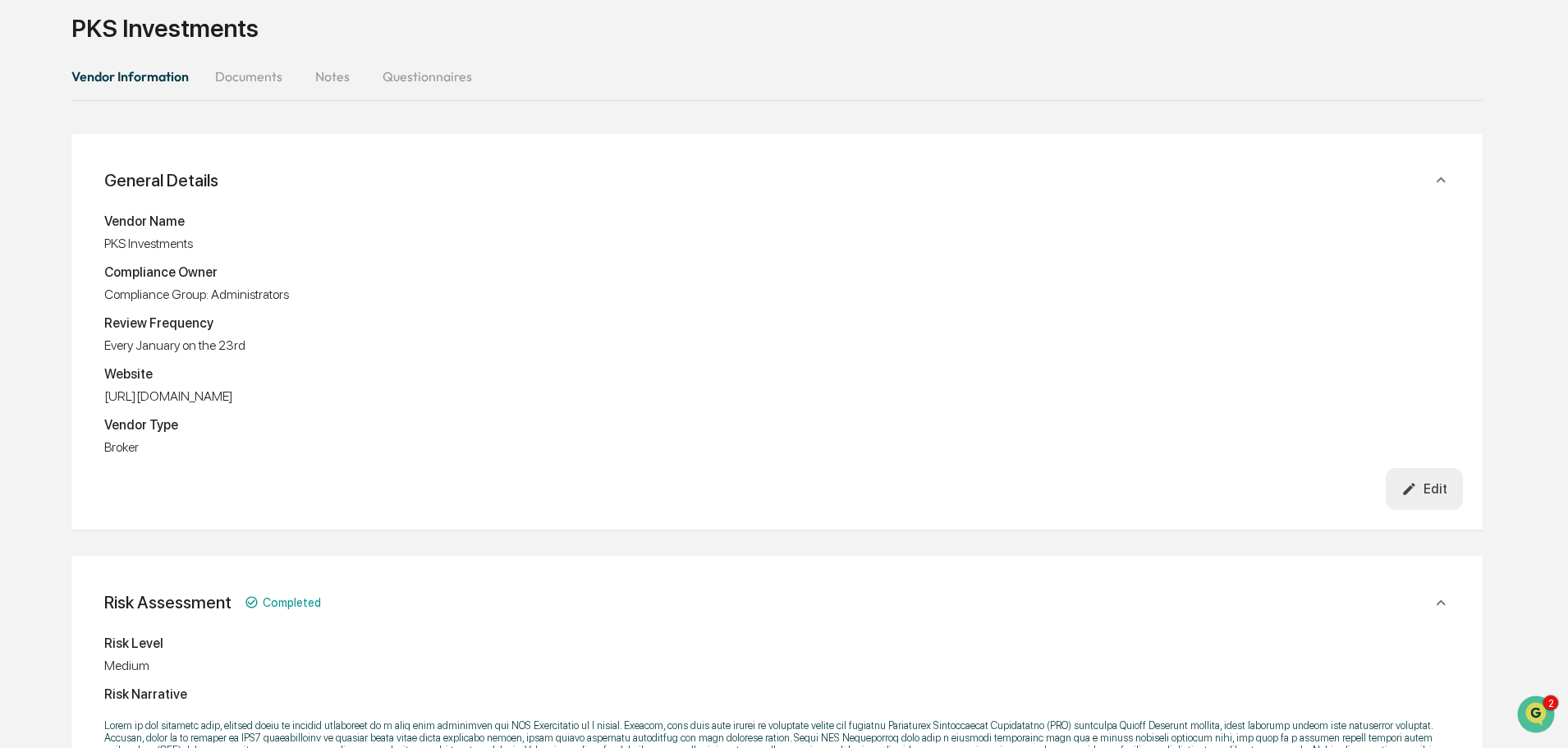
scroll to position [0, 0]
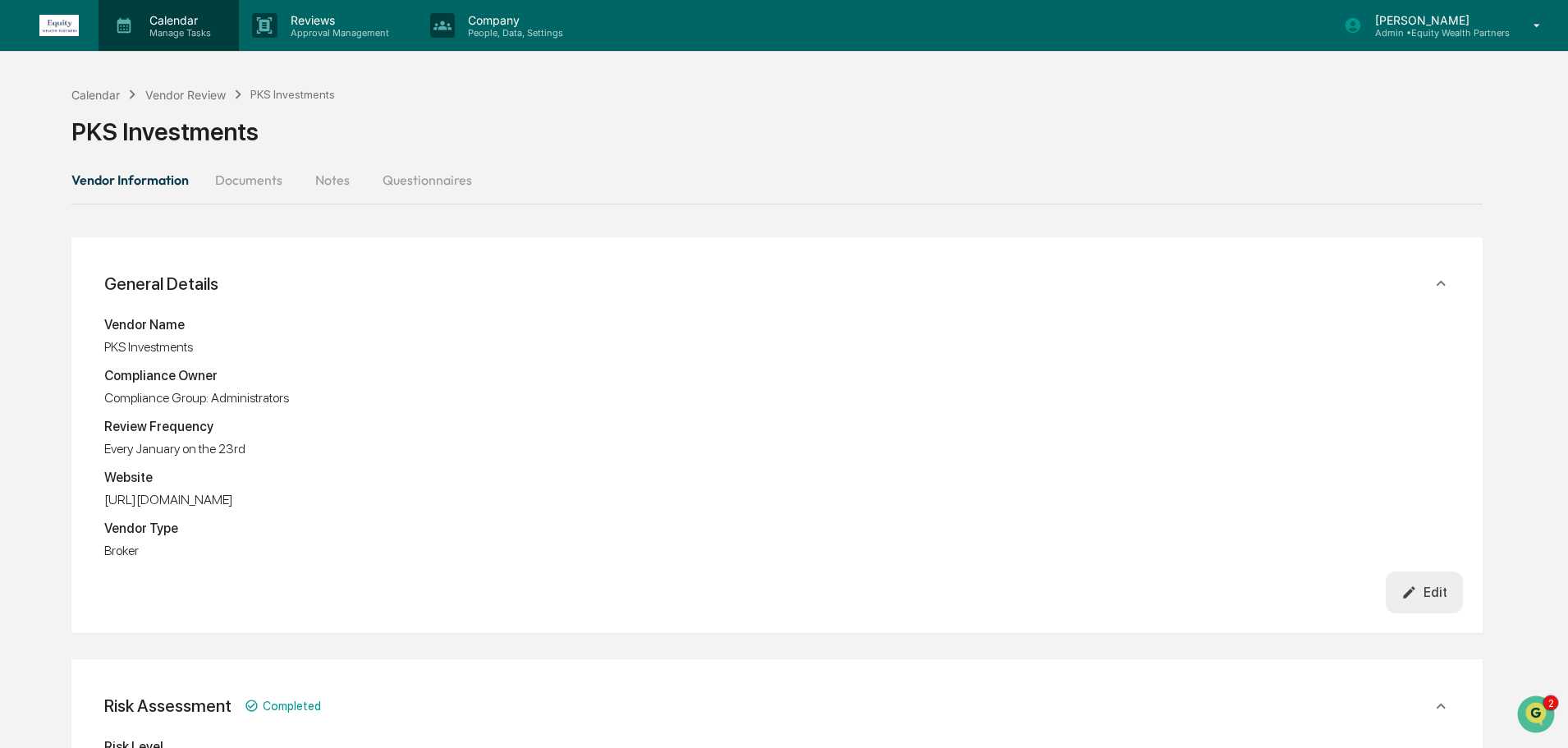
click at [180, 25] on p "Calendar" at bounding box center [177, 20] width 83 height 14
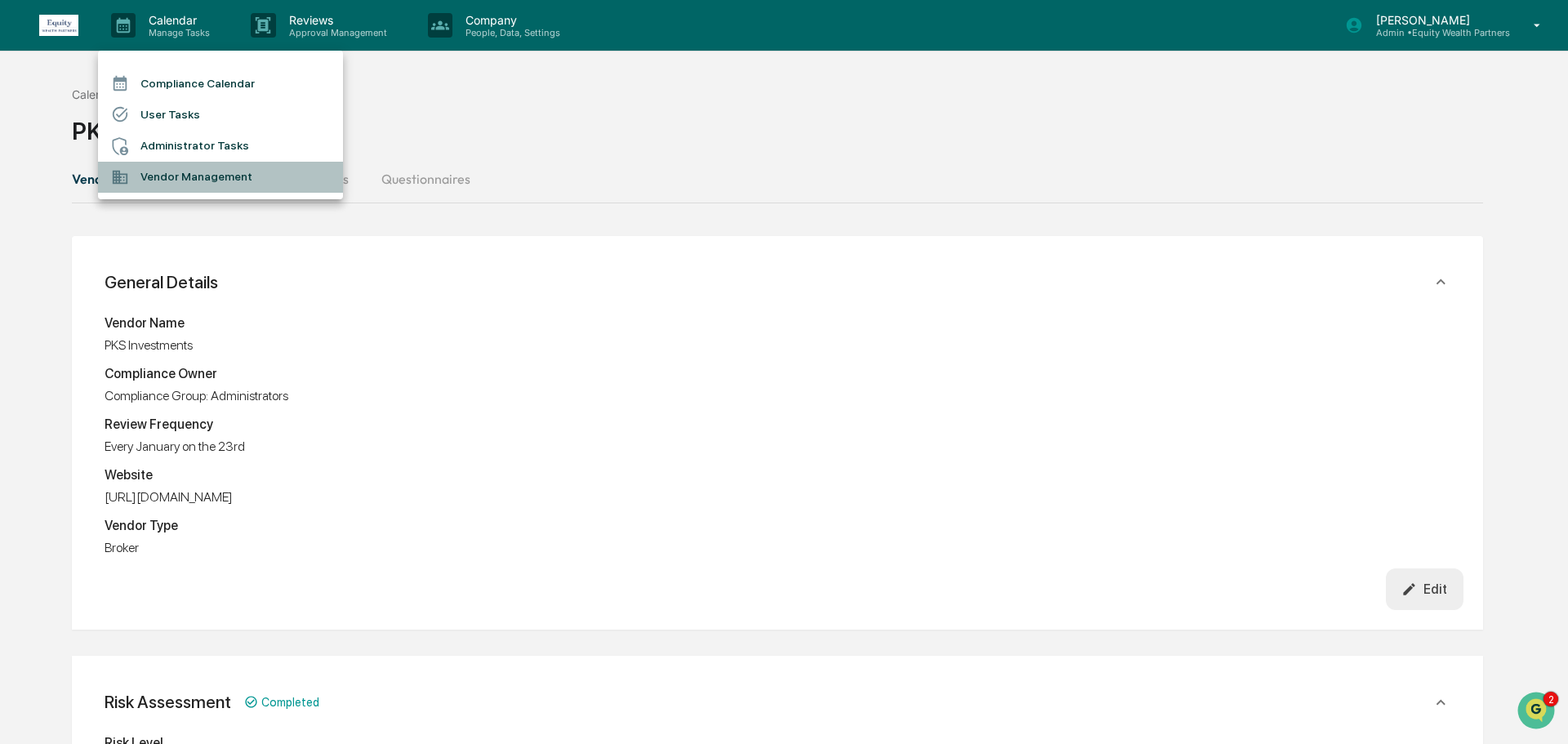
click at [160, 178] on li "Vendor Management" at bounding box center [220, 176] width 245 height 31
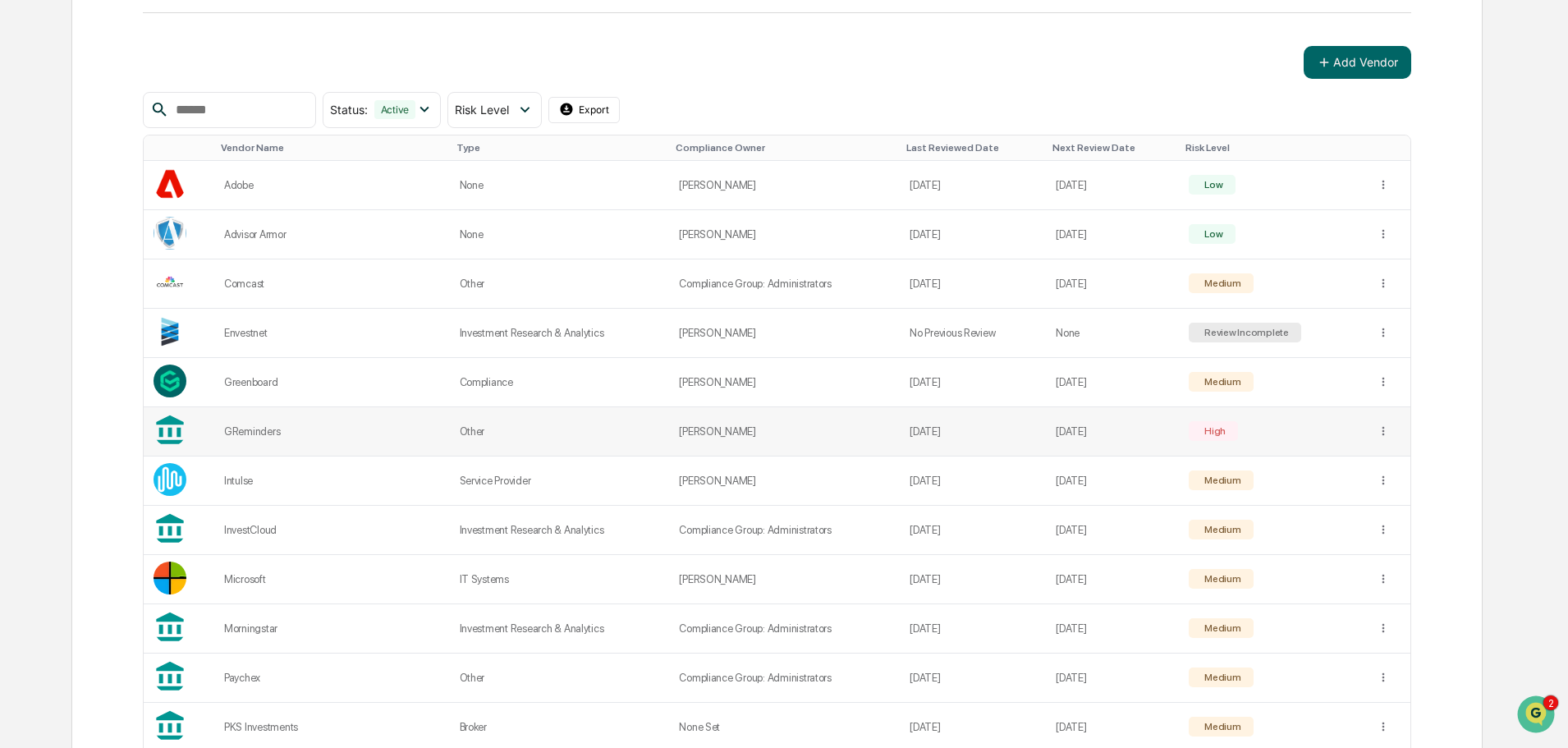
scroll to position [274, 0]
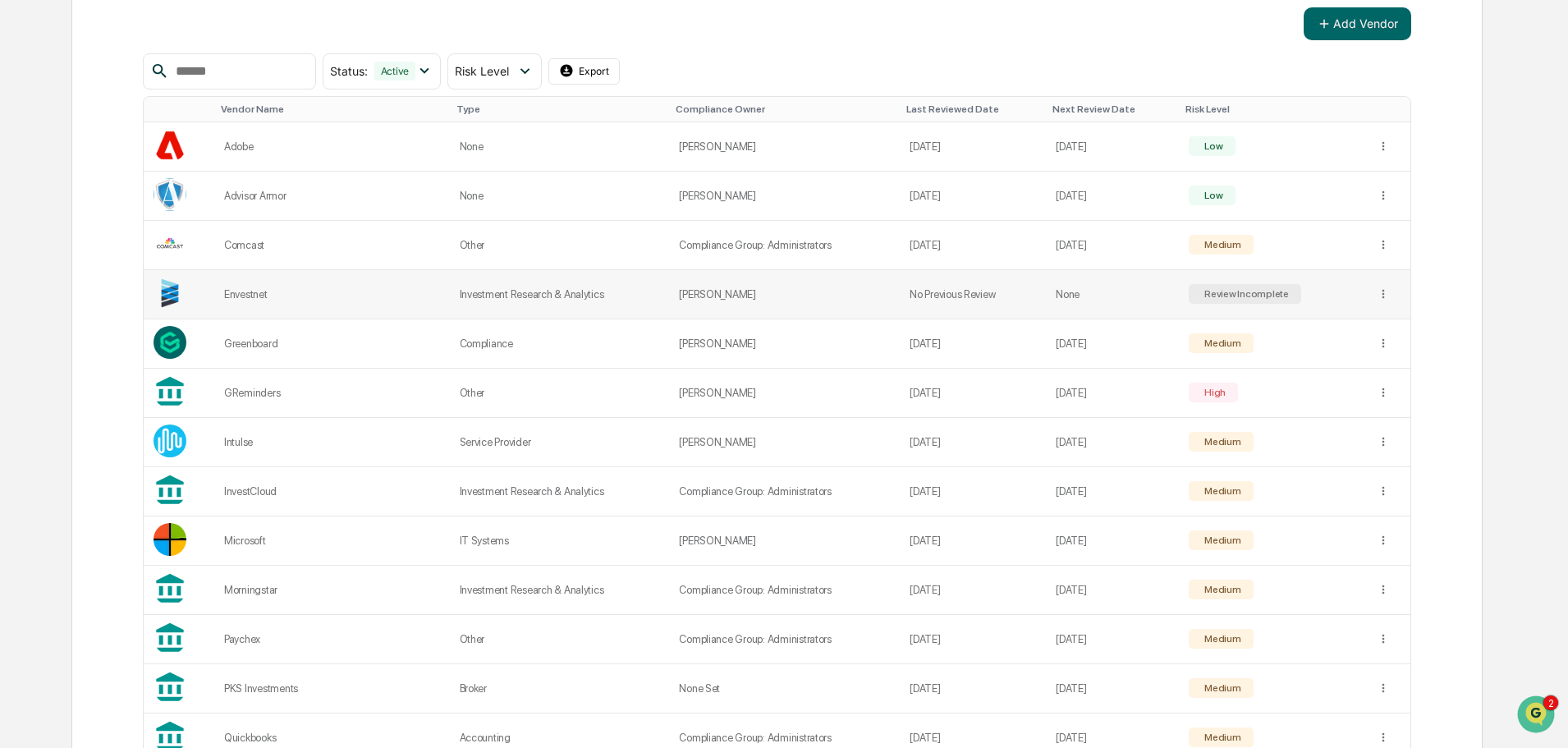
click at [1225, 293] on div "Review Incomplete" at bounding box center [1245, 293] width 88 height 11
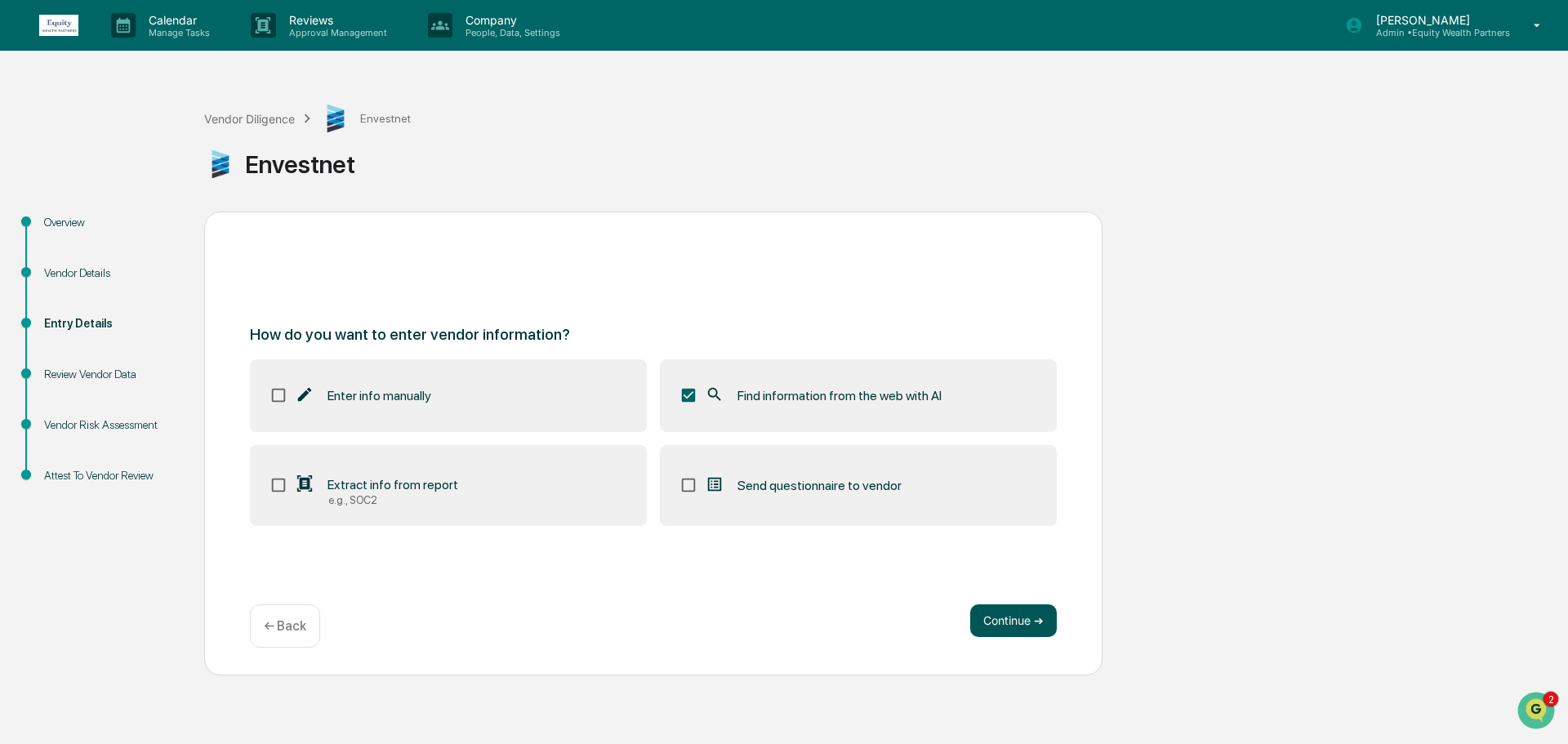
click at [1007, 613] on button "Continue ➔" at bounding box center [1013, 620] width 87 height 33
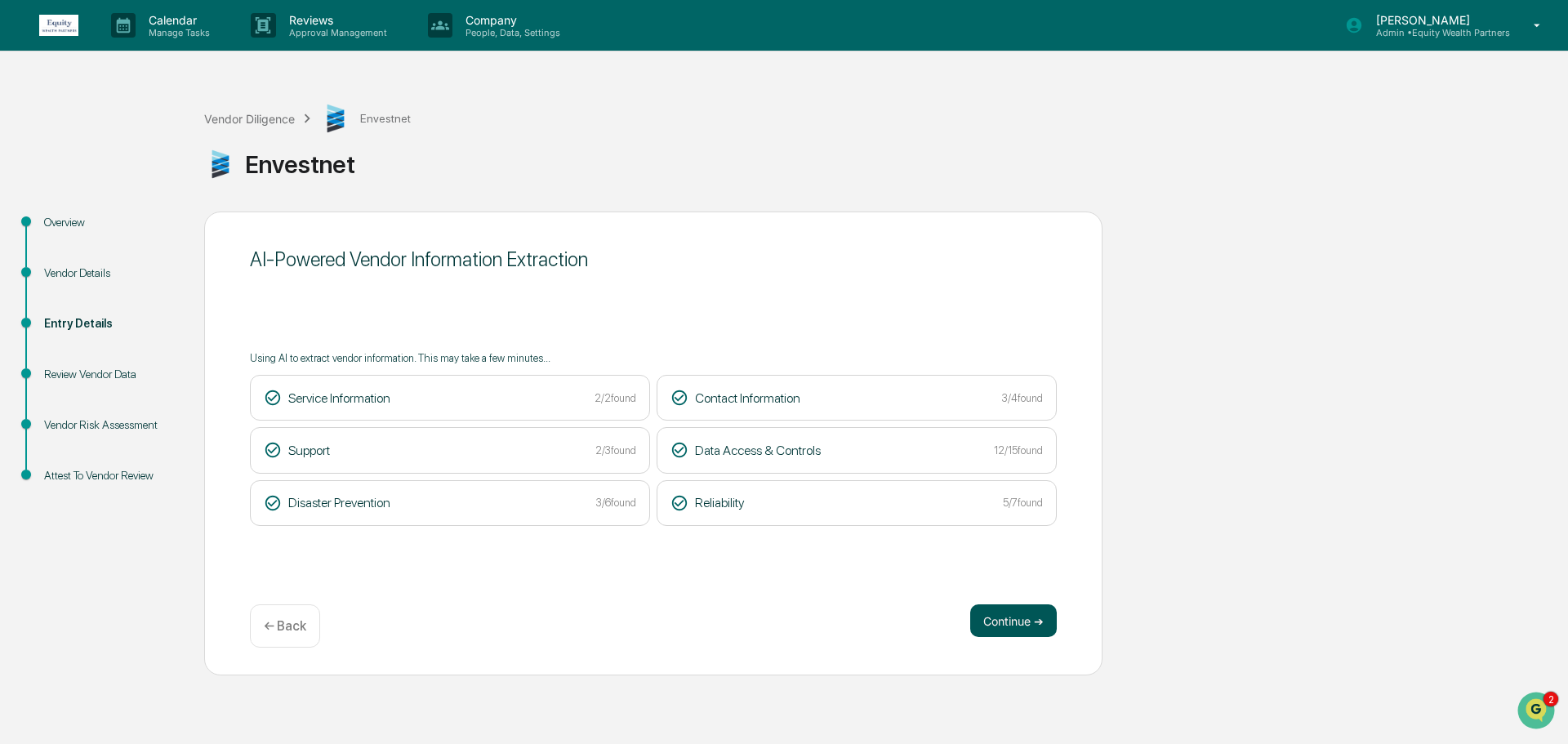
click at [1014, 622] on button "Continue ➔" at bounding box center [1013, 620] width 87 height 33
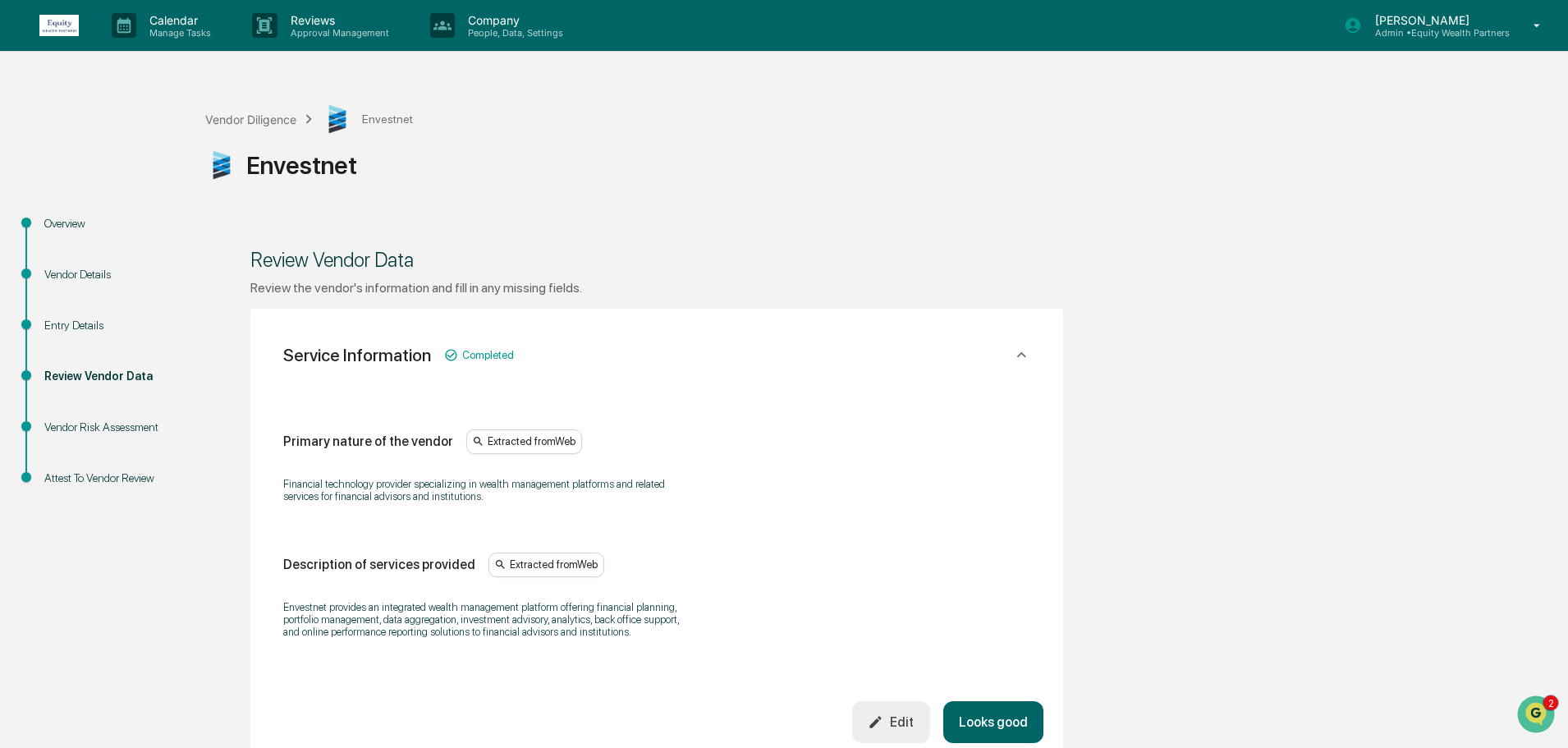
click at [1004, 720] on button "Looks good" at bounding box center [993, 722] width 100 height 42
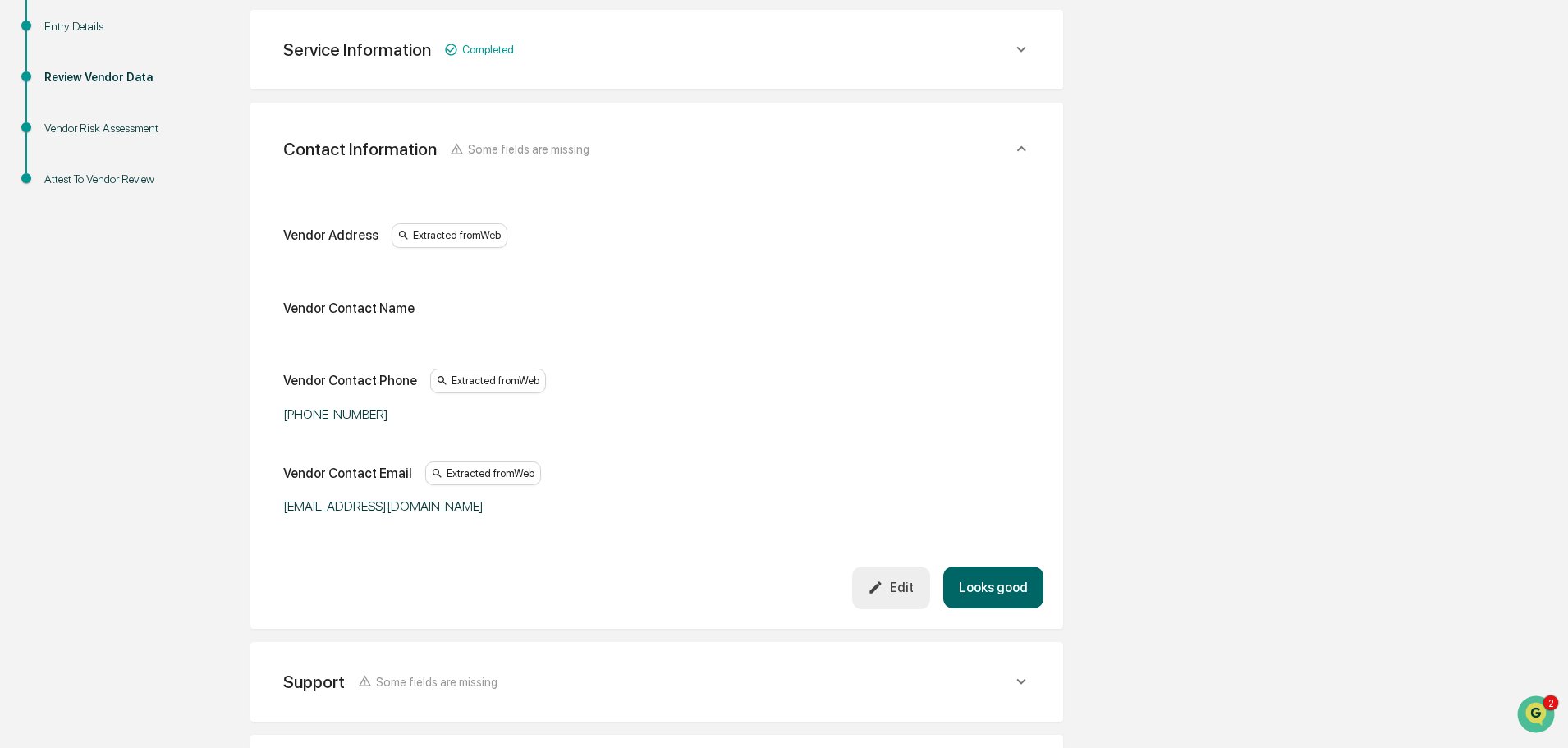
scroll to position [308, 0]
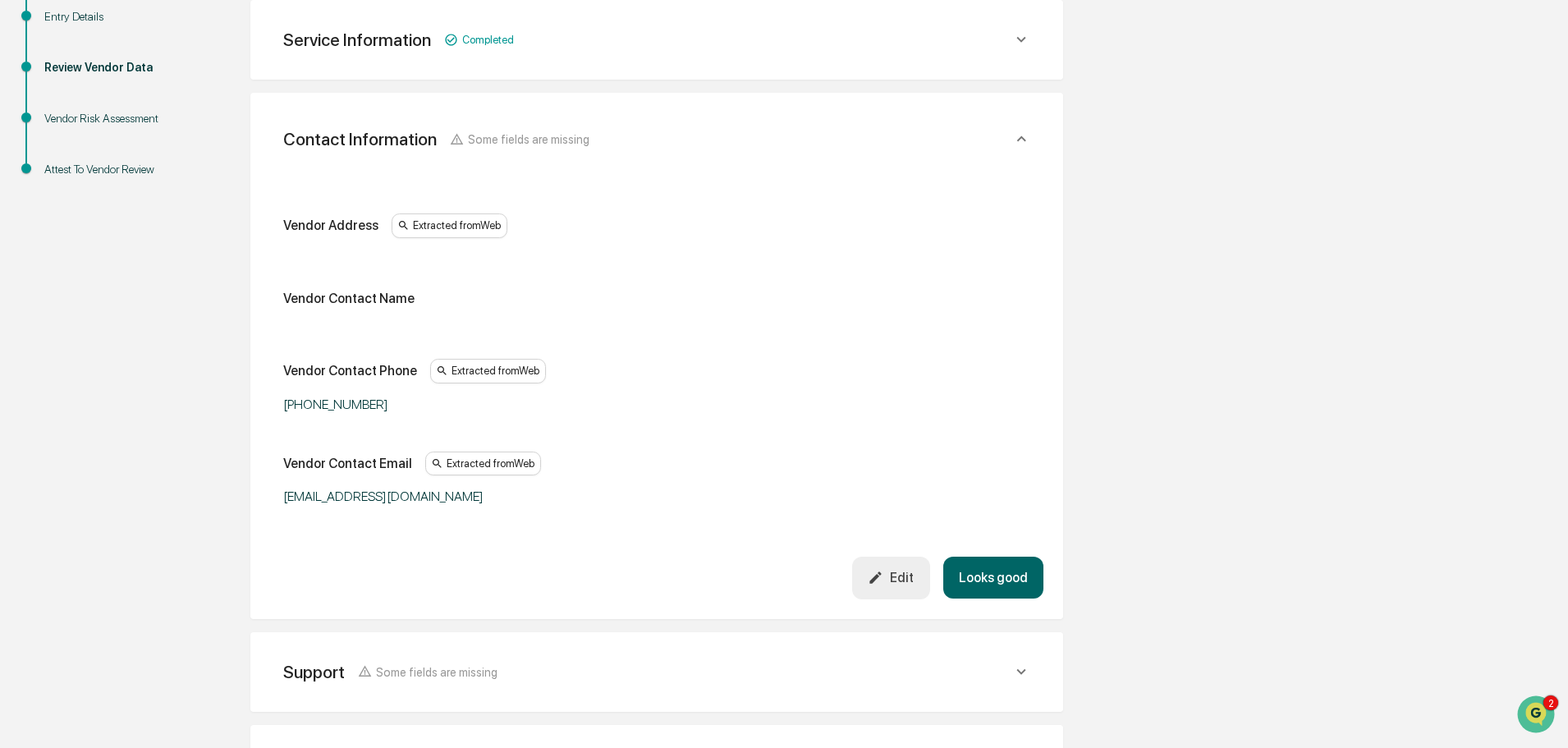
click at [1010, 577] on button "Looks good" at bounding box center [993, 577] width 100 height 42
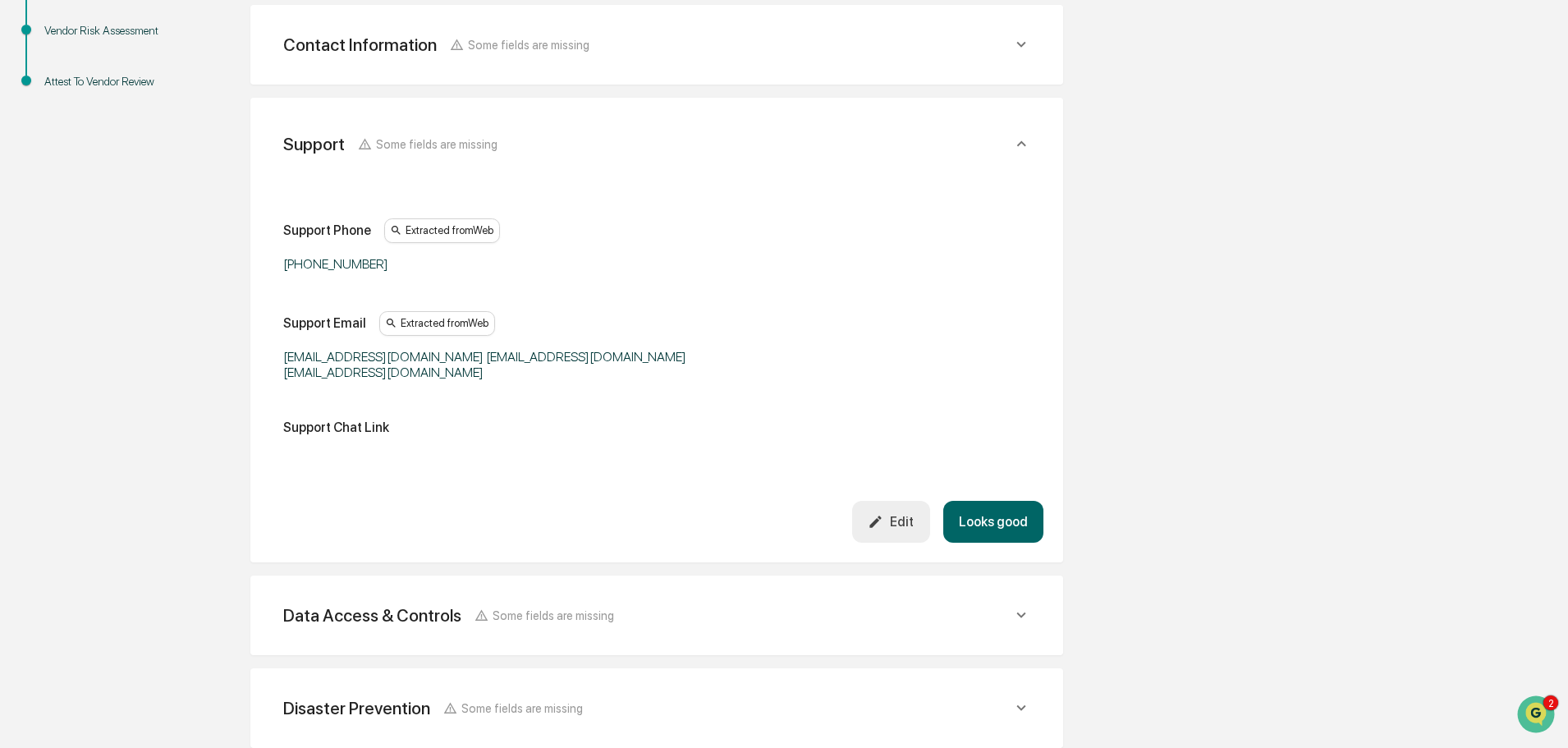
scroll to position [401, 0]
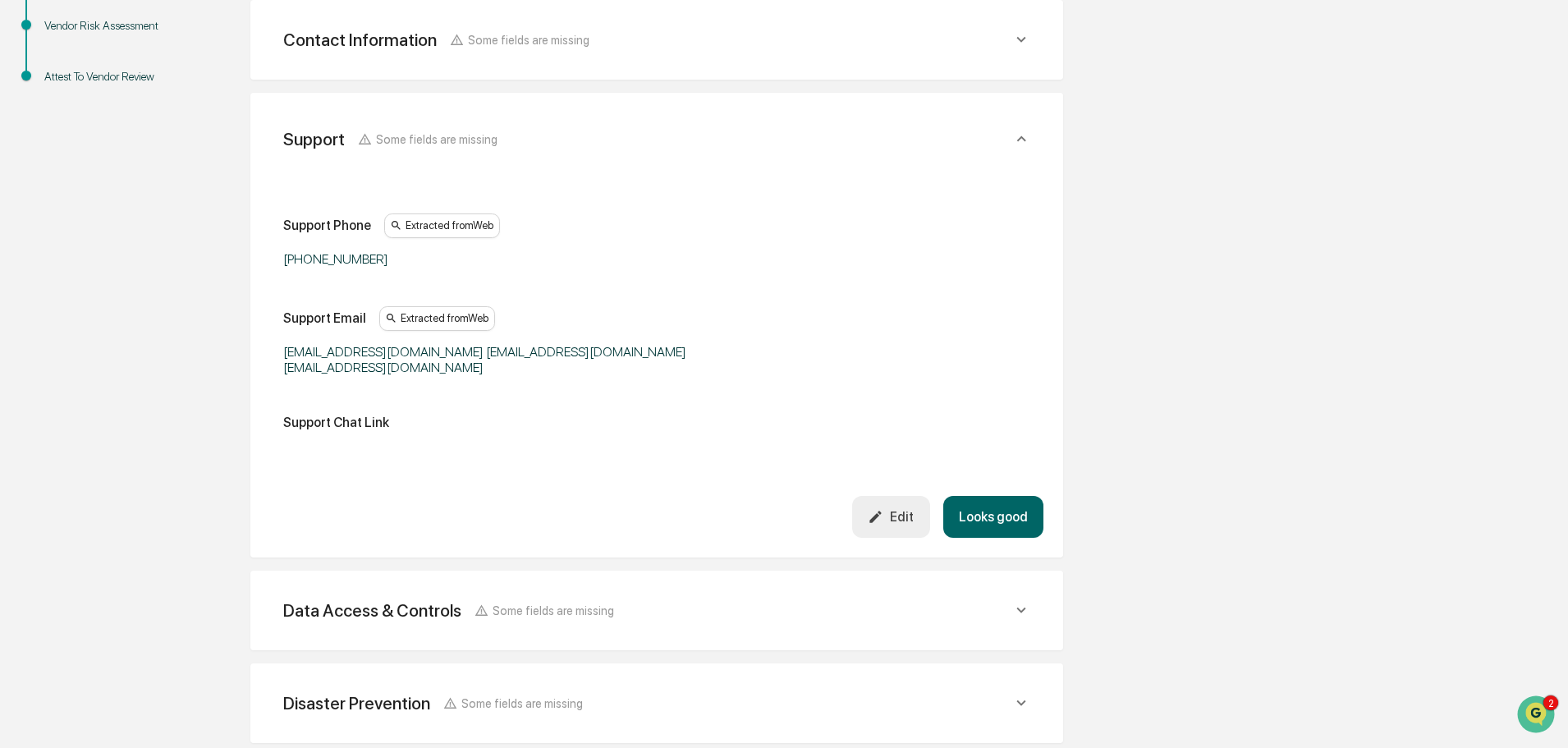
click at [1005, 518] on button "Looks good" at bounding box center [993, 516] width 100 height 42
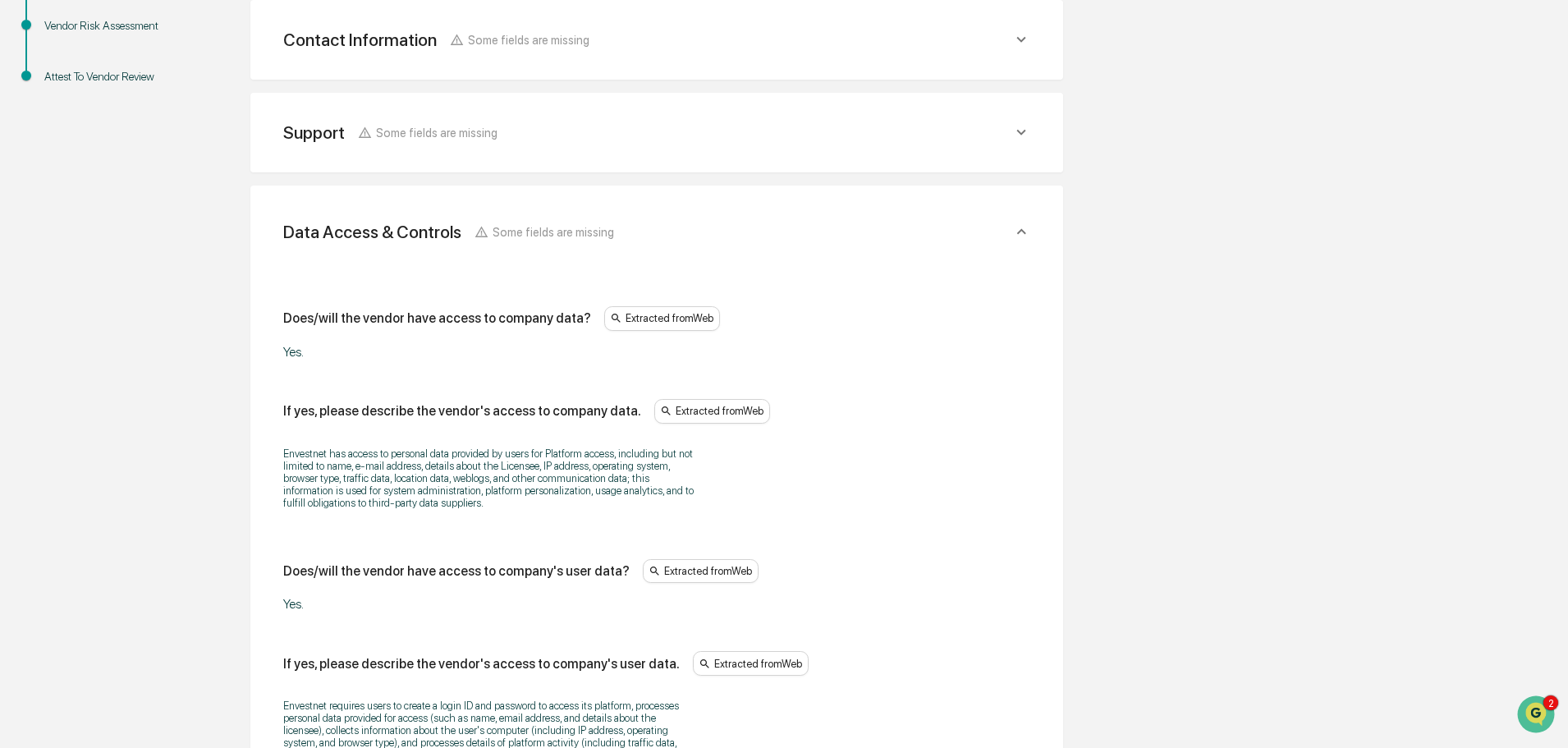
scroll to position [494, 0]
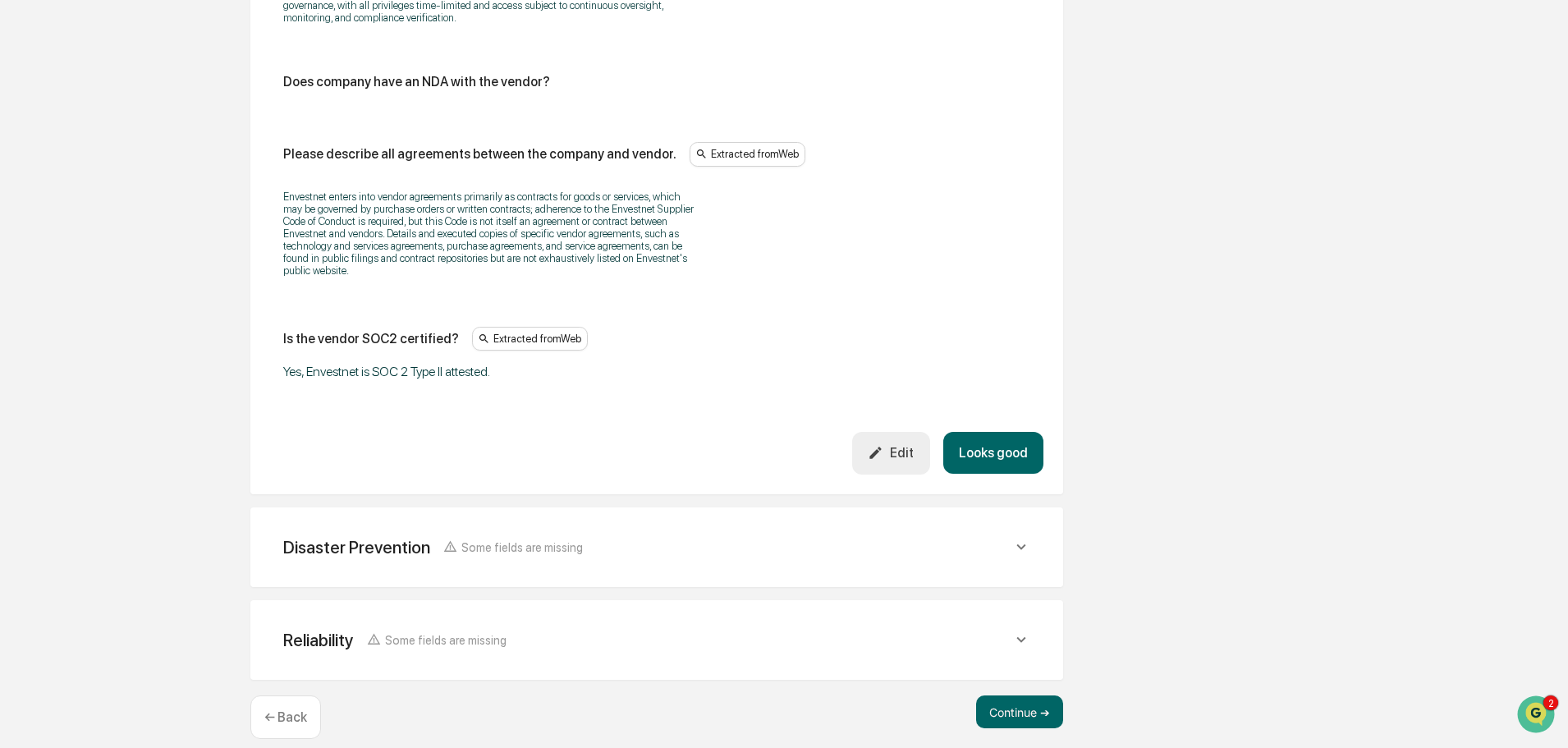
click at [1005, 439] on button "Looks good" at bounding box center [993, 453] width 100 height 42
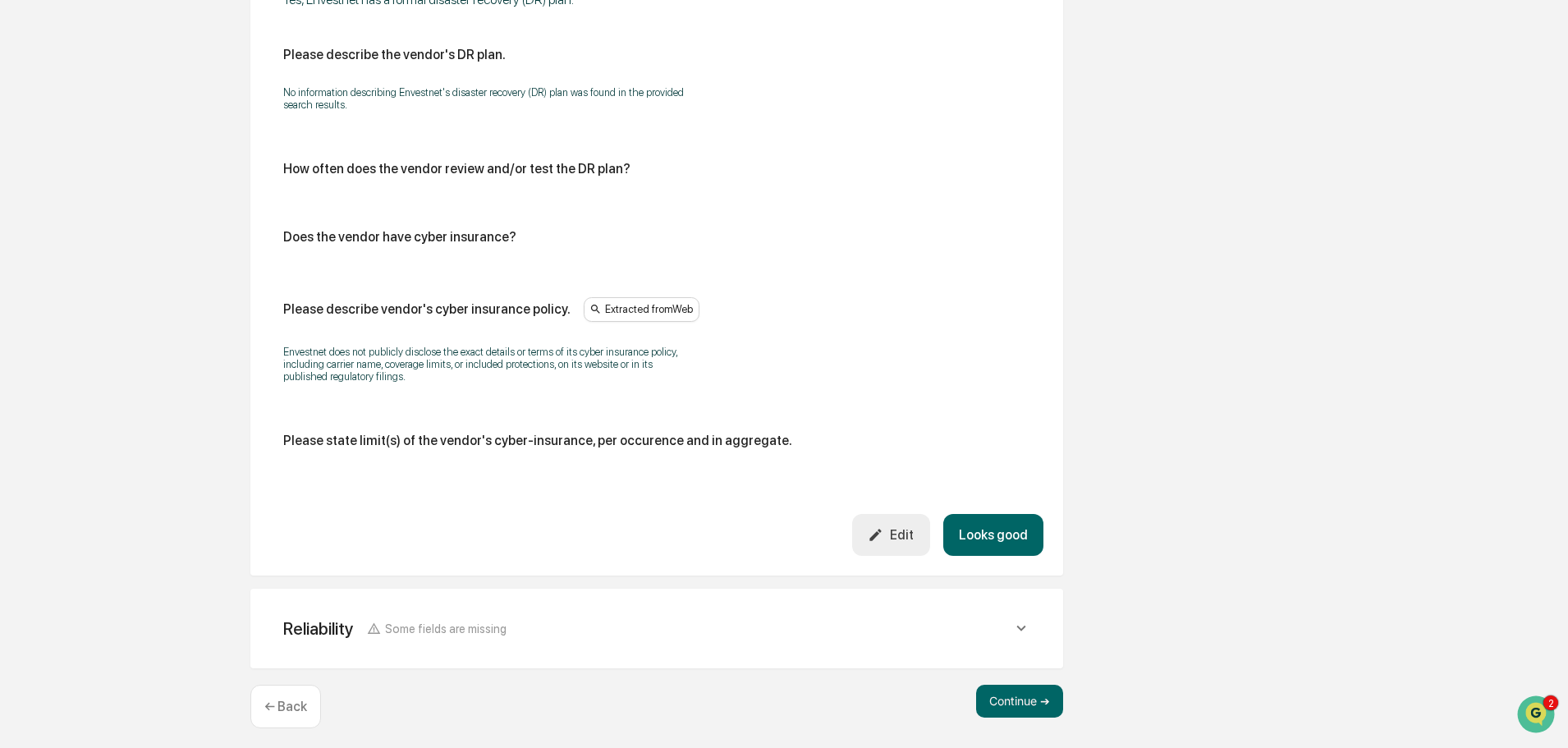
scroll to position [854, 0]
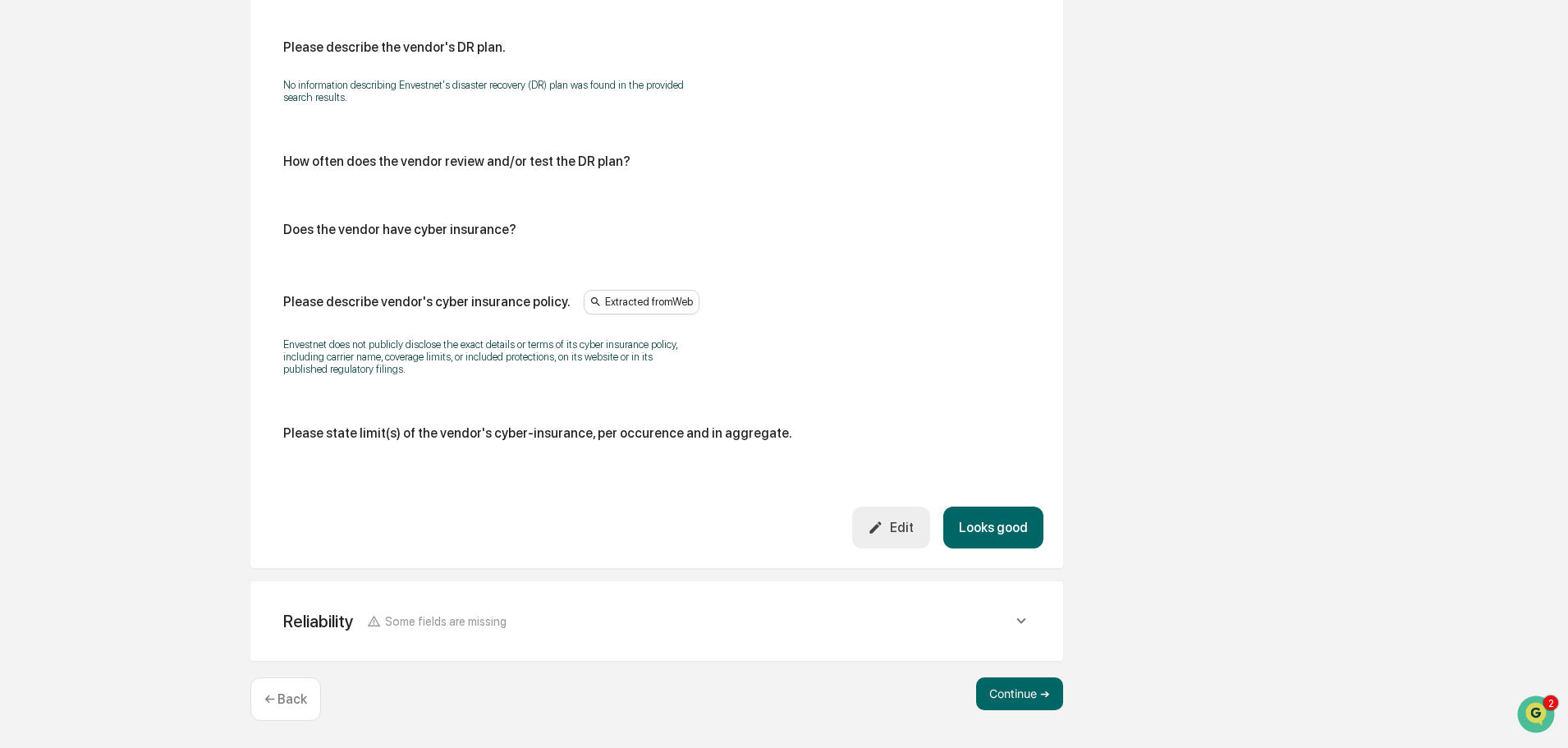
click at [988, 524] on button "Looks good" at bounding box center [993, 527] width 100 height 42
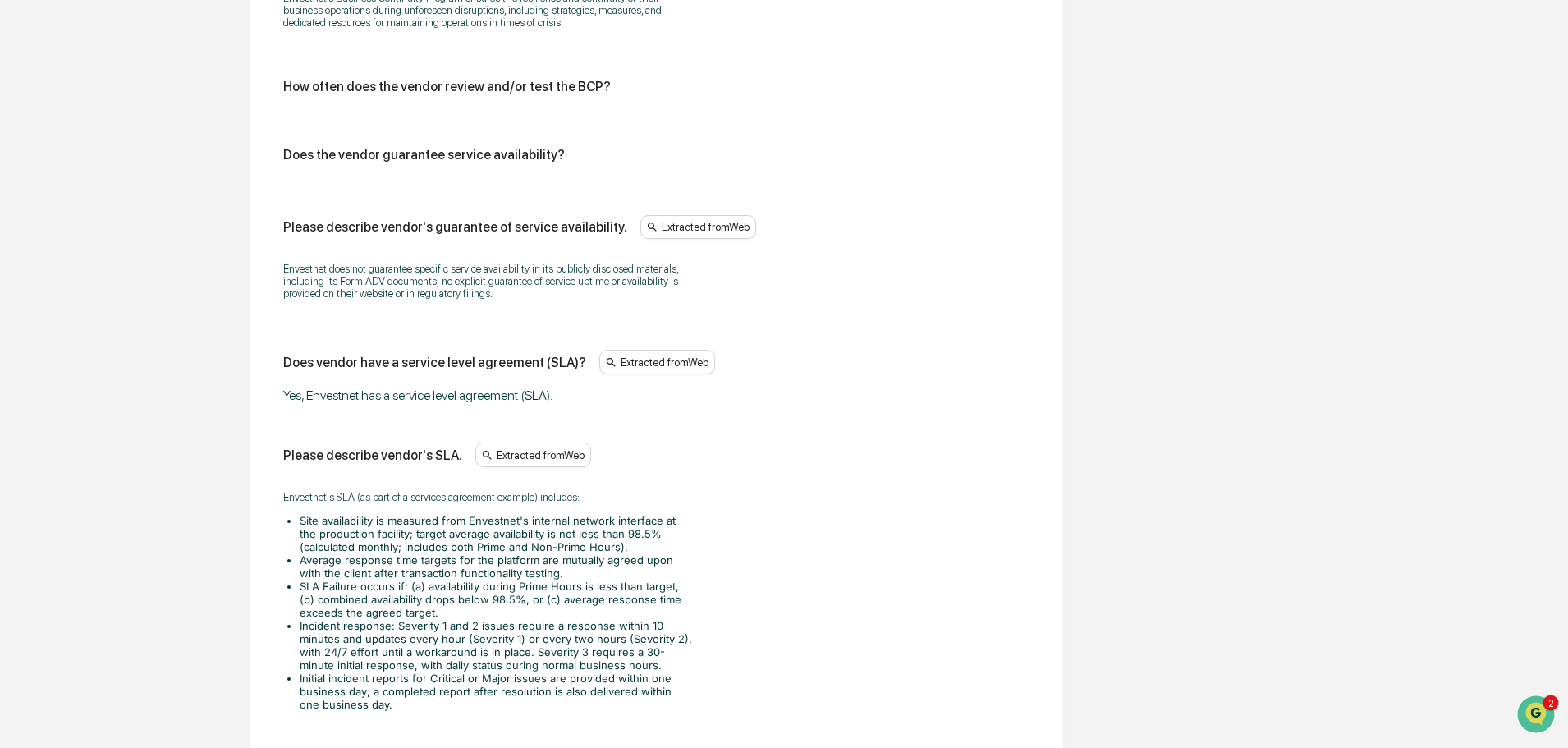
scroll to position [1215, 0]
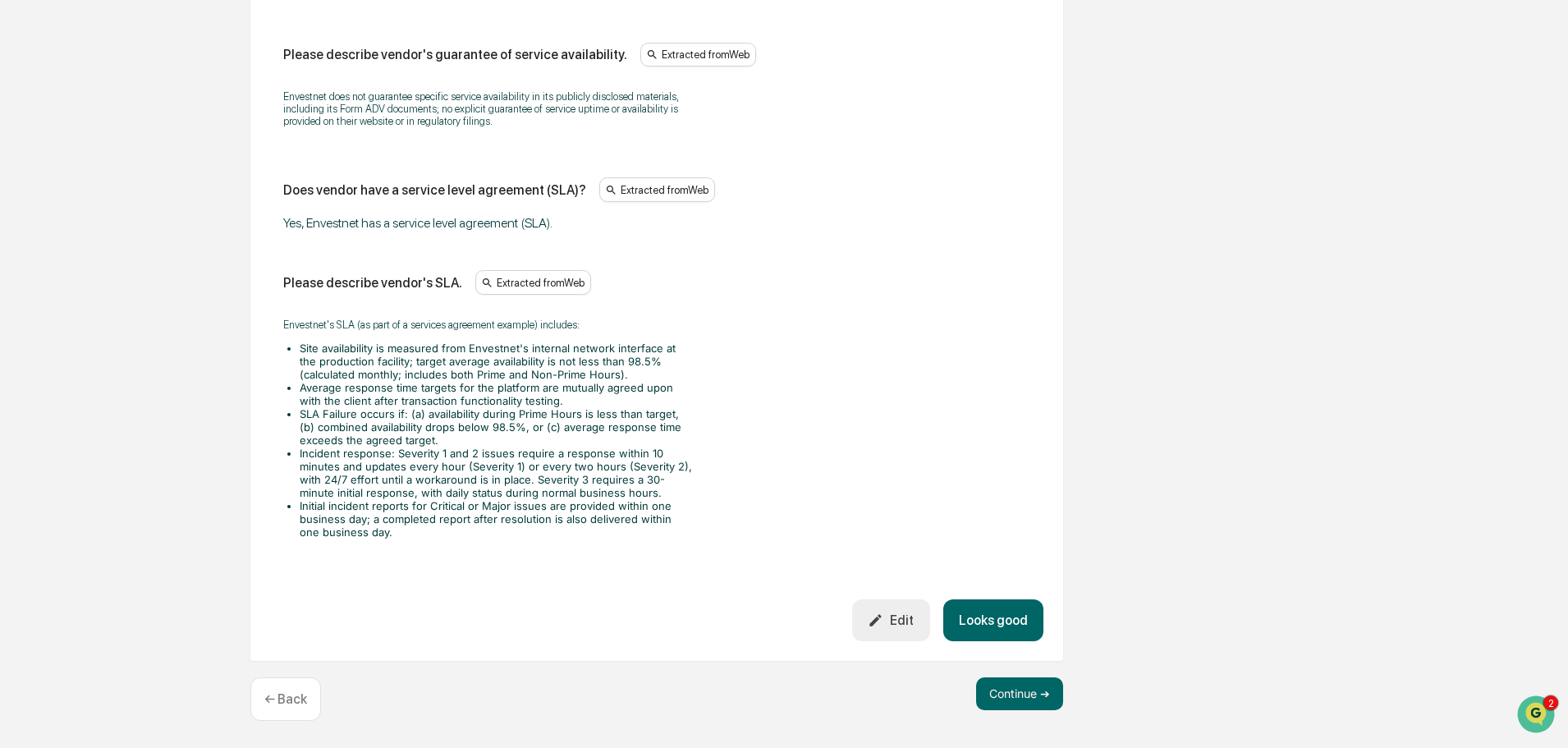
click at [996, 612] on button "Looks good" at bounding box center [993, 620] width 100 height 42
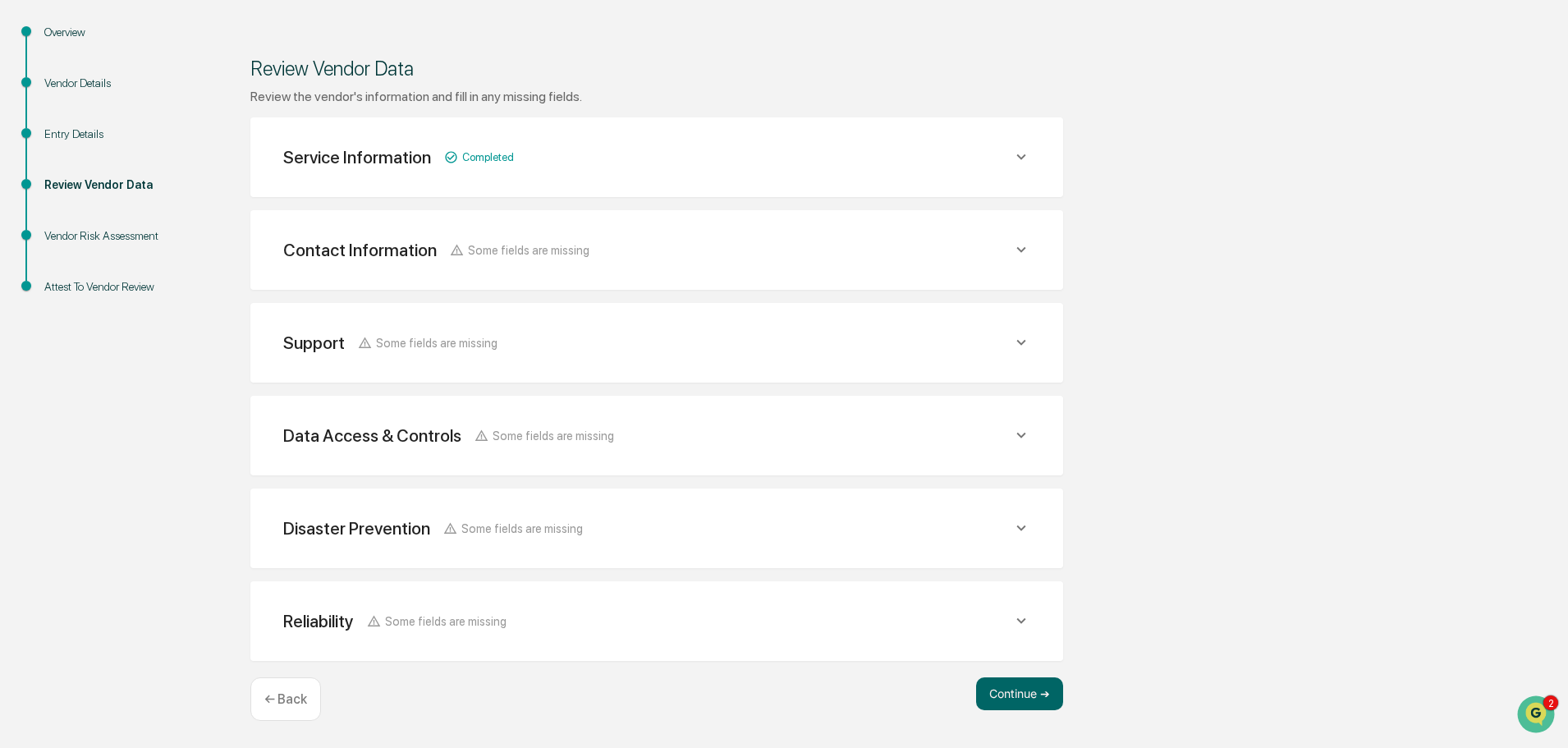
scroll to position [191, 0]
click at [1029, 694] on button "Continue ➔" at bounding box center [1019, 693] width 87 height 33
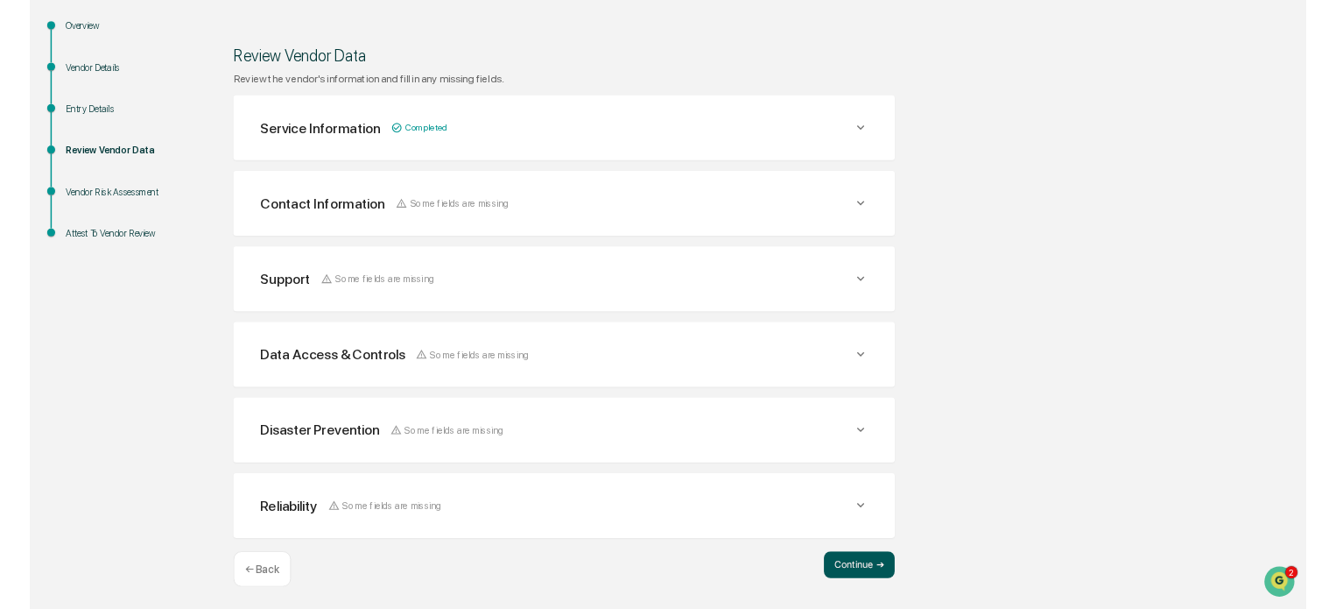
scroll to position [0, 0]
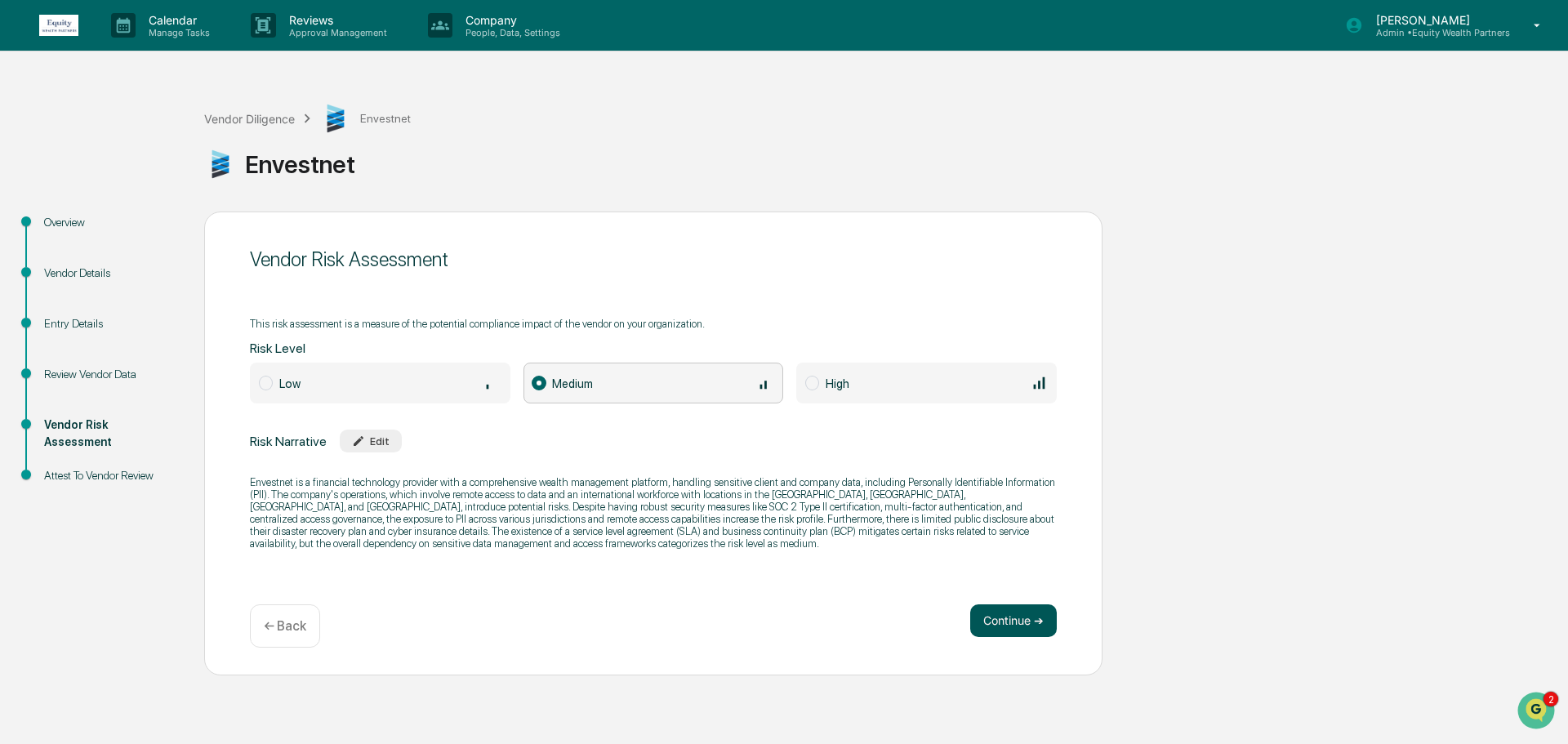
click at [1021, 623] on button "Continue ➔" at bounding box center [1013, 620] width 87 height 33
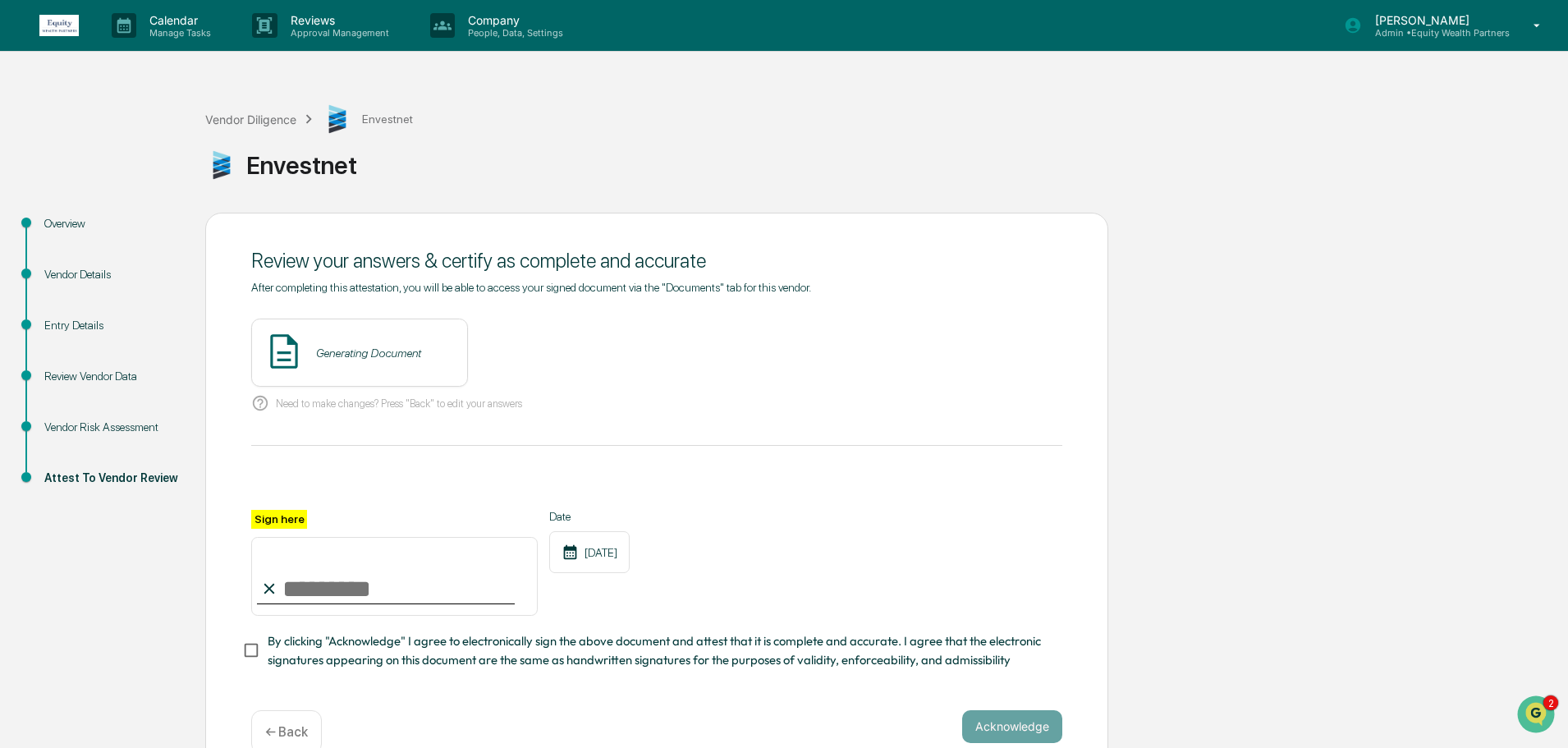
click at [403, 355] on div "Generating Document" at bounding box center [369, 353] width 105 height 13
click at [525, 356] on button "View" at bounding box center [547, 353] width 43 height 26
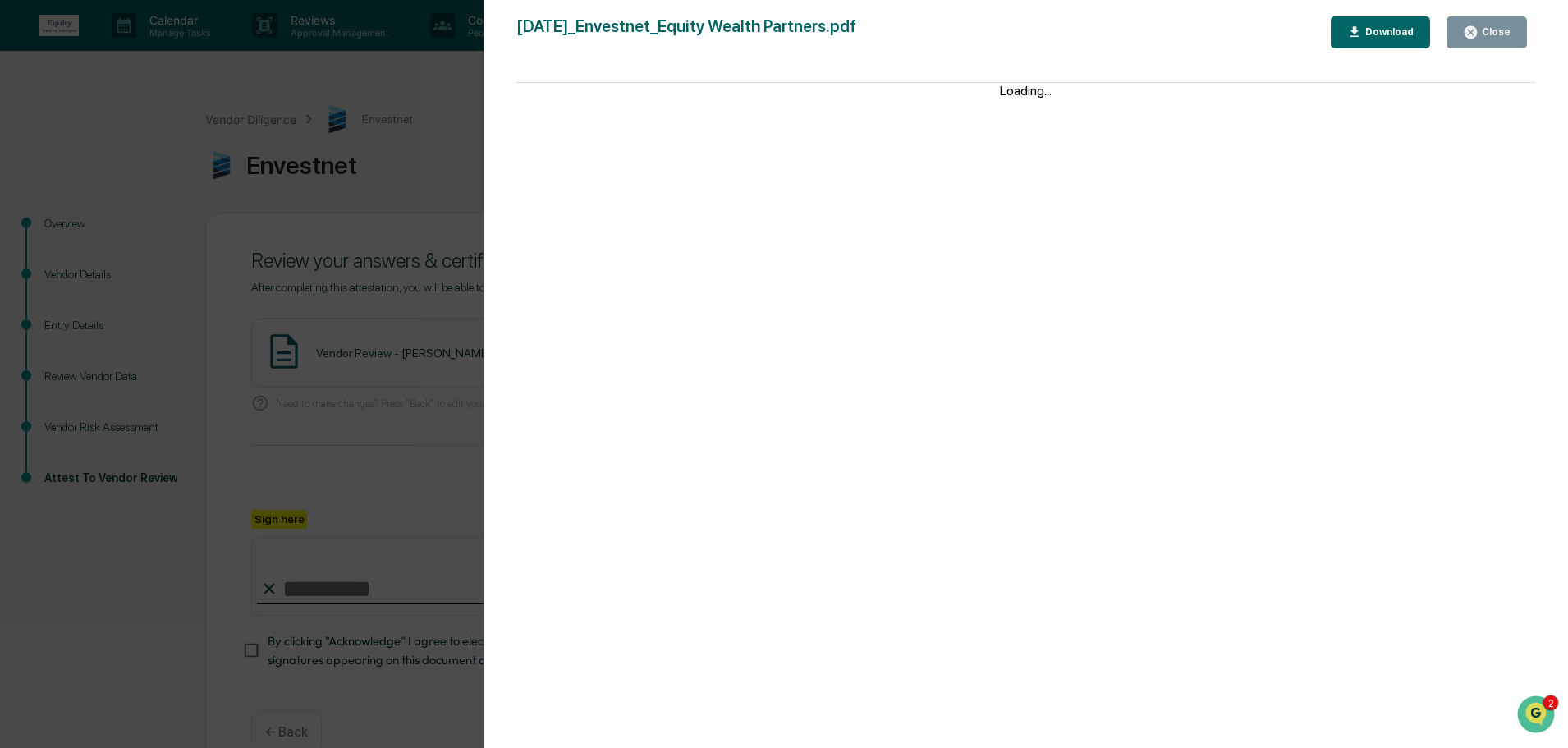
drag, startPoint x: 1482, startPoint y: 30, endPoint x: 1254, endPoint y: 119, distance: 244.8
click at [1482, 30] on div "Close" at bounding box center [1495, 32] width 32 height 11
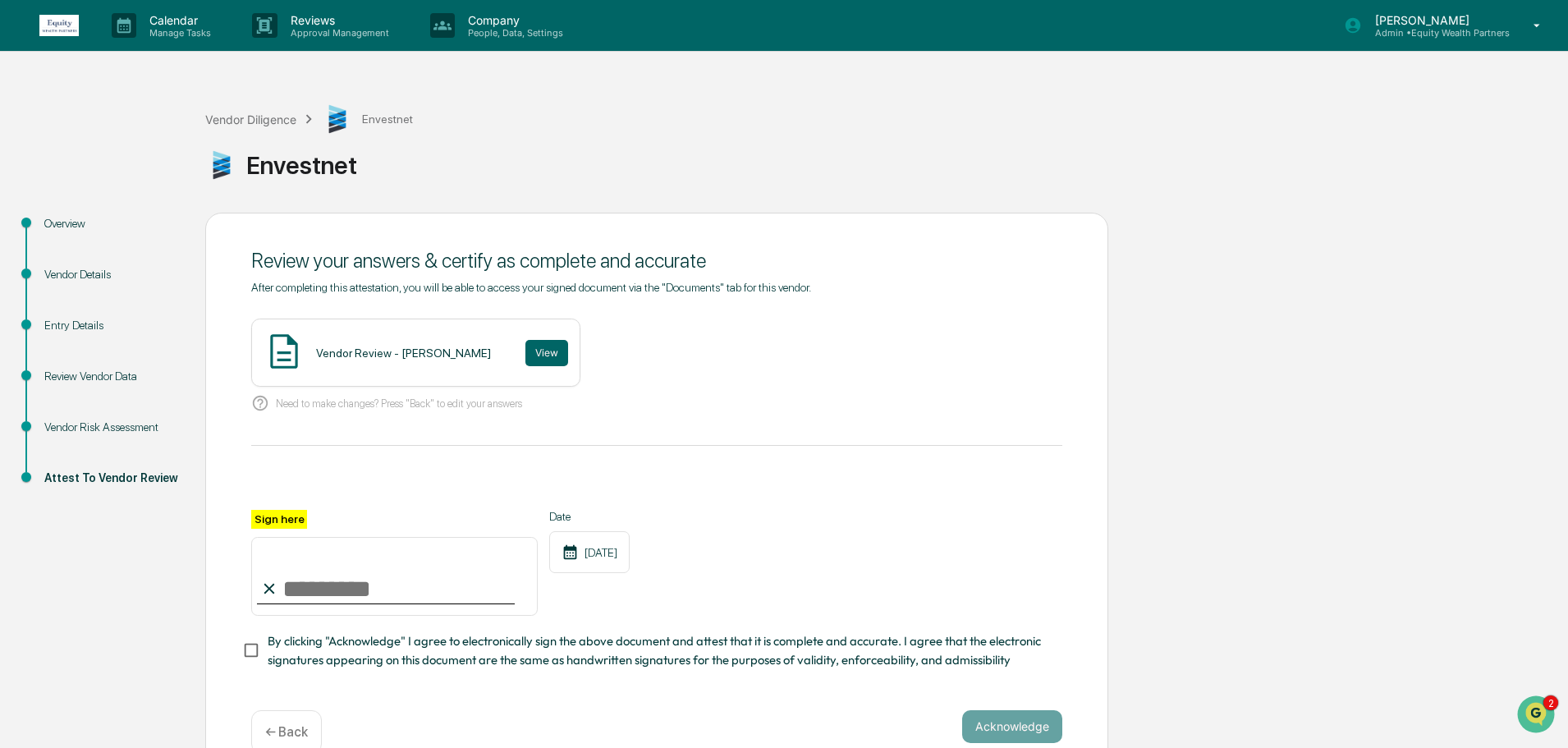
click at [359, 582] on input "Sign here" at bounding box center [395, 576] width 287 height 79
paste input "**********"
type input "**********"
click at [1023, 734] on button "Acknowledge" at bounding box center [1012, 726] width 100 height 33
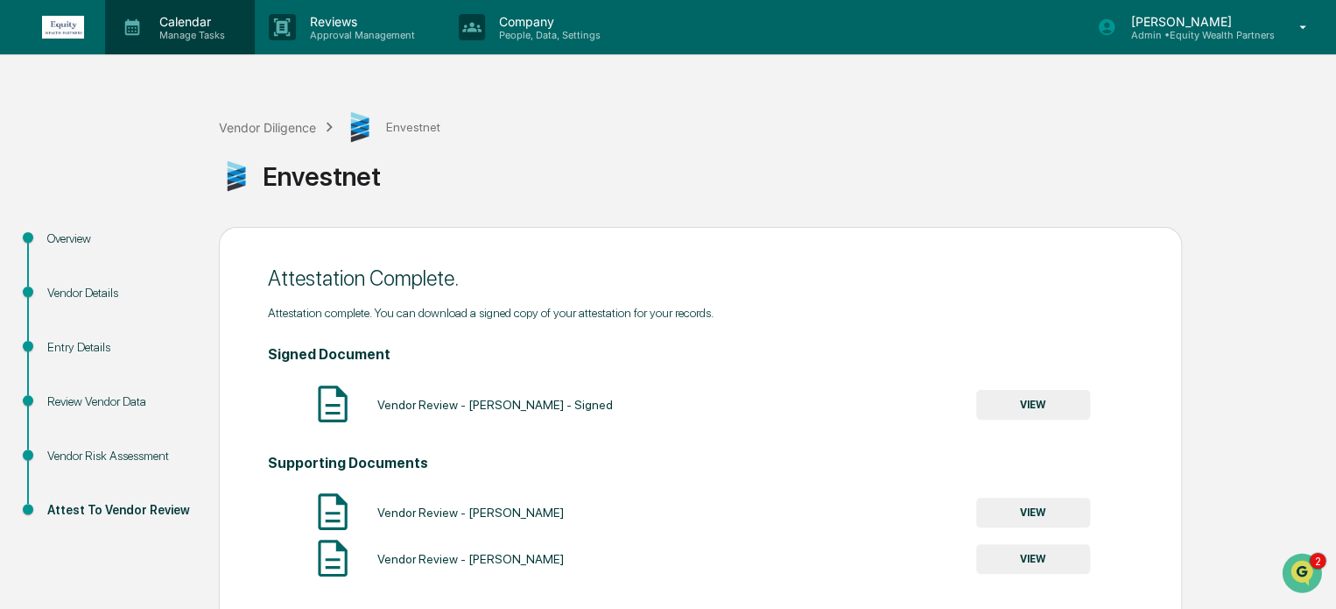
click at [175, 20] on p "Calendar" at bounding box center [189, 21] width 88 height 15
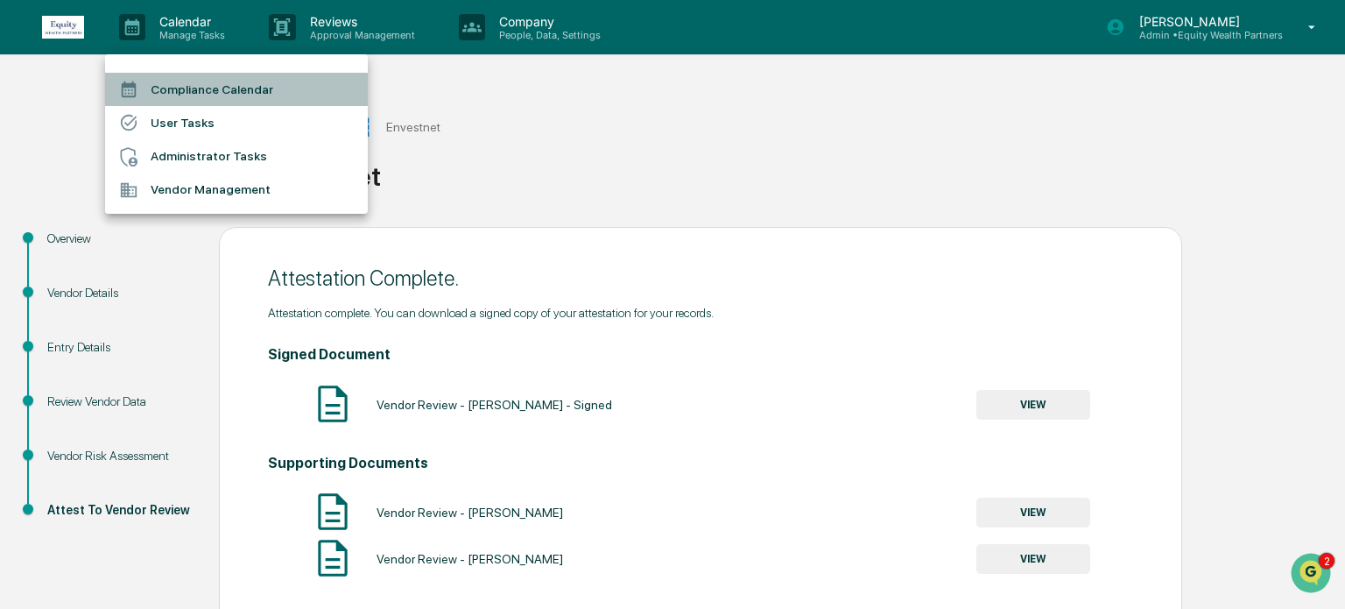
click at [175, 94] on li "Compliance Calendar" at bounding box center [236, 89] width 263 height 33
